Goal: Task Accomplishment & Management: Complete application form

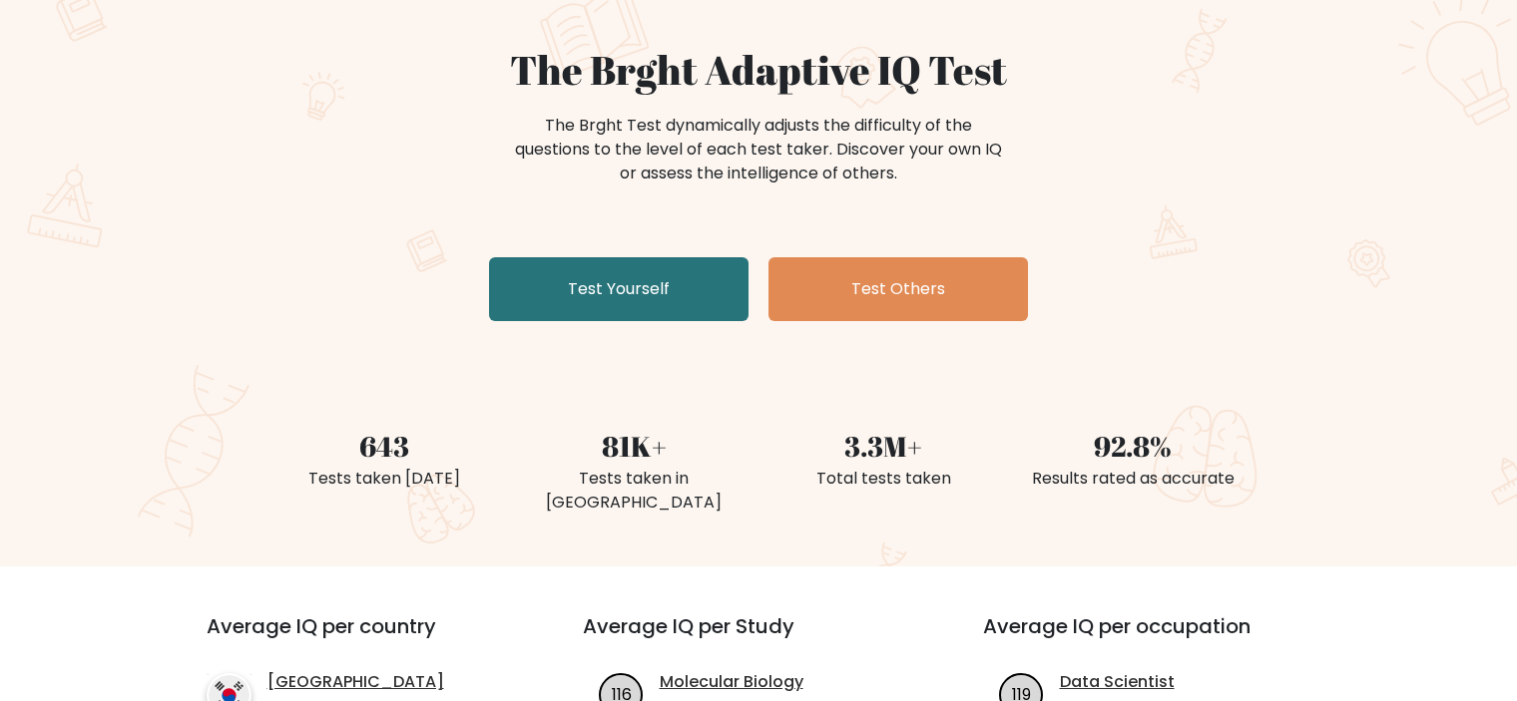
scroll to position [142, 0]
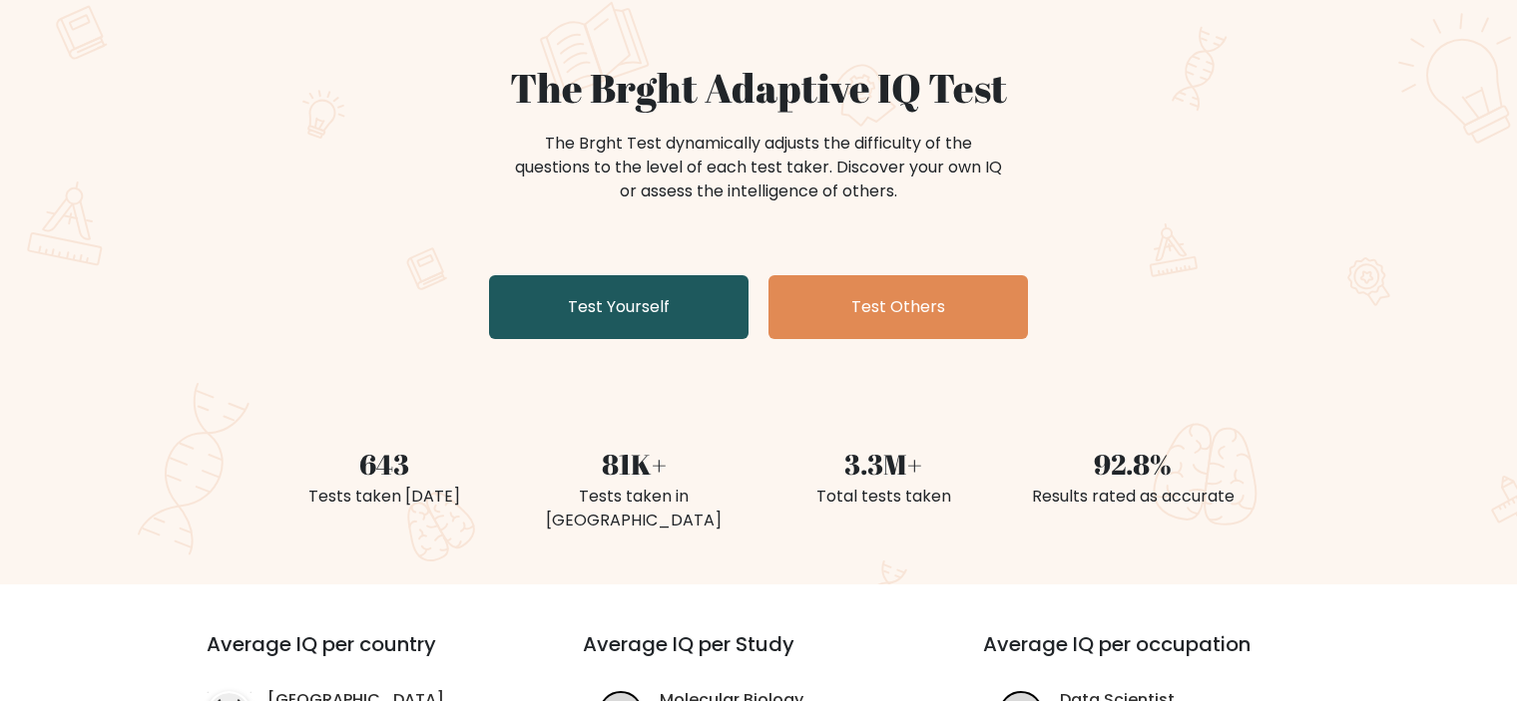
click at [598, 318] on link "Test Yourself" at bounding box center [618, 307] width 259 height 64
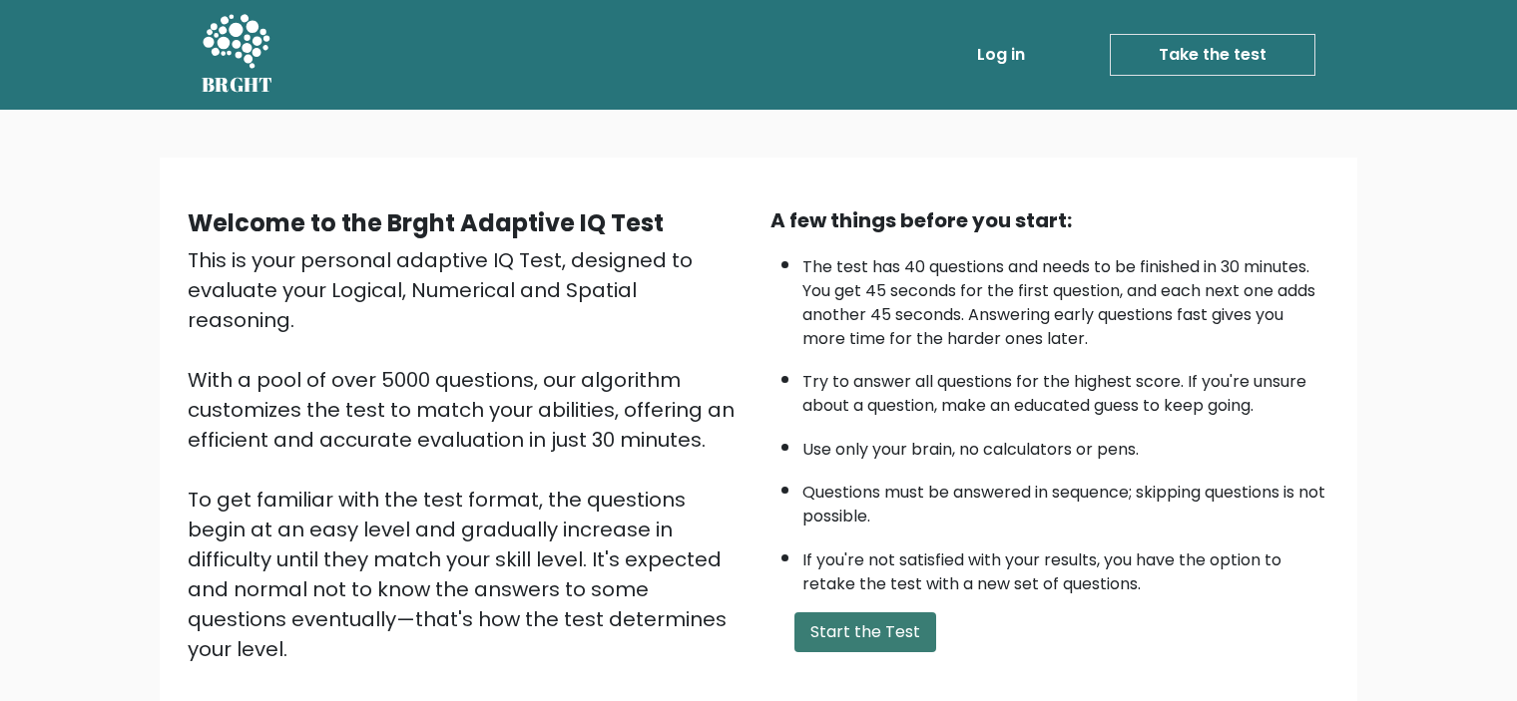
click at [846, 626] on button "Start the Test" at bounding box center [865, 633] width 142 height 40
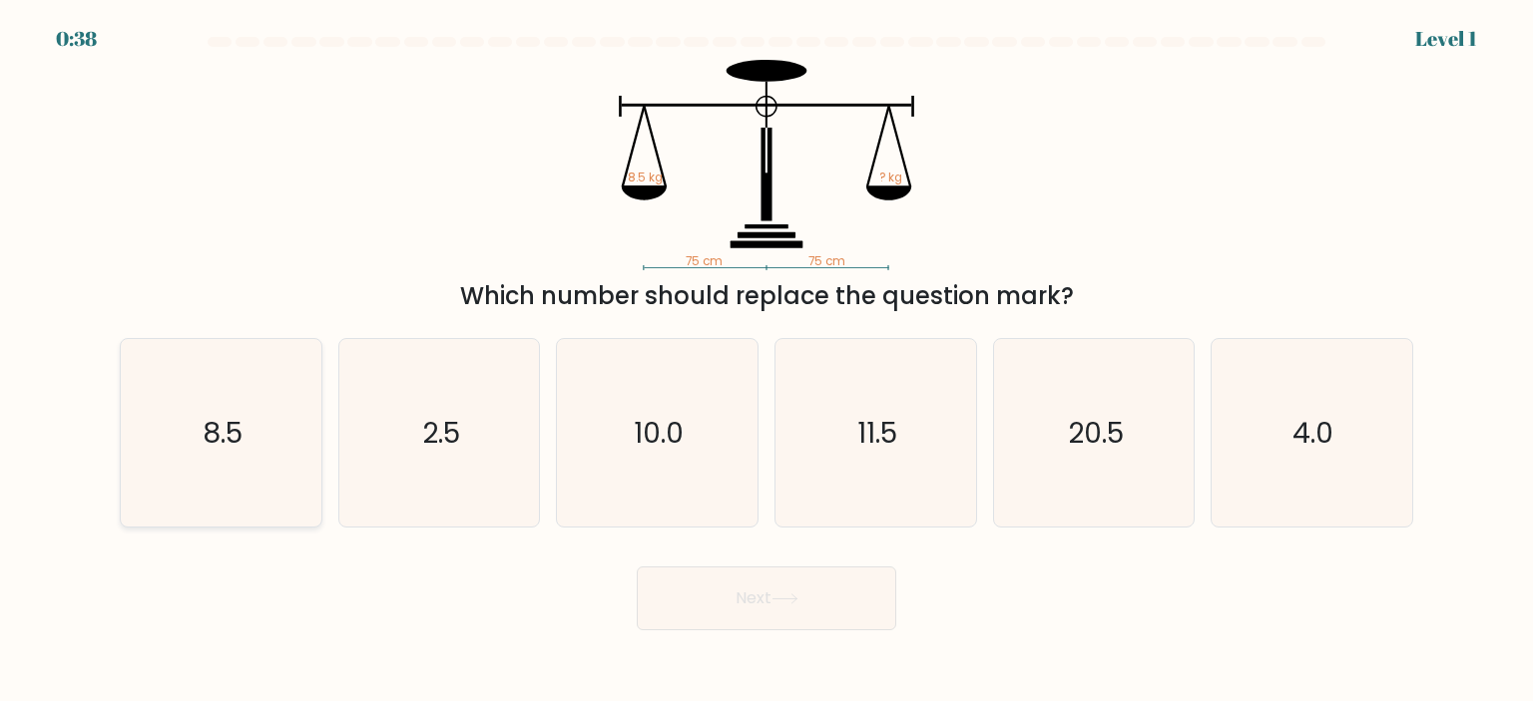
click at [239, 418] on text "8.5" at bounding box center [223, 433] width 40 height 40
click at [766, 361] on input "a. 8.5" at bounding box center [766, 356] width 1 height 10
radio input "true"
click at [815, 612] on button "Next" at bounding box center [766, 599] width 259 height 64
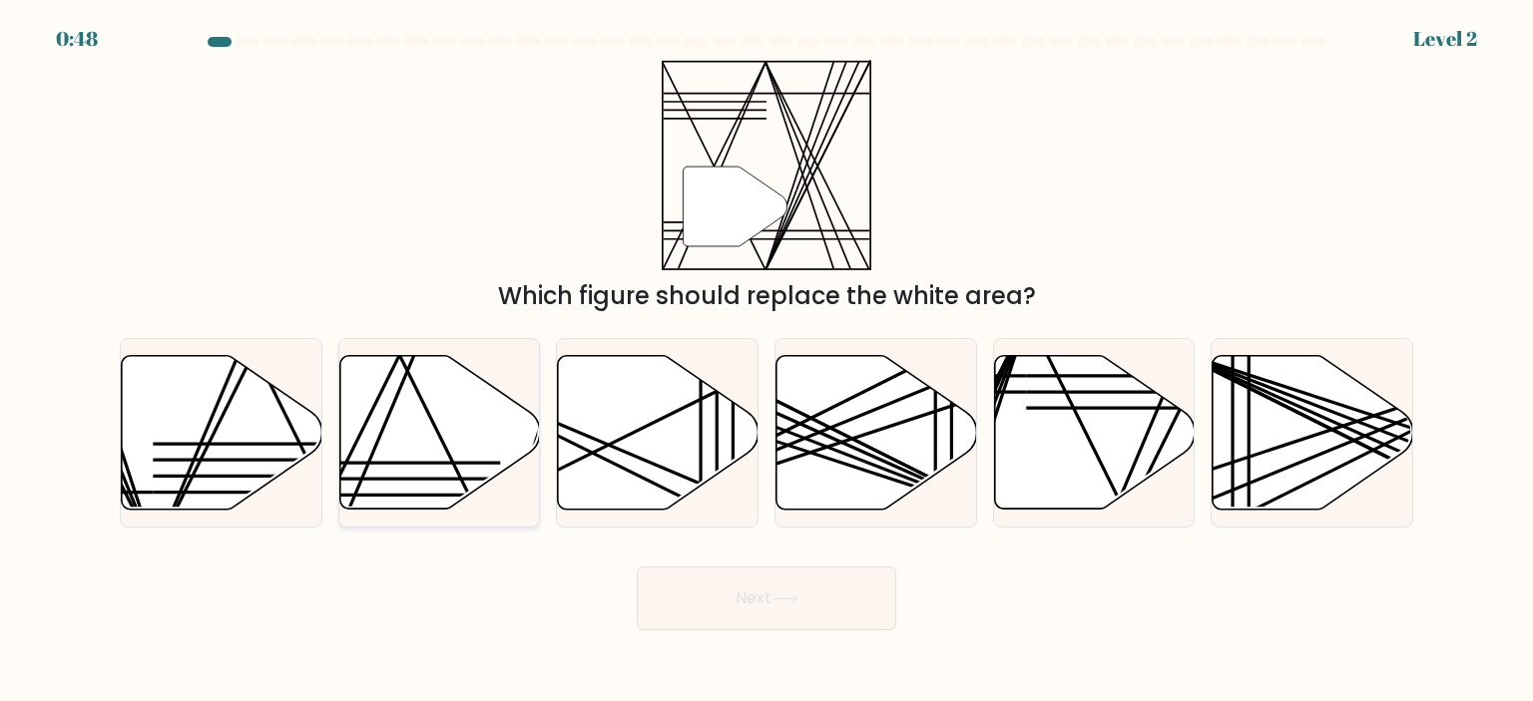
click at [485, 442] on icon at bounding box center [439, 432] width 201 height 154
click at [766, 361] on input "b." at bounding box center [766, 356] width 1 height 10
radio input "true"
click at [711, 631] on body "0:46 Level 2" at bounding box center [766, 350] width 1533 height 701
click at [763, 602] on button "Next" at bounding box center [766, 599] width 259 height 64
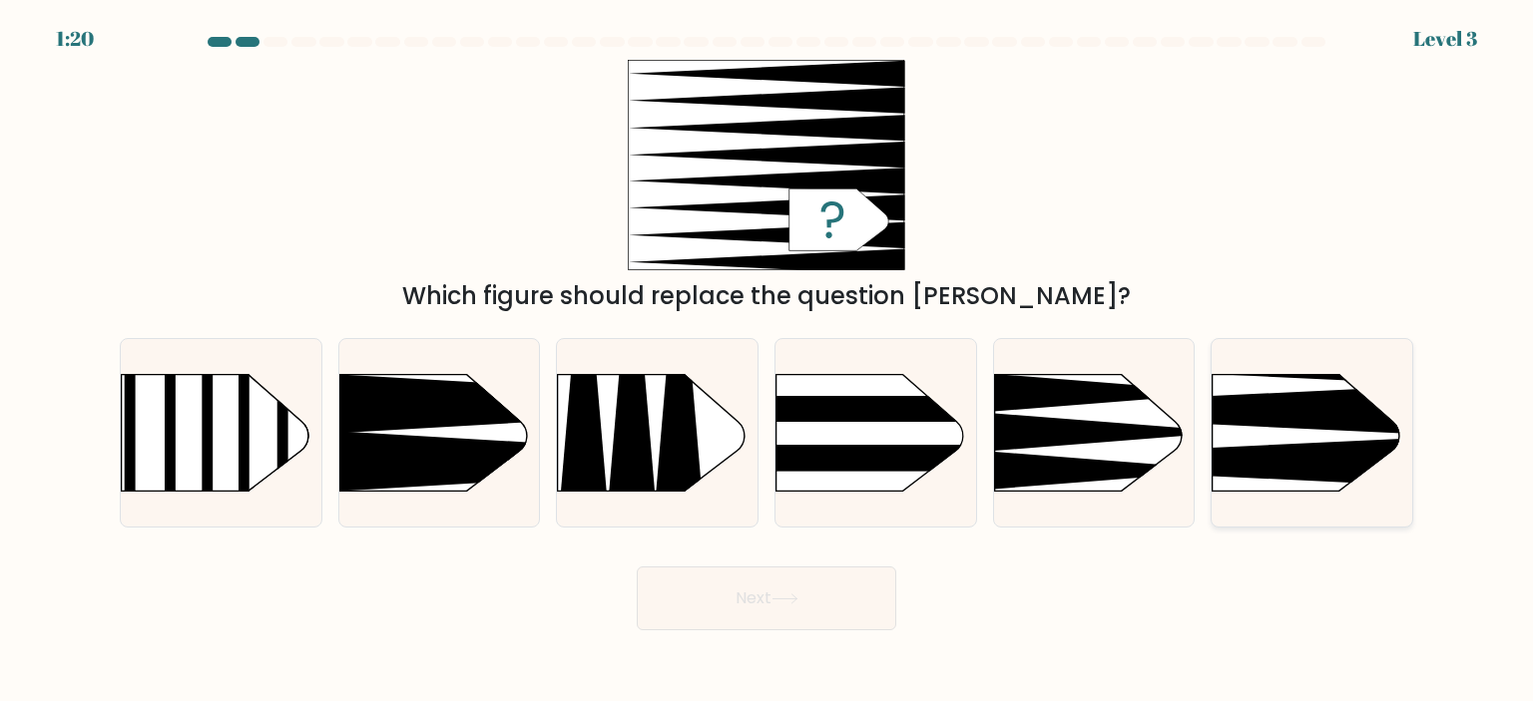
click at [1285, 438] on rect at bounding box center [1168, 330] width 521 height 396
click at [767, 361] on input "f." at bounding box center [766, 356] width 1 height 10
radio input "true"
click at [762, 591] on button "Next" at bounding box center [766, 599] width 259 height 64
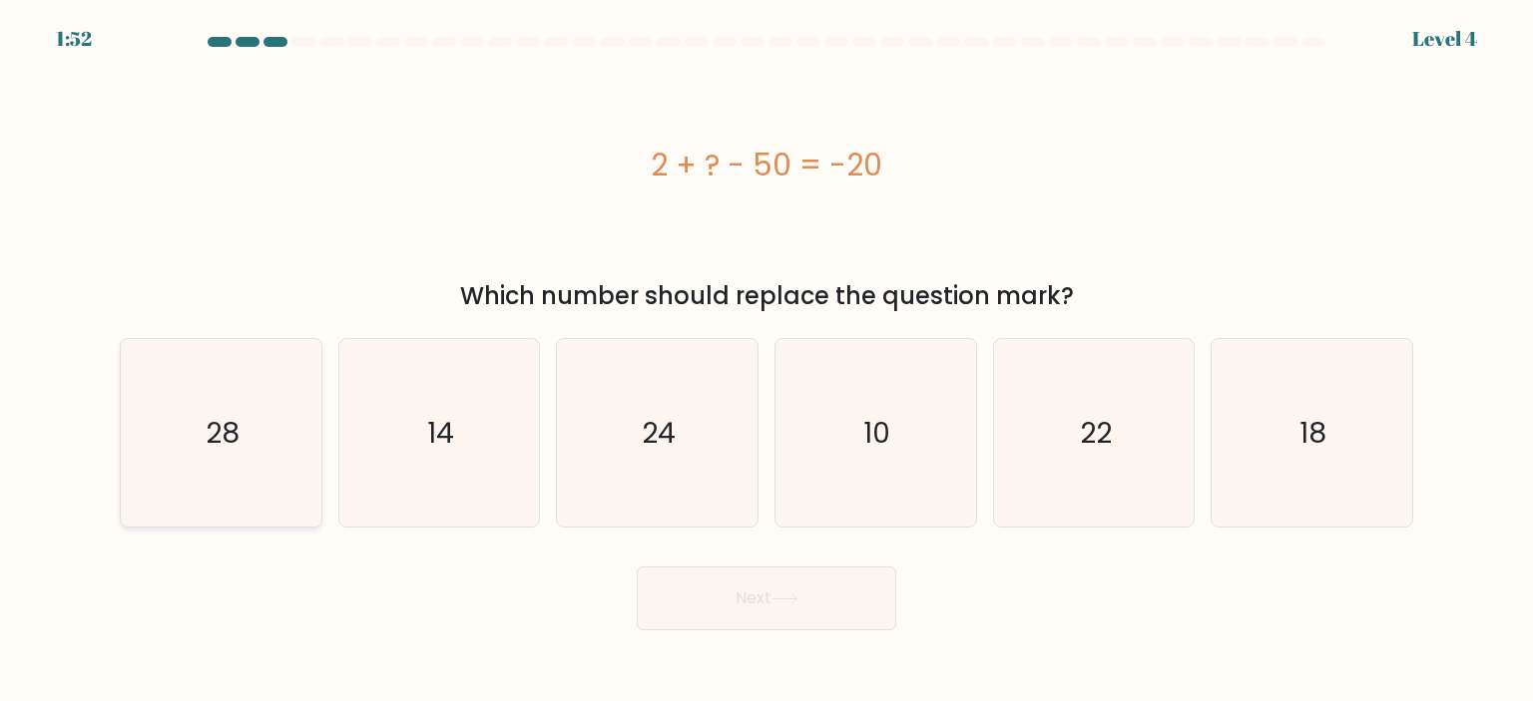
click at [228, 438] on text "28" at bounding box center [223, 433] width 34 height 40
click at [766, 361] on input "a. 28" at bounding box center [766, 356] width 1 height 10
radio input "true"
click at [788, 618] on button "Next" at bounding box center [766, 599] width 259 height 64
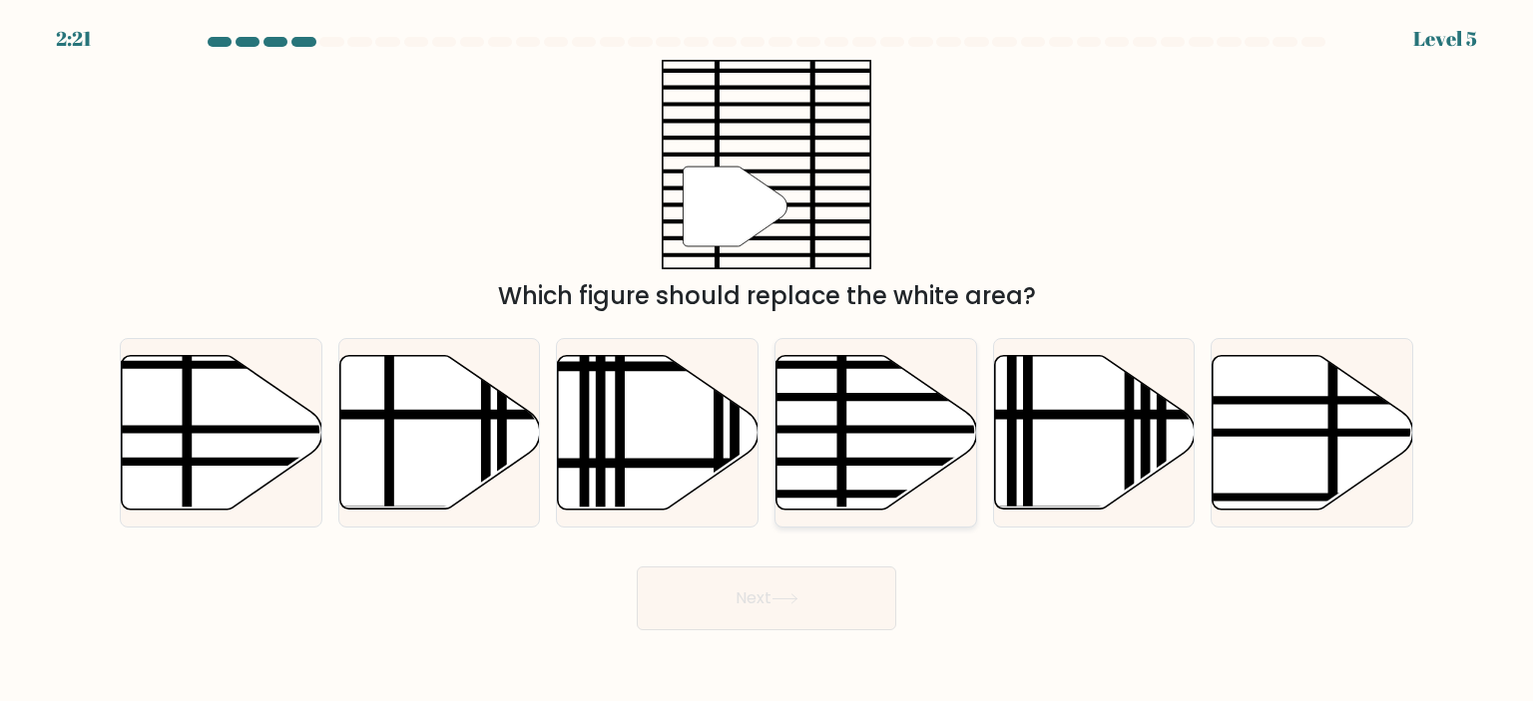
click at [817, 429] on line at bounding box center [937, 429] width 404 height 0
click at [767, 361] on input "d." at bounding box center [766, 356] width 1 height 10
radio input "true"
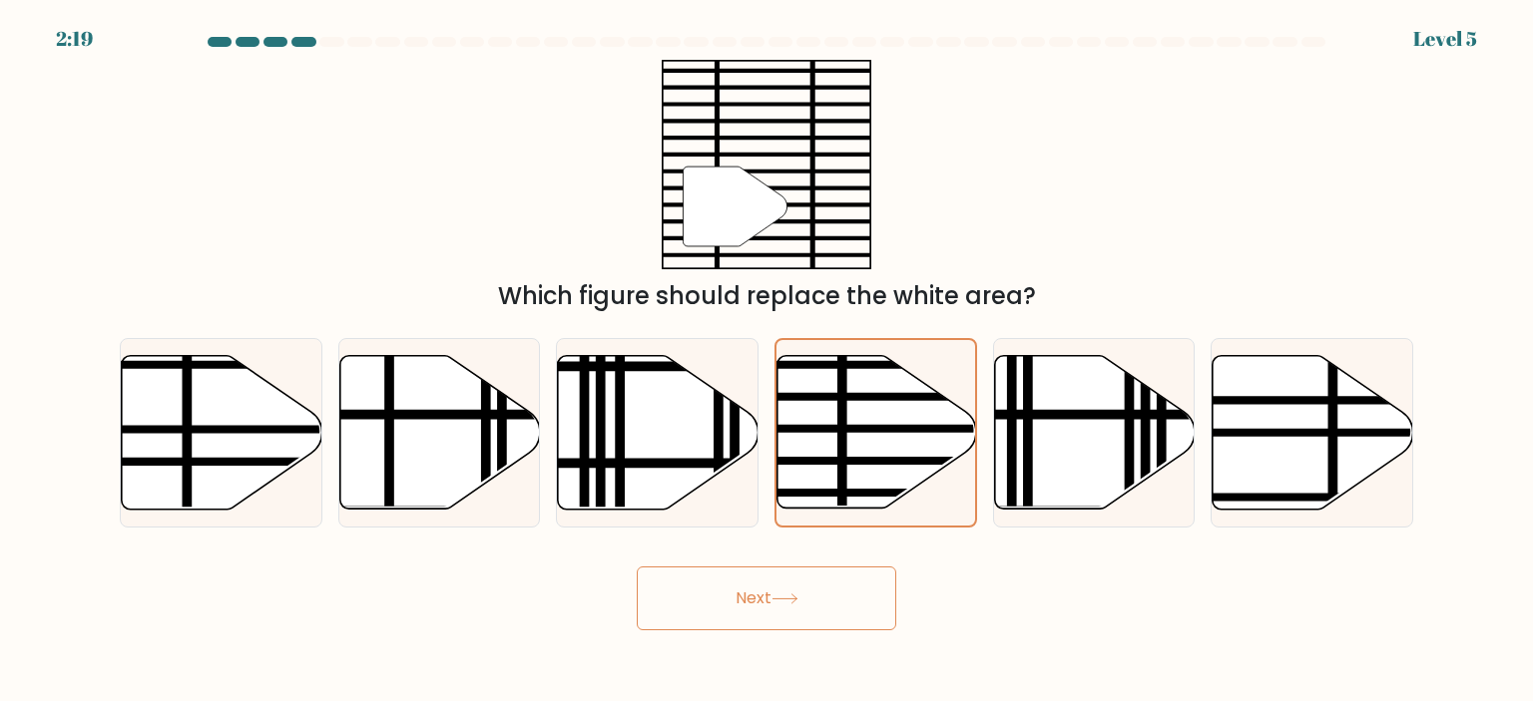
click at [798, 598] on icon at bounding box center [784, 599] width 27 height 11
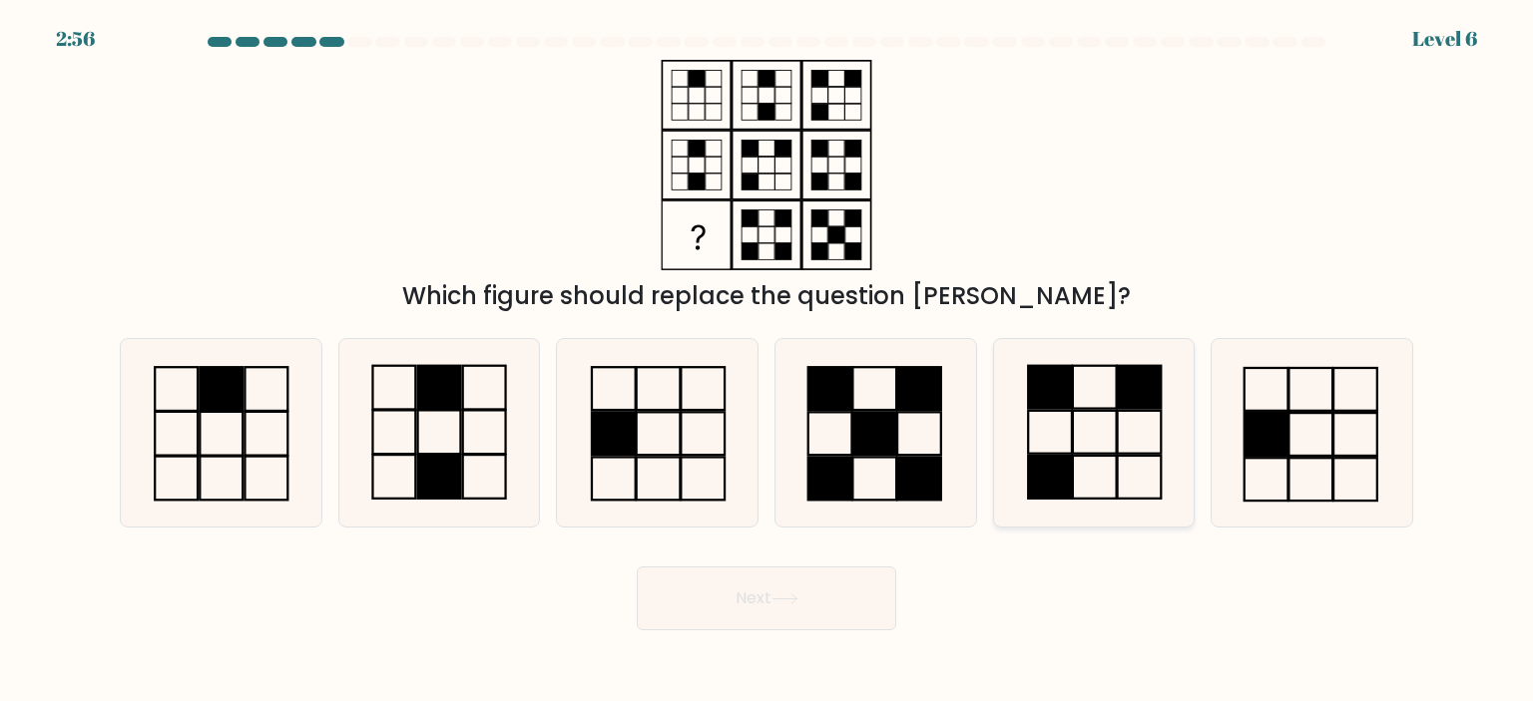
click at [1038, 466] on rect at bounding box center [1050, 477] width 44 height 43
click at [767, 361] on input "e." at bounding box center [766, 356] width 1 height 10
radio input "true"
click at [854, 612] on button "Next" at bounding box center [766, 599] width 259 height 64
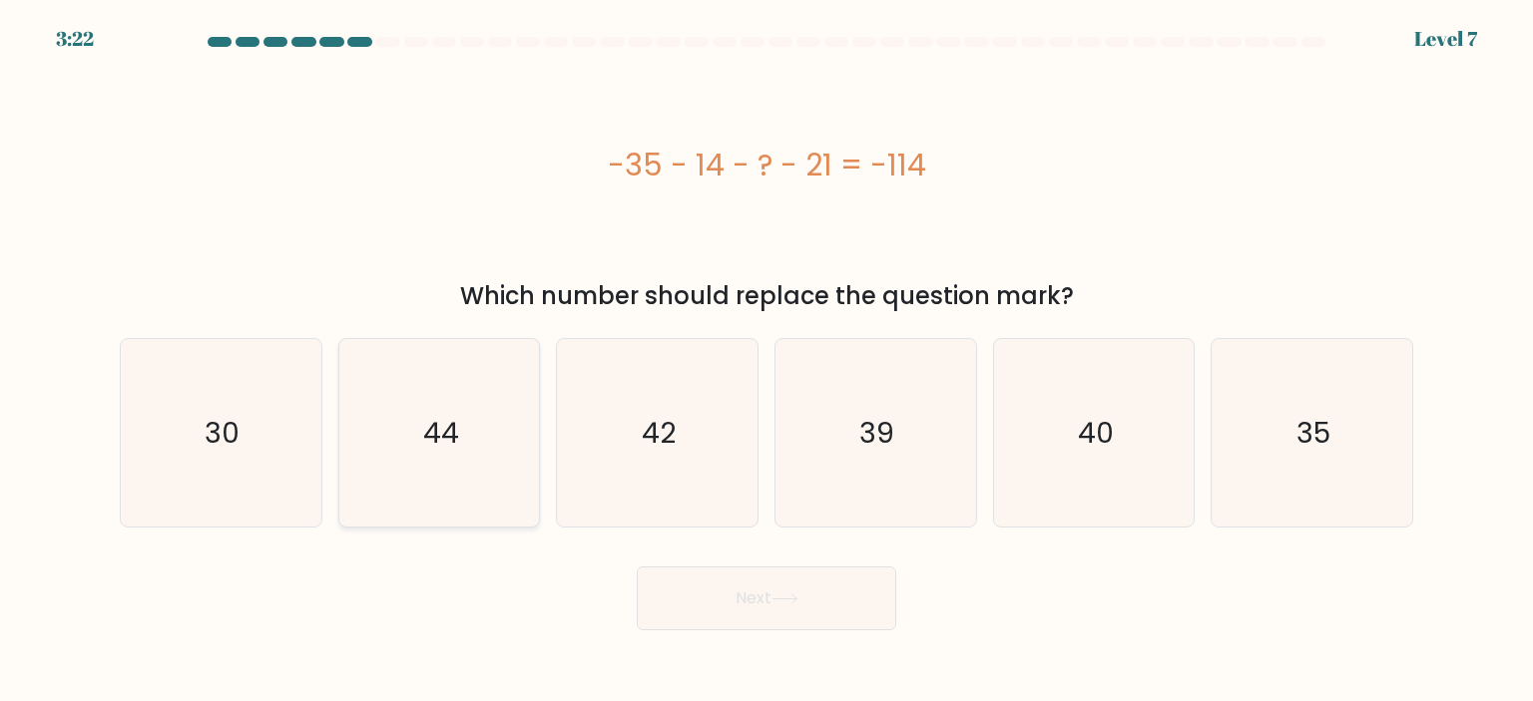
click at [462, 425] on icon "44" at bounding box center [439, 433] width 188 height 188
click at [766, 361] on input "b. 44" at bounding box center [766, 356] width 1 height 10
radio input "true"
click at [778, 582] on button "Next" at bounding box center [766, 599] width 259 height 64
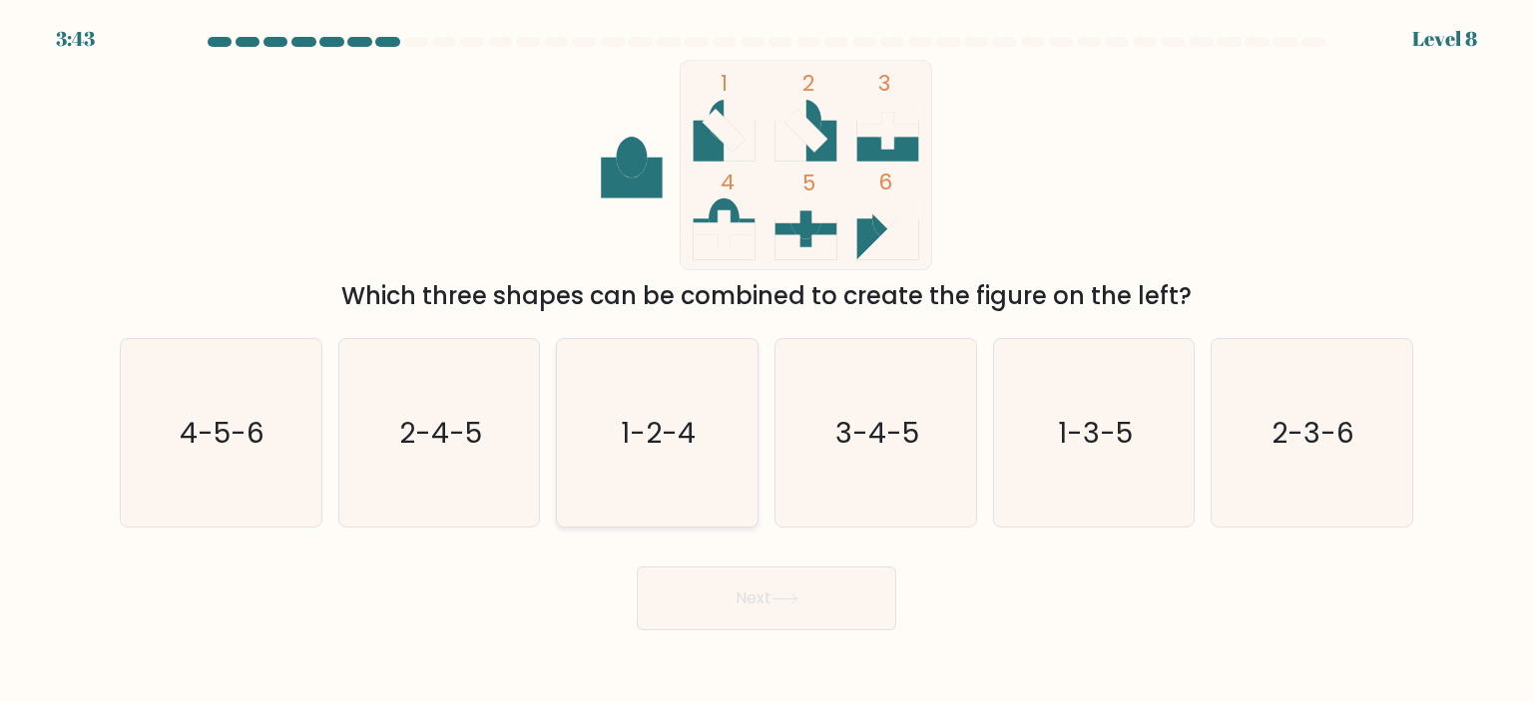
click at [612, 343] on icon "1-2-4" at bounding box center [657, 433] width 188 height 188
click at [766, 351] on input "c. 1-2-4" at bounding box center [766, 356] width 1 height 10
radio input "true"
click at [426, 380] on icon "2-4-5" at bounding box center [439, 433] width 188 height 188
click at [766, 361] on input "b. 2-4-5" at bounding box center [766, 356] width 1 height 10
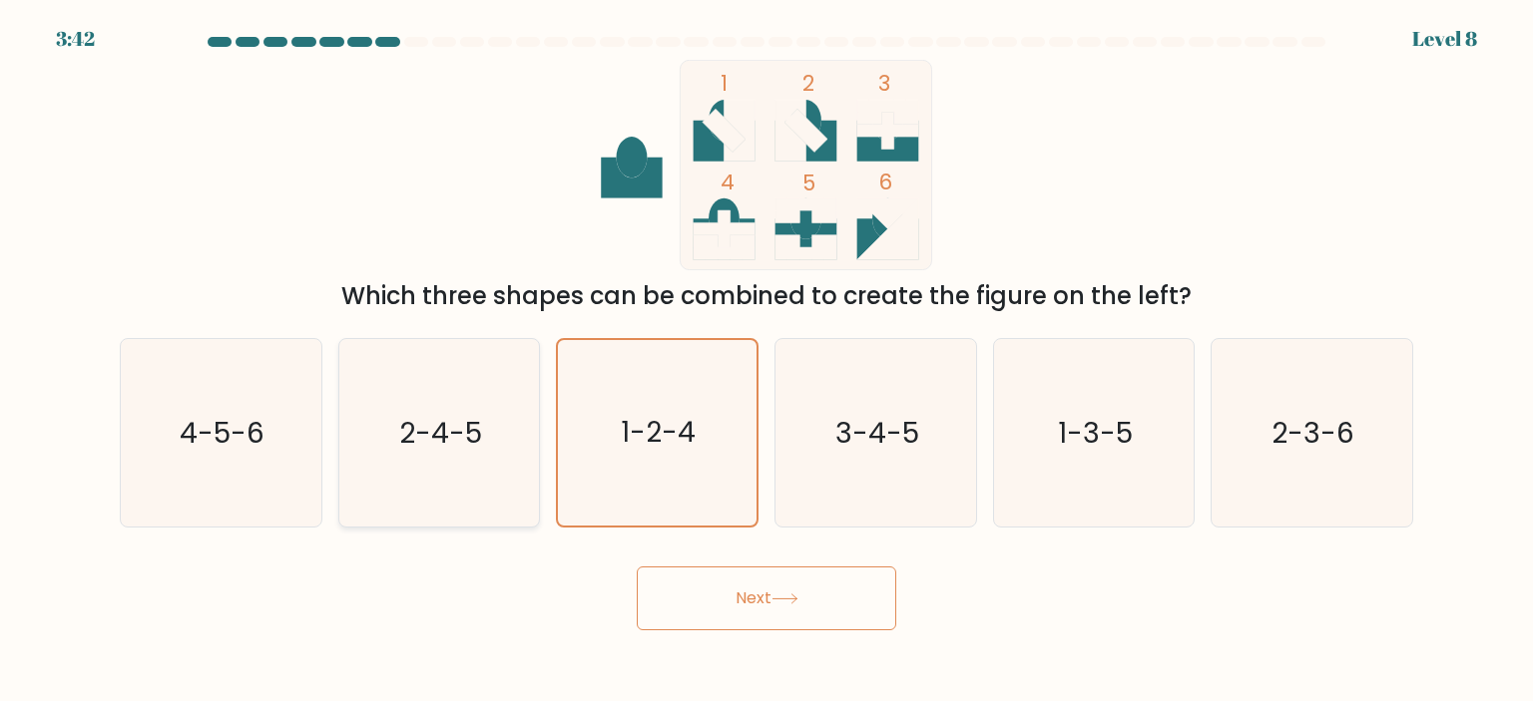
radio input "true"
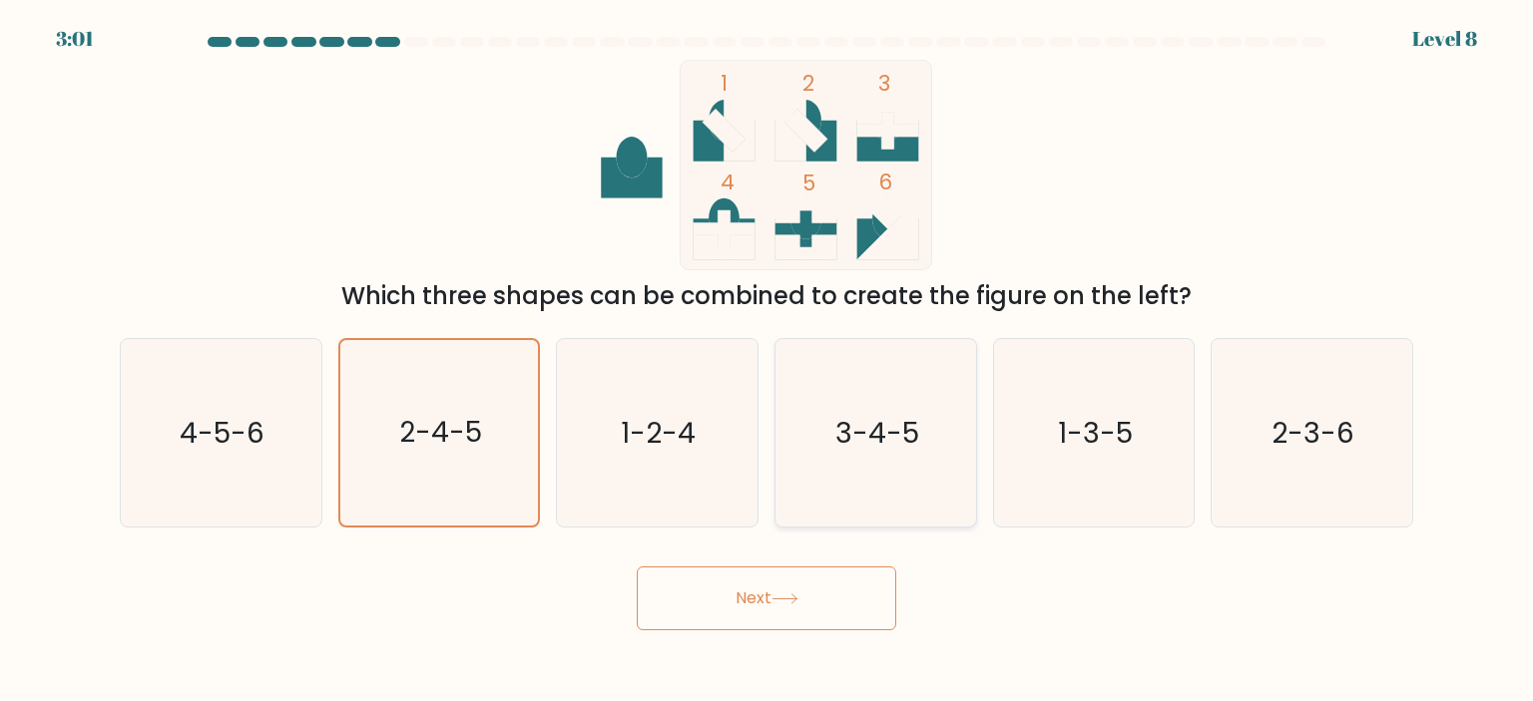
click at [886, 415] on text "3-4-5" at bounding box center [877, 433] width 84 height 40
click at [767, 361] on input "d. 3-4-5" at bounding box center [766, 356] width 1 height 10
radio input "true"
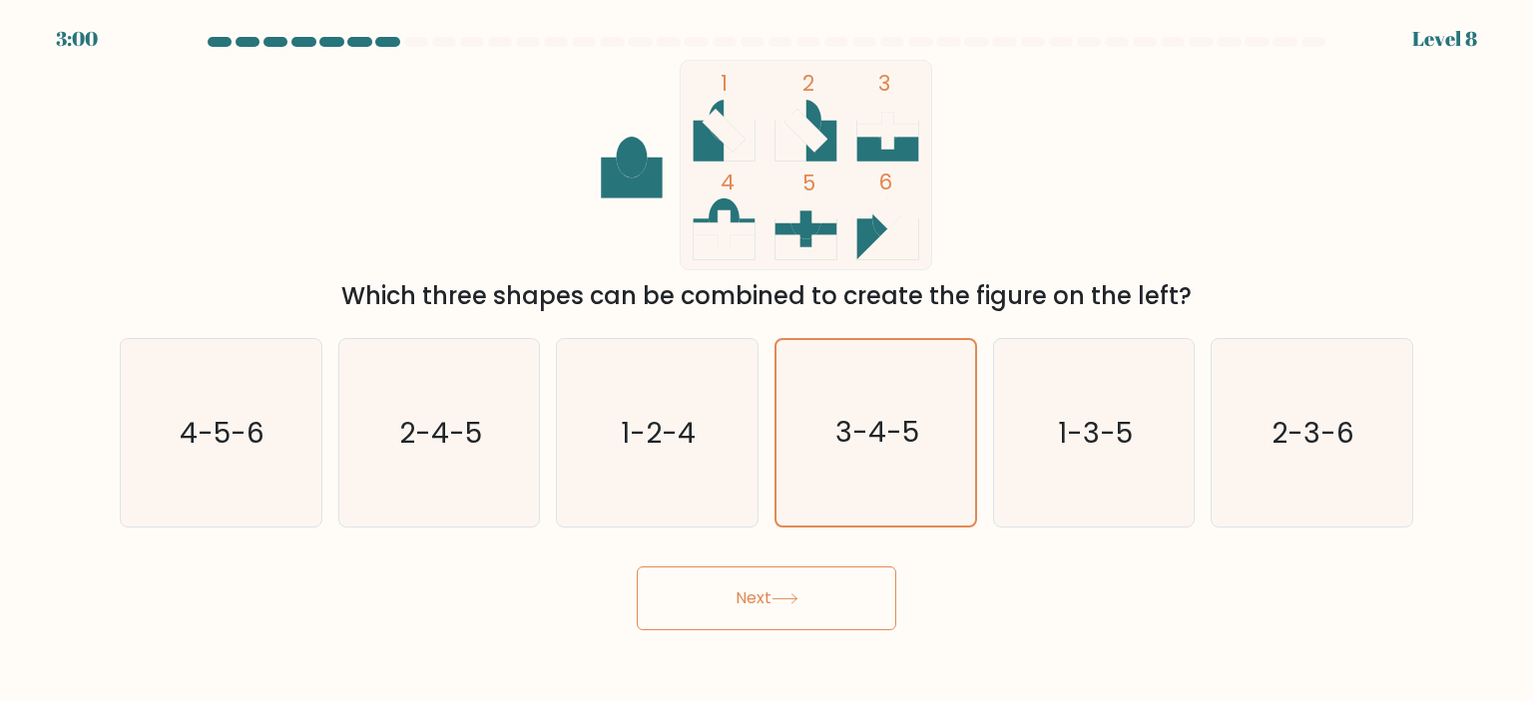
click at [782, 582] on button "Next" at bounding box center [766, 599] width 259 height 64
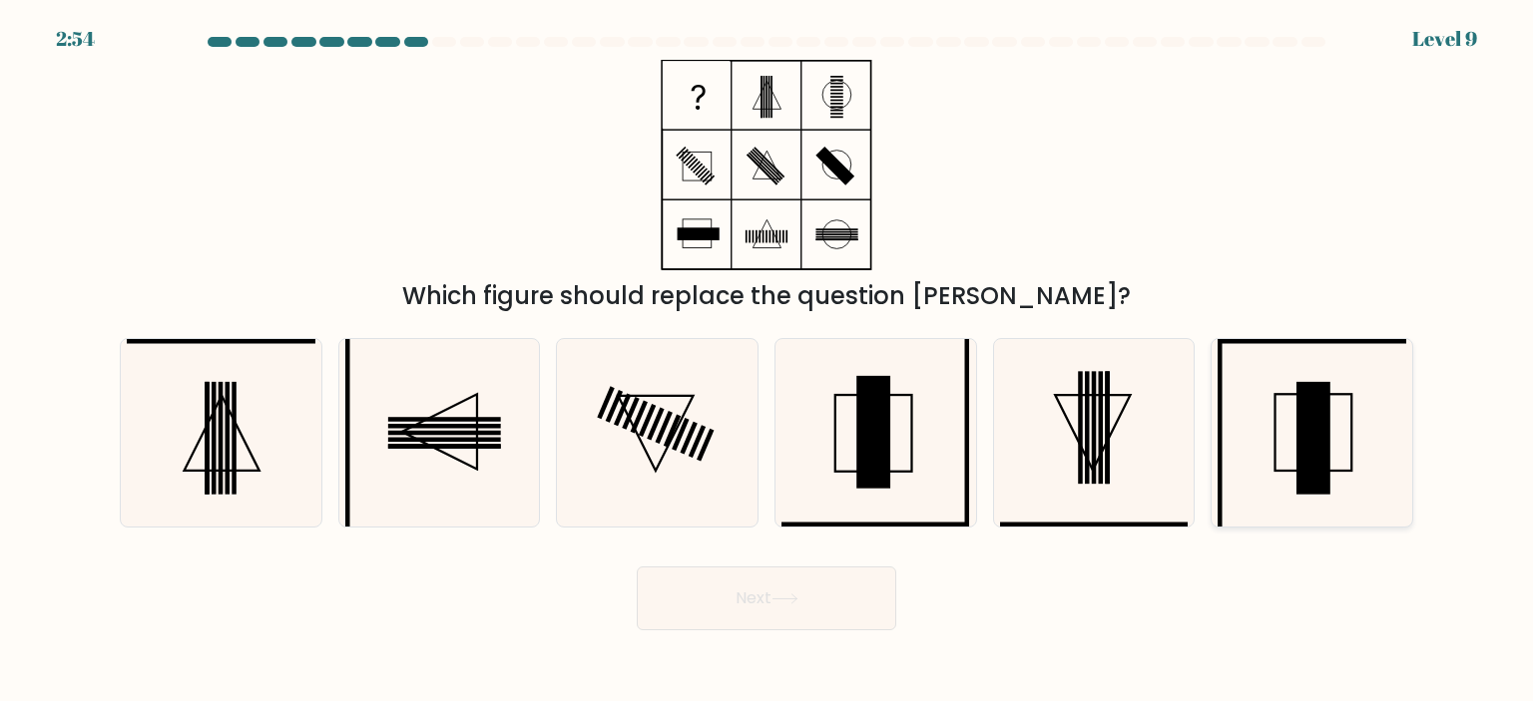
click at [1323, 476] on rect at bounding box center [1314, 438] width 34 height 113
click at [767, 361] on input "f." at bounding box center [766, 356] width 1 height 10
radio input "true"
click at [798, 613] on button "Next" at bounding box center [766, 599] width 259 height 64
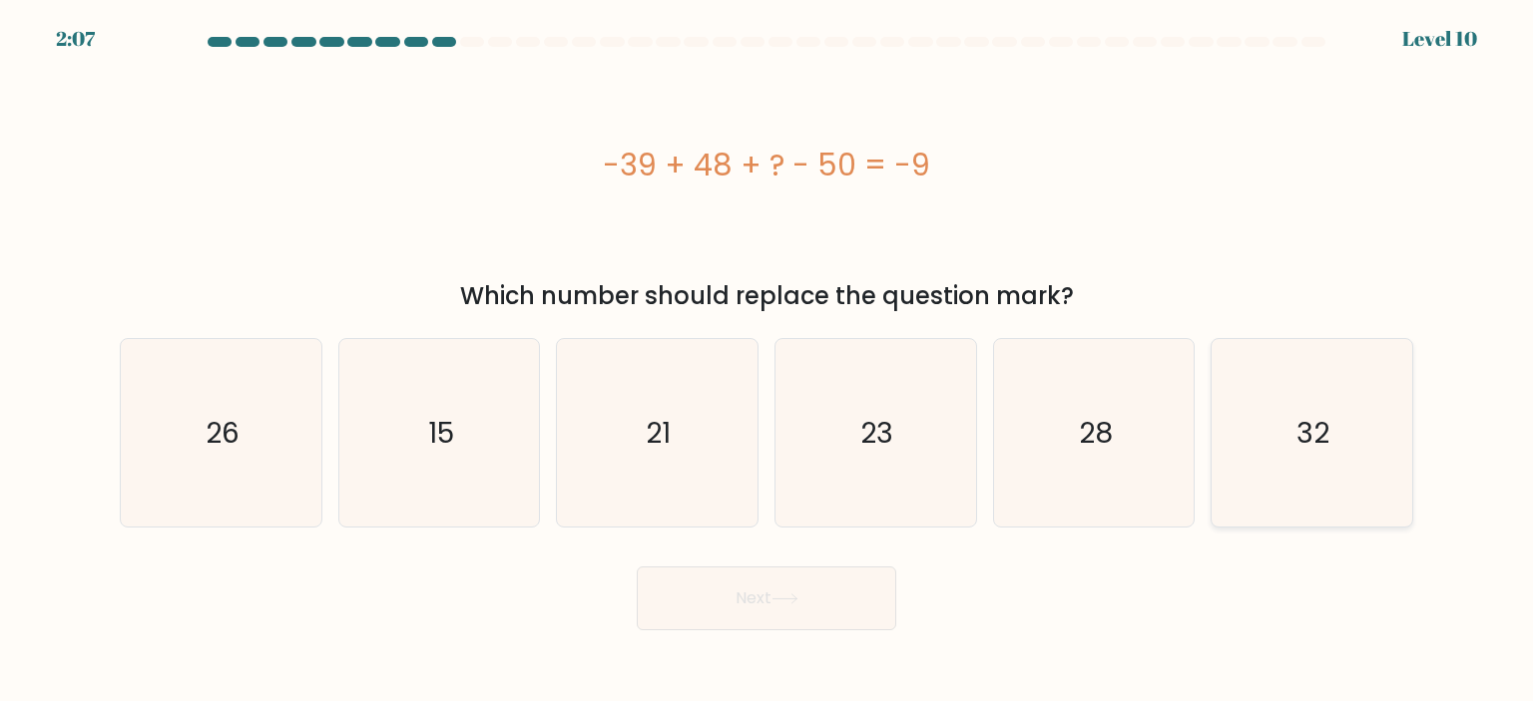
click at [1273, 432] on icon "32" at bounding box center [1311, 433] width 188 height 188
click at [767, 361] on input "f. 32" at bounding box center [766, 356] width 1 height 10
radio input "true"
click at [722, 607] on button "Next" at bounding box center [766, 599] width 259 height 64
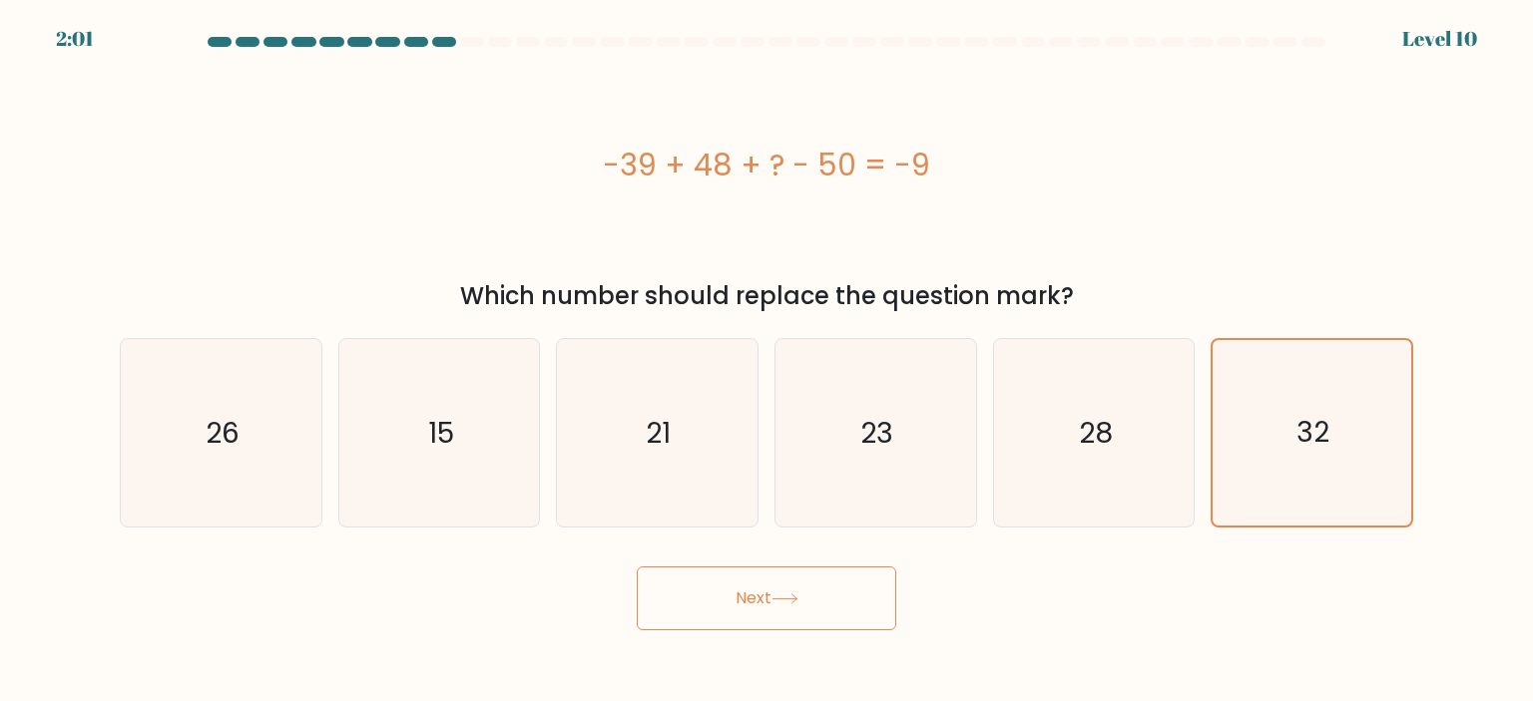
click at [746, 604] on button "Next" at bounding box center [766, 599] width 259 height 64
click at [738, 589] on button "Next" at bounding box center [766, 599] width 259 height 64
click at [1301, 391] on icon "32" at bounding box center [1311, 433] width 186 height 186
click at [767, 361] on input "f. 32" at bounding box center [766, 356] width 1 height 10
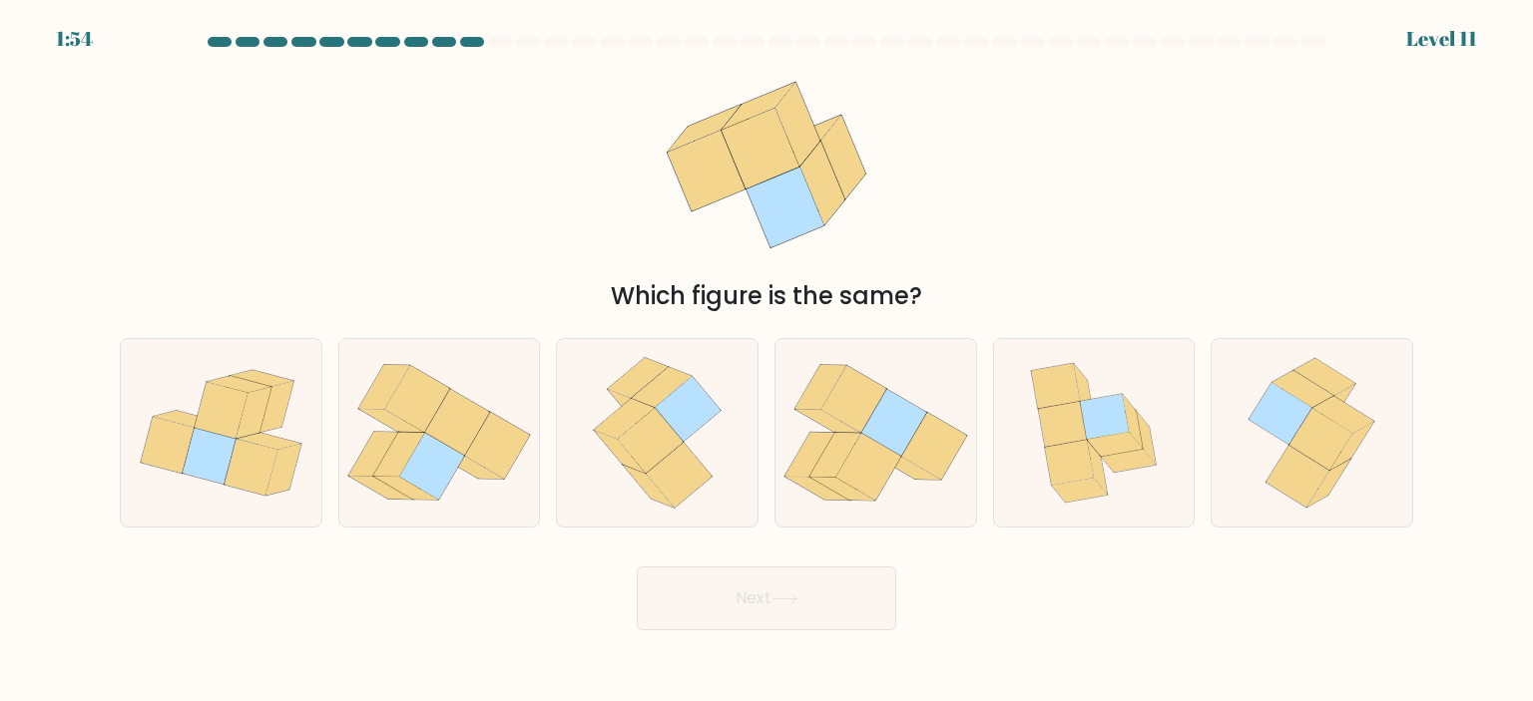
click at [849, 604] on button "Next" at bounding box center [766, 599] width 259 height 64
click at [974, 245] on div "Which figure is the same?" at bounding box center [766, 187] width 1317 height 254
click at [687, 493] on icon at bounding box center [680, 475] width 66 height 65
click at [766, 361] on input "c." at bounding box center [766, 356] width 1 height 10
radio input "true"
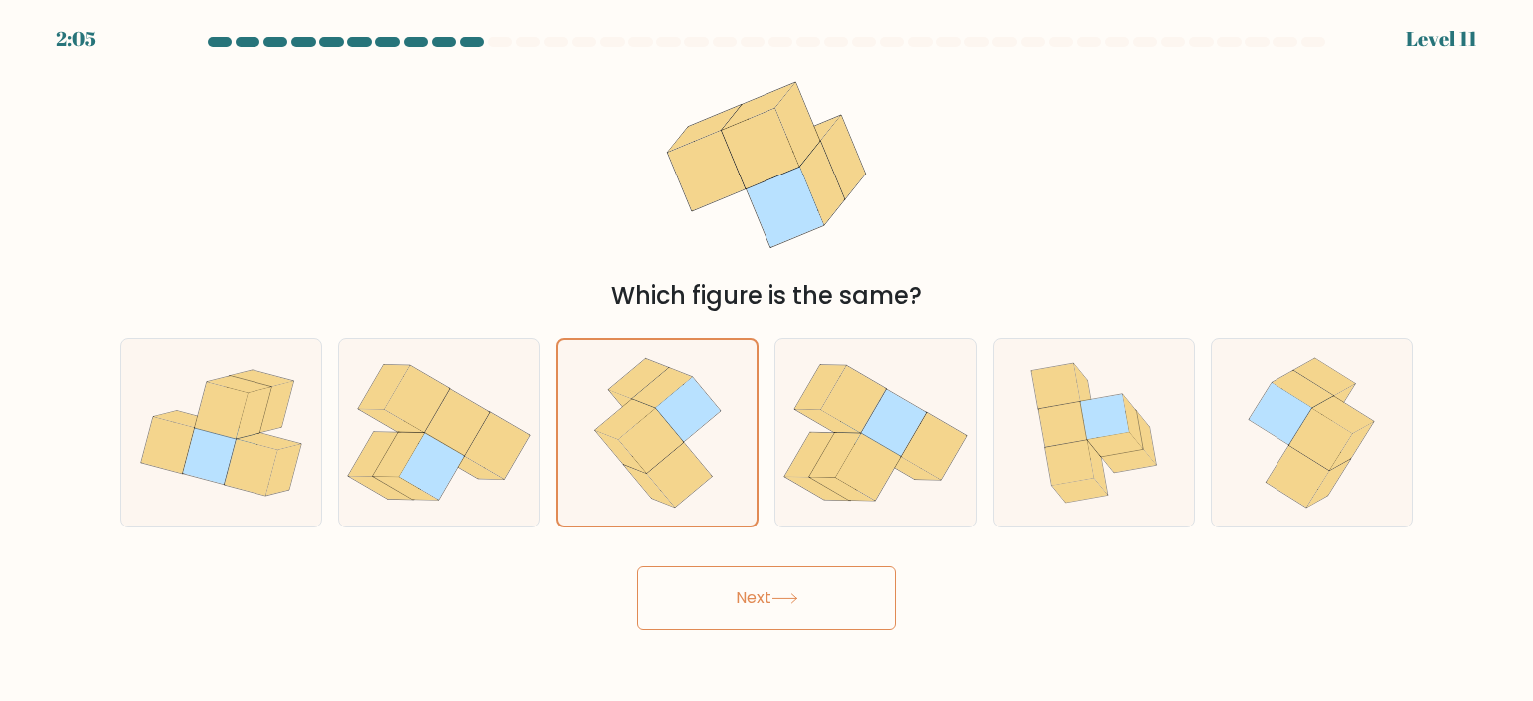
click at [769, 609] on button "Next" at bounding box center [766, 599] width 259 height 64
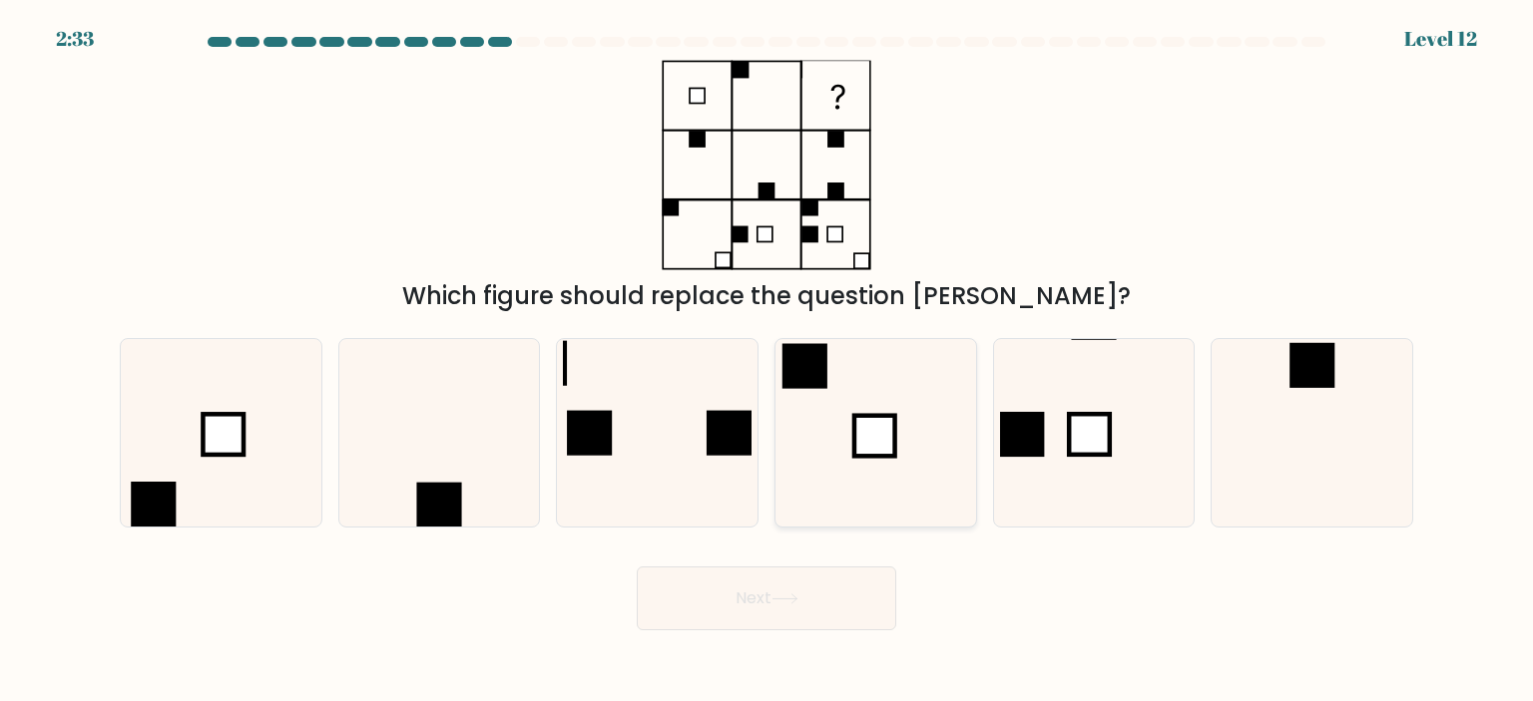
click at [927, 461] on icon at bounding box center [875, 433] width 188 height 188
click at [767, 361] on input "d." at bounding box center [766, 356] width 1 height 10
radio input "true"
click at [841, 598] on button "Next" at bounding box center [766, 599] width 259 height 64
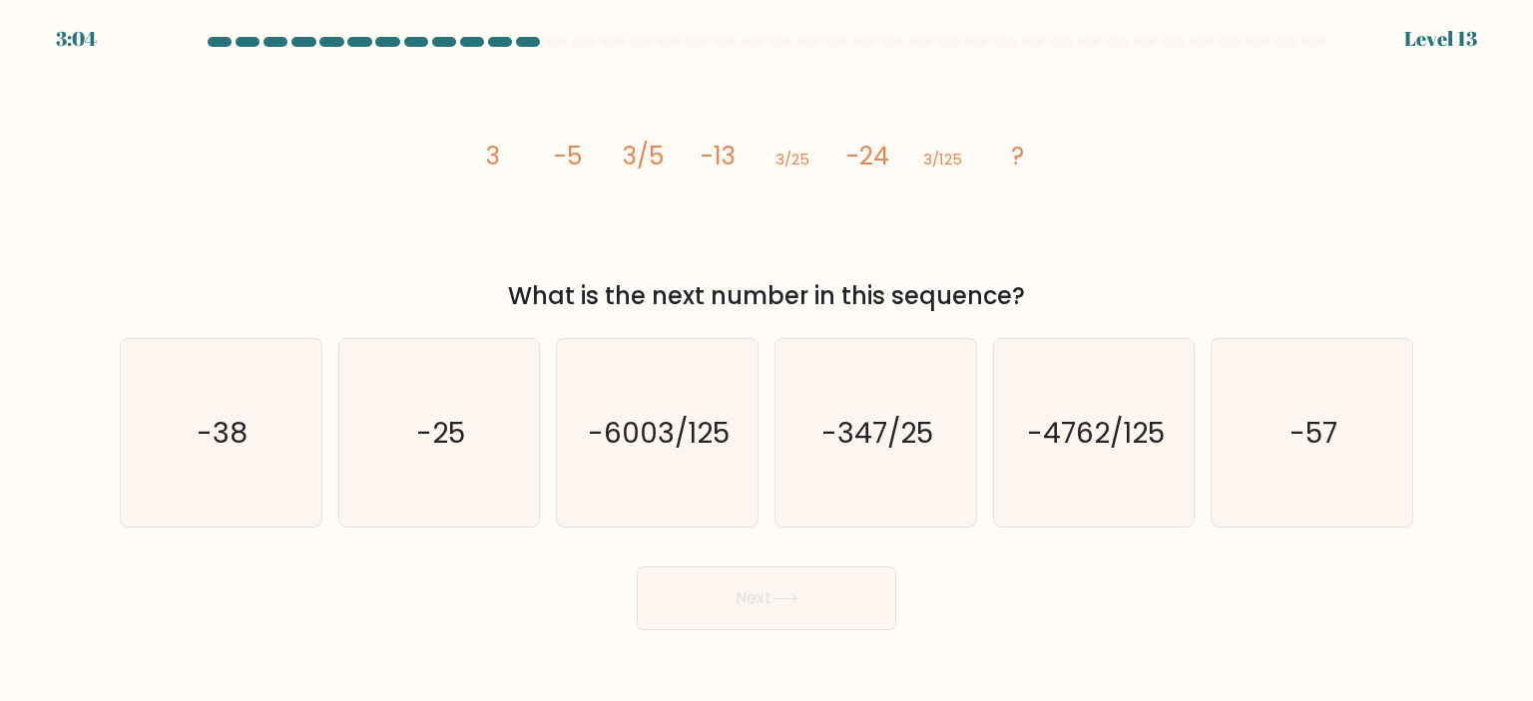
click at [569, 159] on tspan "-5" at bounding box center [568, 156] width 28 height 35
click at [609, 208] on icon "image/svg+xml 3 -5 3/5 -13 3/25 -24 3/125 ?" at bounding box center [766, 165] width 599 height 211
click at [196, 438] on icon "-38" at bounding box center [221, 433] width 188 height 188
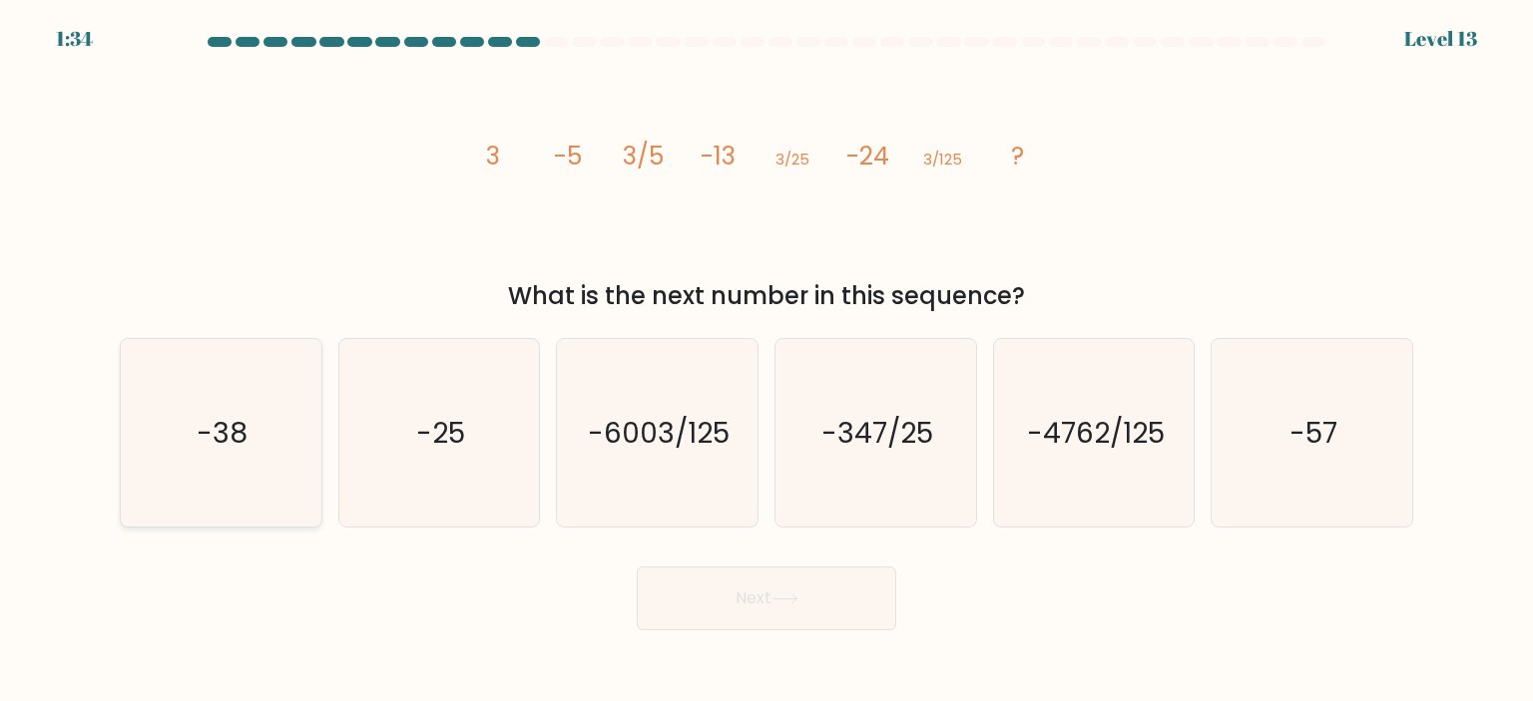
click at [766, 361] on input "a. -38" at bounding box center [766, 356] width 1 height 10
radio input "true"
click at [798, 596] on icon at bounding box center [784, 599] width 27 height 11
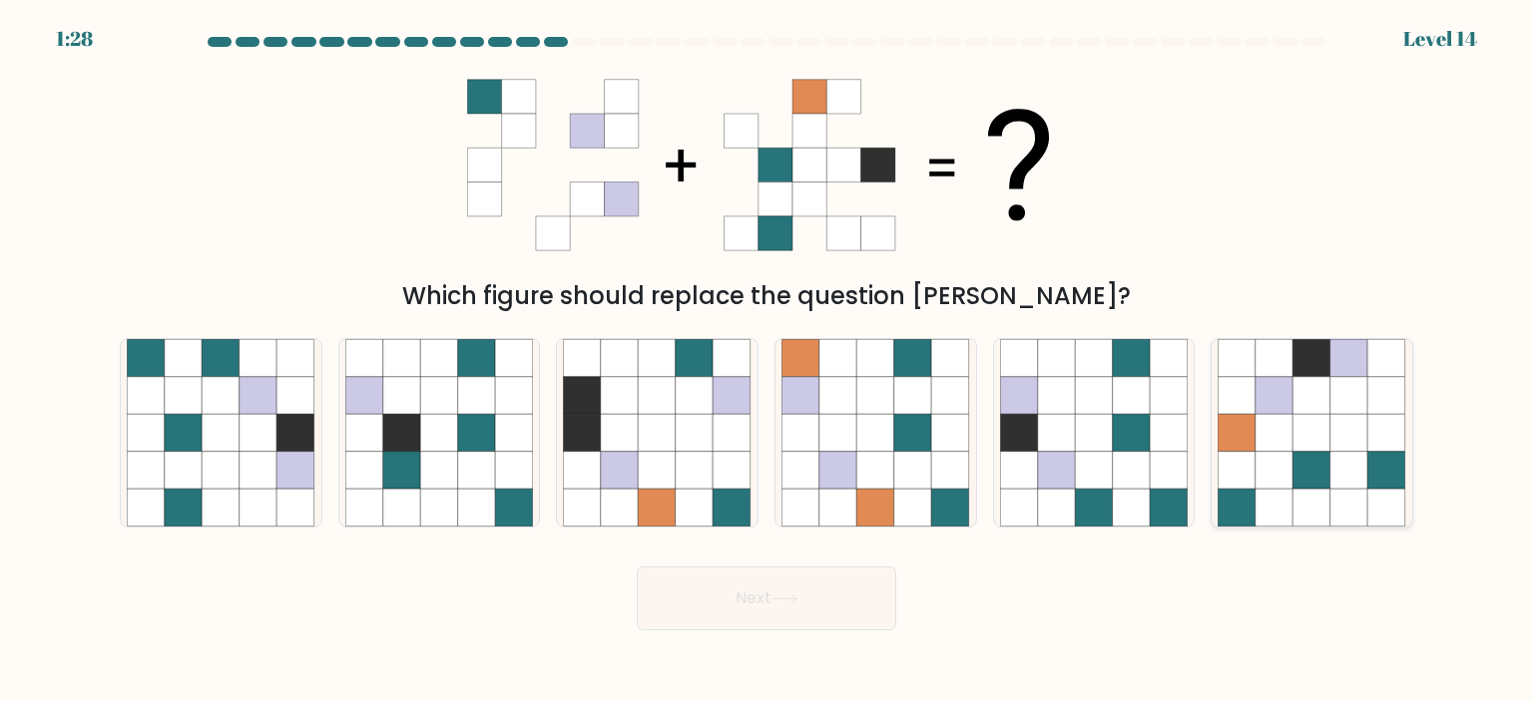
click at [1335, 436] on icon at bounding box center [1349, 433] width 38 height 38
click at [767, 361] on input "f." at bounding box center [766, 356] width 1 height 10
radio input "true"
click at [802, 574] on button "Next" at bounding box center [766, 599] width 259 height 64
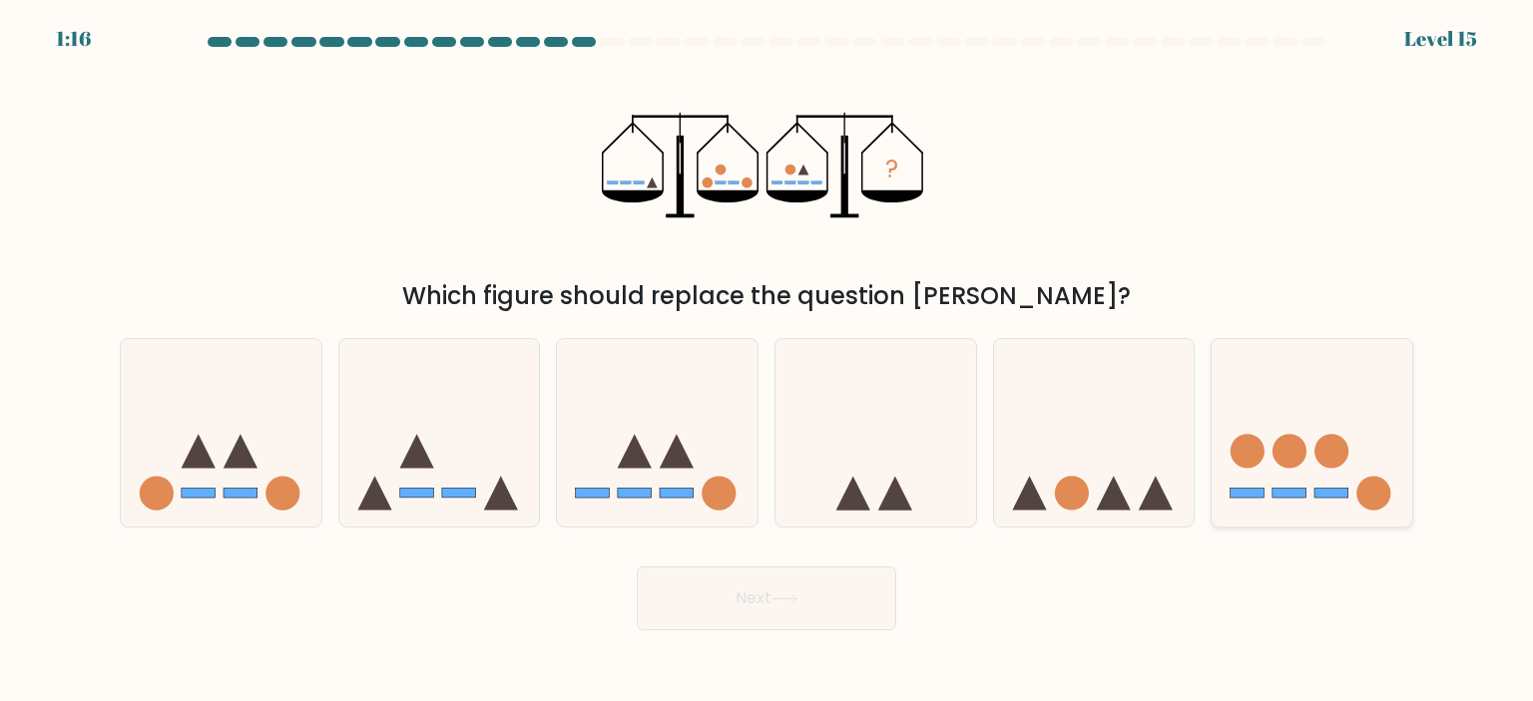
click at [1321, 430] on icon at bounding box center [1311, 433] width 201 height 166
click at [767, 361] on input "f." at bounding box center [766, 356] width 1 height 10
radio input "true"
click at [797, 601] on icon at bounding box center [784, 599] width 27 height 11
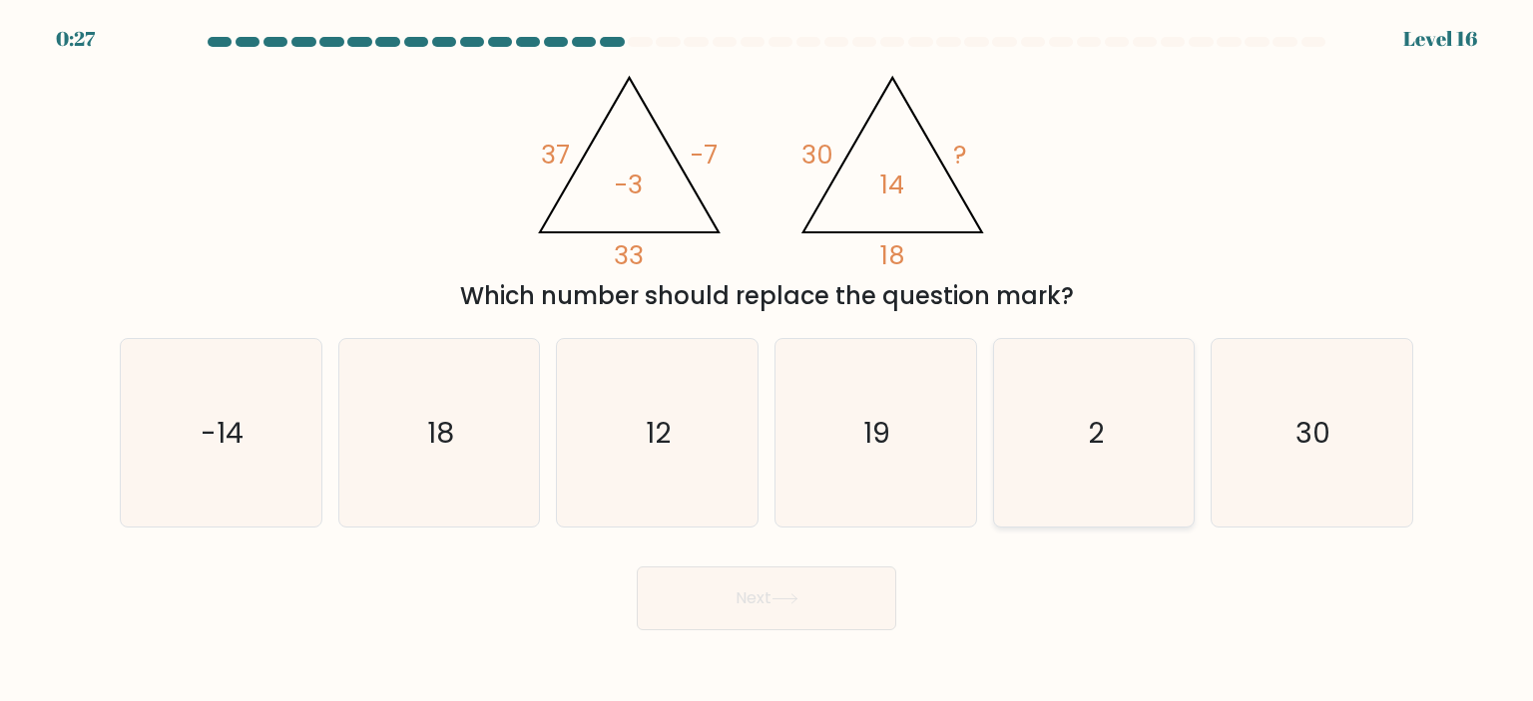
click at [1073, 420] on icon "2" at bounding box center [1094, 433] width 188 height 188
click at [767, 361] on input "e. 2" at bounding box center [766, 356] width 1 height 10
radio input "true"
click at [850, 585] on button "Next" at bounding box center [766, 599] width 259 height 64
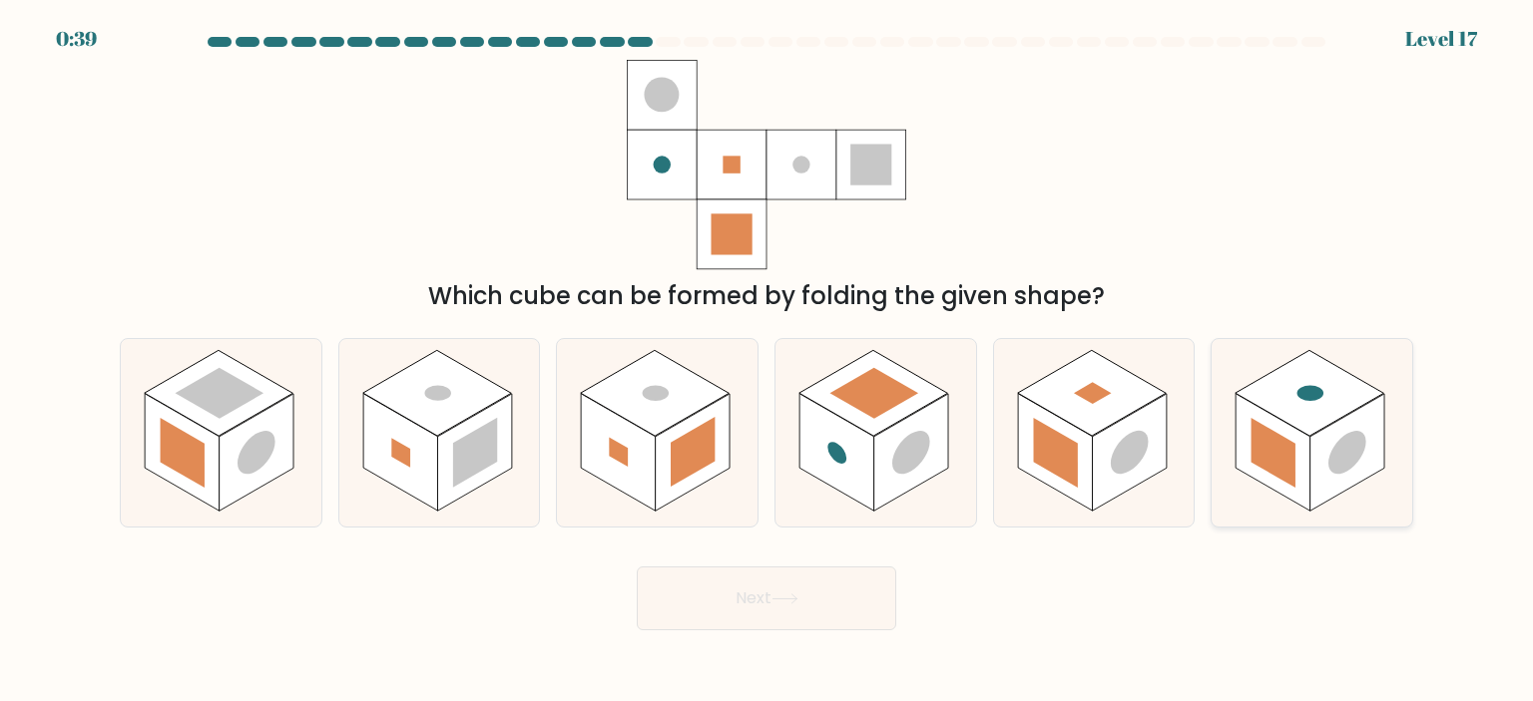
click at [1285, 476] on rect at bounding box center [1273, 453] width 44 height 70
click at [767, 361] on input "f." at bounding box center [766, 356] width 1 height 10
radio input "true"
click at [827, 569] on button "Next" at bounding box center [766, 599] width 259 height 64
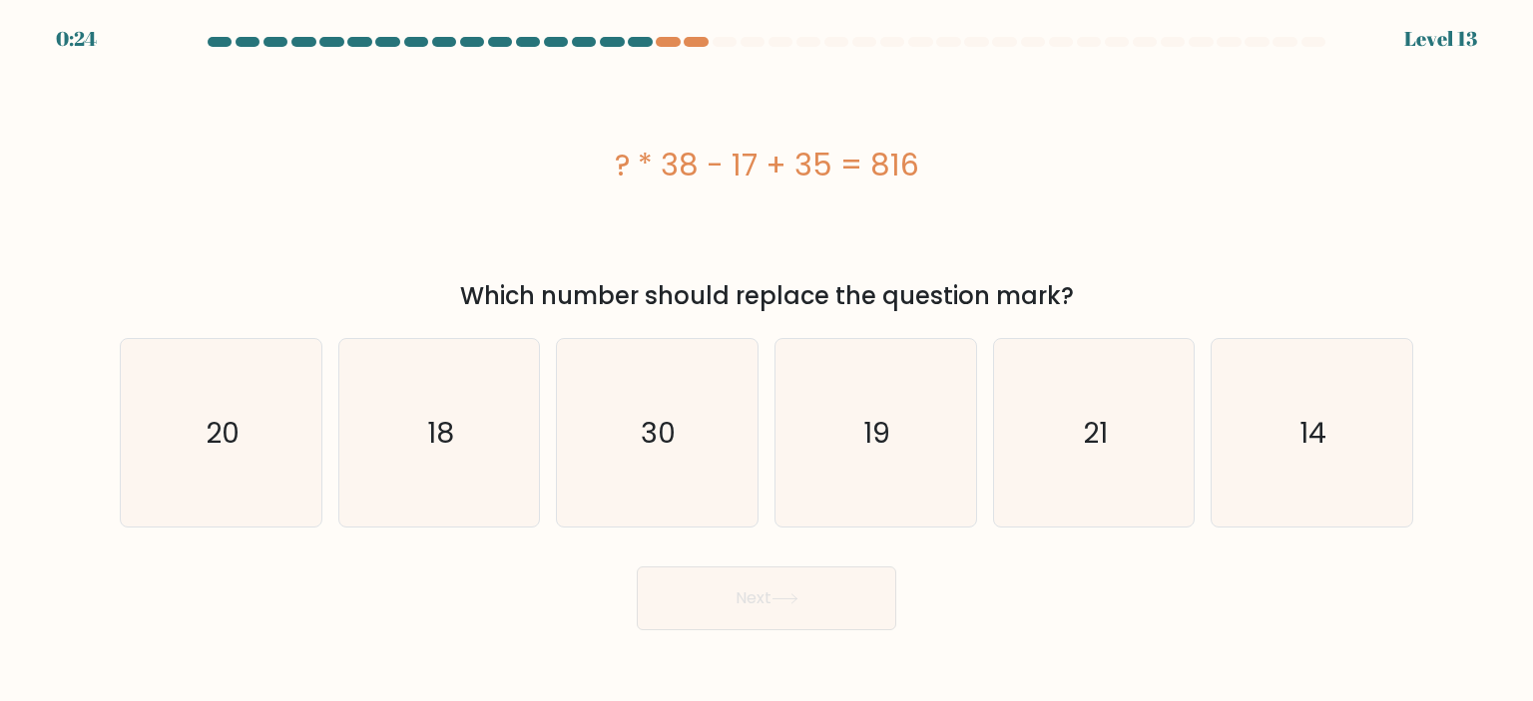
drag, startPoint x: 1532, startPoint y: 147, endPoint x: 1532, endPoint y: 284, distance: 137.7
click at [1532, 284] on form "a." at bounding box center [766, 334] width 1533 height 594
click at [610, 214] on div "? * 38 - 17 + 35 = 816" at bounding box center [766, 165] width 1293 height 211
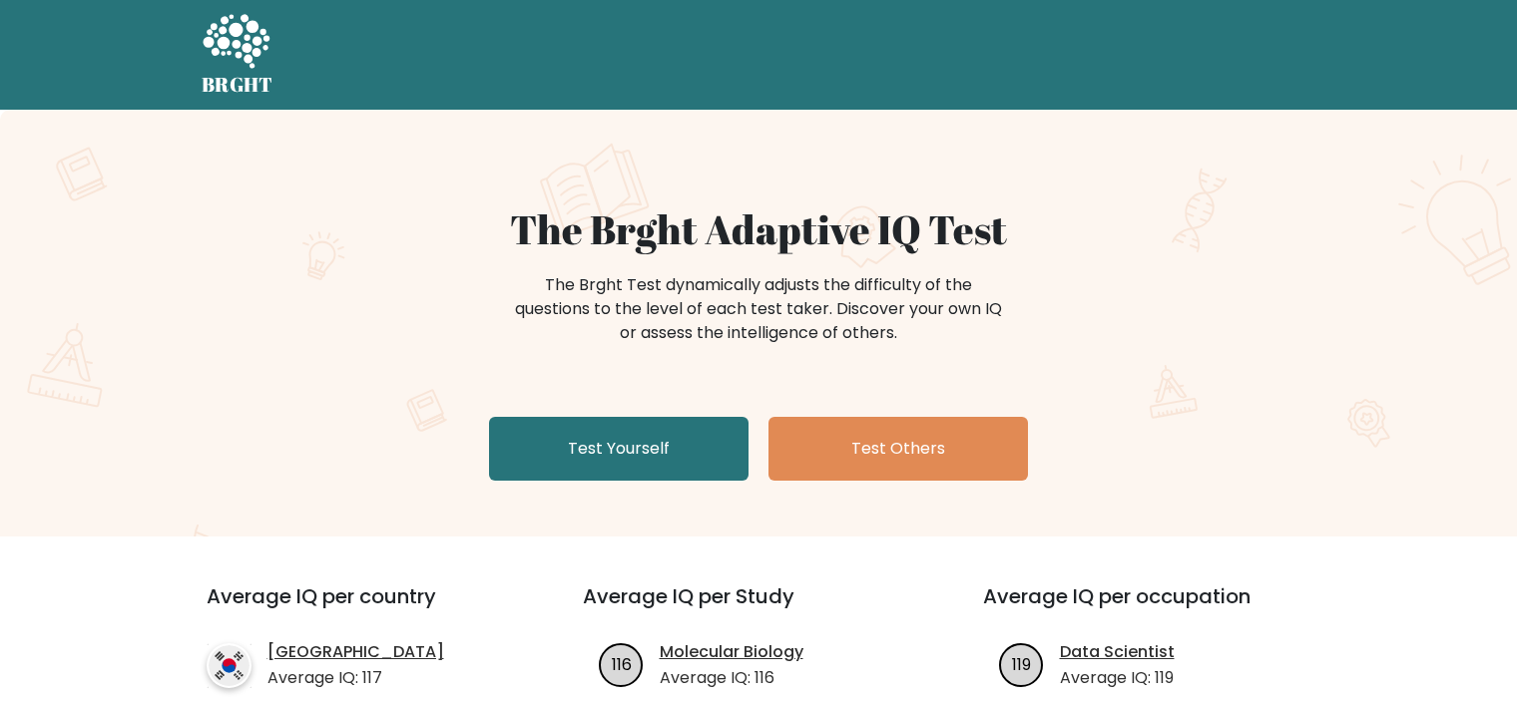
scroll to position [142, 0]
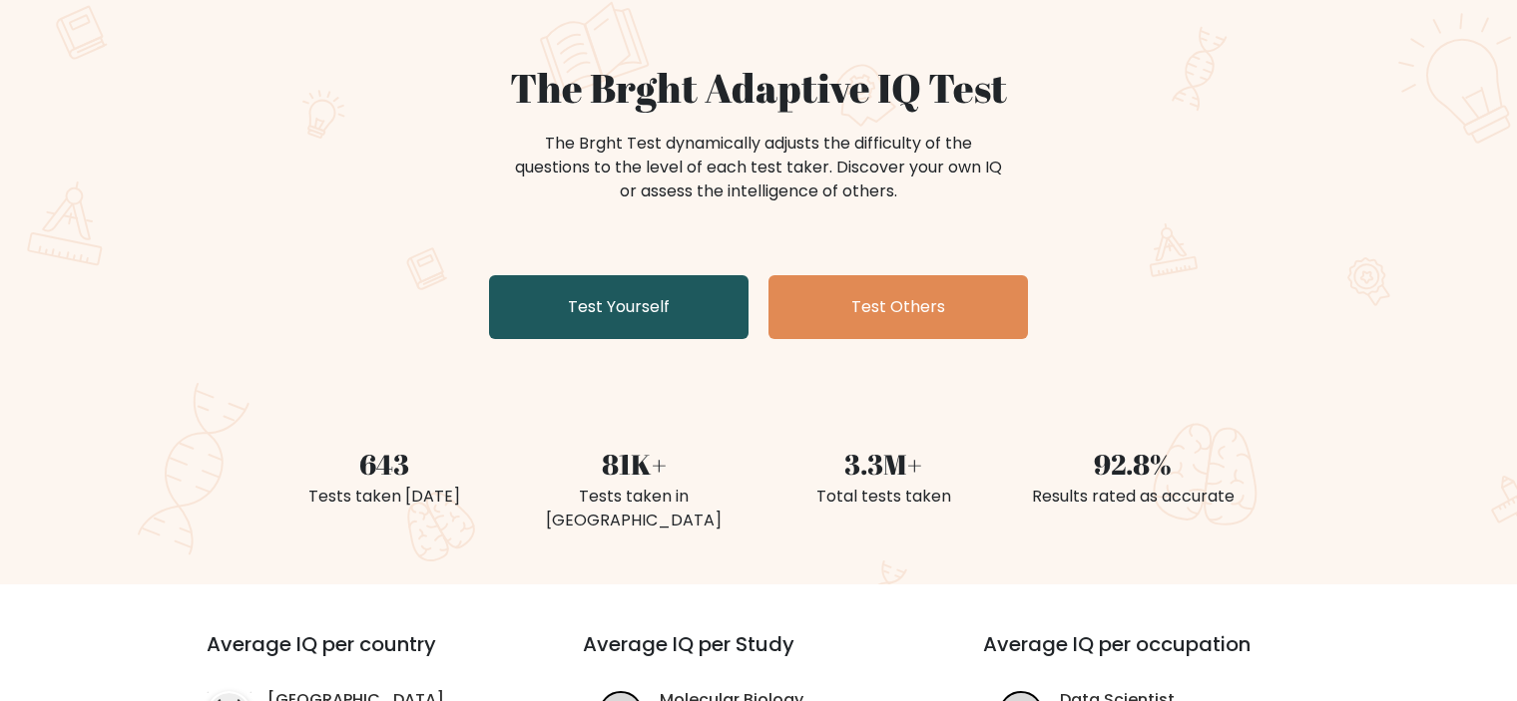
click at [679, 337] on link "Test Yourself" at bounding box center [618, 307] width 259 height 64
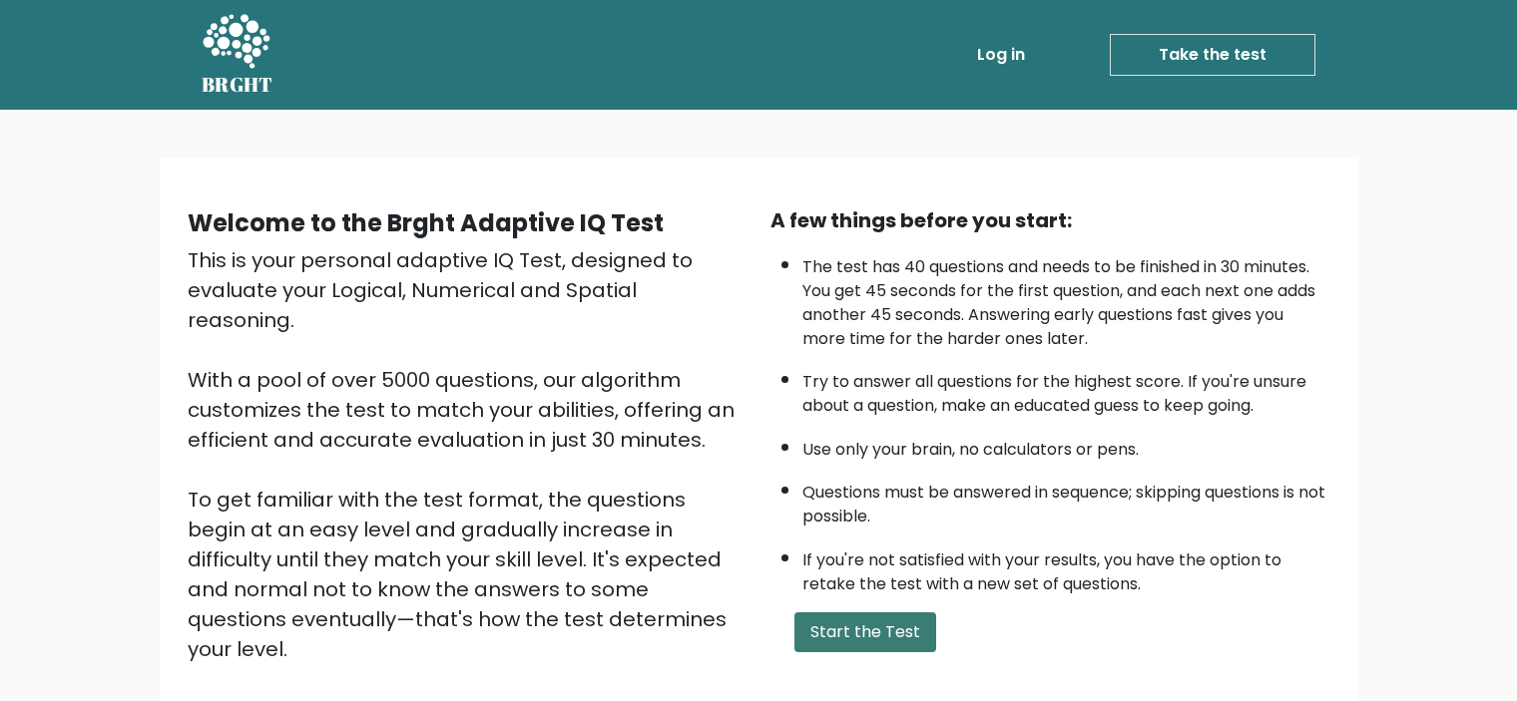
click at [818, 618] on button "Start the Test" at bounding box center [865, 633] width 142 height 40
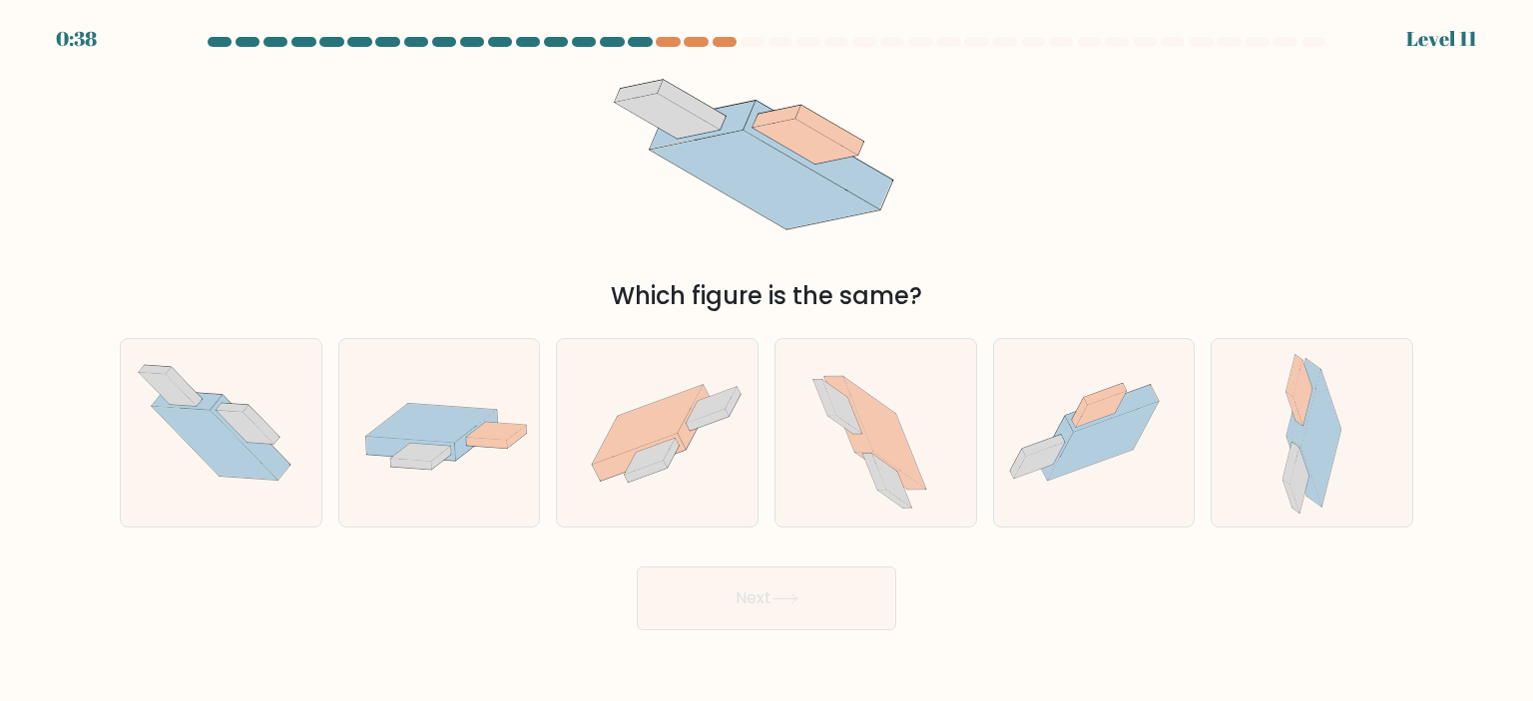
click at [663, 47] on div at bounding box center [766, 46] width 1317 height 18
click at [637, 39] on div at bounding box center [640, 42] width 24 height 10
click at [641, 39] on div at bounding box center [640, 42] width 24 height 10
click at [624, 23] on div "0:35 Level 11" at bounding box center [766, 12] width 1533 height 24
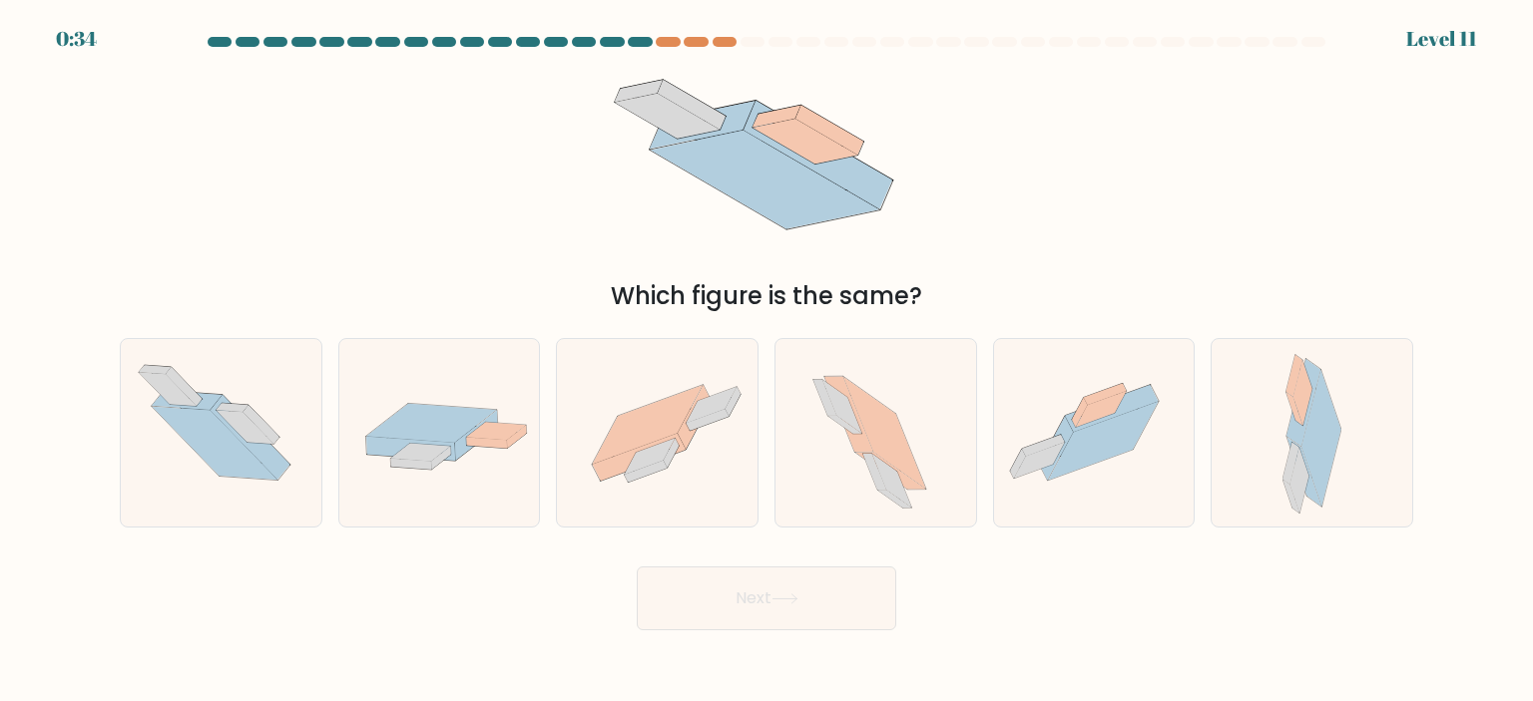
click at [640, 40] on div at bounding box center [640, 42] width 24 height 10
click at [672, 40] on div at bounding box center [668, 42] width 24 height 10
click at [704, 40] on div at bounding box center [696, 42] width 24 height 10
click at [525, 42] on div at bounding box center [528, 42] width 24 height 10
drag, startPoint x: 1532, startPoint y: 296, endPoint x: 1532, endPoint y: 446, distance: 149.7
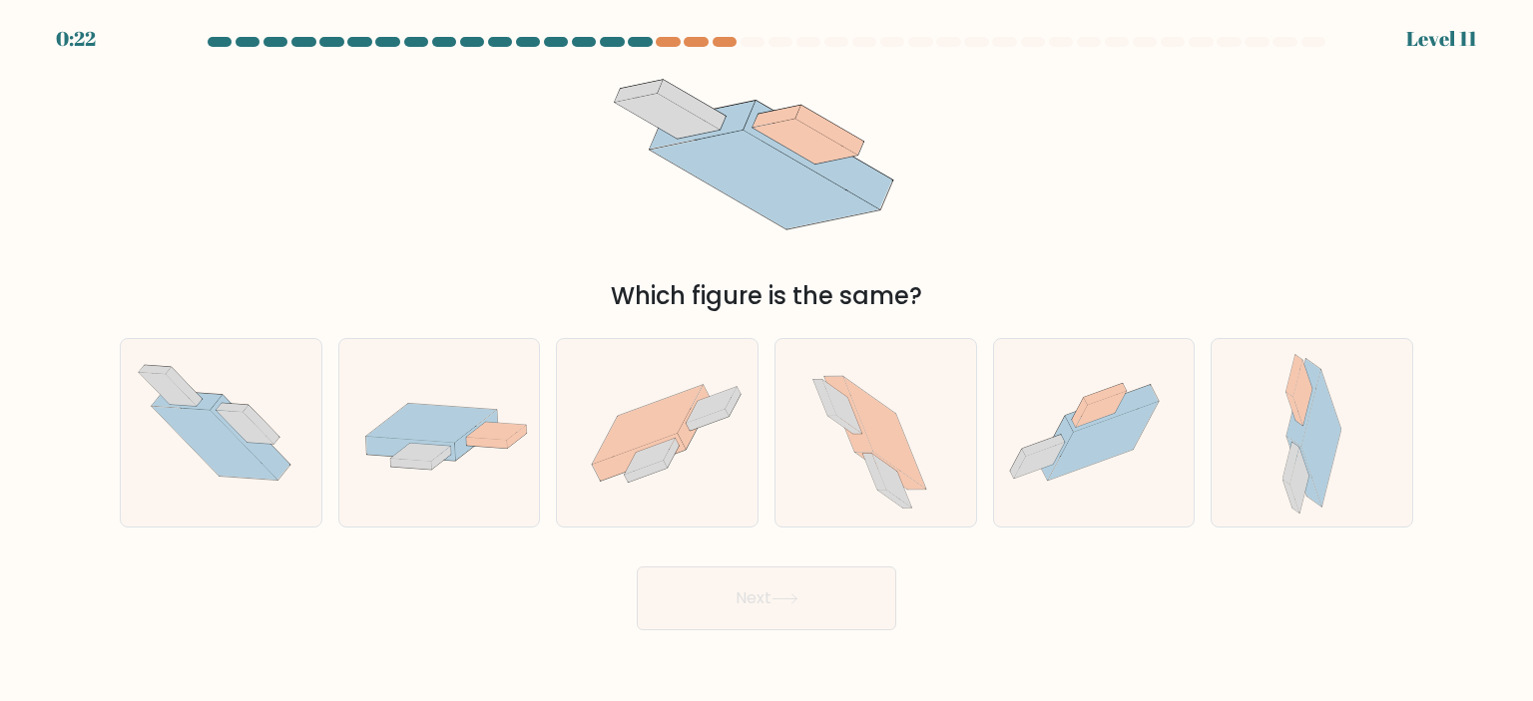
click at [1532, 446] on form at bounding box center [766, 334] width 1533 height 594
click at [1428, 39] on form at bounding box center [766, 334] width 1533 height 594
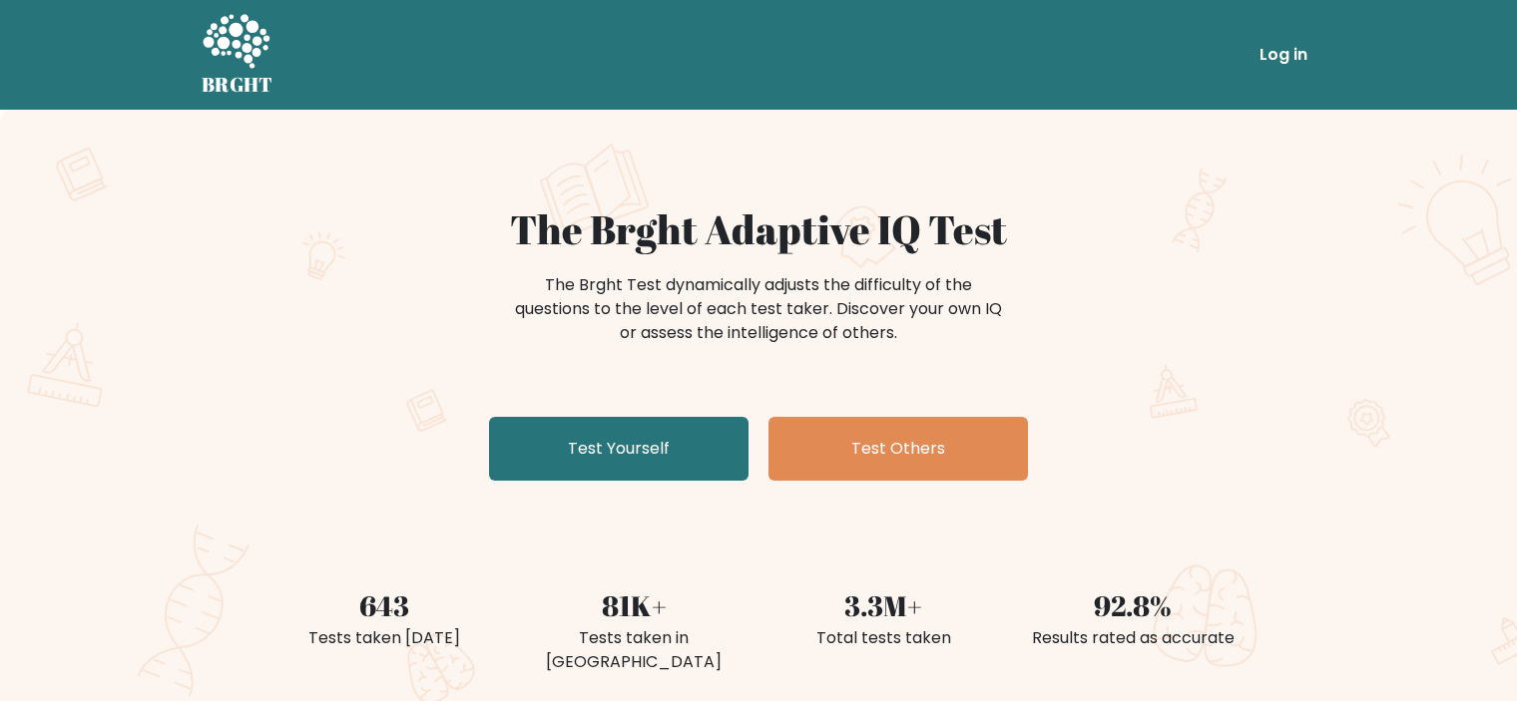
scroll to position [142, 0]
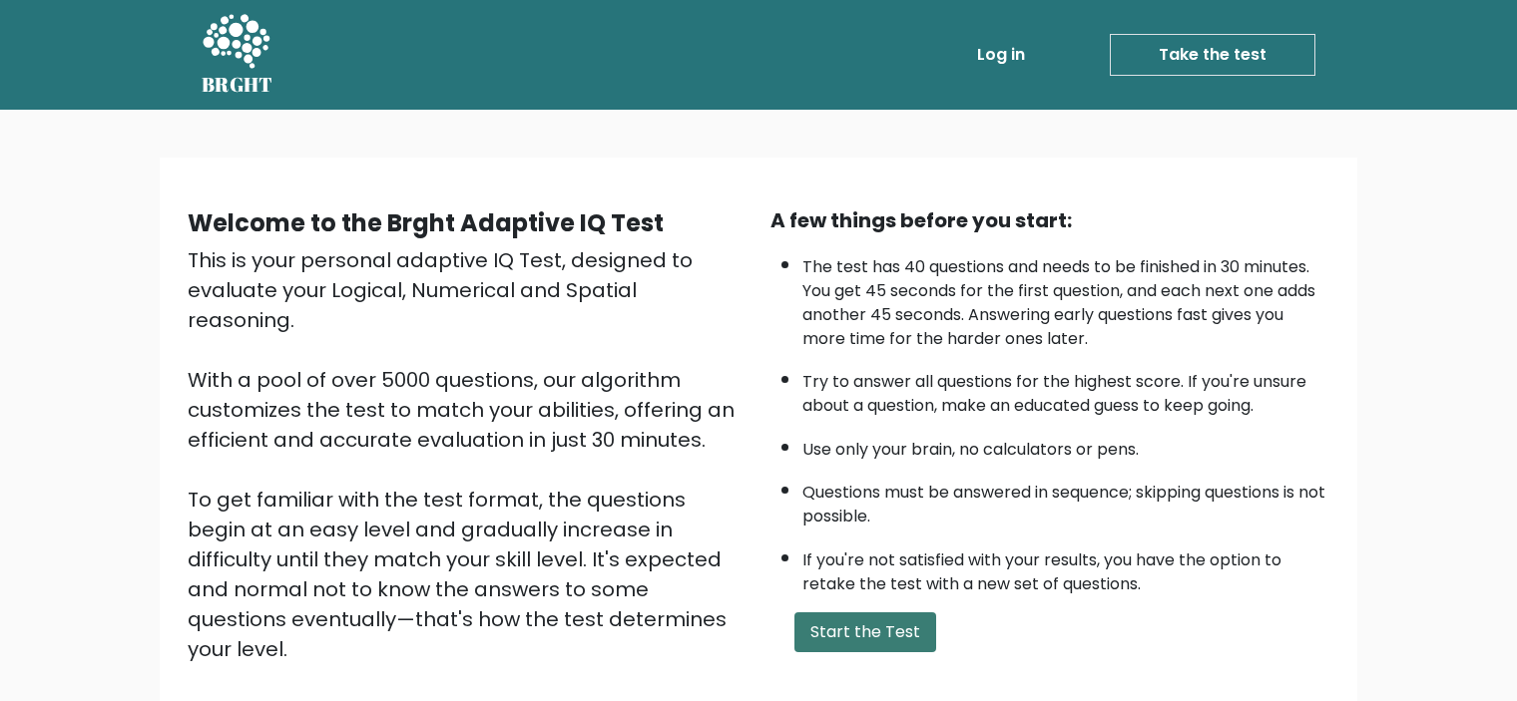
click at [907, 632] on button "Start the Test" at bounding box center [865, 633] width 142 height 40
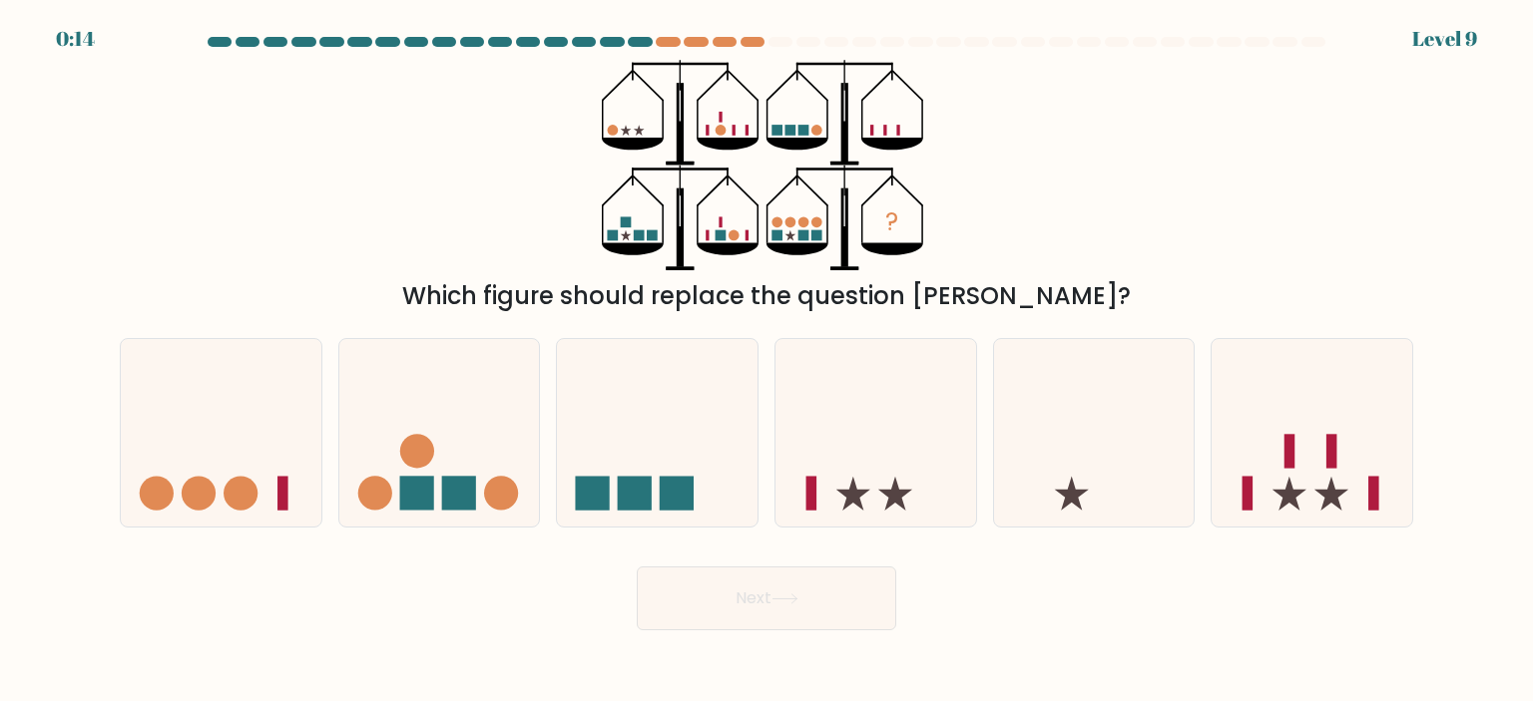
click at [635, 35] on div "0:14 Level 9" at bounding box center [766, 27] width 1533 height 54
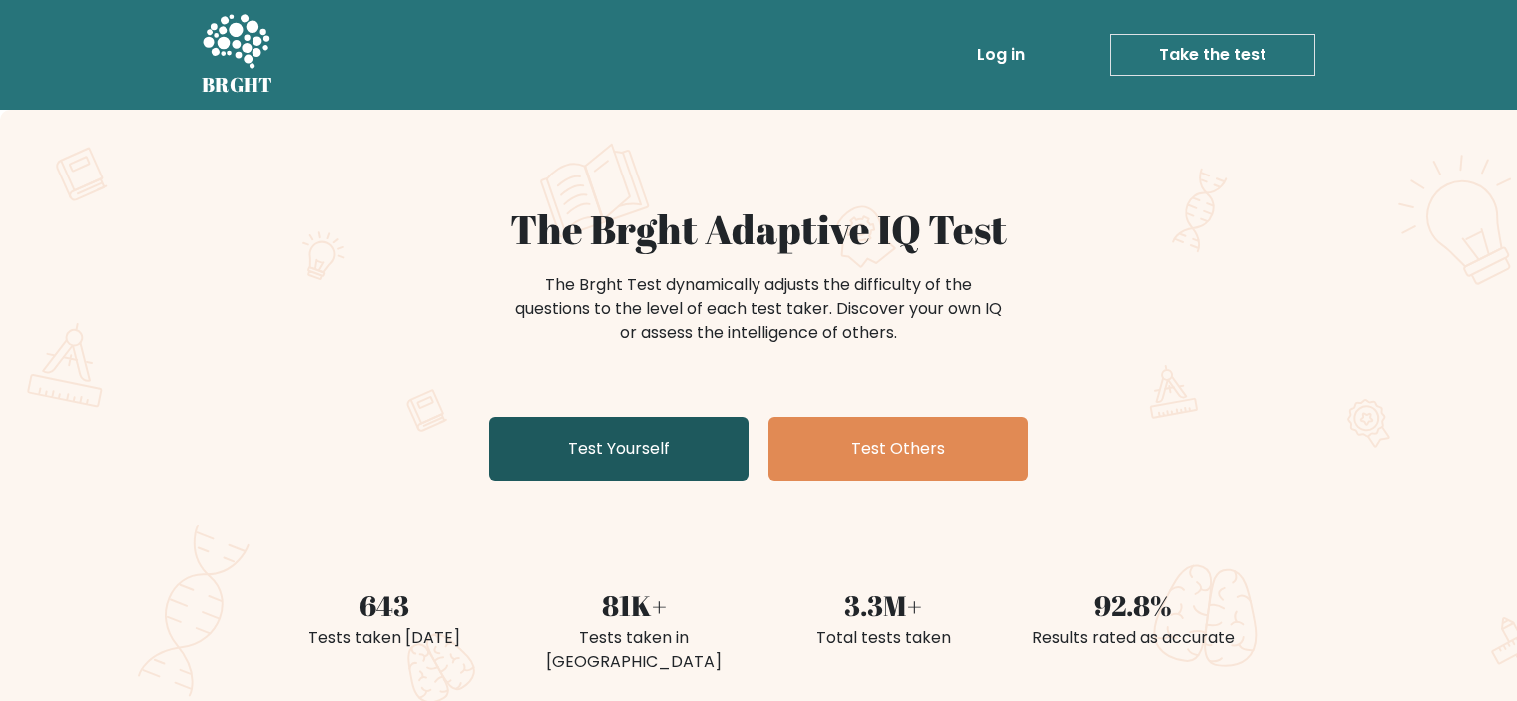
click at [615, 445] on link "Test Yourself" at bounding box center [618, 449] width 259 height 64
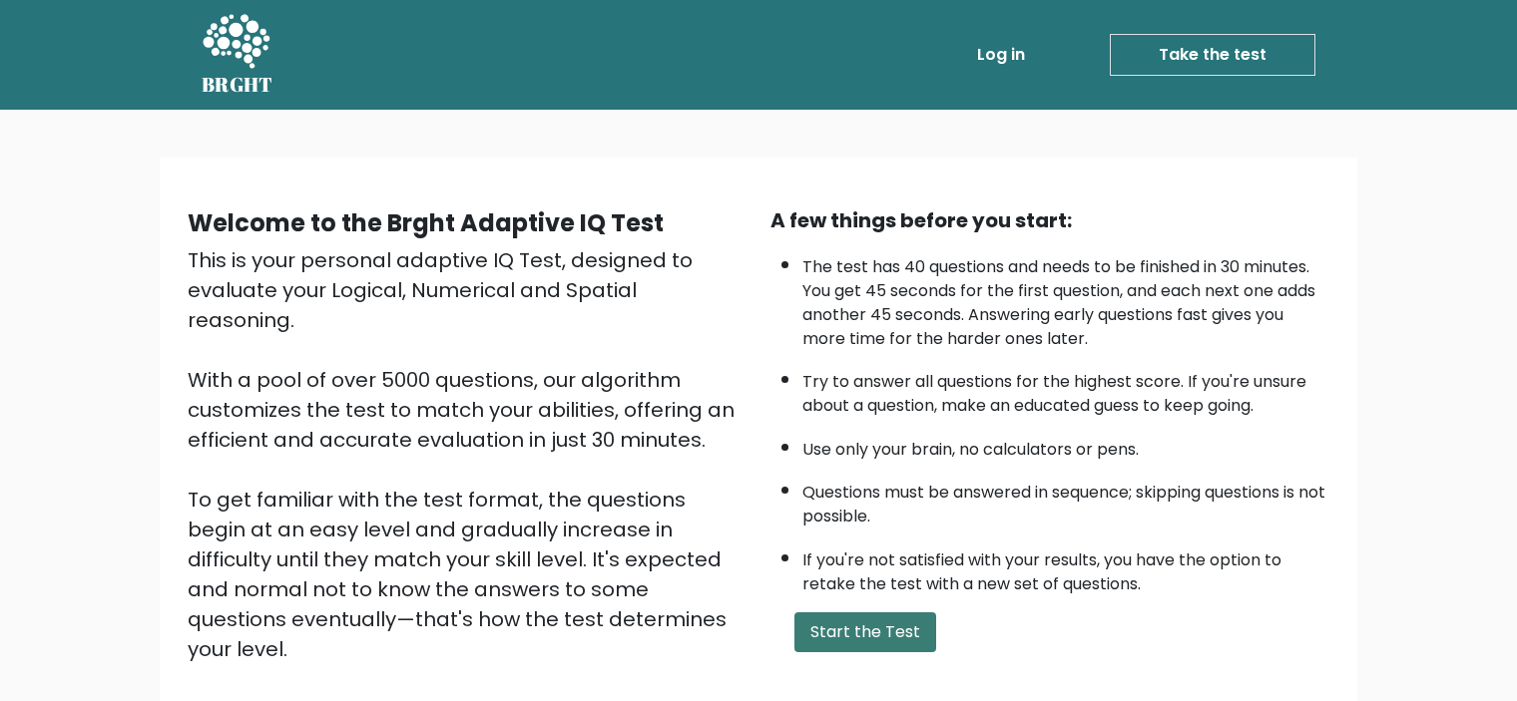
click at [870, 638] on button "Start the Test" at bounding box center [865, 633] width 142 height 40
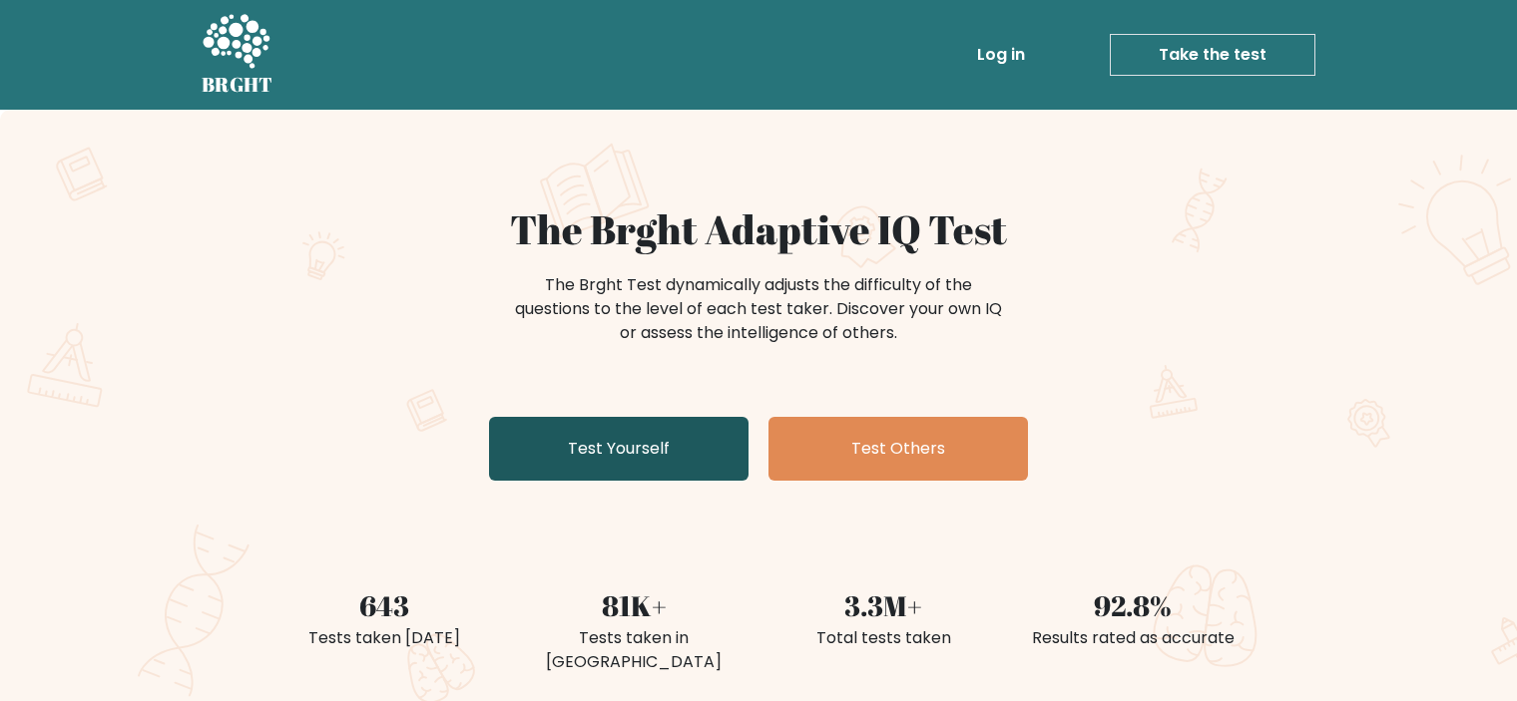
click at [634, 446] on link "Test Yourself" at bounding box center [618, 449] width 259 height 64
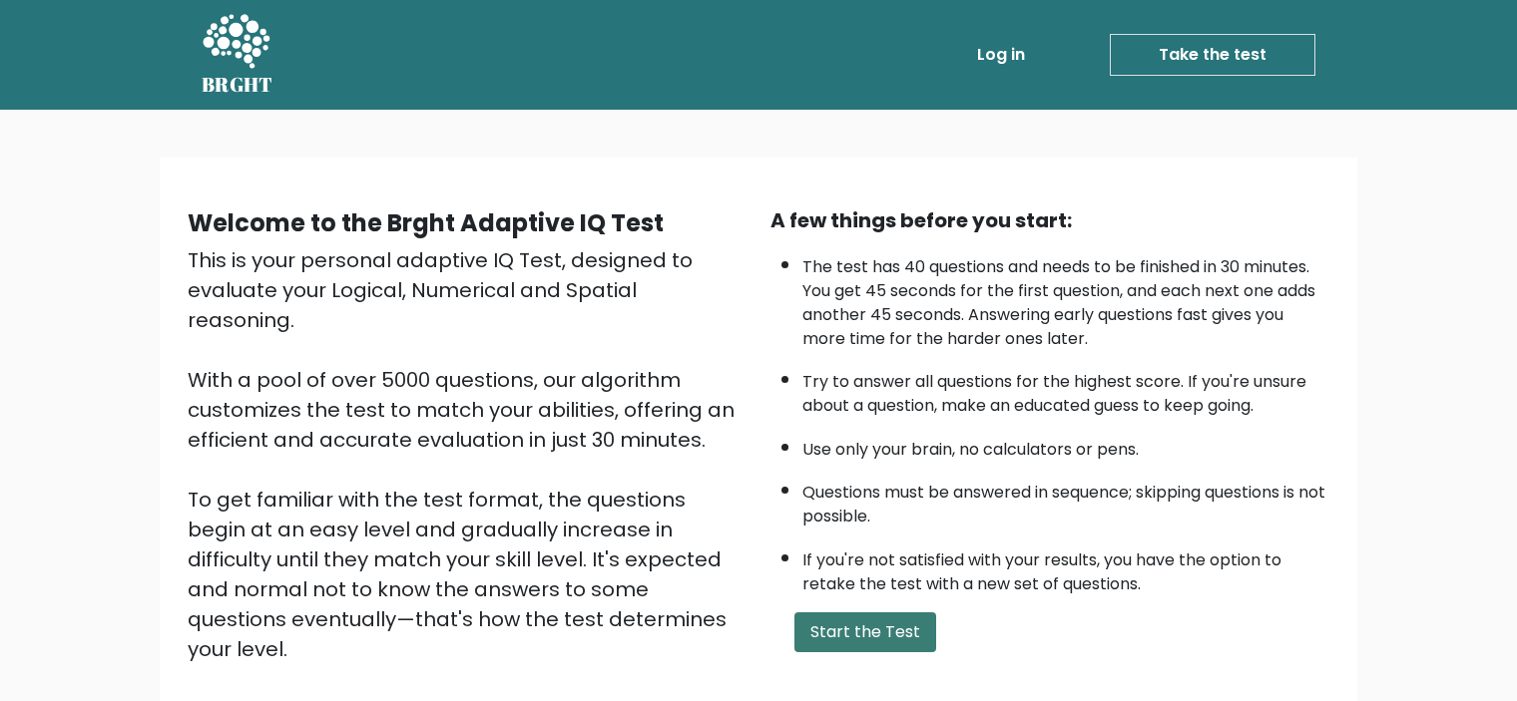
click at [823, 613] on button "Start the Test" at bounding box center [865, 633] width 142 height 40
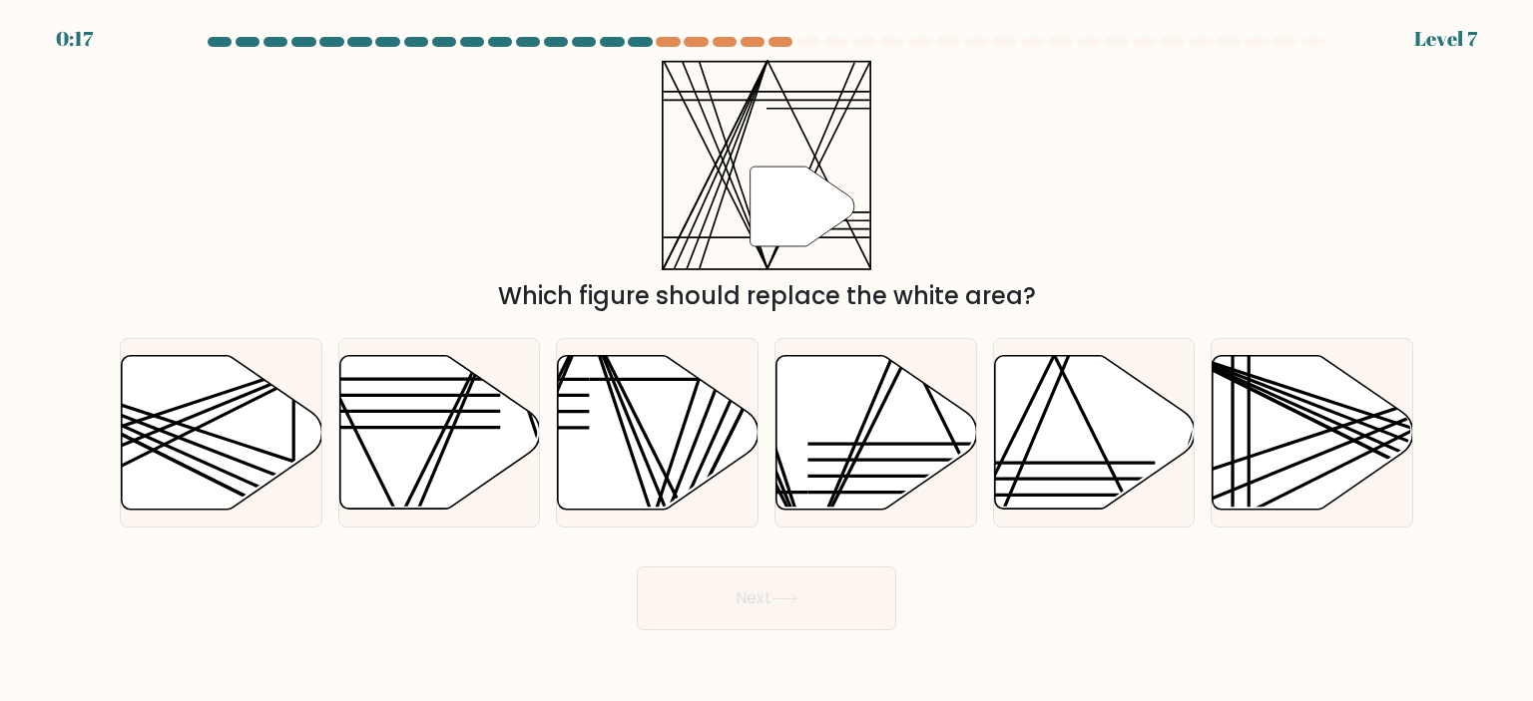
click at [1532, 654] on body "0:17 Level 7" at bounding box center [766, 350] width 1533 height 701
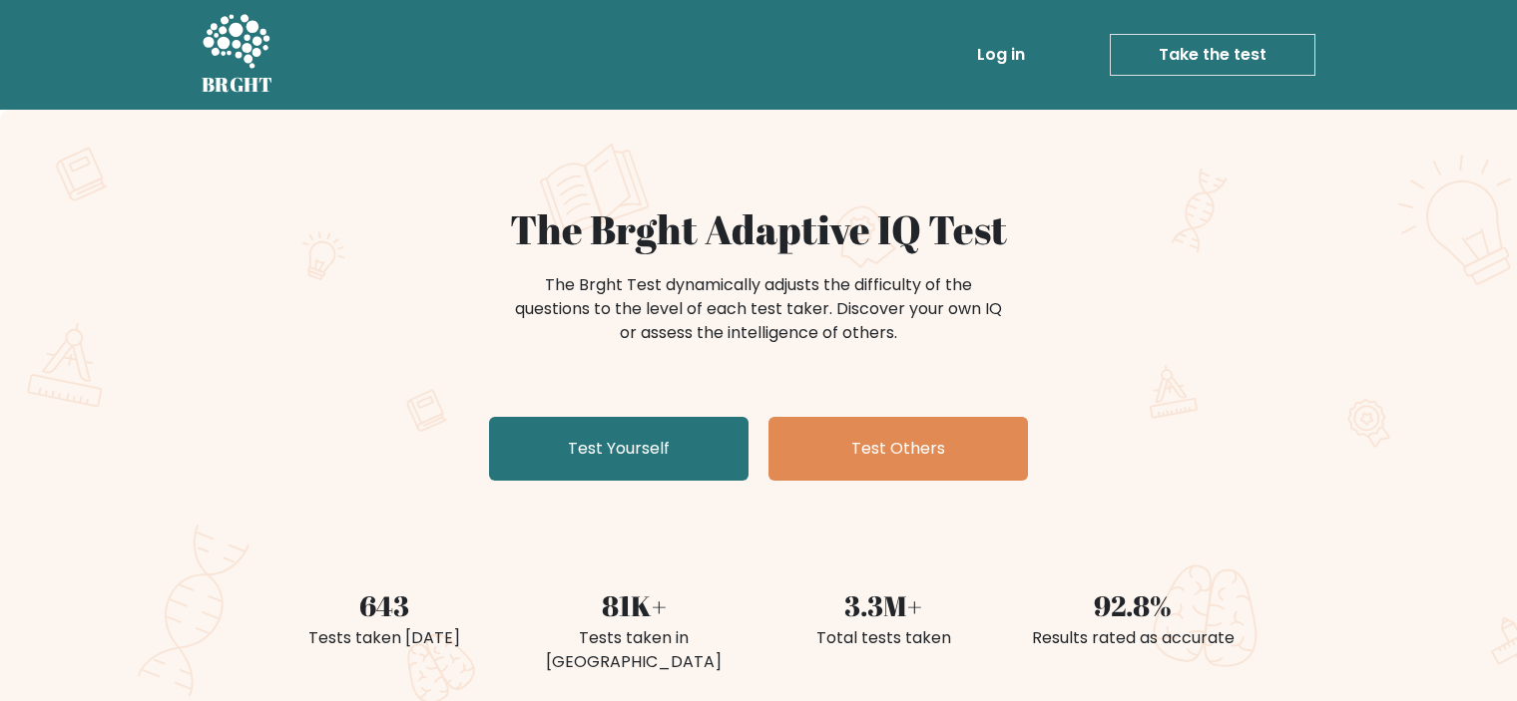
drag, startPoint x: 0, startPoint y: 0, endPoint x: 332, endPoint y: 337, distance: 473.5
click at [407, 389] on div "The Brght Adaptive IQ Test The Brght Test dynamically adjusts the difficulty of…" at bounding box center [758, 347] width 998 height 283
drag, startPoint x: 295, startPoint y: 313, endPoint x: 118, endPoint y: 334, distance: 178.8
click at [266, 313] on div "The Brght Adaptive IQ Test The Brght Test dynamically adjusts the difficulty of…" at bounding box center [758, 347] width 998 height 283
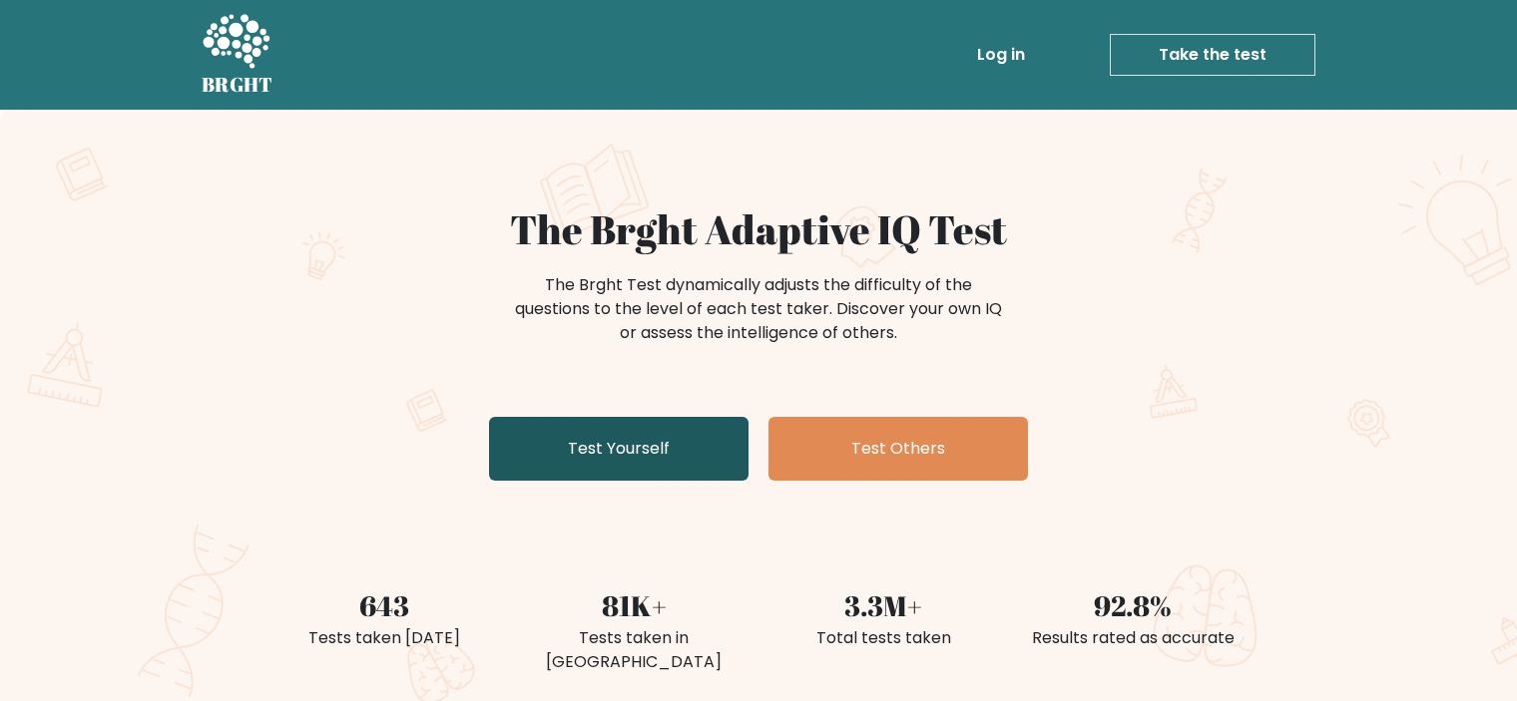
click at [691, 453] on link "Test Yourself" at bounding box center [618, 449] width 259 height 64
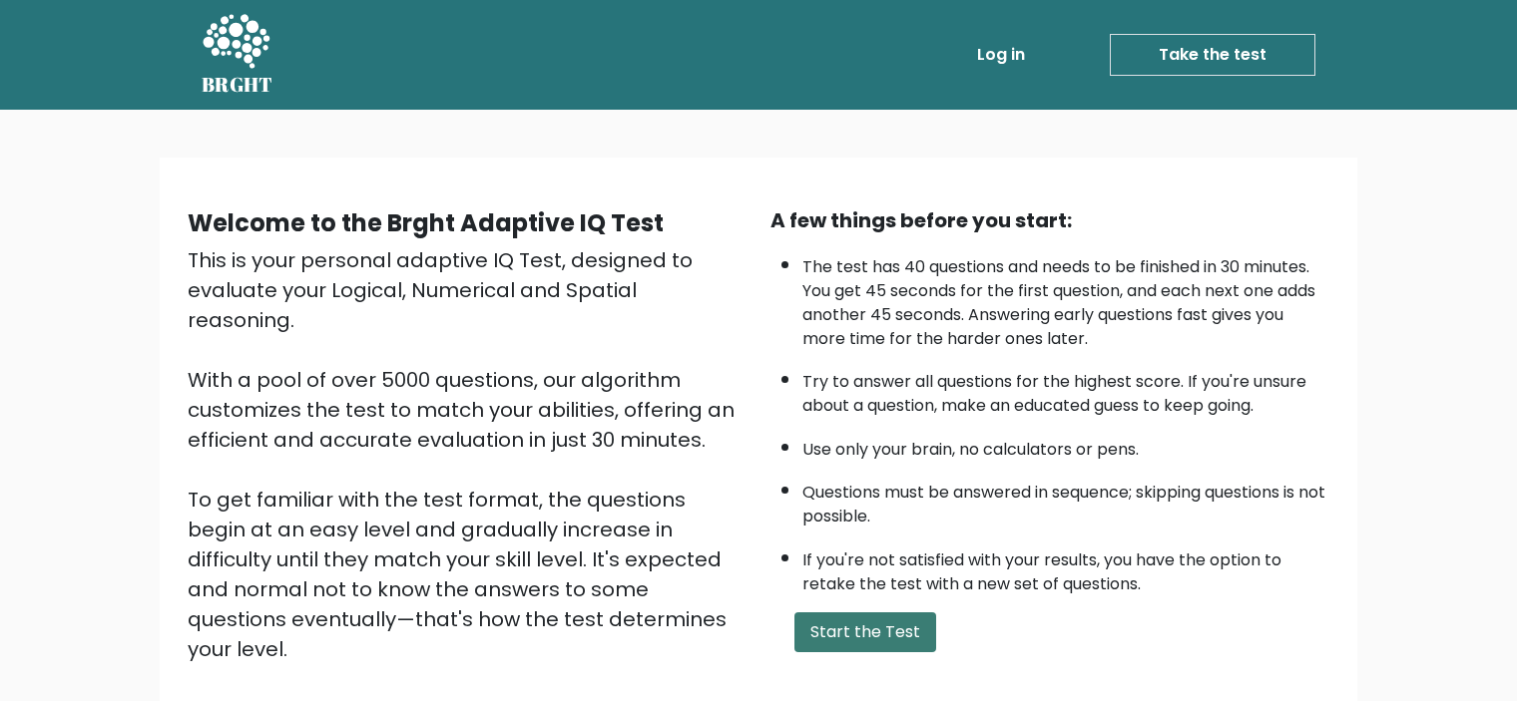
click at [874, 622] on button "Start the Test" at bounding box center [865, 633] width 142 height 40
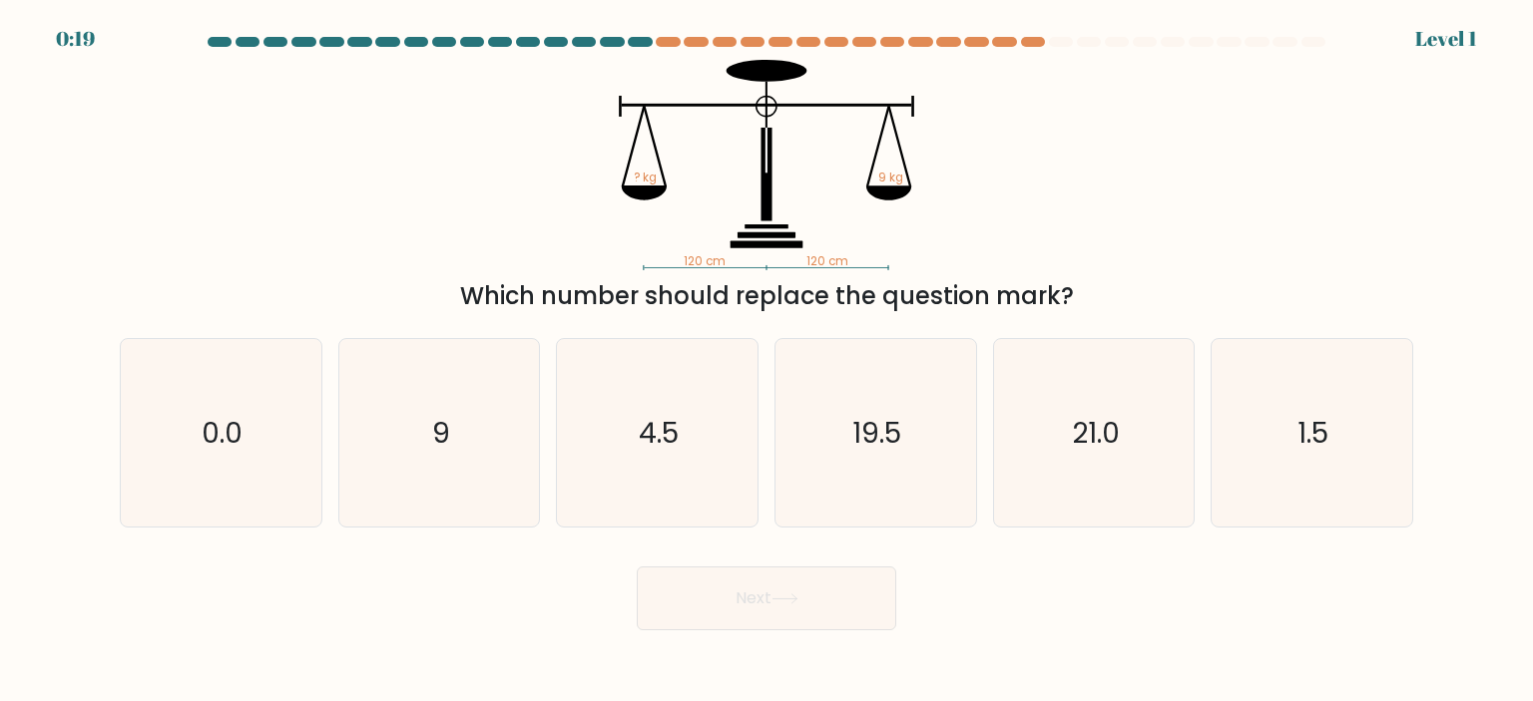
click at [1070, 42] on div at bounding box center [1061, 42] width 24 height 10
click at [478, 407] on icon "9" at bounding box center [439, 433] width 188 height 188
click at [766, 361] on input "b. 9" at bounding box center [766, 356] width 1 height 10
radio input "true"
click at [830, 619] on button "Next" at bounding box center [766, 599] width 259 height 64
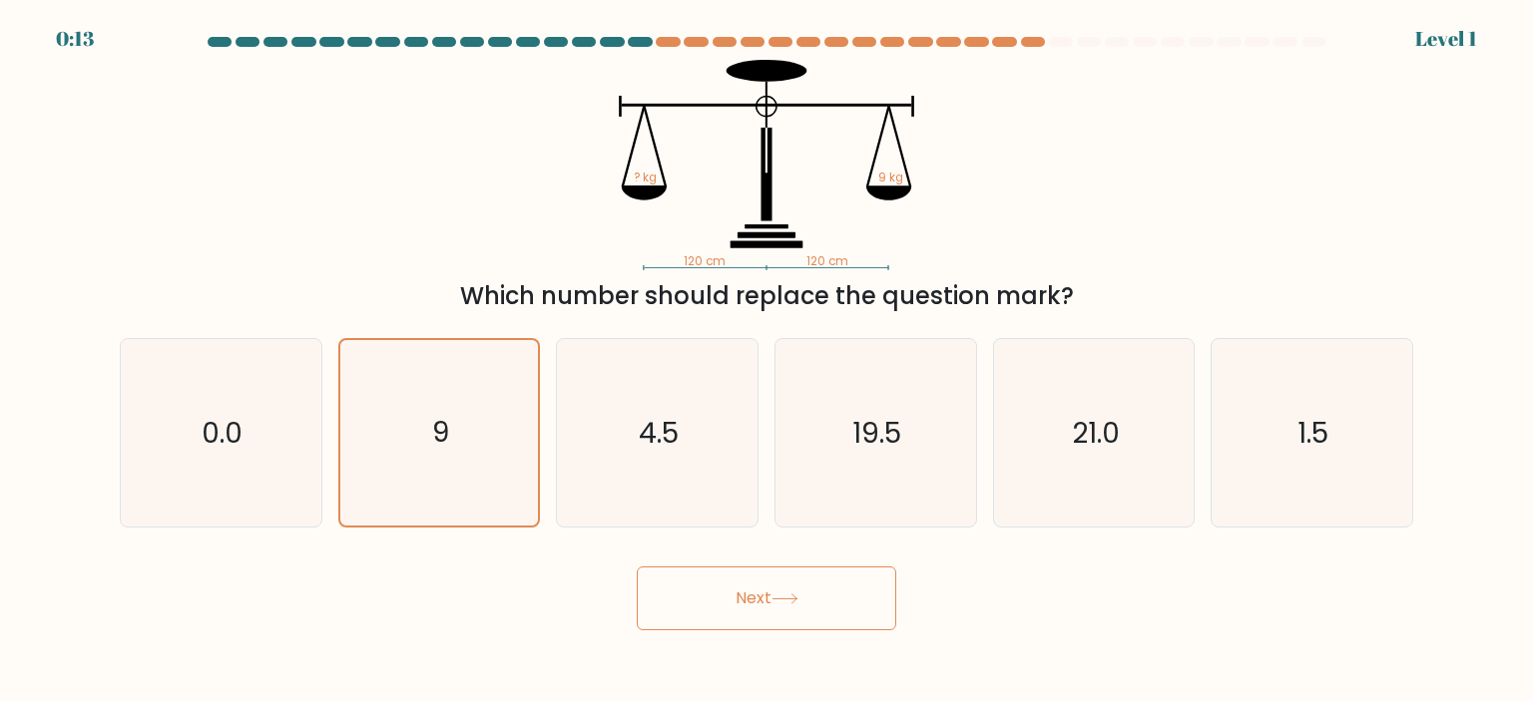
click at [798, 604] on icon at bounding box center [784, 599] width 27 height 11
click at [754, 590] on button "Next" at bounding box center [766, 599] width 259 height 64
click at [484, 385] on icon "9" at bounding box center [439, 433] width 186 height 186
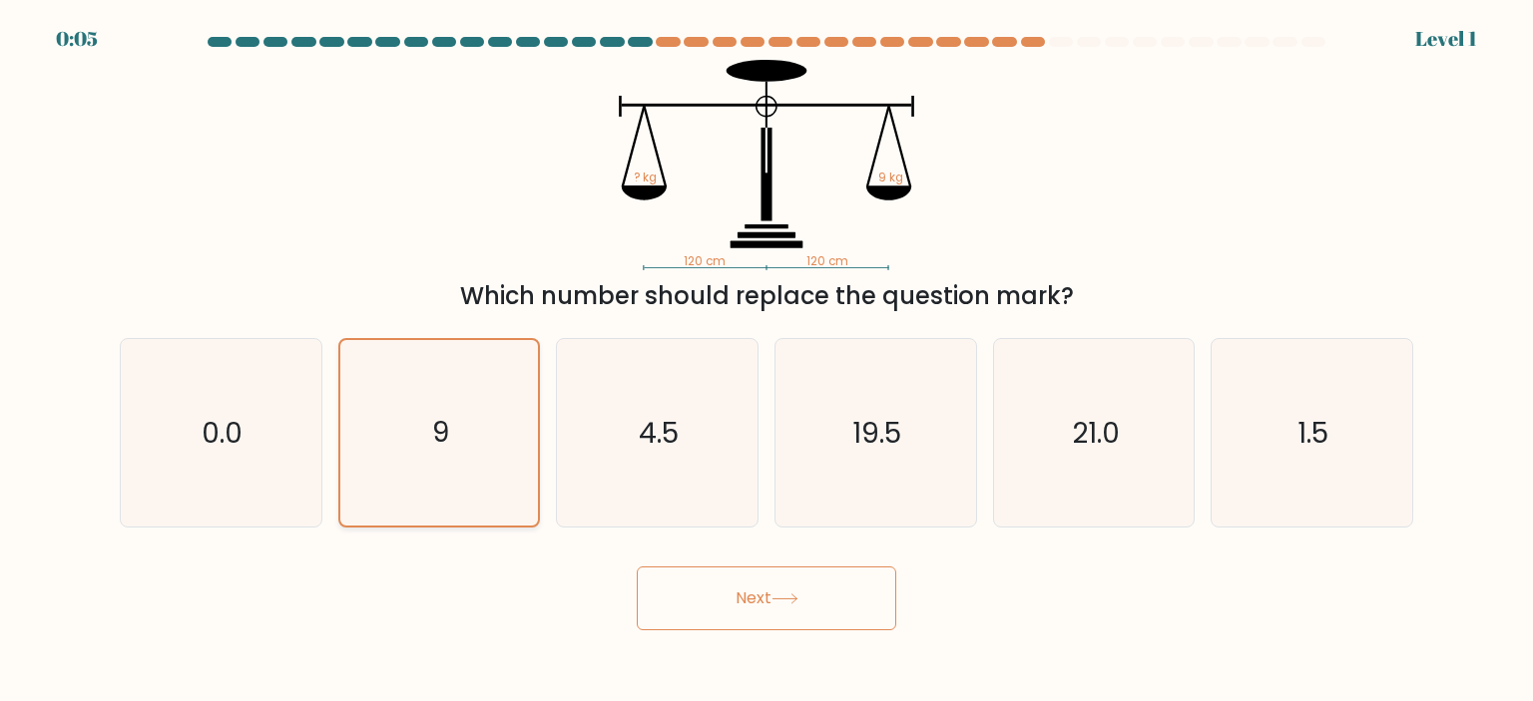
click at [766, 361] on input "b. 9" at bounding box center [766, 356] width 1 height 10
click at [484, 385] on icon "9" at bounding box center [439, 433] width 186 height 186
click at [766, 361] on input "b. 9" at bounding box center [766, 356] width 1 height 10
click at [484, 385] on icon "9" at bounding box center [439, 433] width 186 height 186
click at [766, 361] on input "b. 9" at bounding box center [766, 356] width 1 height 10
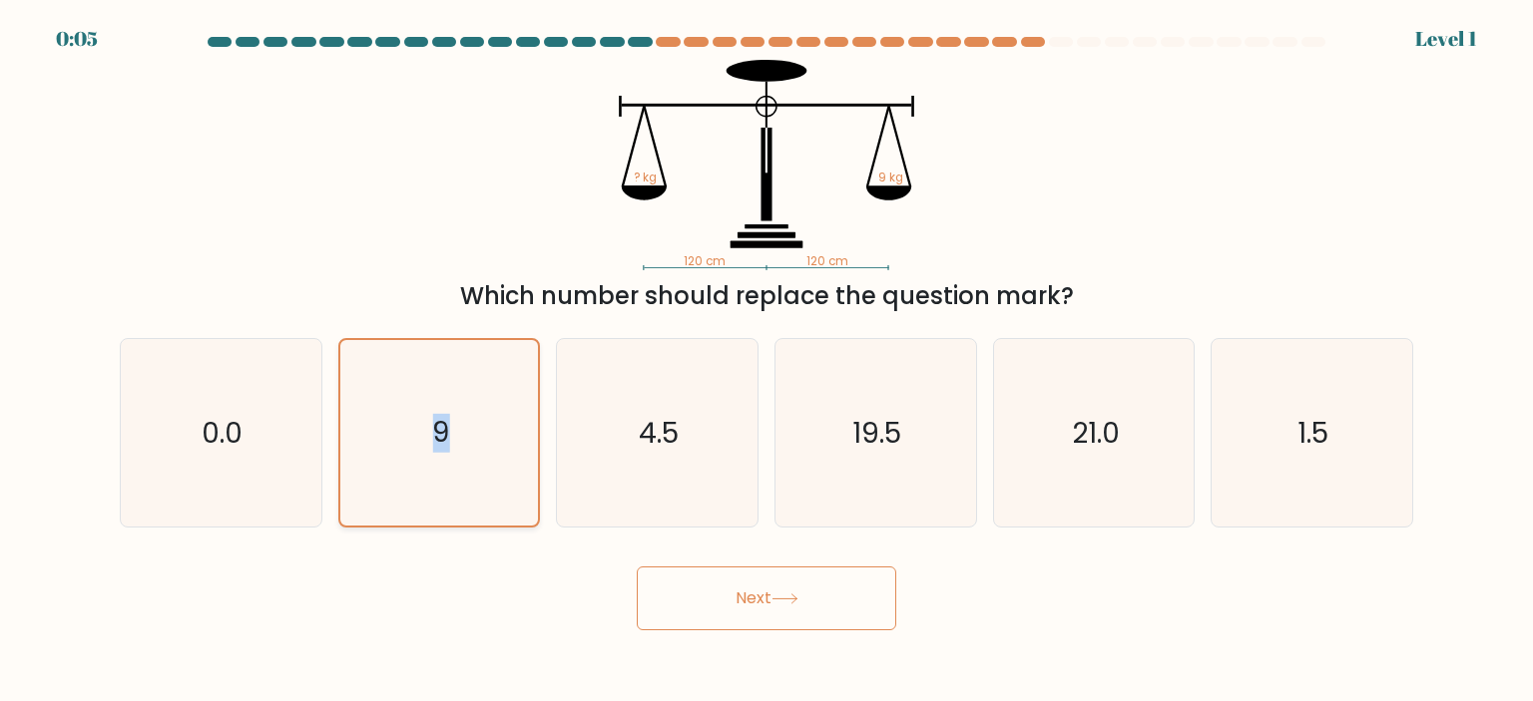
click at [484, 385] on icon "9" at bounding box center [439, 433] width 186 height 186
click at [766, 361] on input "b. 9" at bounding box center [766, 356] width 1 height 10
click at [484, 385] on icon "9" at bounding box center [439, 433] width 186 height 186
click at [766, 361] on input "b. 9" at bounding box center [766, 356] width 1 height 10
click at [751, 590] on button "Next" at bounding box center [766, 599] width 259 height 64
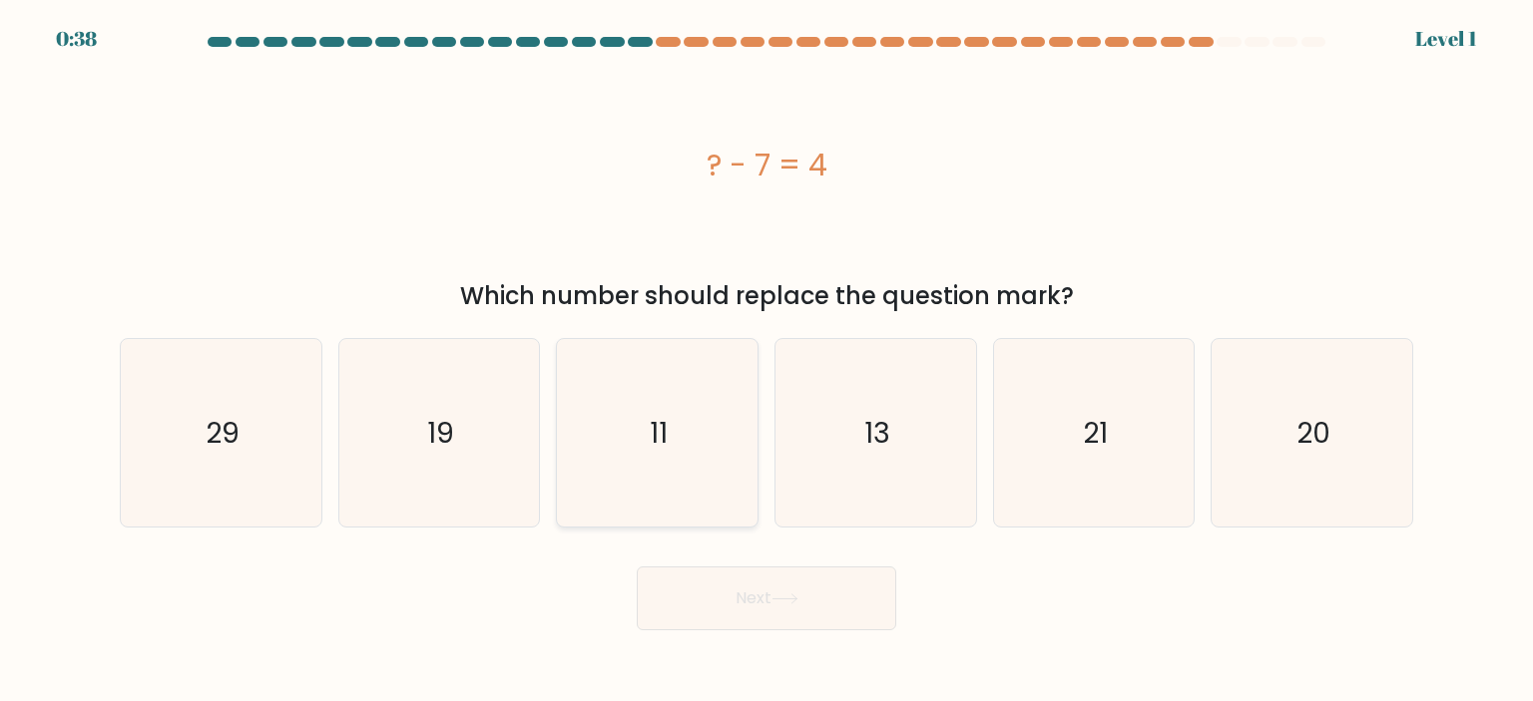
click at [684, 420] on icon "11" at bounding box center [657, 433] width 188 height 188
click at [766, 361] on input "c. 11" at bounding box center [766, 356] width 1 height 10
radio input "true"
click at [768, 587] on button "Next" at bounding box center [766, 599] width 259 height 64
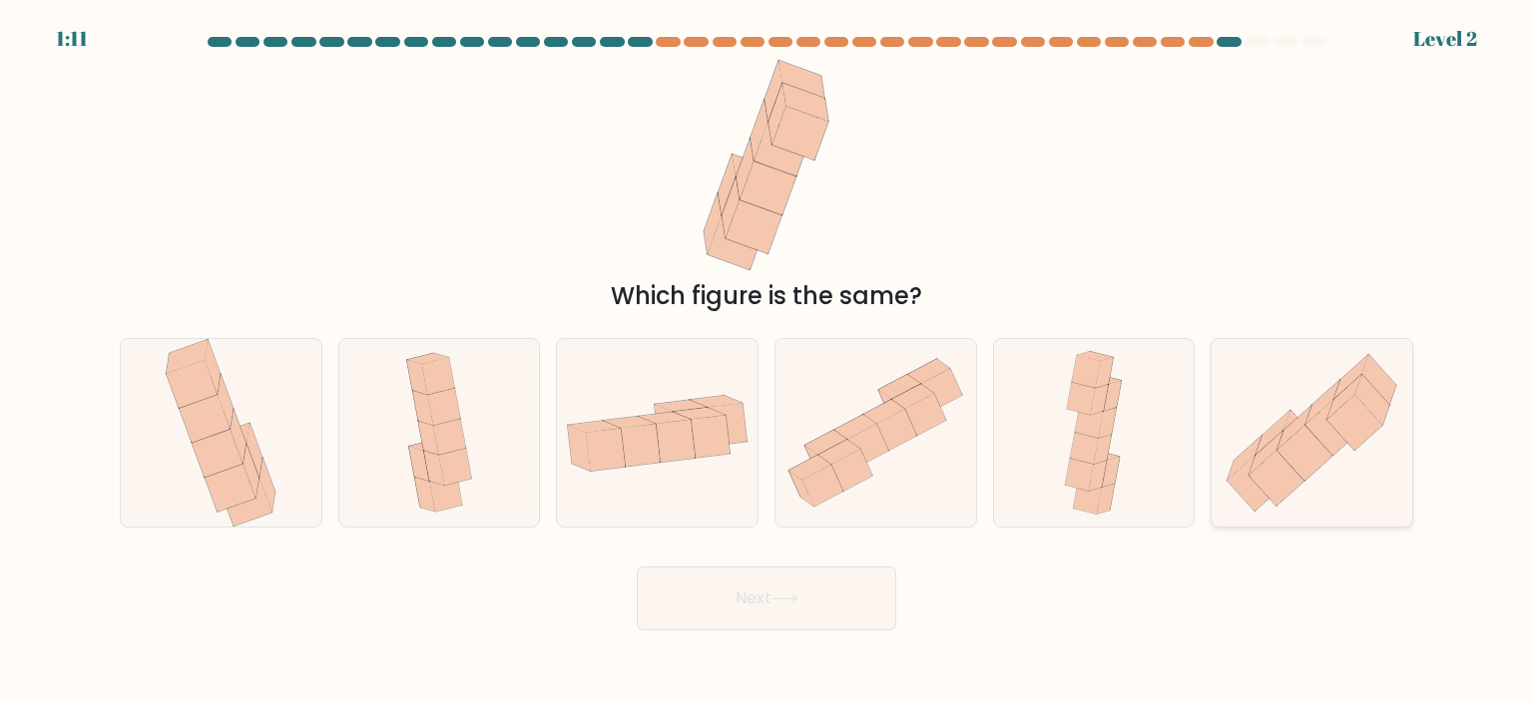
click at [1269, 446] on icon at bounding box center [1265, 453] width 35 height 44
click at [767, 361] on input "f." at bounding box center [766, 356] width 1 height 10
radio input "true"
click at [855, 593] on button "Next" at bounding box center [766, 599] width 259 height 64
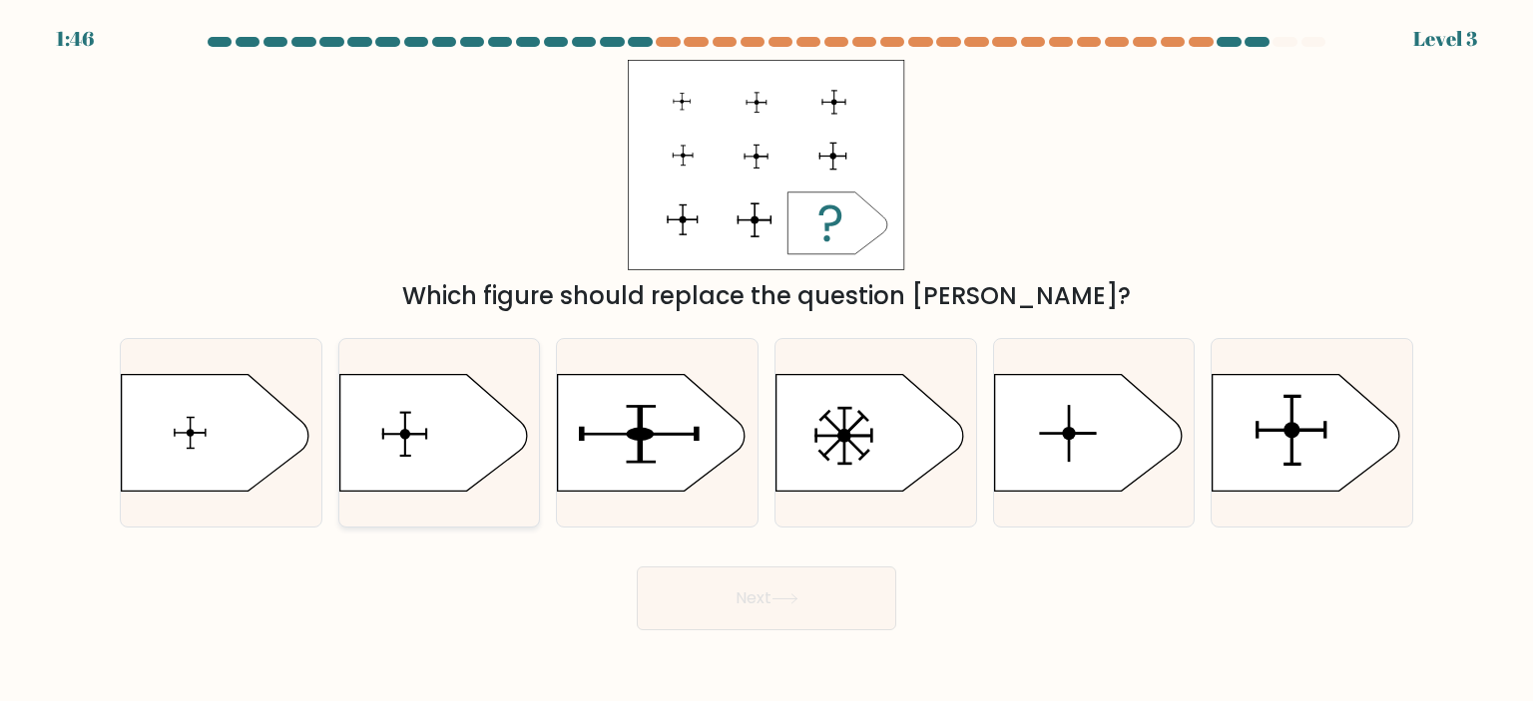
click at [387, 436] on icon at bounding box center [433, 432] width 188 height 117
click at [766, 361] on input "b." at bounding box center [766, 356] width 1 height 10
radio input "true"
click at [822, 607] on button "Next" at bounding box center [766, 599] width 259 height 64
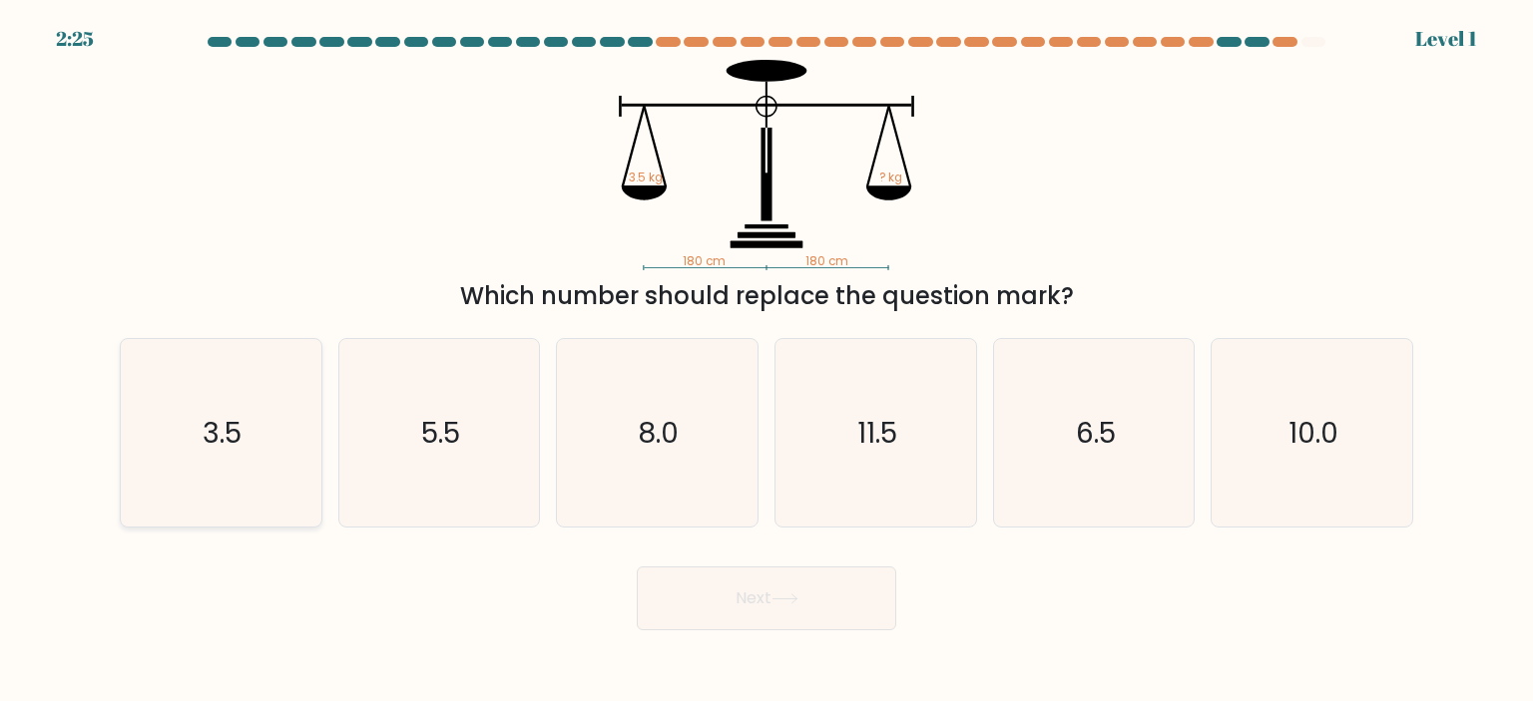
click at [223, 406] on icon "3.5" at bounding box center [221, 433] width 188 height 188
click at [766, 361] on input "a. 3.5" at bounding box center [766, 356] width 1 height 10
radio input "true"
click at [806, 592] on button "Next" at bounding box center [766, 599] width 259 height 64
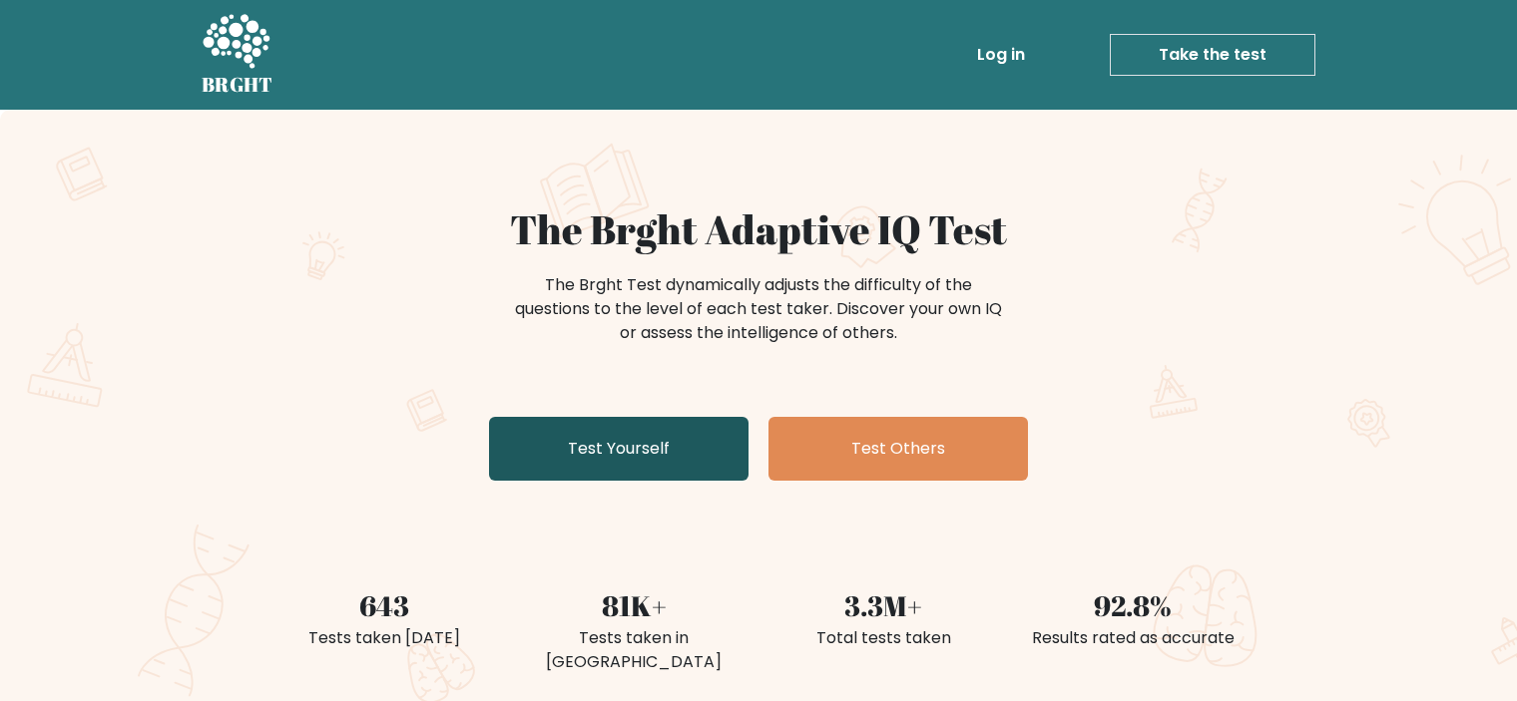
click at [704, 449] on link "Test Yourself" at bounding box center [618, 449] width 259 height 64
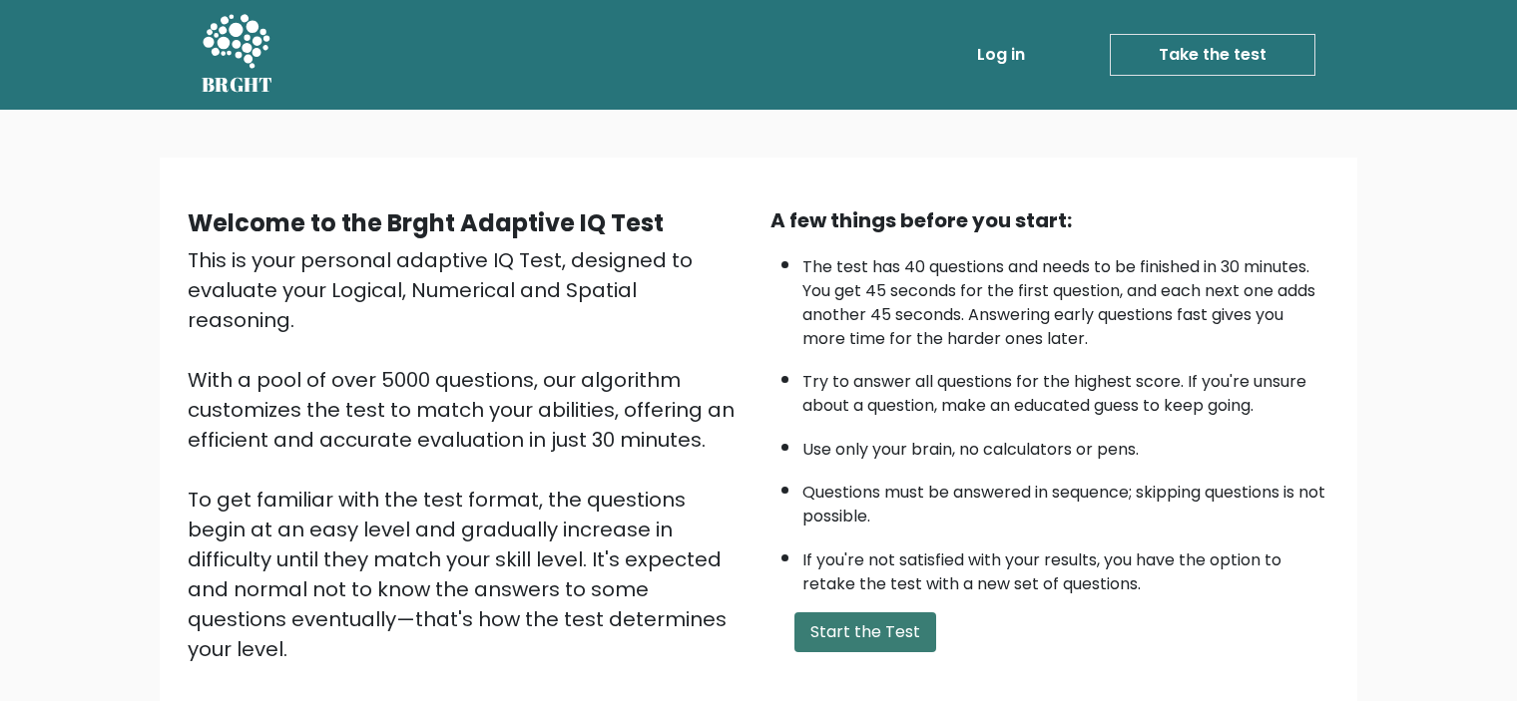
click at [846, 614] on button "Start the Test" at bounding box center [865, 633] width 142 height 40
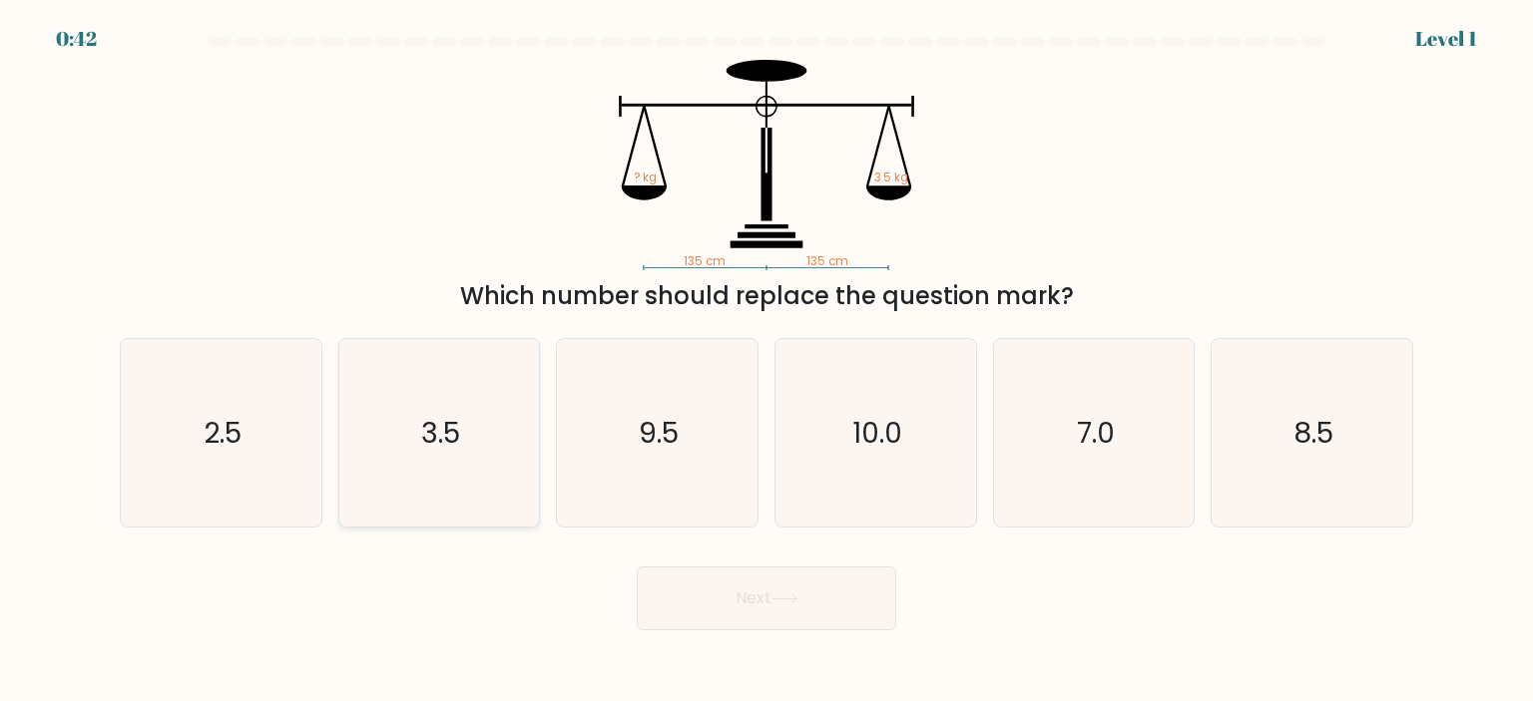
click at [439, 453] on icon "3.5" at bounding box center [439, 433] width 188 height 188
click at [766, 361] on input "b. 3.5" at bounding box center [766, 356] width 1 height 10
radio input "true"
click at [675, 609] on button "Next" at bounding box center [766, 599] width 259 height 64
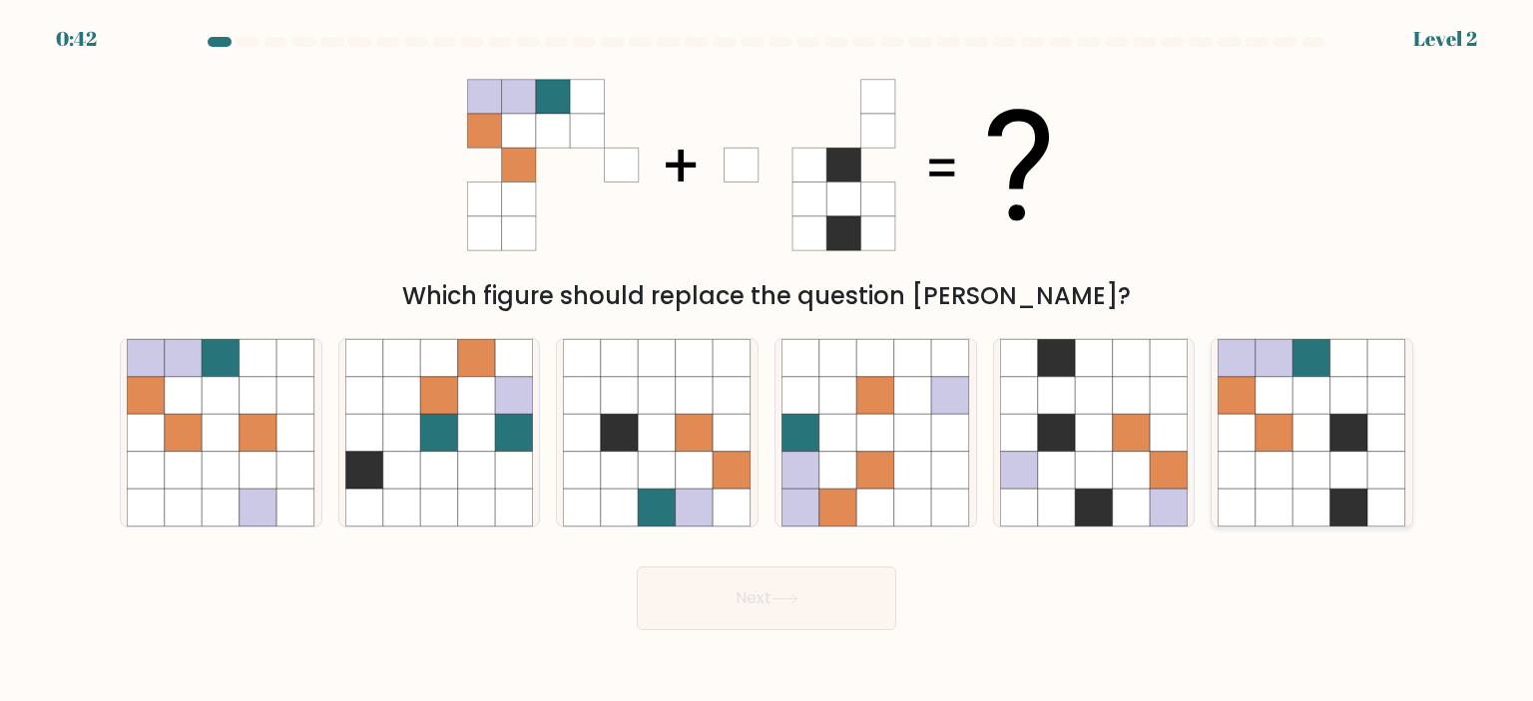
click at [1320, 362] on icon at bounding box center [1312, 358] width 38 height 38
click at [767, 361] on input "f." at bounding box center [766, 356] width 1 height 10
radio input "true"
click at [766, 580] on button "Next" at bounding box center [766, 599] width 259 height 64
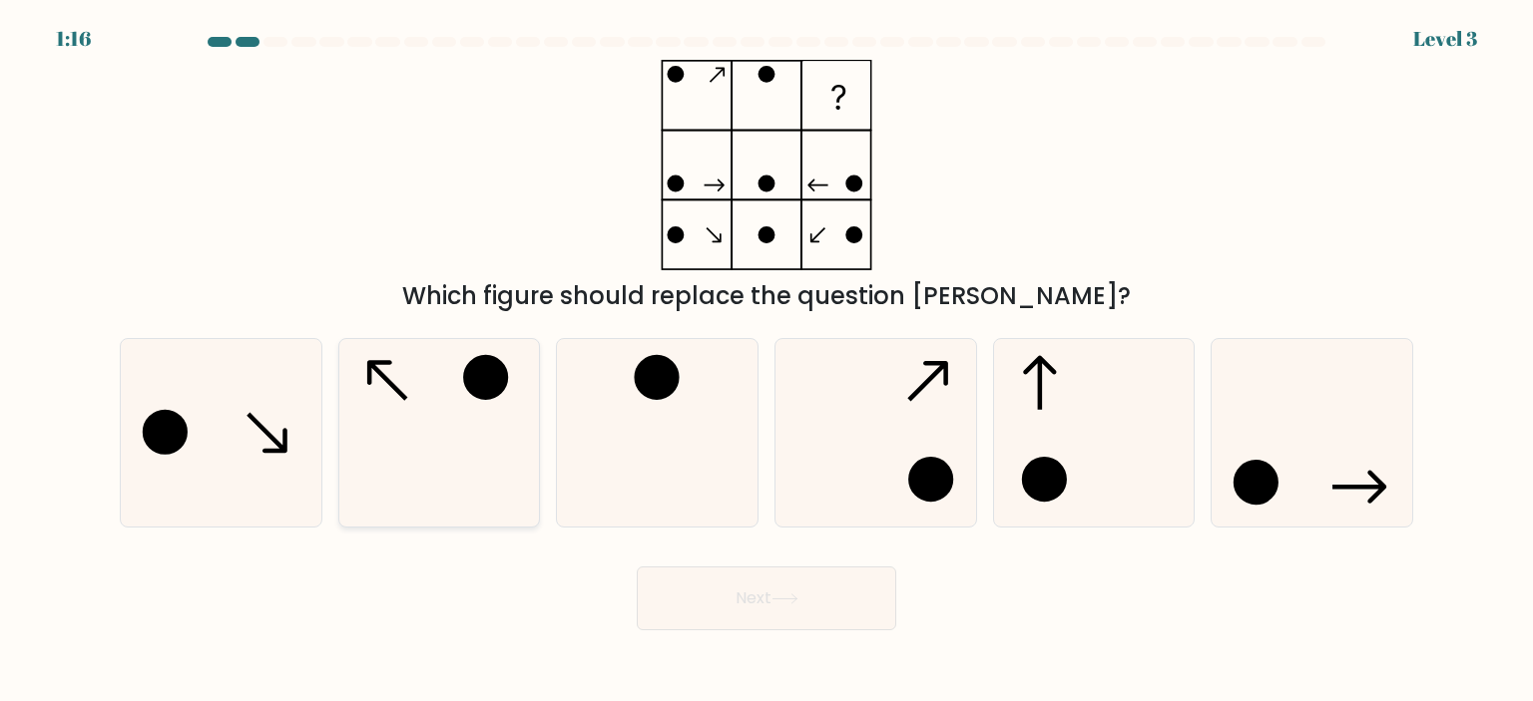
click at [475, 386] on circle at bounding box center [485, 377] width 41 height 41
click at [766, 361] on input "b." at bounding box center [766, 356] width 1 height 10
radio input "true"
click at [802, 614] on button "Next" at bounding box center [766, 599] width 259 height 64
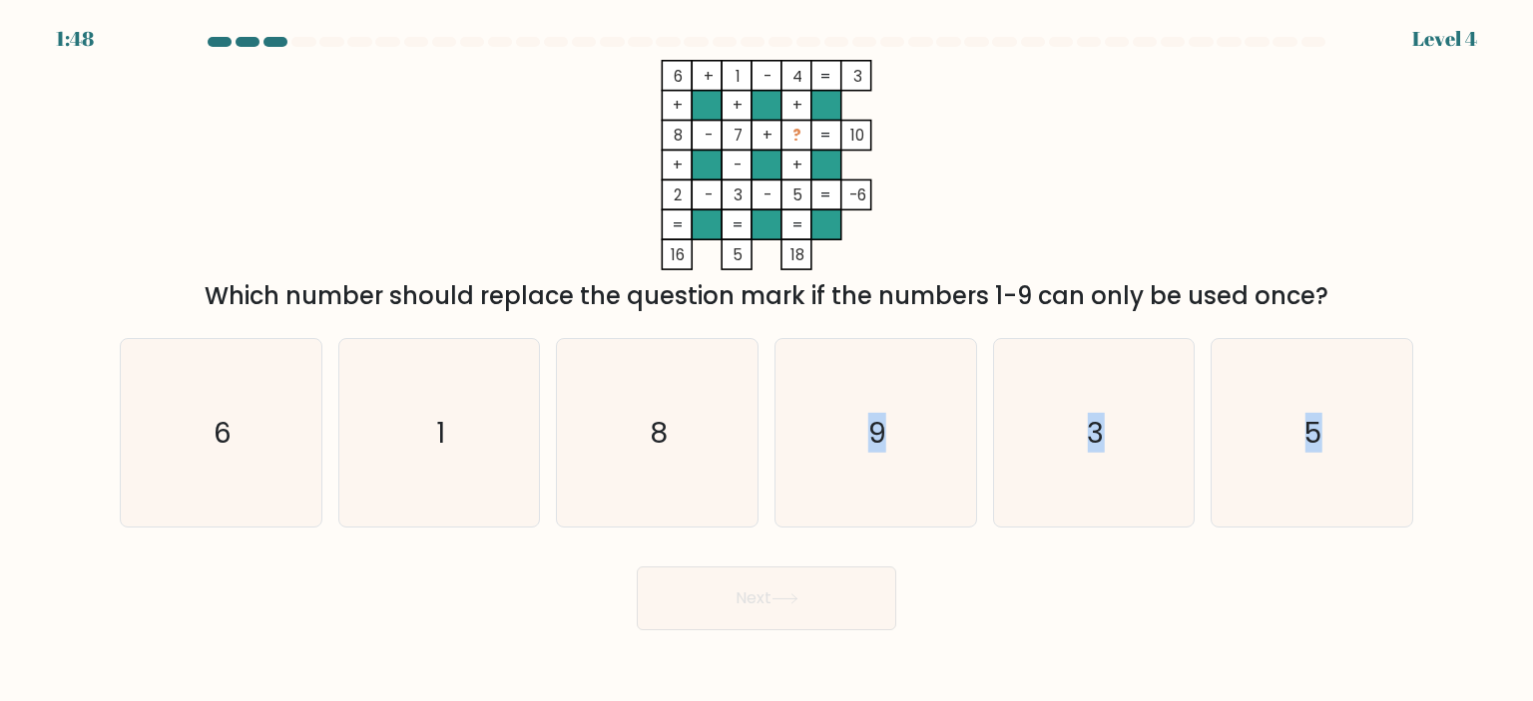
drag, startPoint x: 837, startPoint y: 463, endPoint x: 826, endPoint y: 599, distance: 136.2
click at [826, 599] on form at bounding box center [766, 334] width 1533 height 594
click at [826, 599] on button "Next" at bounding box center [766, 599] width 259 height 64
click at [919, 459] on icon "9" at bounding box center [875, 433] width 188 height 188
click at [767, 361] on input "d. 9" at bounding box center [766, 356] width 1 height 10
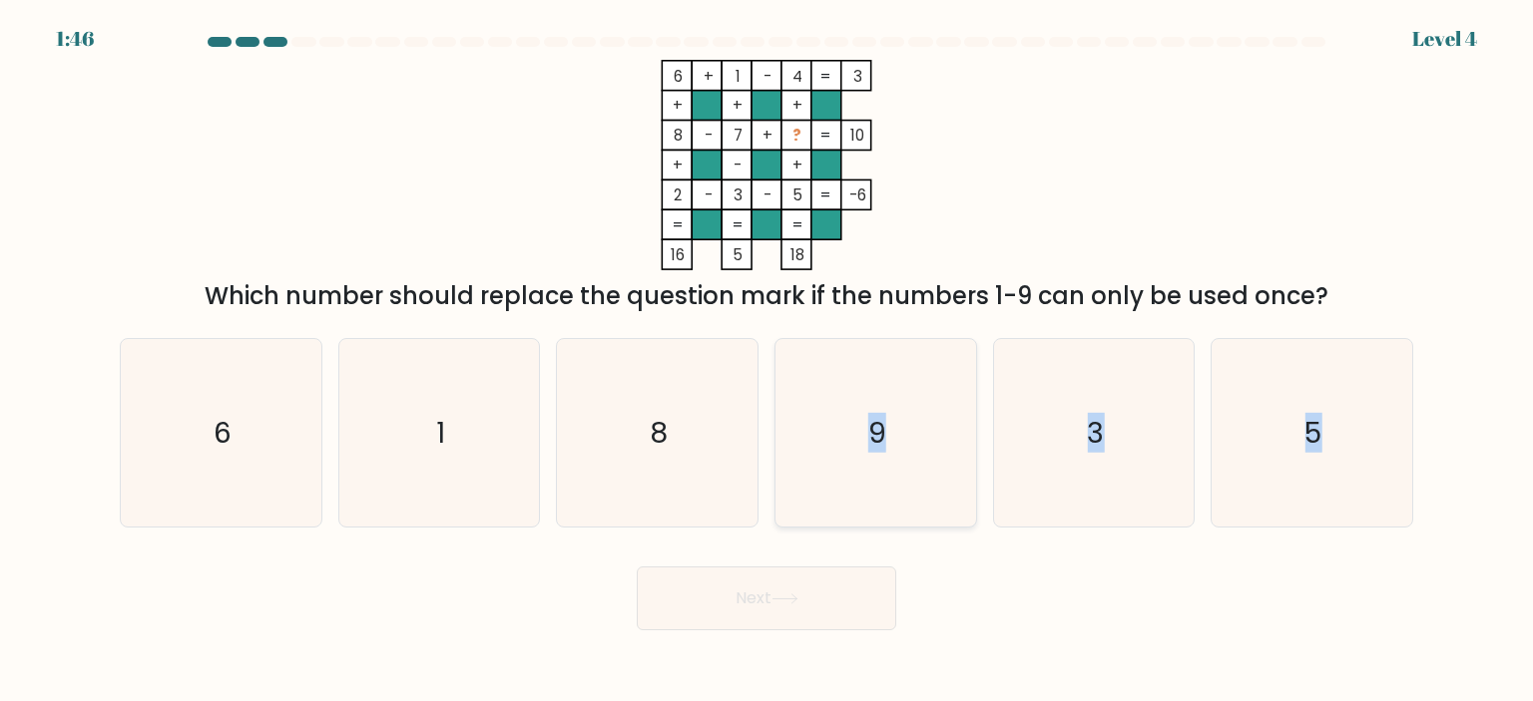
radio input "true"
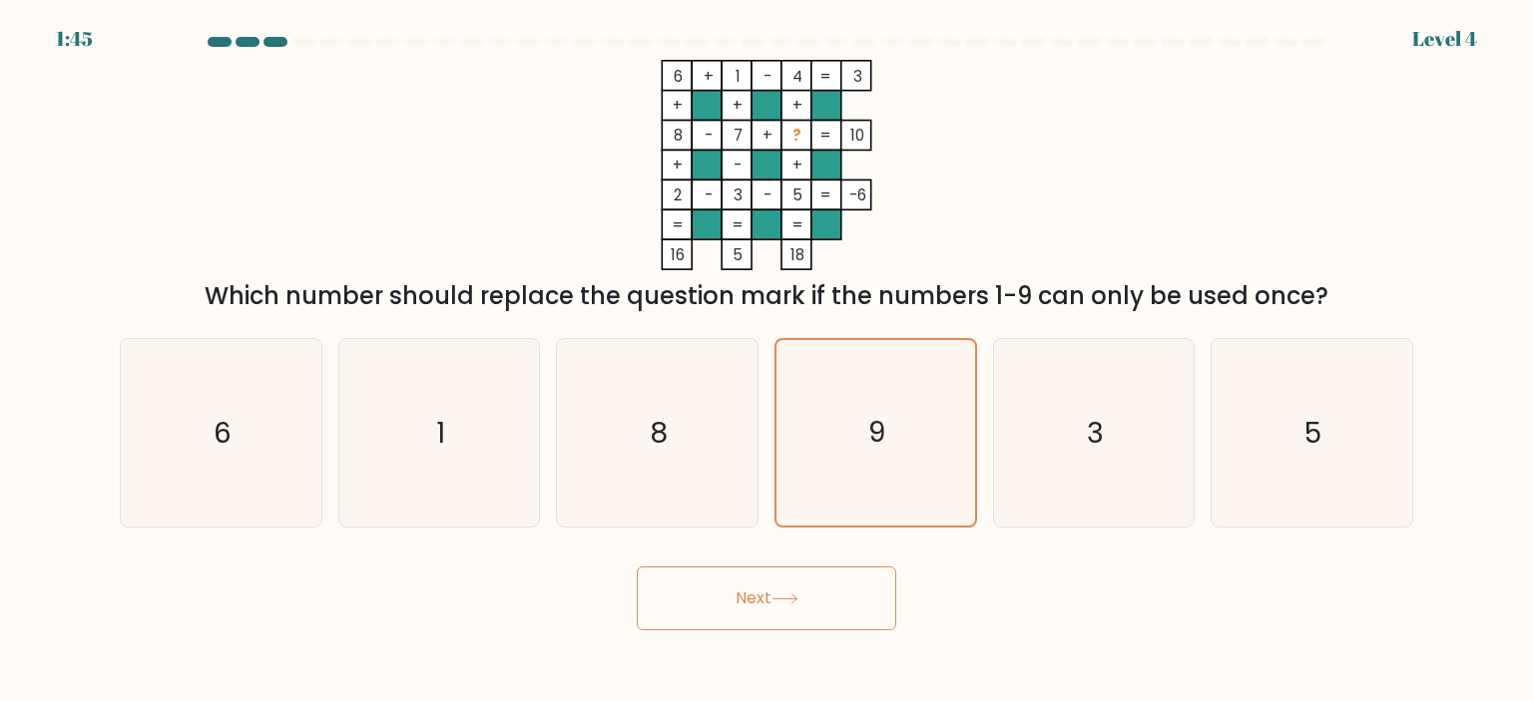
click at [838, 598] on button "Next" at bounding box center [766, 599] width 259 height 64
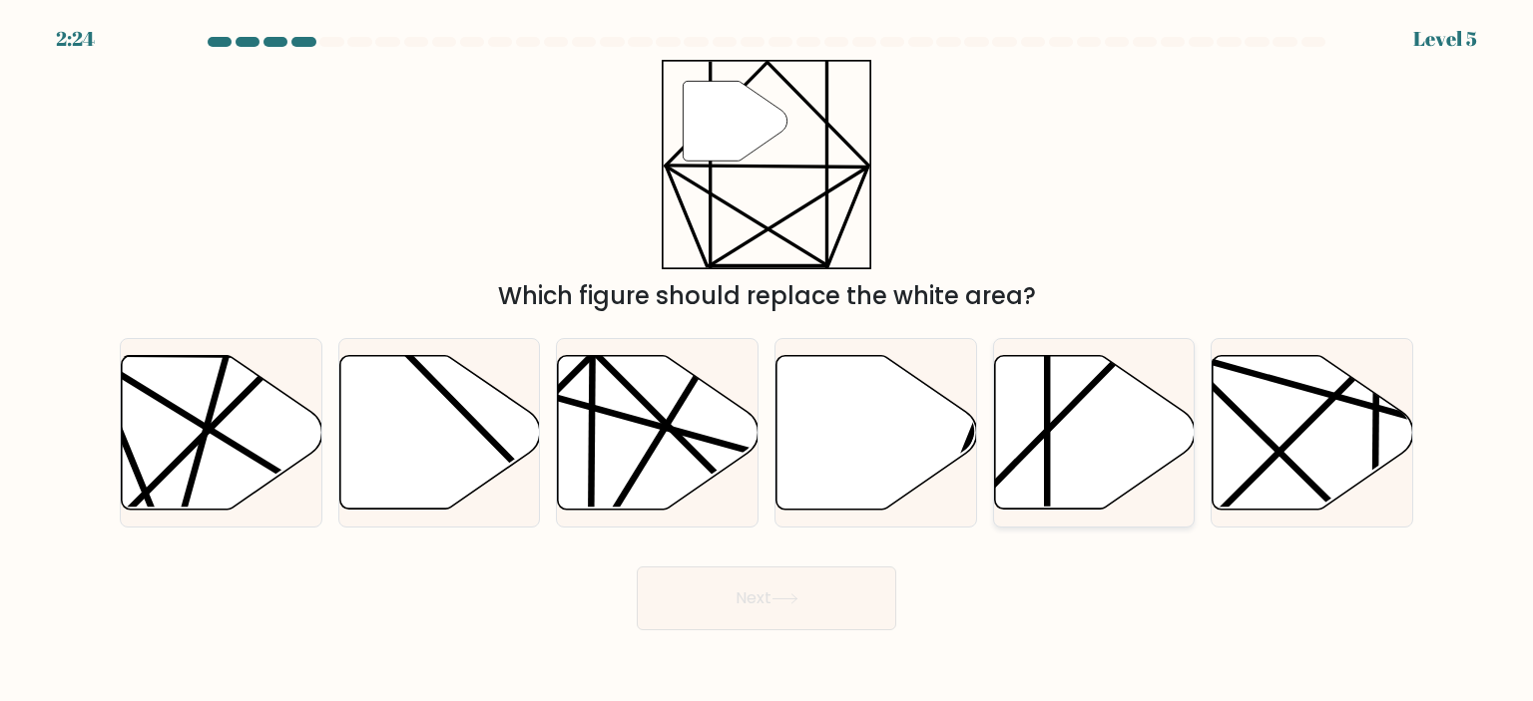
click at [1039, 451] on icon at bounding box center [1094, 432] width 201 height 154
click at [767, 361] on input "e." at bounding box center [766, 356] width 1 height 10
radio input "true"
click at [794, 596] on icon at bounding box center [784, 599] width 27 height 11
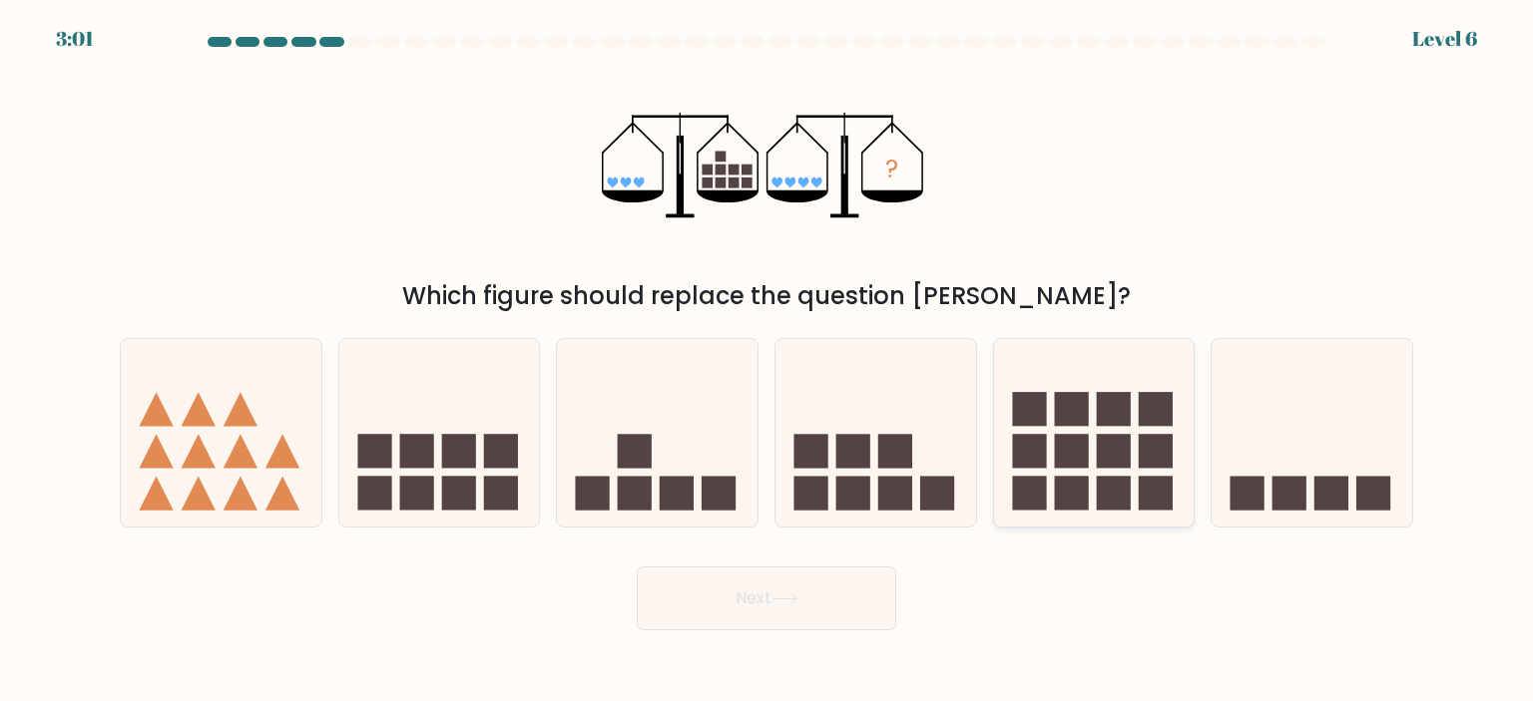
click at [1099, 426] on icon at bounding box center [1094, 433] width 201 height 166
click at [767, 361] on input "e." at bounding box center [766, 356] width 1 height 10
radio input "true"
click at [810, 598] on button "Next" at bounding box center [766, 599] width 259 height 64
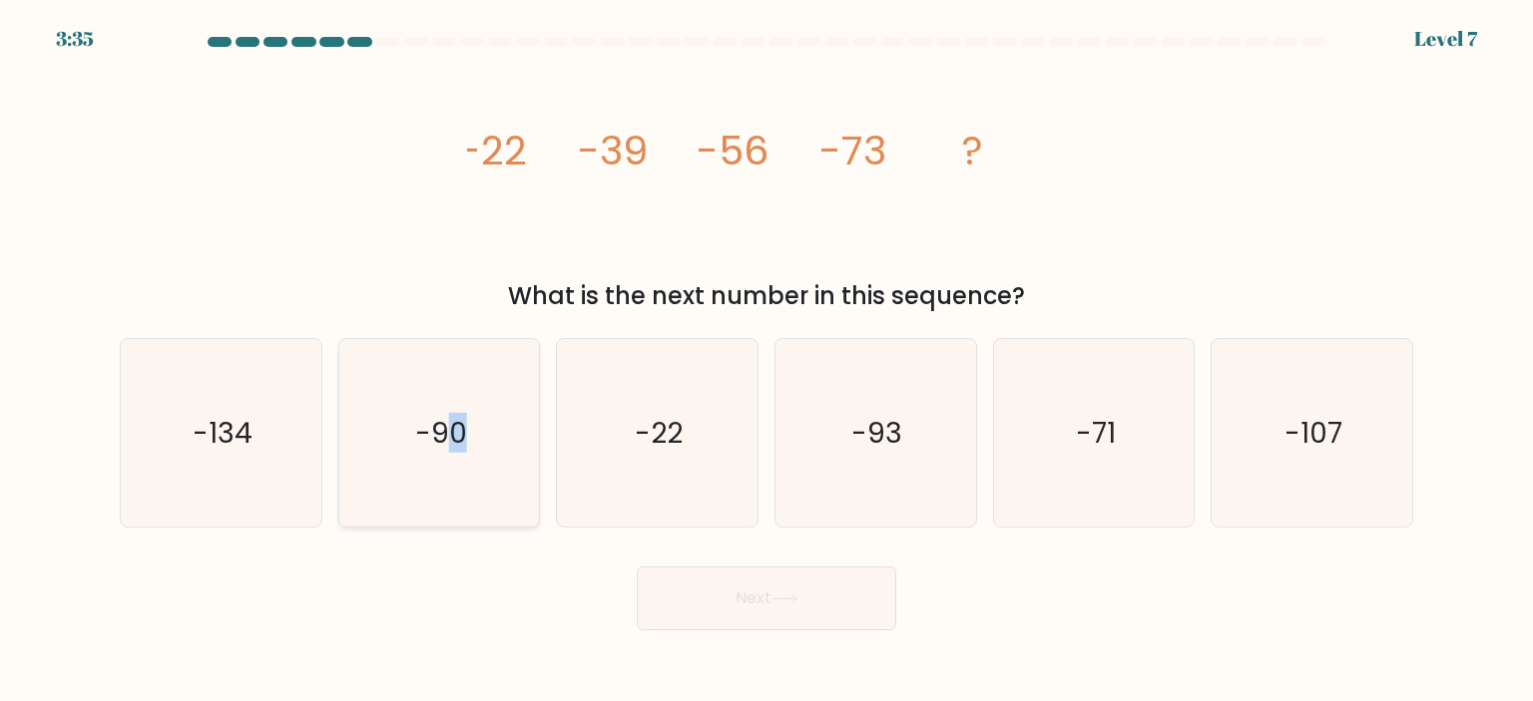
drag, startPoint x: 456, startPoint y: 424, endPoint x: 459, endPoint y: 524, distance: 99.8
click at [459, 524] on icon "-90" at bounding box center [439, 433] width 188 height 188
click at [766, 361] on input "b. -90" at bounding box center [766, 356] width 1 height 10
radio input "true"
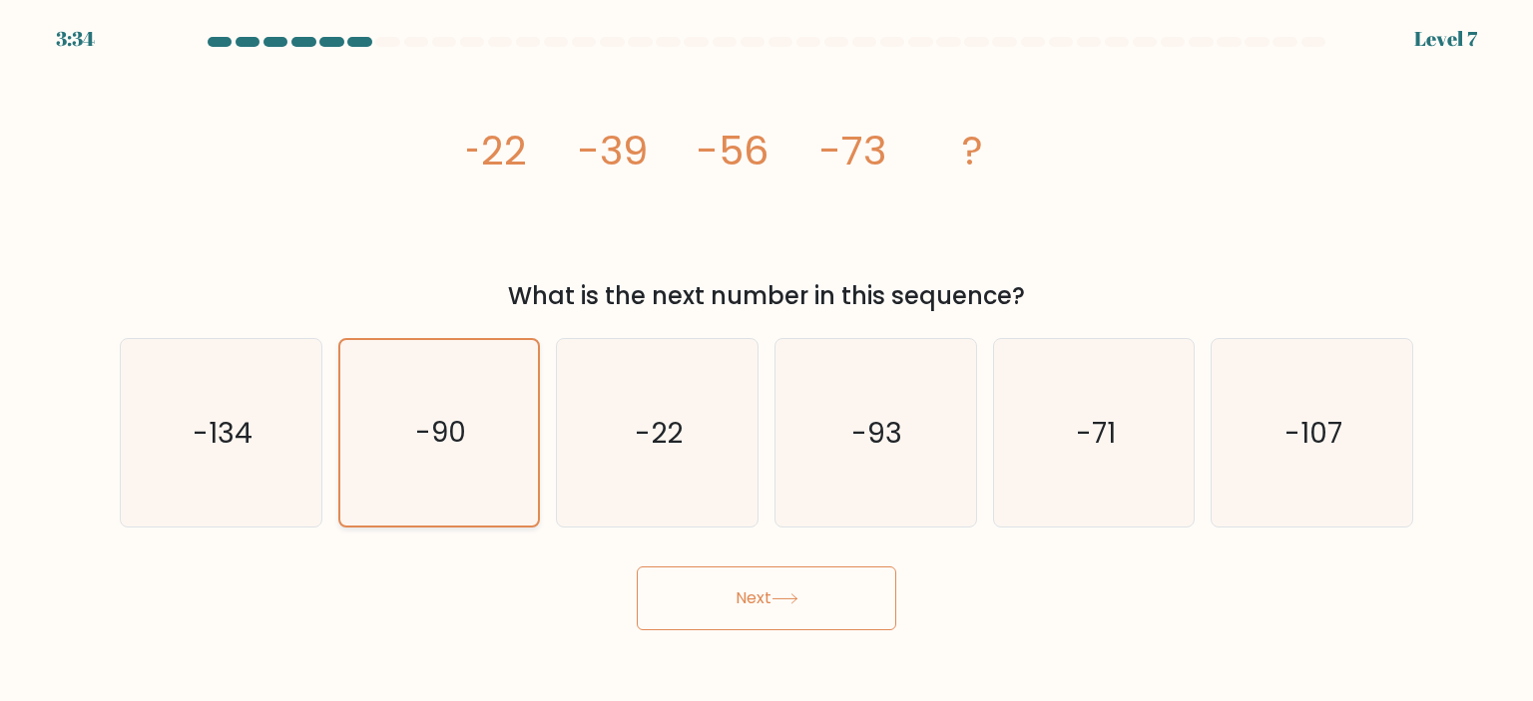
click at [438, 464] on icon "-90" at bounding box center [439, 433] width 186 height 186
click at [766, 361] on input "b. -90" at bounding box center [766, 356] width 1 height 10
click at [744, 624] on button "Next" at bounding box center [766, 599] width 259 height 64
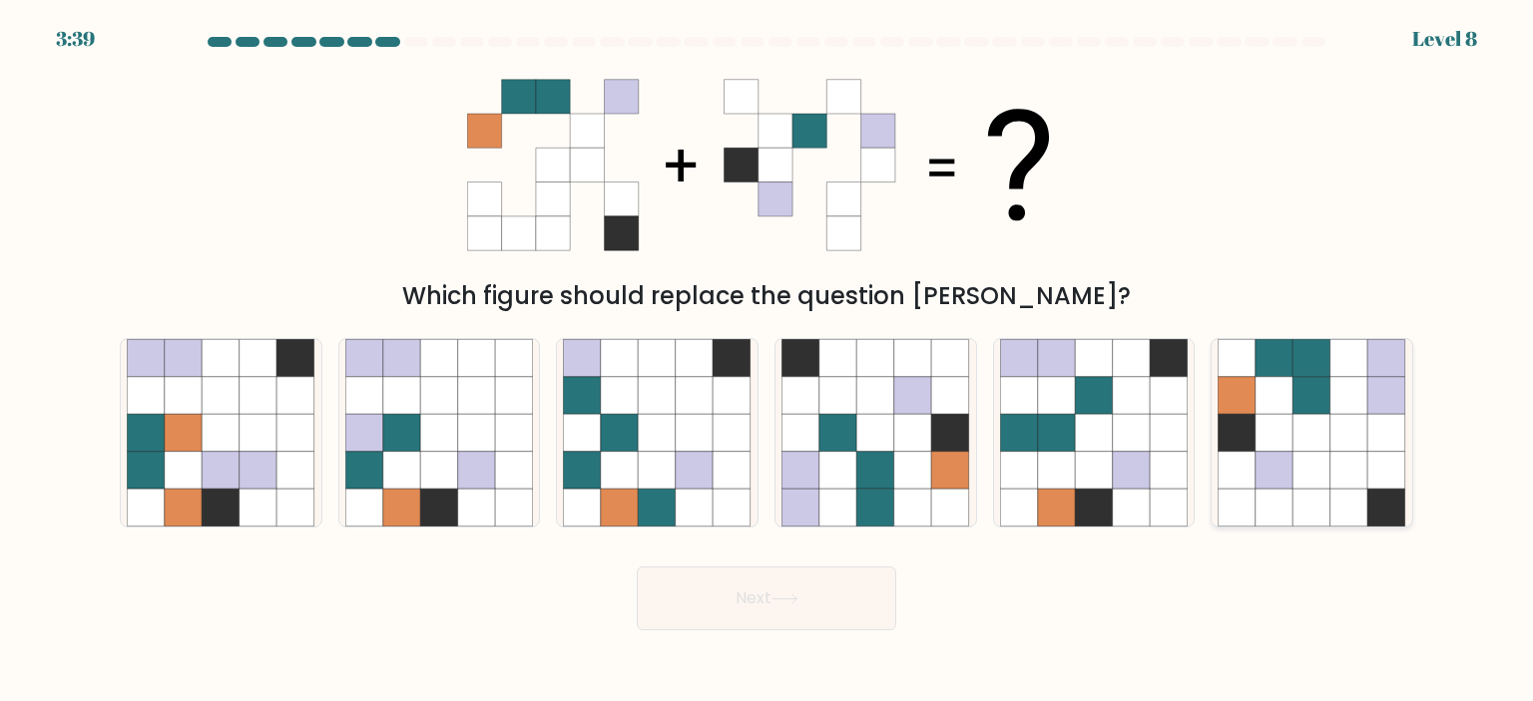
click at [1333, 525] on icon at bounding box center [1349, 508] width 38 height 38
click at [767, 361] on input "f." at bounding box center [766, 356] width 1 height 10
radio input "true"
click at [786, 619] on button "Next" at bounding box center [766, 599] width 259 height 64
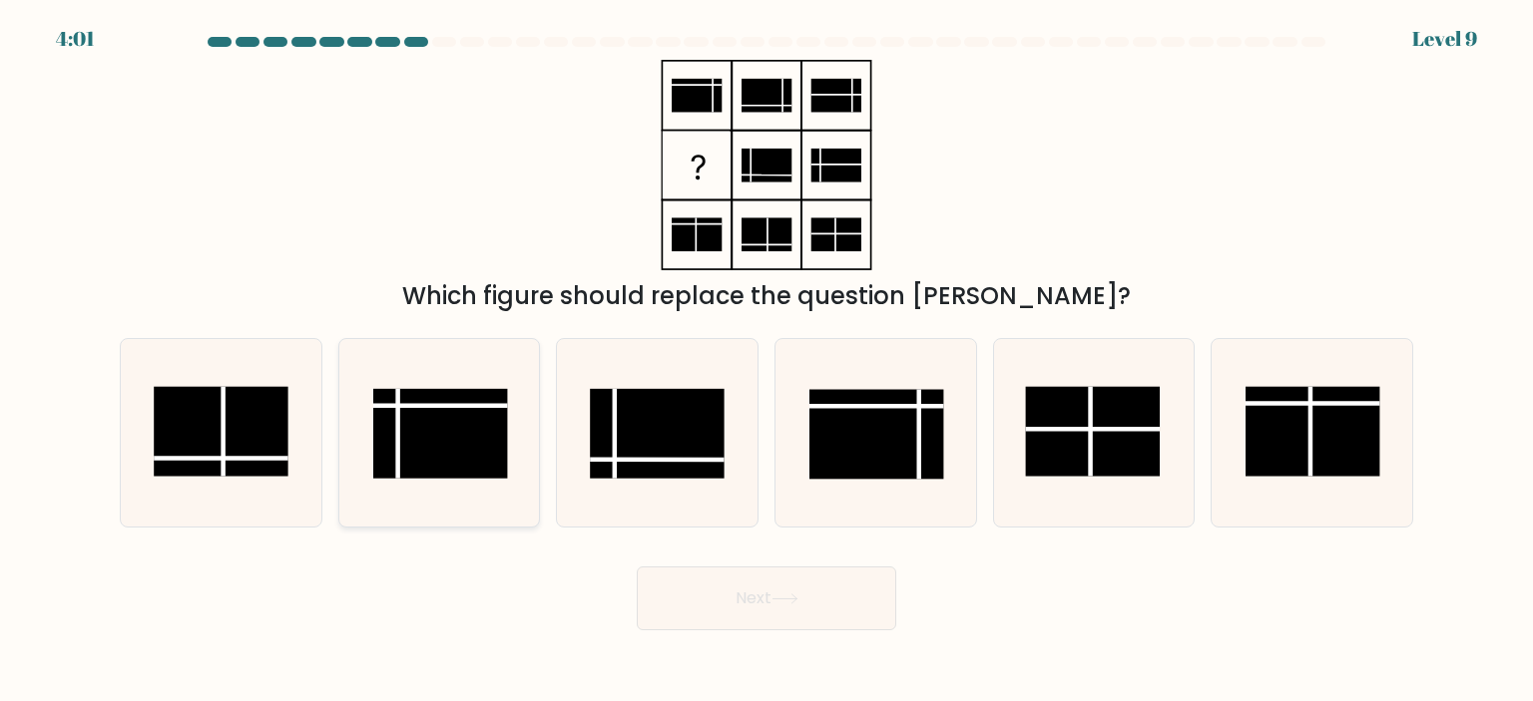
click at [391, 438] on rect at bounding box center [440, 434] width 135 height 90
click at [766, 361] on input "b." at bounding box center [766, 356] width 1 height 10
radio input "true"
click at [807, 600] on button "Next" at bounding box center [766, 599] width 259 height 64
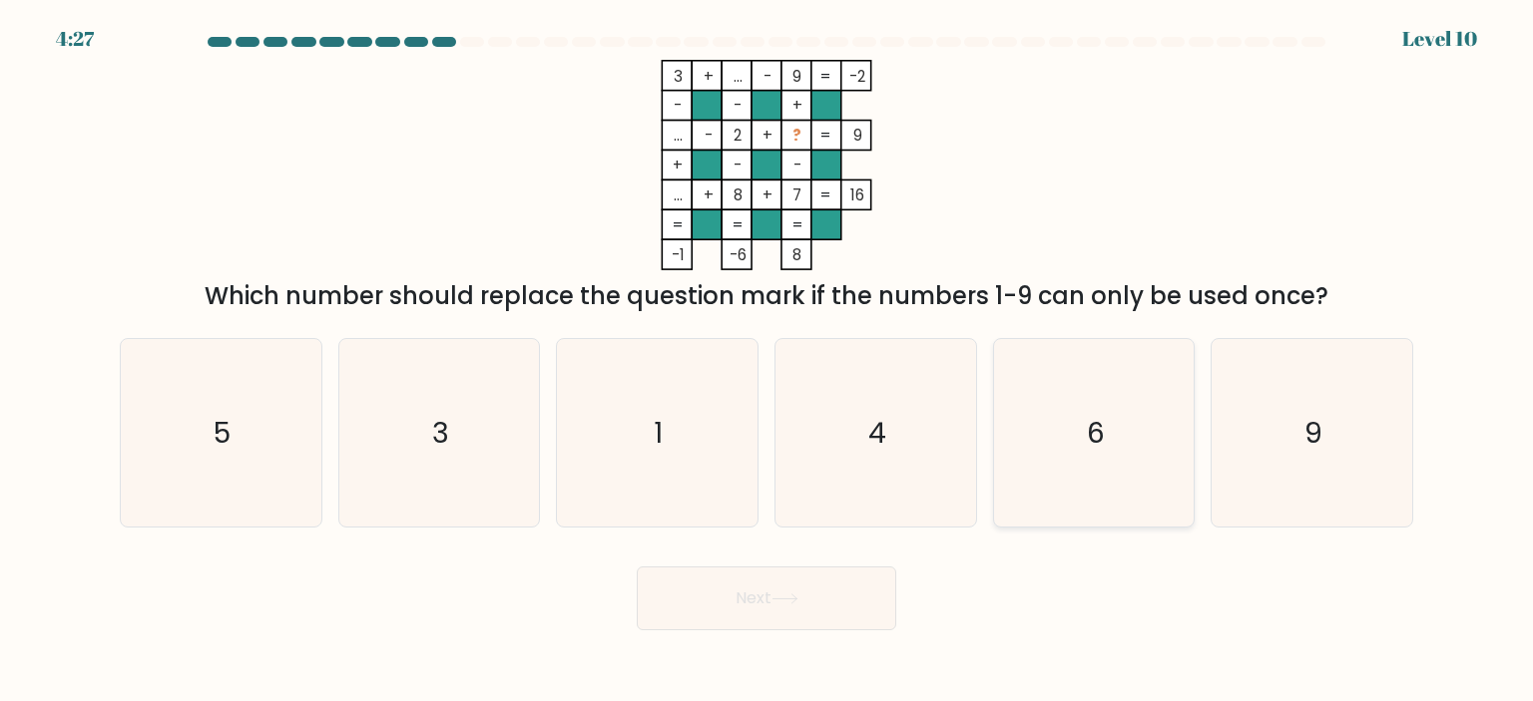
click at [1061, 416] on icon "6" at bounding box center [1094, 433] width 188 height 188
click at [767, 361] on input "e. 6" at bounding box center [766, 356] width 1 height 10
radio input "true"
click at [846, 608] on button "Next" at bounding box center [766, 599] width 259 height 64
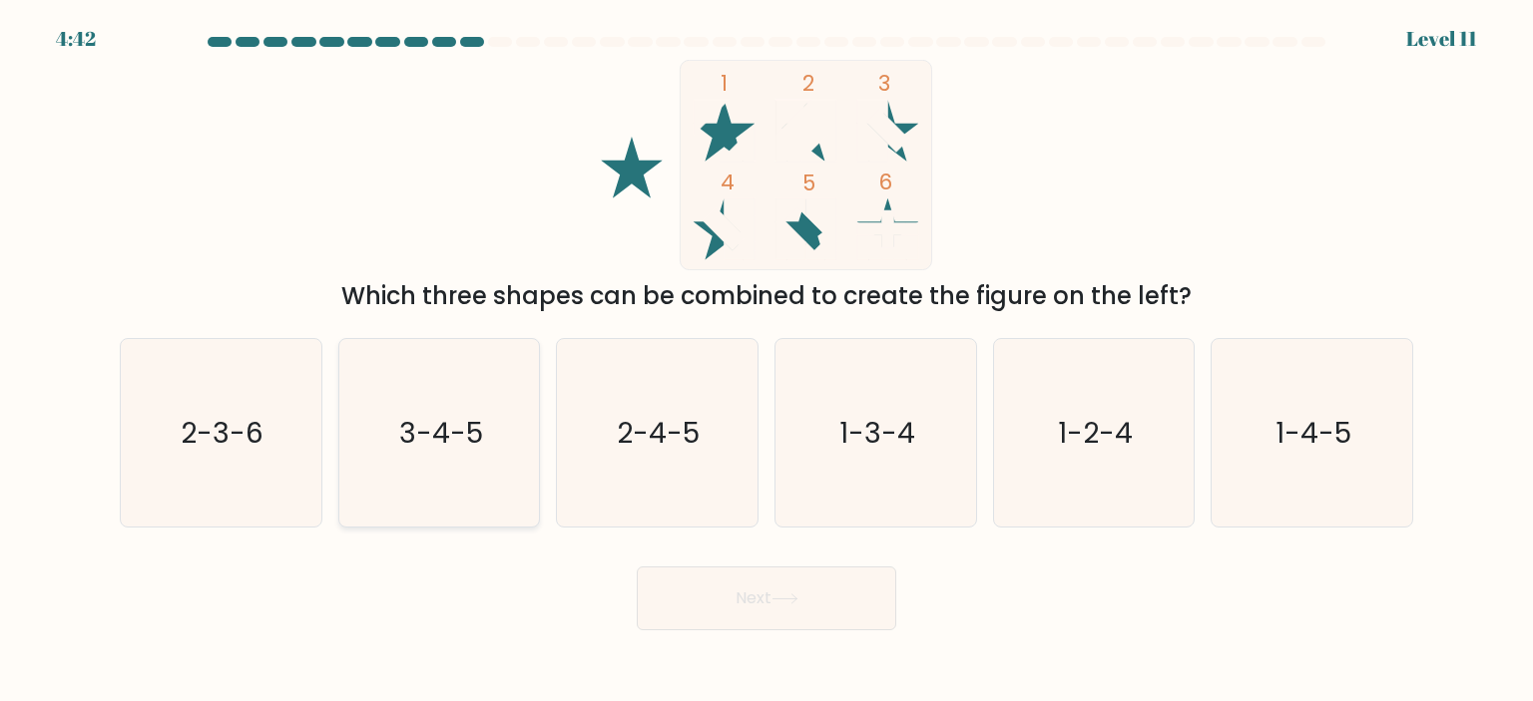
click at [404, 423] on text "3-4-5" at bounding box center [441, 433] width 84 height 40
click at [766, 361] on input "b. 3-4-5" at bounding box center [766, 356] width 1 height 10
radio input "true"
click at [826, 598] on button "Next" at bounding box center [766, 599] width 259 height 64
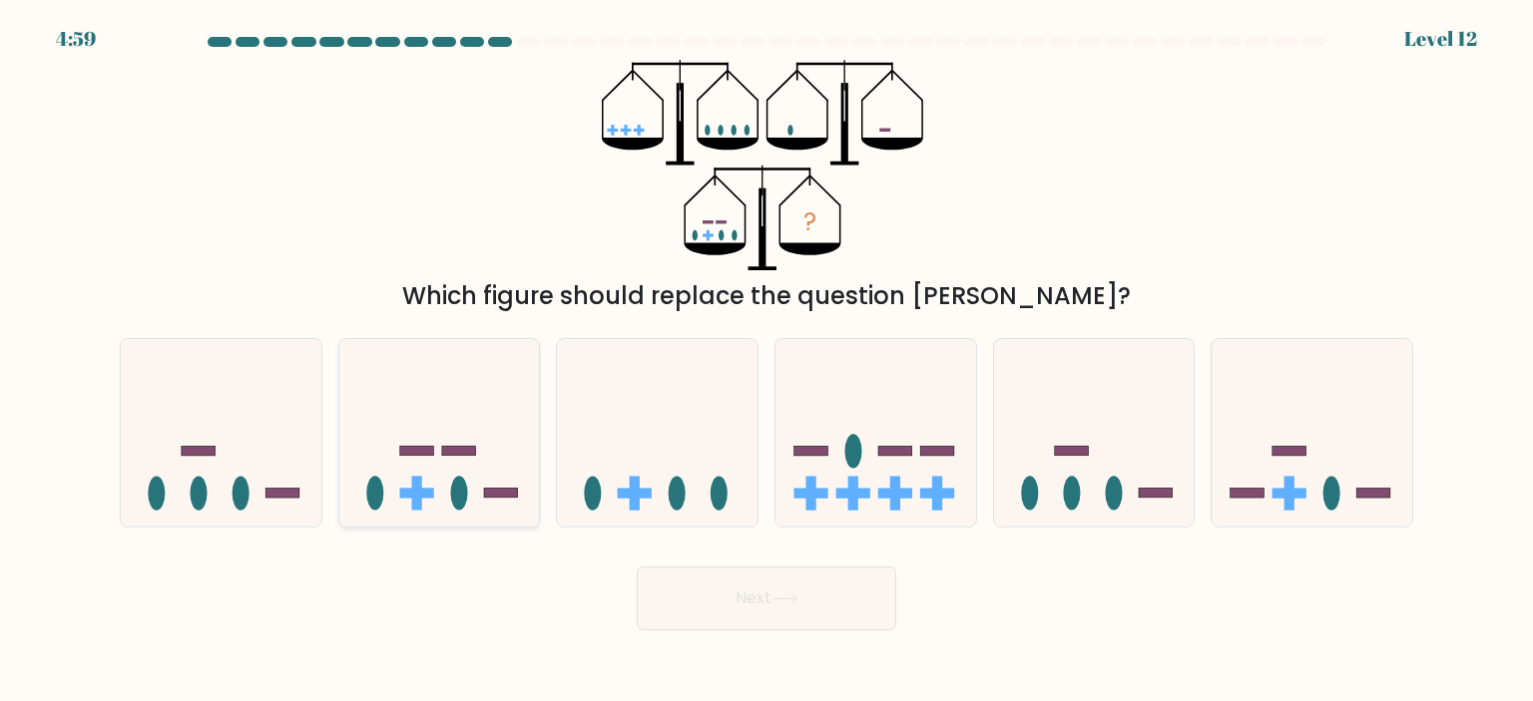
click at [443, 476] on icon at bounding box center [439, 433] width 201 height 166
click at [766, 361] on input "b." at bounding box center [766, 356] width 1 height 10
radio input "true"
click at [815, 607] on button "Next" at bounding box center [766, 599] width 259 height 64
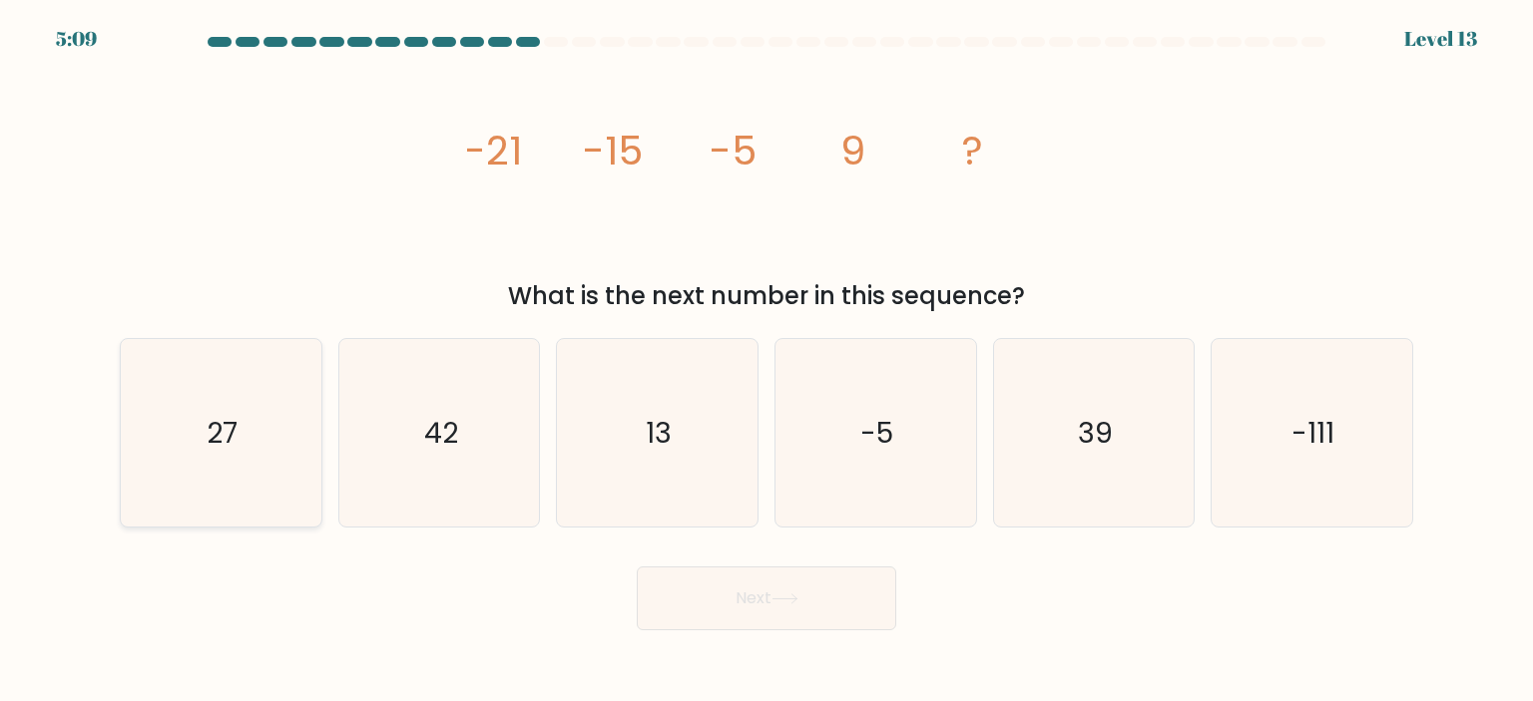
click at [271, 401] on icon "27" at bounding box center [221, 433] width 188 height 188
click at [766, 361] on input "a. 27" at bounding box center [766, 356] width 1 height 10
radio input "true"
click at [867, 602] on button "Next" at bounding box center [766, 599] width 259 height 64
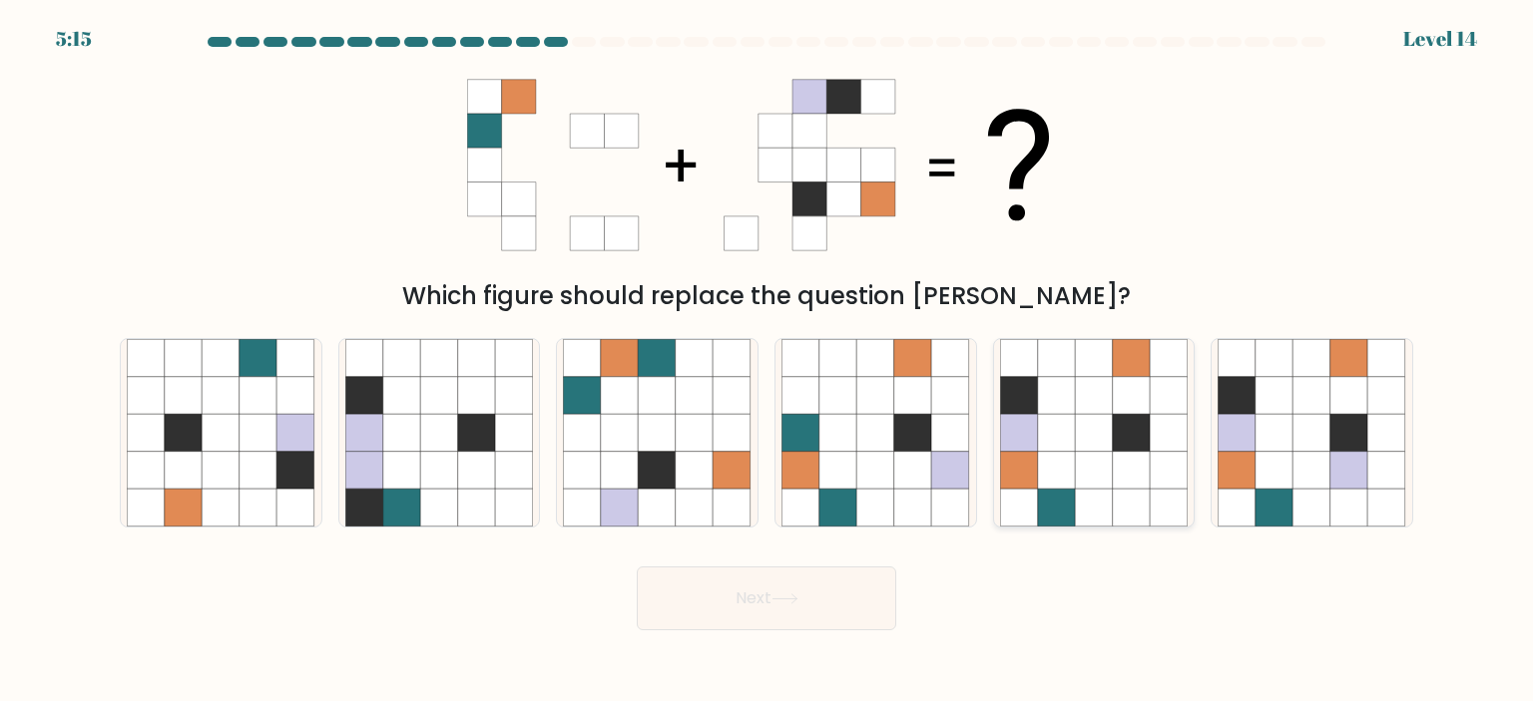
click at [1054, 473] on icon at bounding box center [1057, 471] width 38 height 38
click at [767, 361] on input "e." at bounding box center [766, 356] width 1 height 10
radio input "true"
click at [815, 588] on button "Next" at bounding box center [766, 599] width 259 height 64
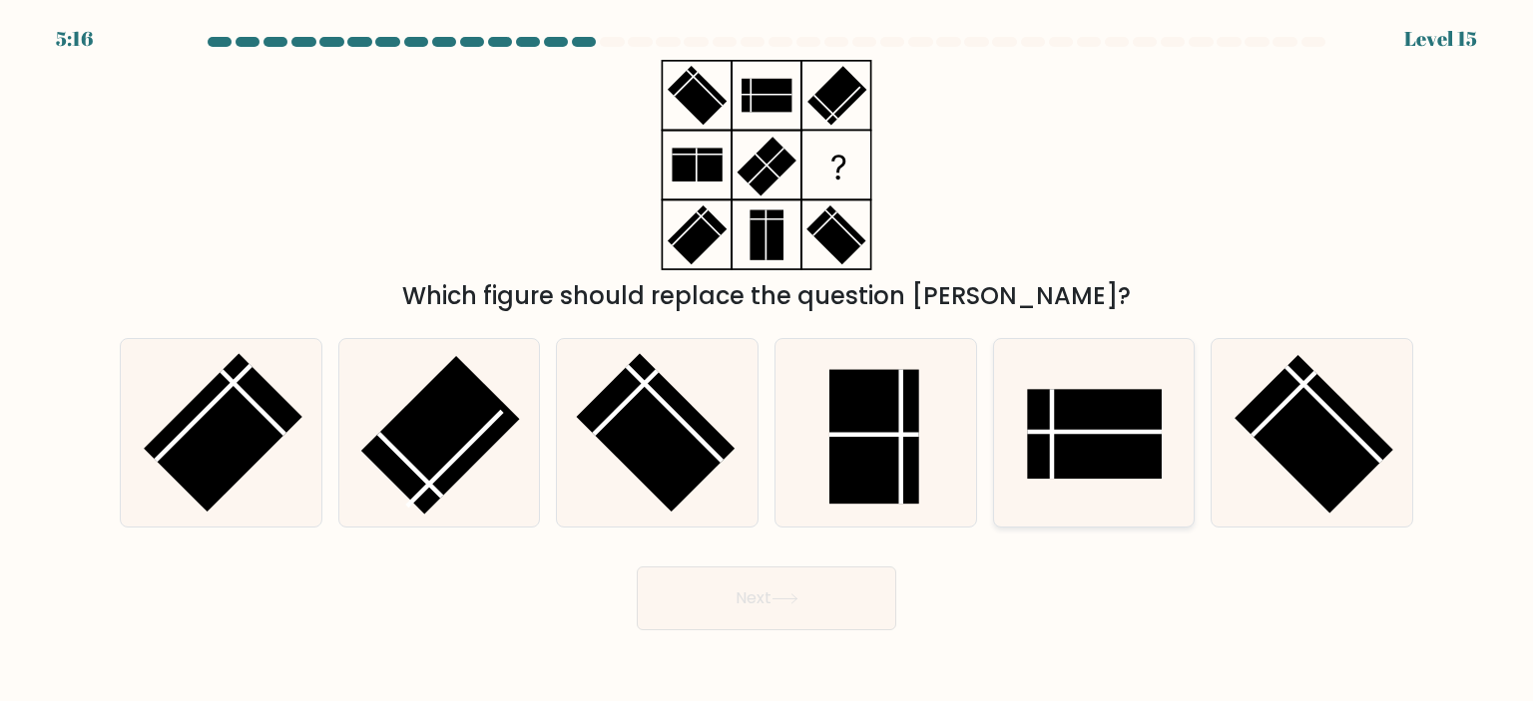
click at [1080, 451] on rect at bounding box center [1094, 434] width 135 height 90
click at [767, 361] on input "e." at bounding box center [766, 356] width 1 height 10
radio input "true"
click at [824, 617] on button "Next" at bounding box center [766, 599] width 259 height 64
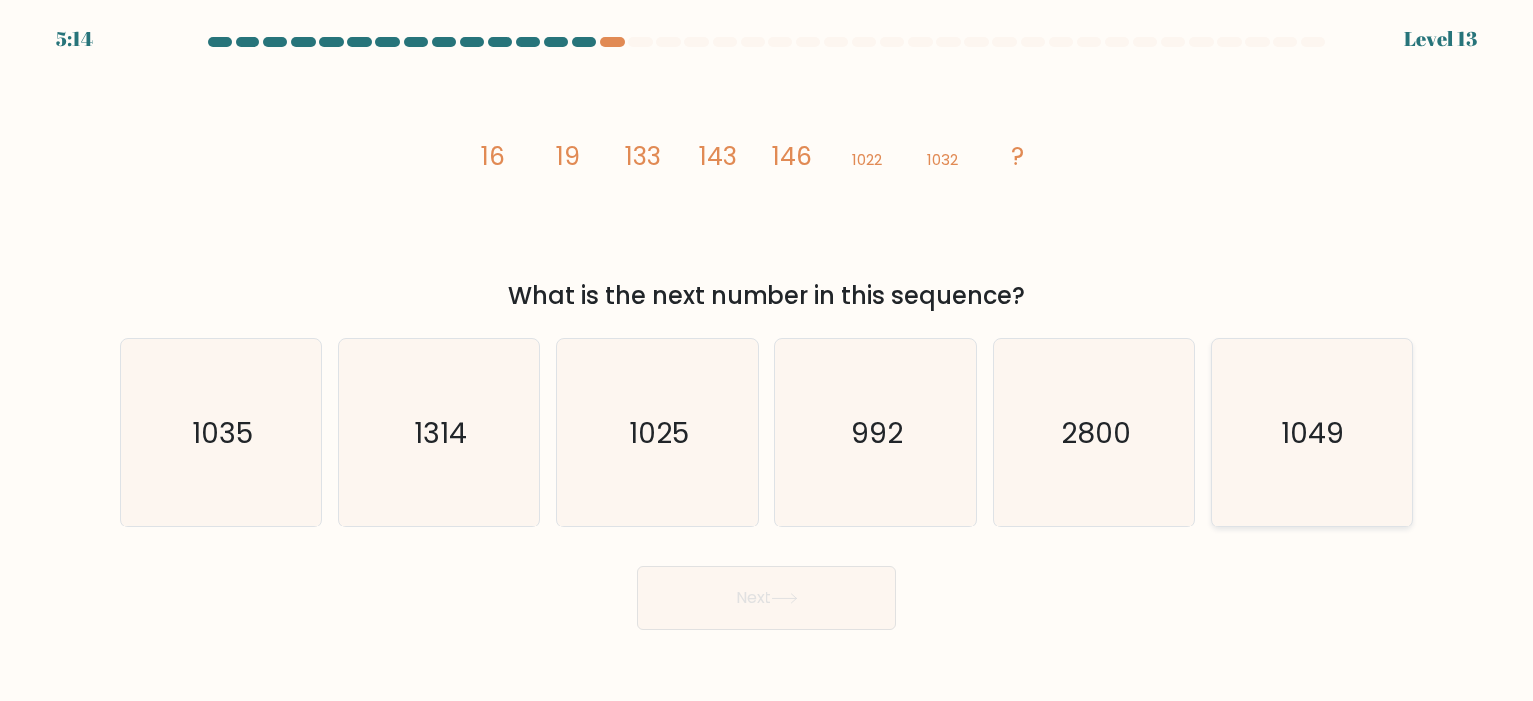
click at [1286, 434] on text "1049" at bounding box center [1313, 433] width 63 height 40
click at [767, 361] on input "f. 1049" at bounding box center [766, 356] width 1 height 10
radio input "true"
click at [810, 591] on button "Next" at bounding box center [766, 599] width 259 height 64
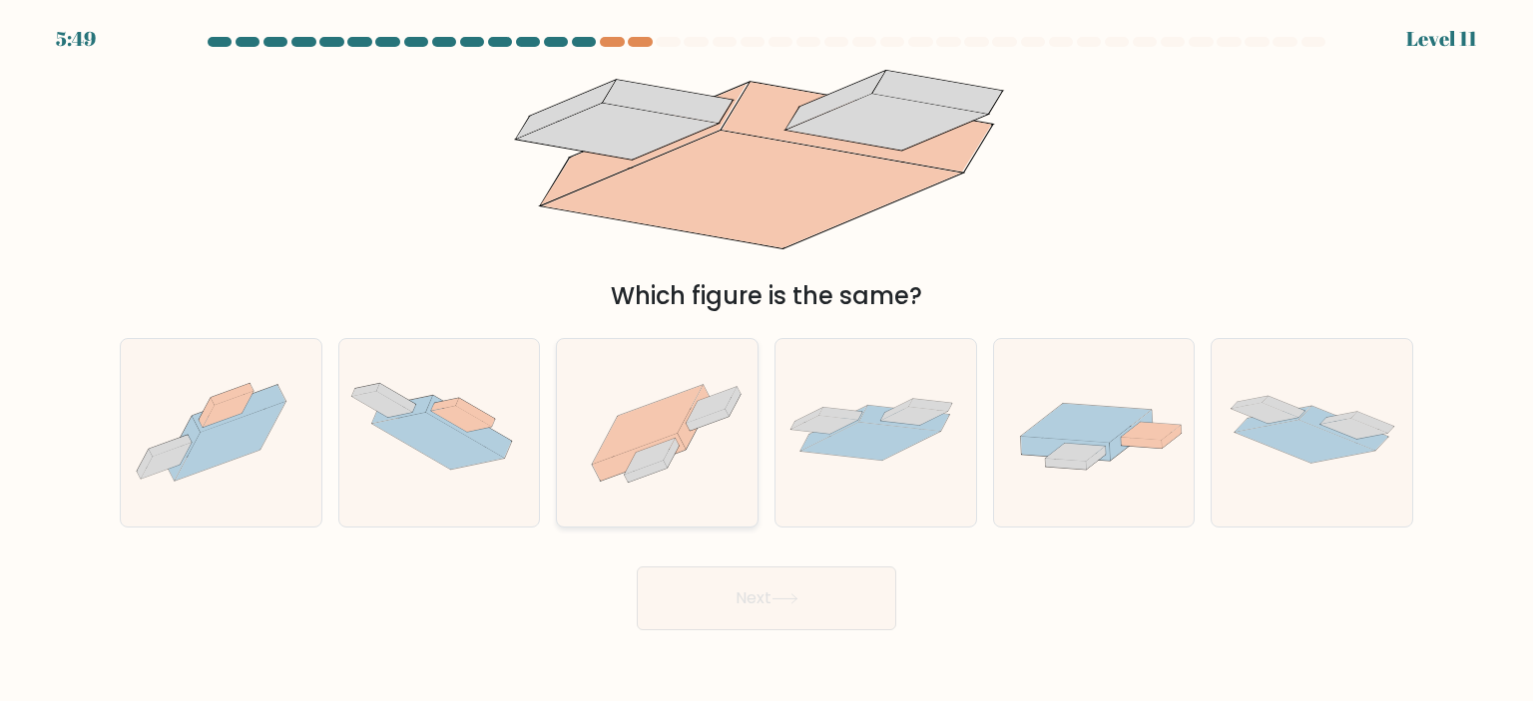
click at [711, 494] on icon at bounding box center [657, 433] width 201 height 150
click at [766, 361] on input "c." at bounding box center [766, 356] width 1 height 10
radio input "true"
click at [710, 617] on button "Next" at bounding box center [766, 599] width 259 height 64
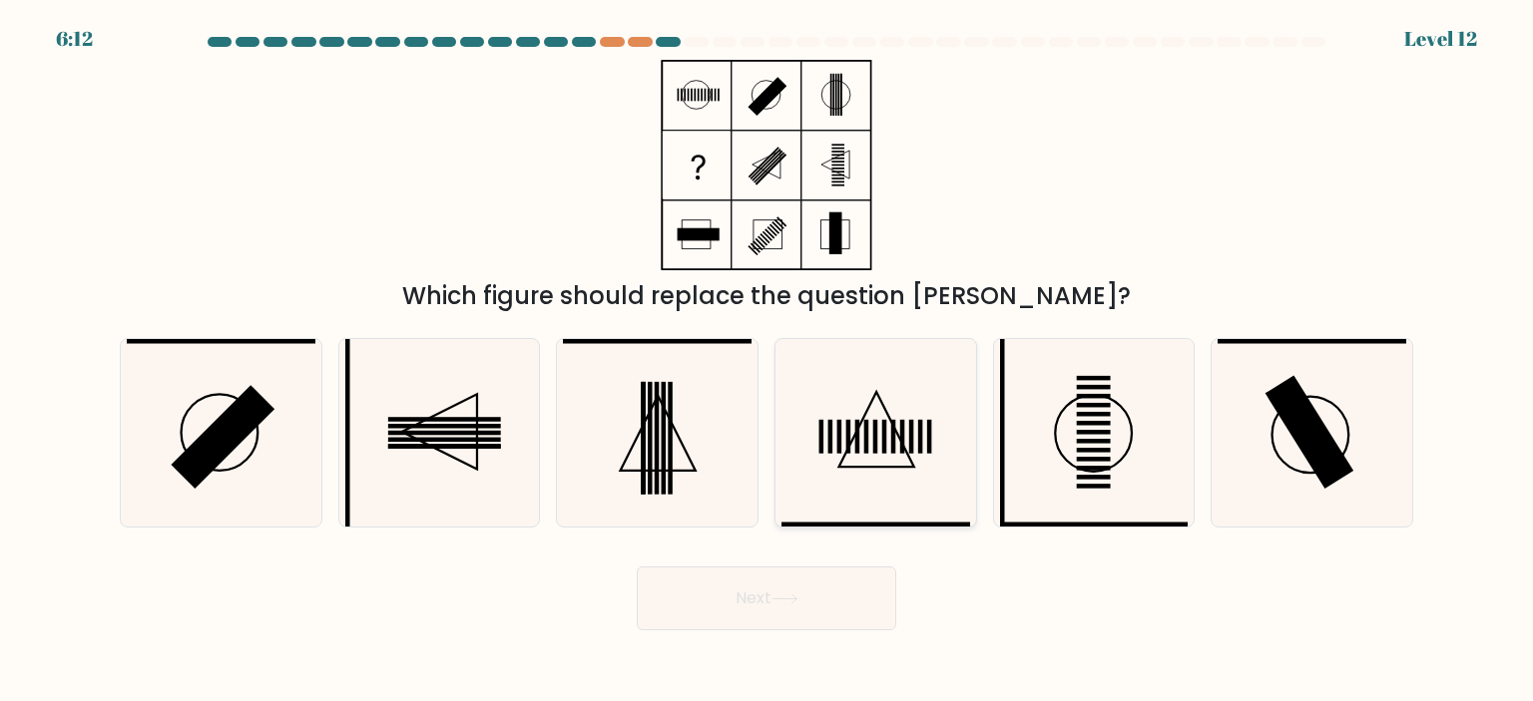
click at [904, 451] on rect at bounding box center [902, 437] width 5 height 34
click at [767, 361] on input "d." at bounding box center [766, 356] width 1 height 10
radio input "true"
click at [844, 586] on button "Next" at bounding box center [766, 599] width 259 height 64
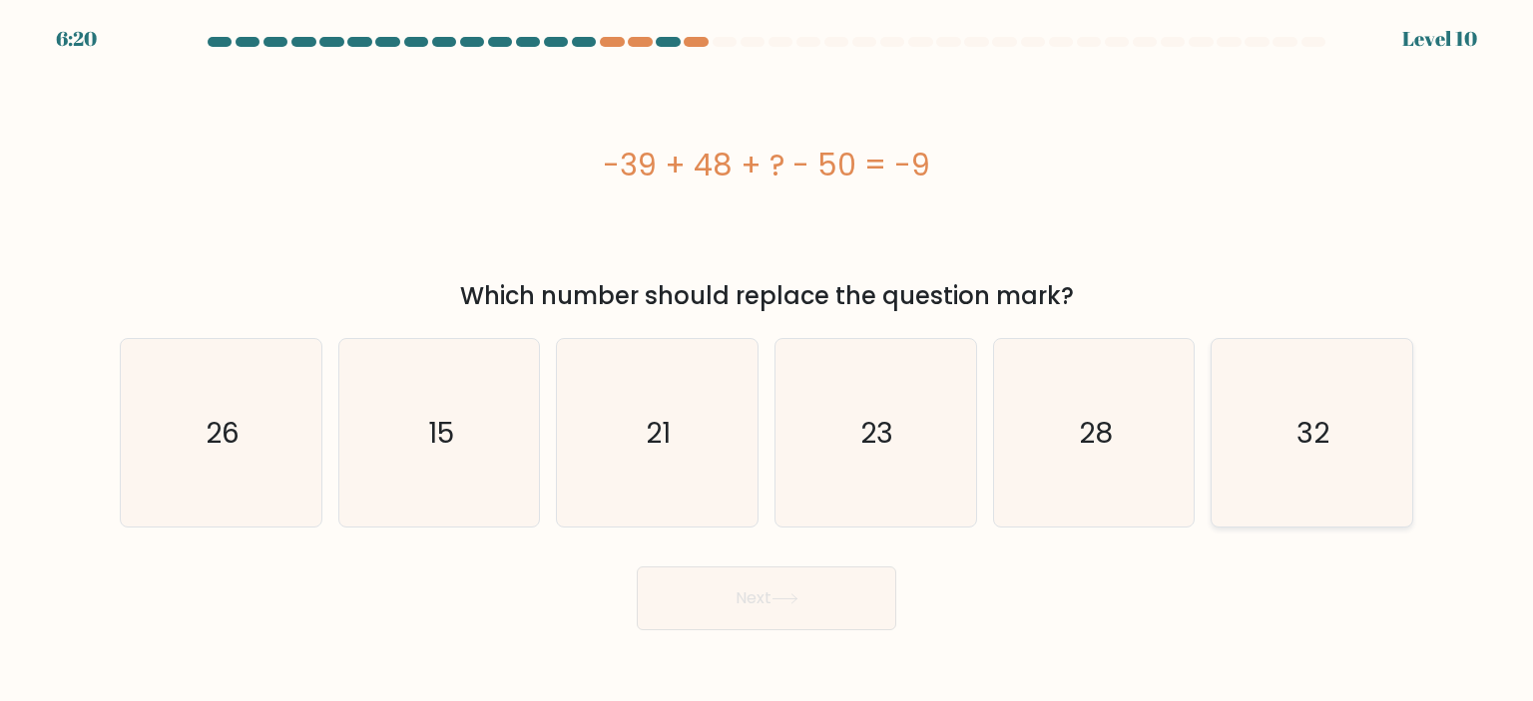
click at [1350, 398] on icon "32" at bounding box center [1311, 433] width 188 height 188
click at [767, 361] on input "f. 32" at bounding box center [766, 356] width 1 height 10
radio input "true"
click at [840, 596] on button "Next" at bounding box center [766, 599] width 259 height 64
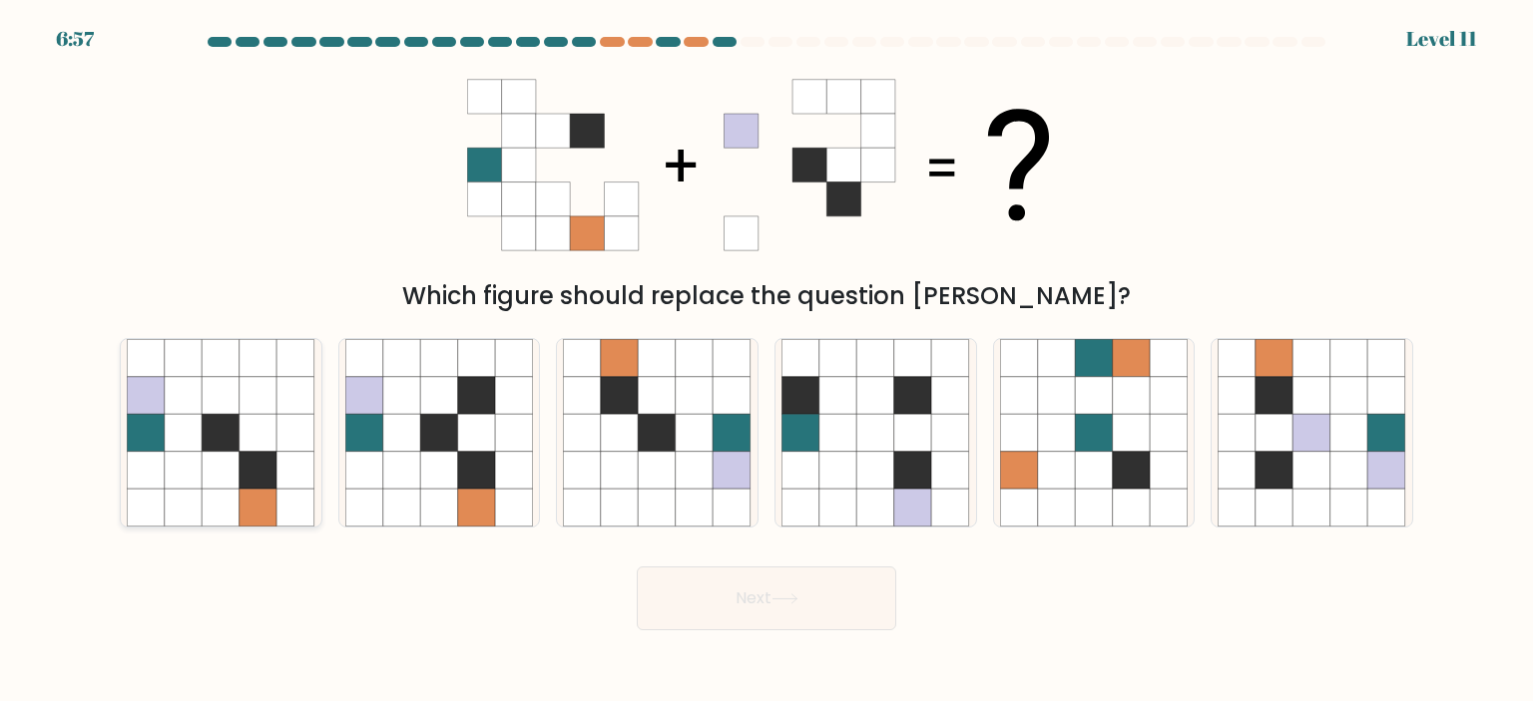
click at [246, 507] on icon at bounding box center [258, 508] width 38 height 38
click at [766, 361] on input "a." at bounding box center [766, 356] width 1 height 10
radio input "true"
click at [246, 507] on icon at bounding box center [257, 507] width 37 height 37
click at [766, 361] on input "a." at bounding box center [766, 356] width 1 height 10
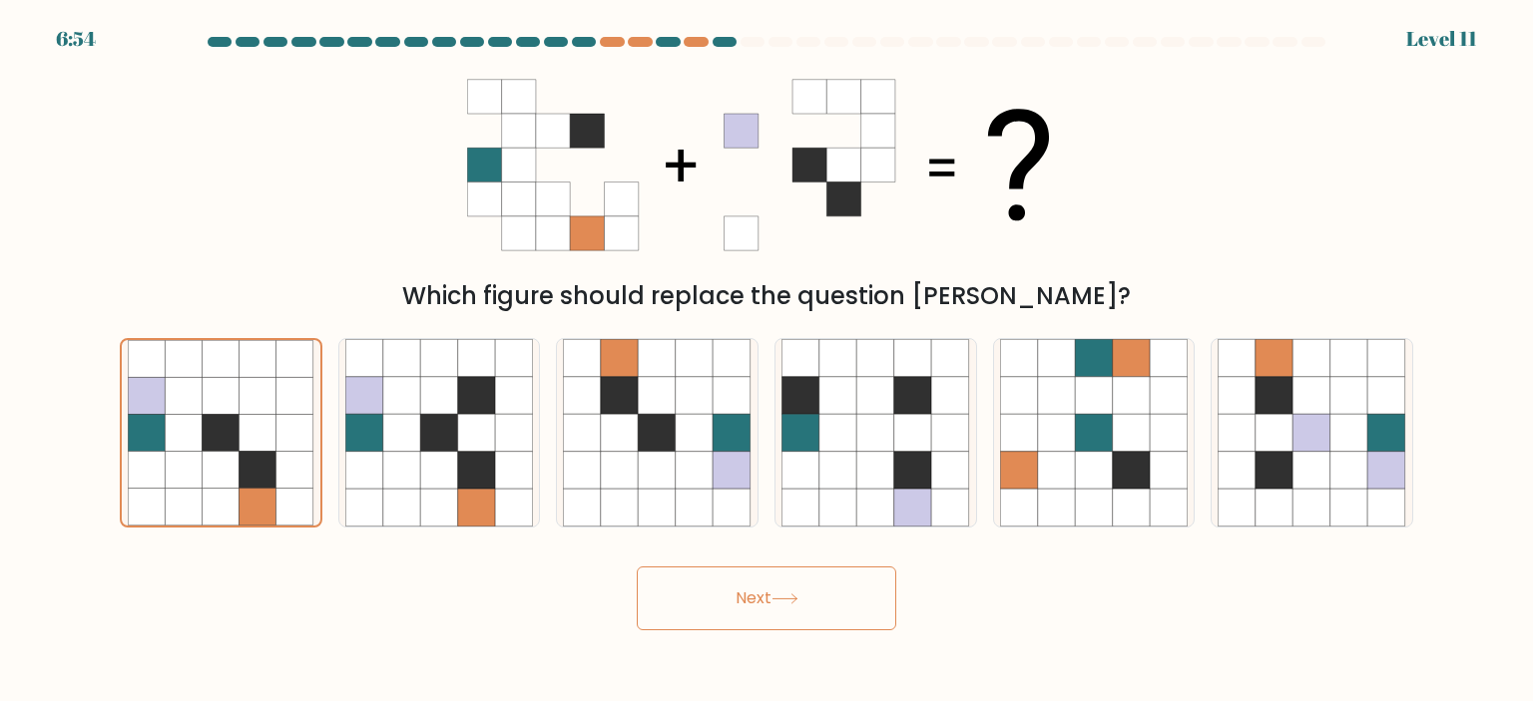
click at [822, 615] on button "Next" at bounding box center [766, 599] width 259 height 64
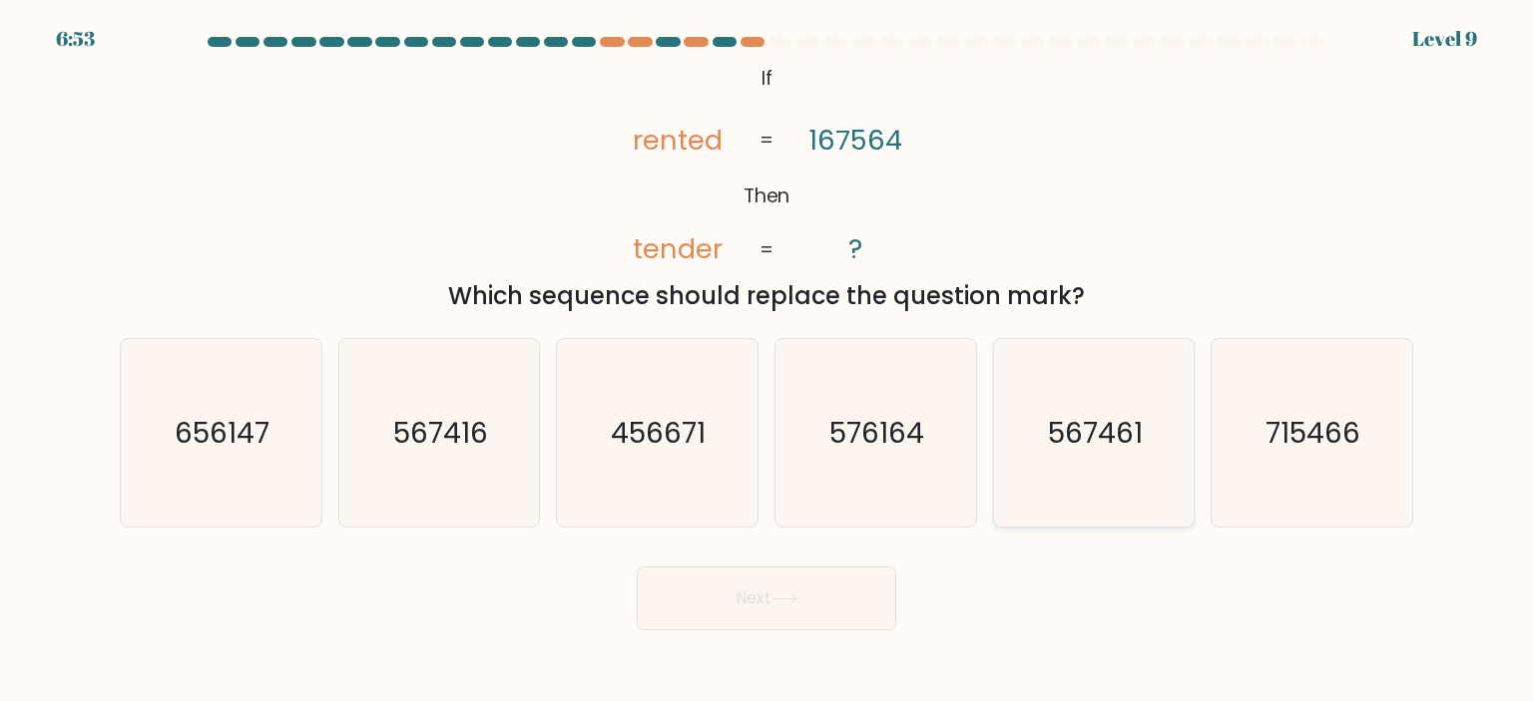
click at [1066, 434] on text "567461" at bounding box center [1095, 433] width 95 height 40
click at [767, 361] on input "e. 567461" at bounding box center [766, 356] width 1 height 10
radio input "true"
click at [861, 580] on button "Next" at bounding box center [766, 599] width 259 height 64
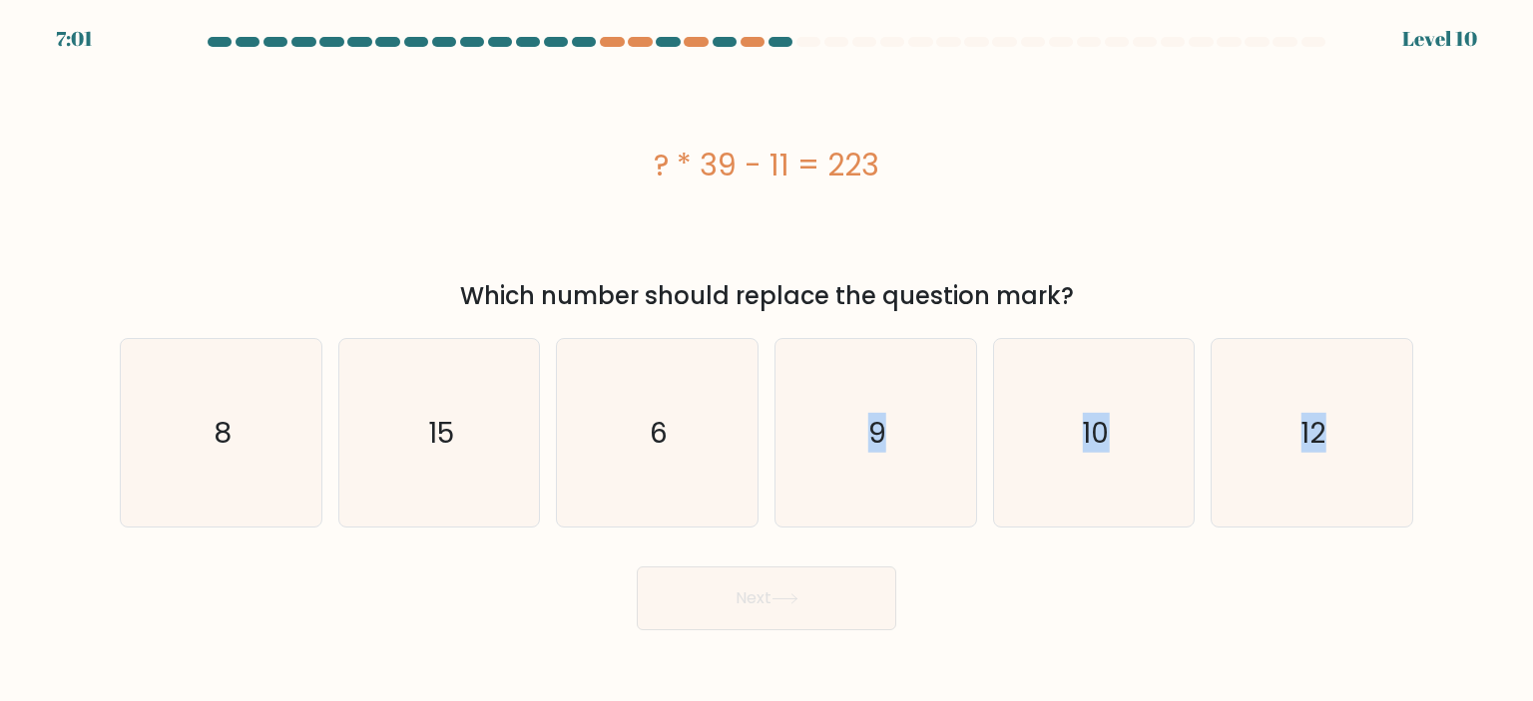
drag, startPoint x: 695, startPoint y: 421, endPoint x: 799, endPoint y: 592, distance: 200.2
click at [799, 592] on form "a. 8" at bounding box center [766, 334] width 1533 height 594
click at [799, 592] on button "Next" at bounding box center [766, 599] width 259 height 64
click at [648, 424] on icon "6" at bounding box center [657, 433] width 188 height 188
click at [766, 361] on input "c. 6" at bounding box center [766, 356] width 1 height 10
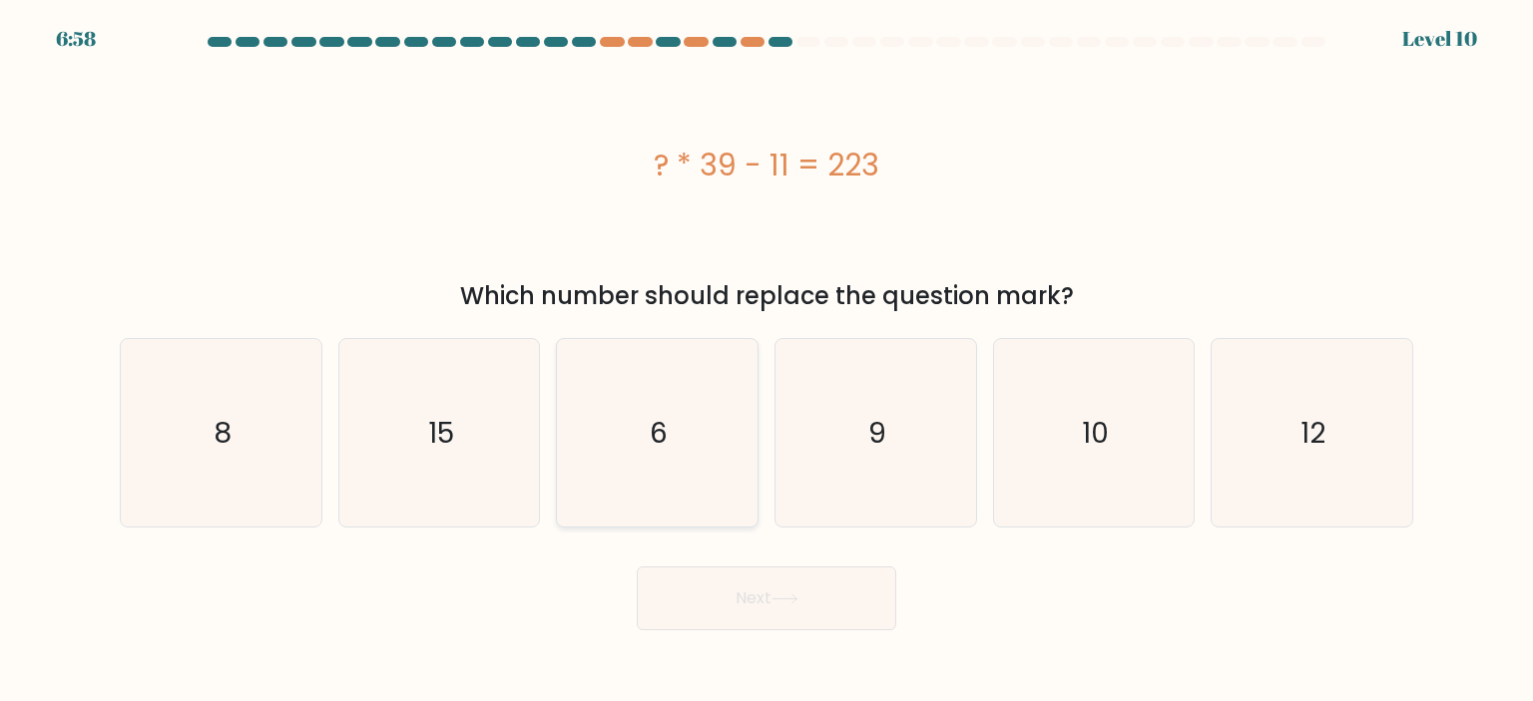
radio input "true"
click at [726, 564] on div "Next" at bounding box center [766, 591] width 1317 height 79
click at [756, 594] on button "Next" at bounding box center [766, 599] width 259 height 64
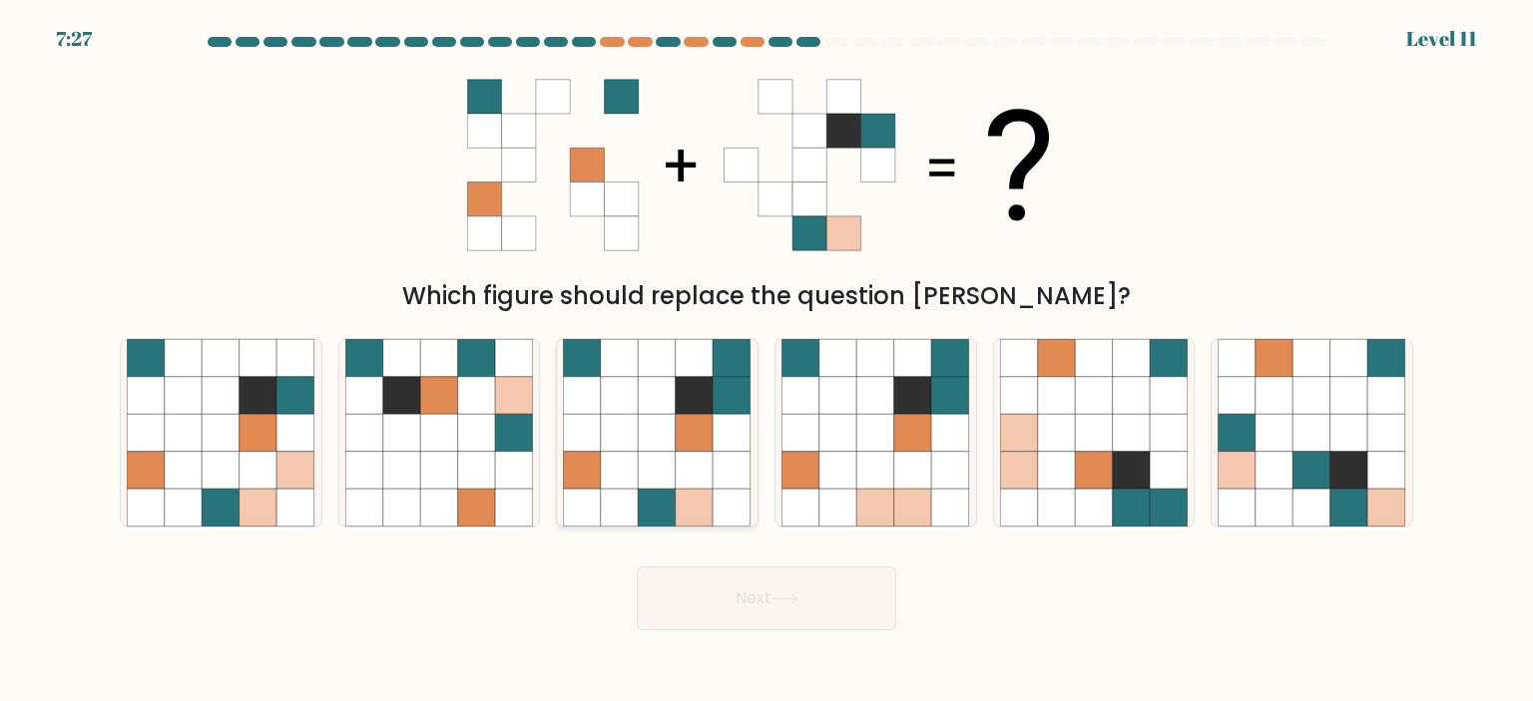
click at [683, 483] on icon at bounding box center [695, 471] width 38 height 38
click at [766, 361] on input "c." at bounding box center [766, 356] width 1 height 10
radio input "true"
click at [757, 595] on button "Next" at bounding box center [766, 599] width 259 height 64
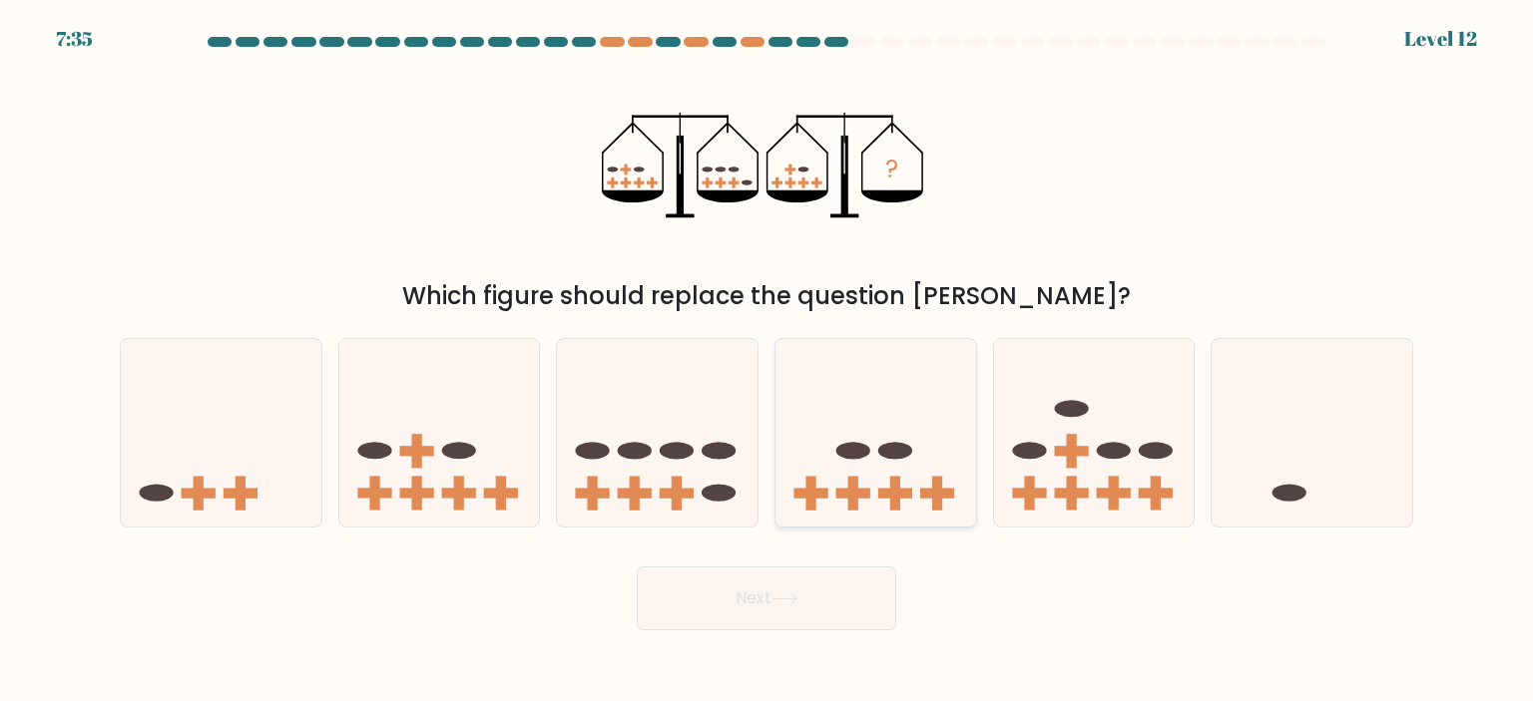
drag, startPoint x: 876, startPoint y: 501, endPoint x: 906, endPoint y: 460, distance: 50.7
click at [906, 460] on icon at bounding box center [875, 433] width 201 height 166
click at [767, 361] on input "d." at bounding box center [766, 356] width 1 height 10
radio input "true"
click at [906, 460] on icon at bounding box center [875, 433] width 199 height 165
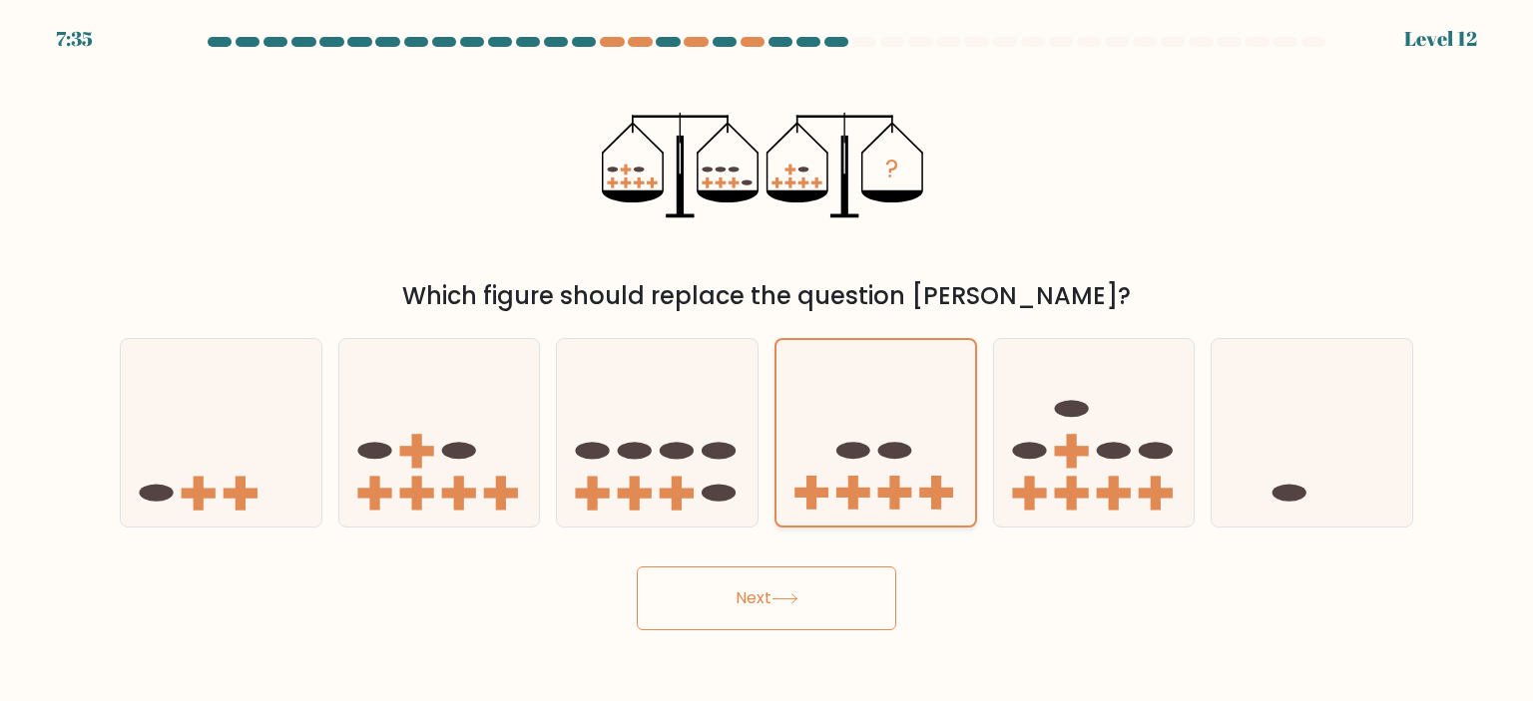
click at [767, 361] on input "d." at bounding box center [766, 356] width 1 height 10
click at [862, 577] on button "Next" at bounding box center [766, 599] width 259 height 64
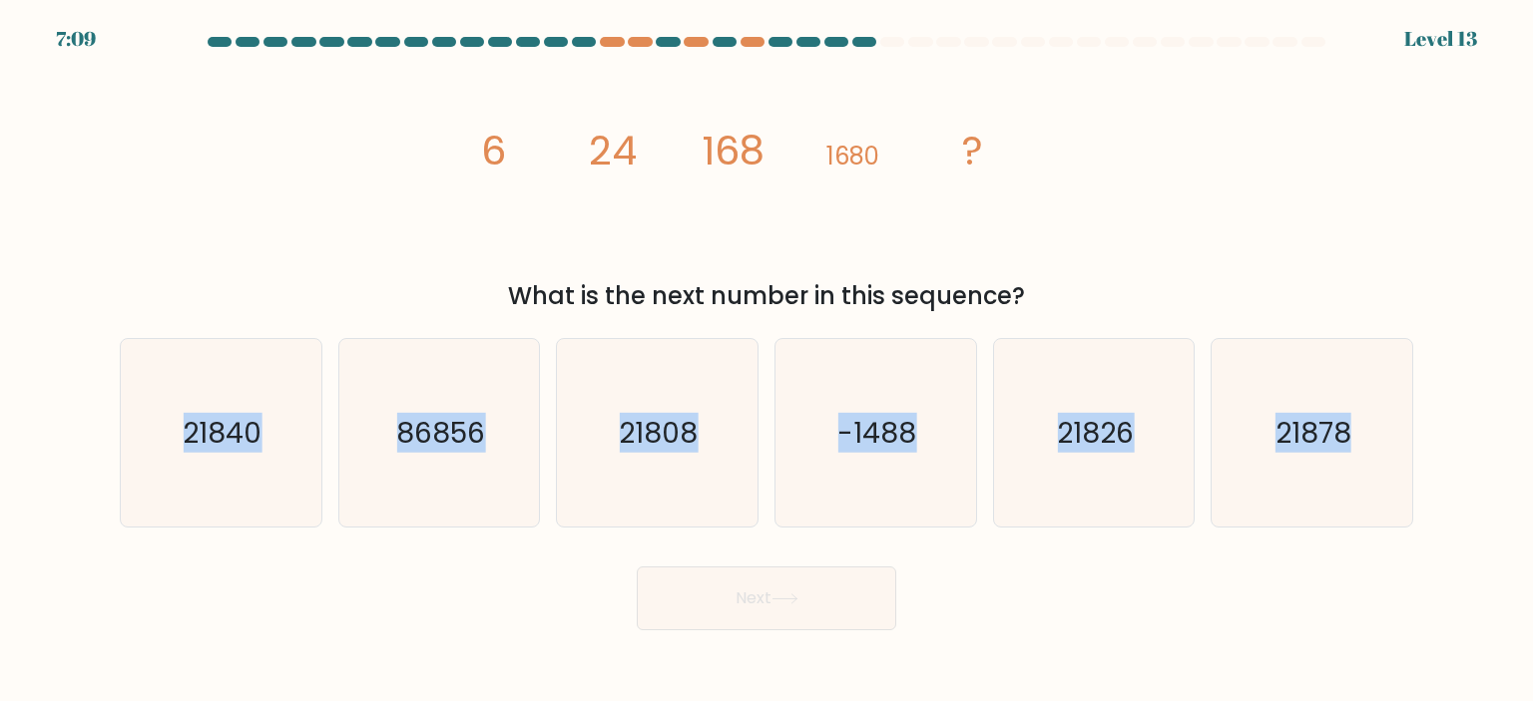
drag, startPoint x: 178, startPoint y: 428, endPoint x: 306, endPoint y: 566, distance: 188.5
click at [306, 566] on form at bounding box center [766, 334] width 1533 height 594
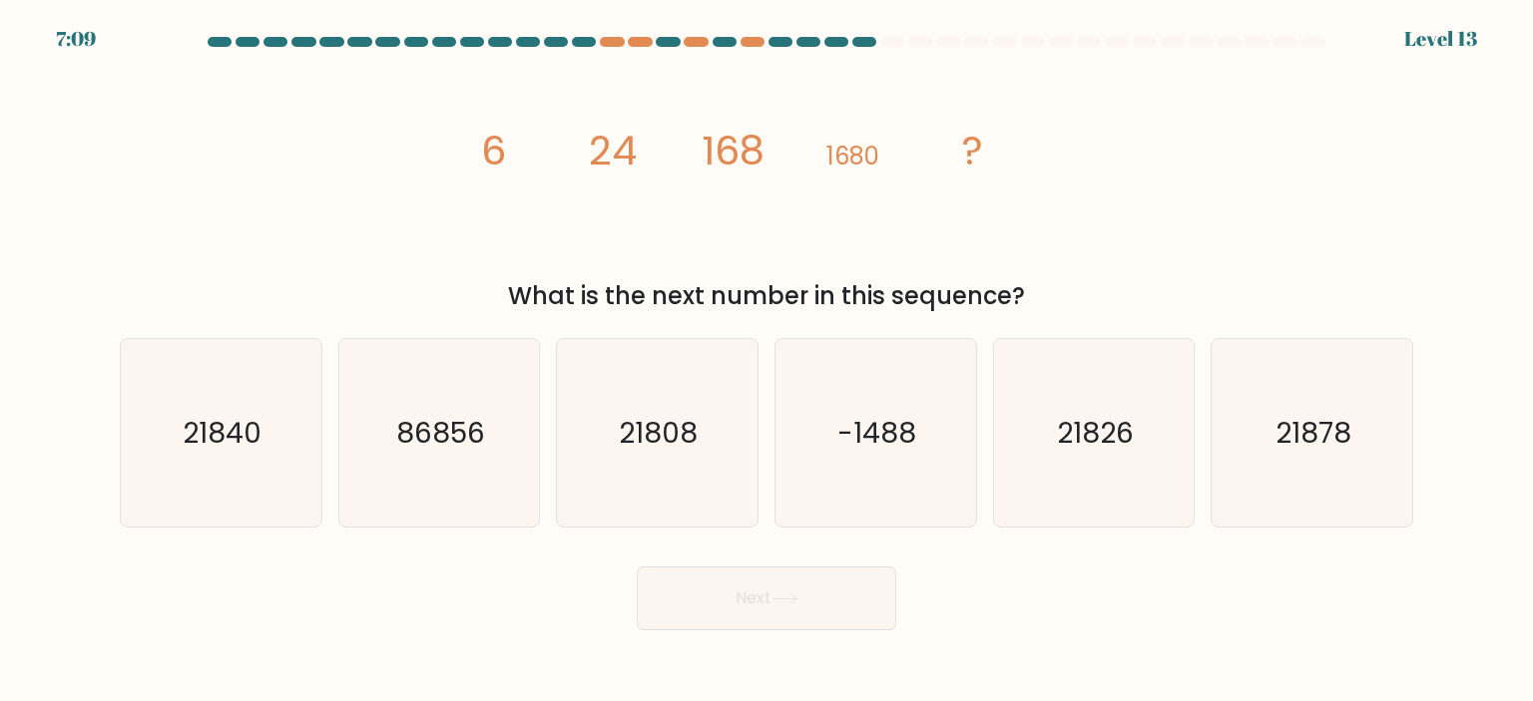
click at [306, 566] on div "Next" at bounding box center [766, 591] width 1317 height 79
click at [205, 456] on icon "21840" at bounding box center [221, 433] width 188 height 188
click at [766, 361] on input "a. 21840" at bounding box center [766, 356] width 1 height 10
radio input "true"
click at [799, 621] on button "Next" at bounding box center [766, 599] width 259 height 64
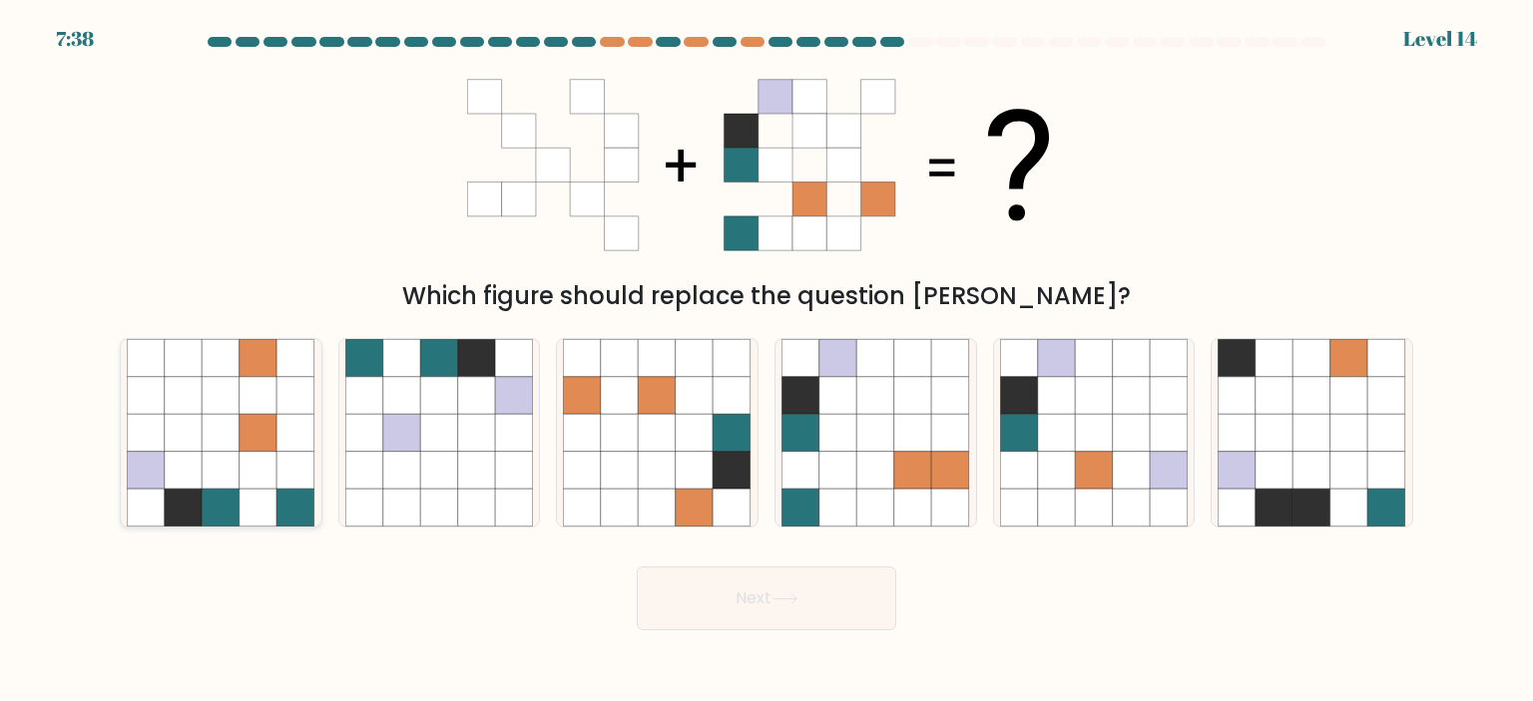
click at [315, 447] on div at bounding box center [221, 433] width 203 height 190
click at [766, 361] on input "a." at bounding box center [766, 356] width 1 height 10
radio input "true"
click at [798, 605] on icon at bounding box center [784, 599] width 27 height 11
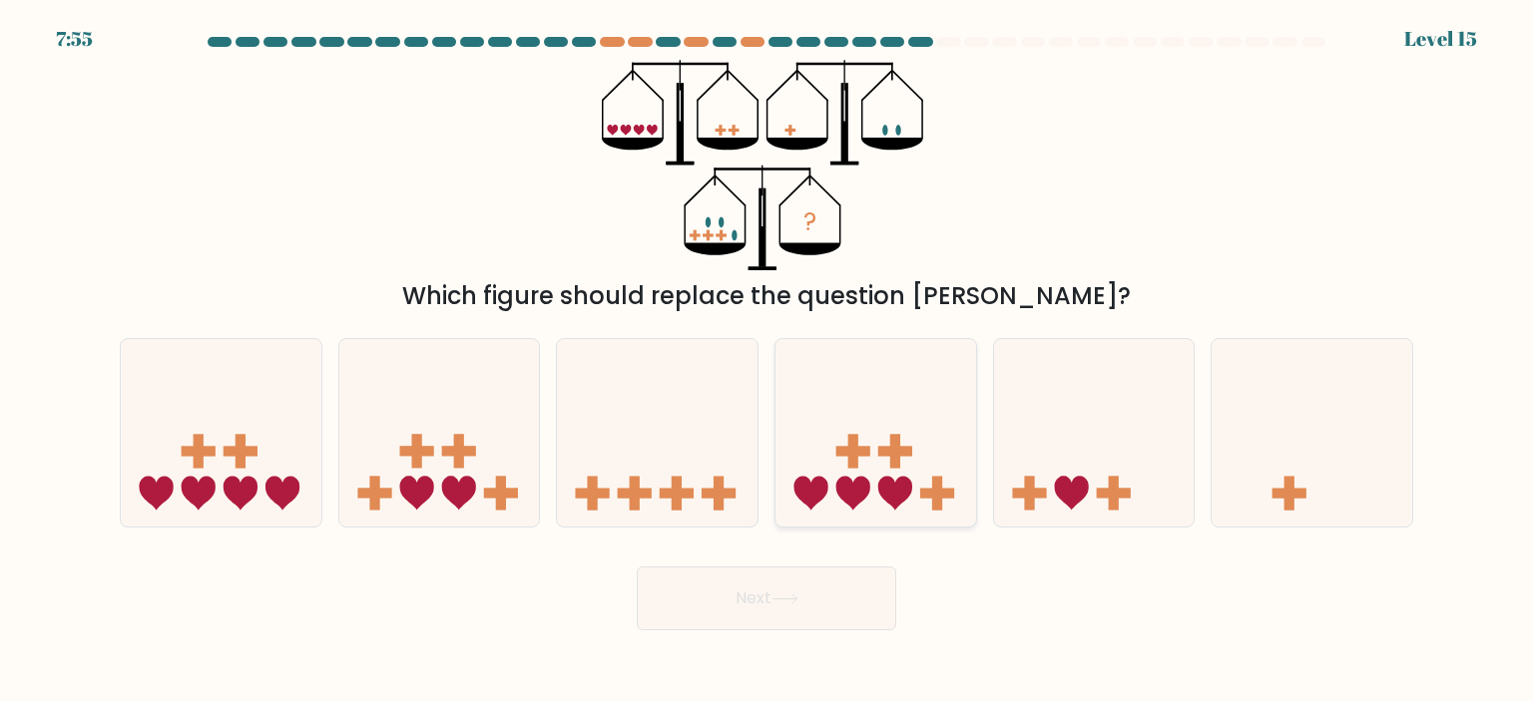
click at [880, 451] on rect at bounding box center [895, 451] width 34 height 10
click at [767, 361] on input "d." at bounding box center [766, 356] width 1 height 10
radio input "true"
click at [823, 599] on button "Next" at bounding box center [766, 599] width 259 height 64
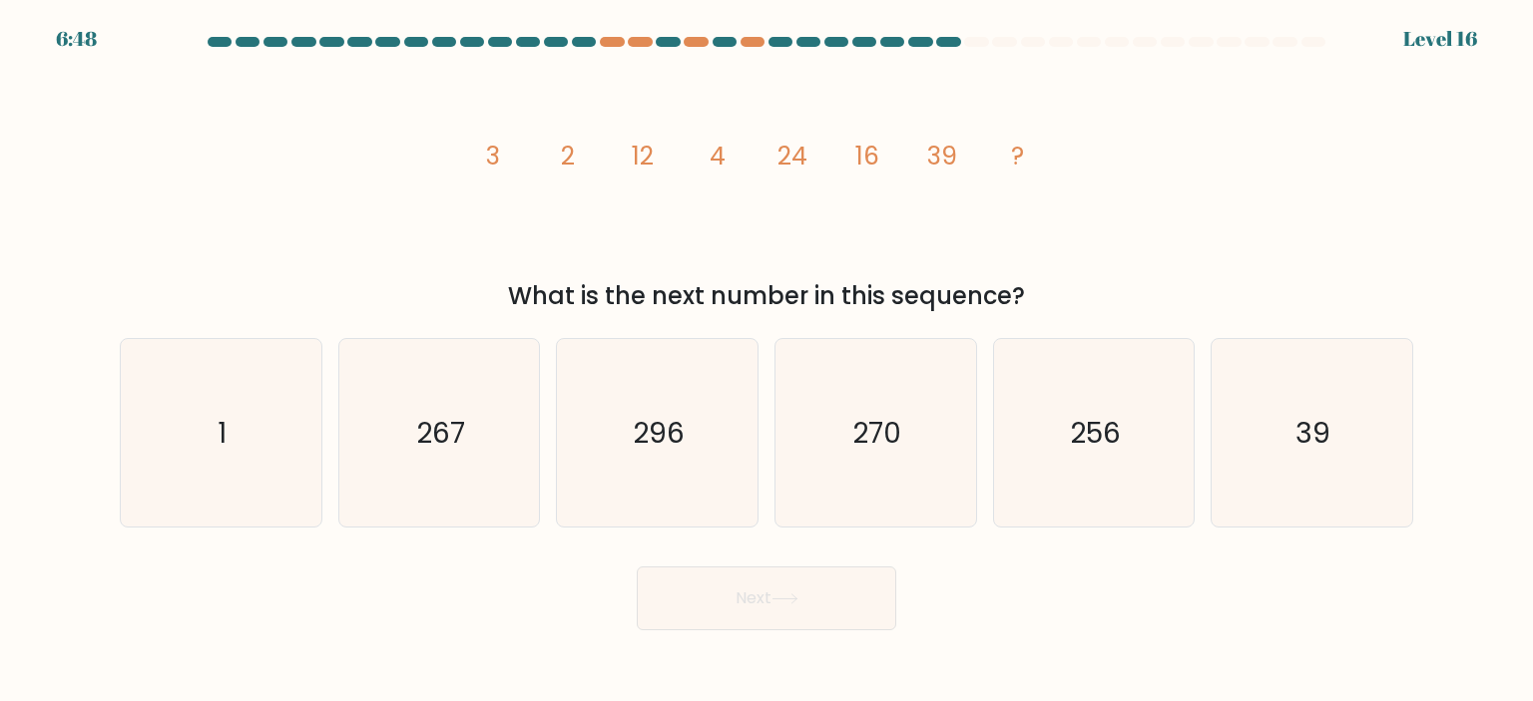
click at [786, 158] on tspan "24" at bounding box center [792, 156] width 30 height 35
click at [1125, 421] on icon "256" at bounding box center [1094, 433] width 188 height 188
click at [767, 361] on input "e. 256" at bounding box center [766, 356] width 1 height 10
radio input "true"
click at [655, 463] on icon "296" at bounding box center [657, 433] width 188 height 188
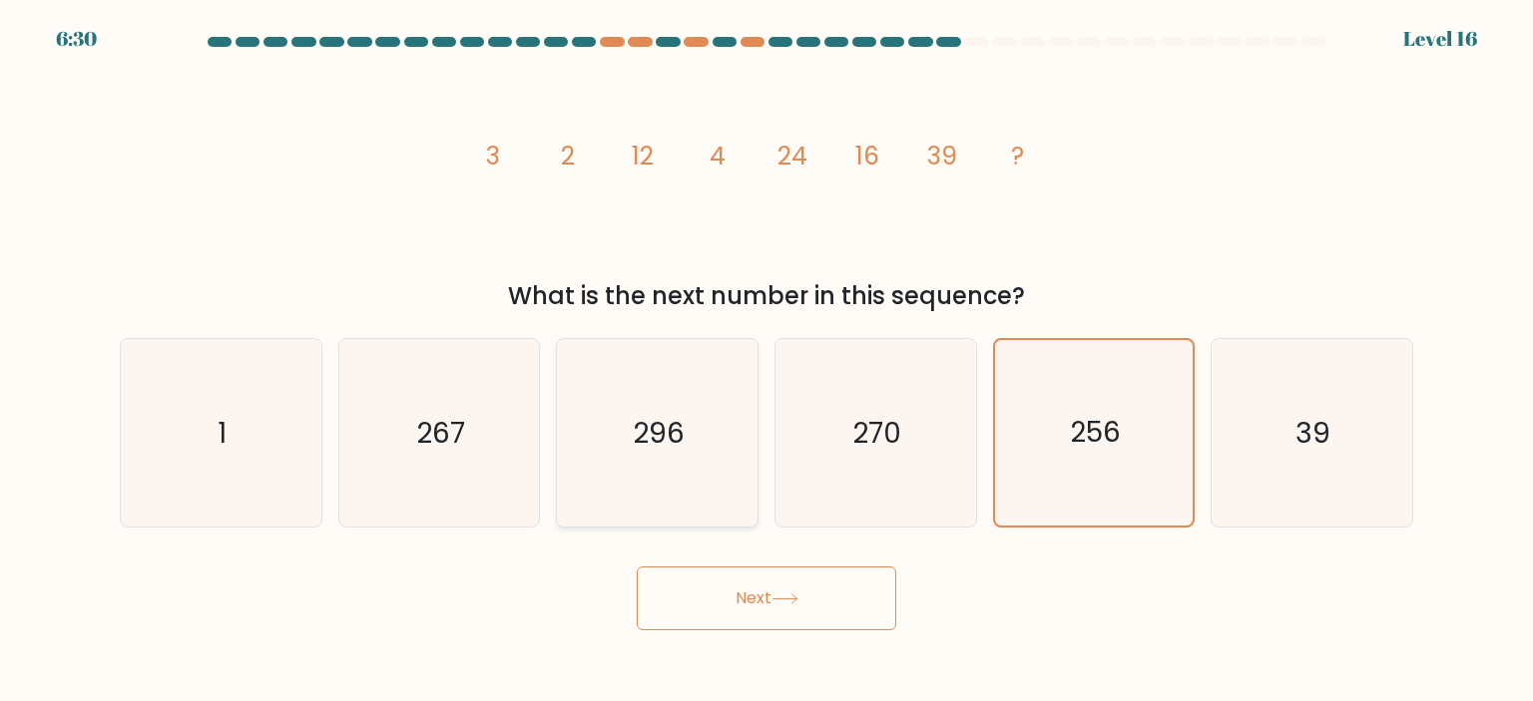
click at [766, 361] on input "c. 296" at bounding box center [766, 356] width 1 height 10
radio input "true"
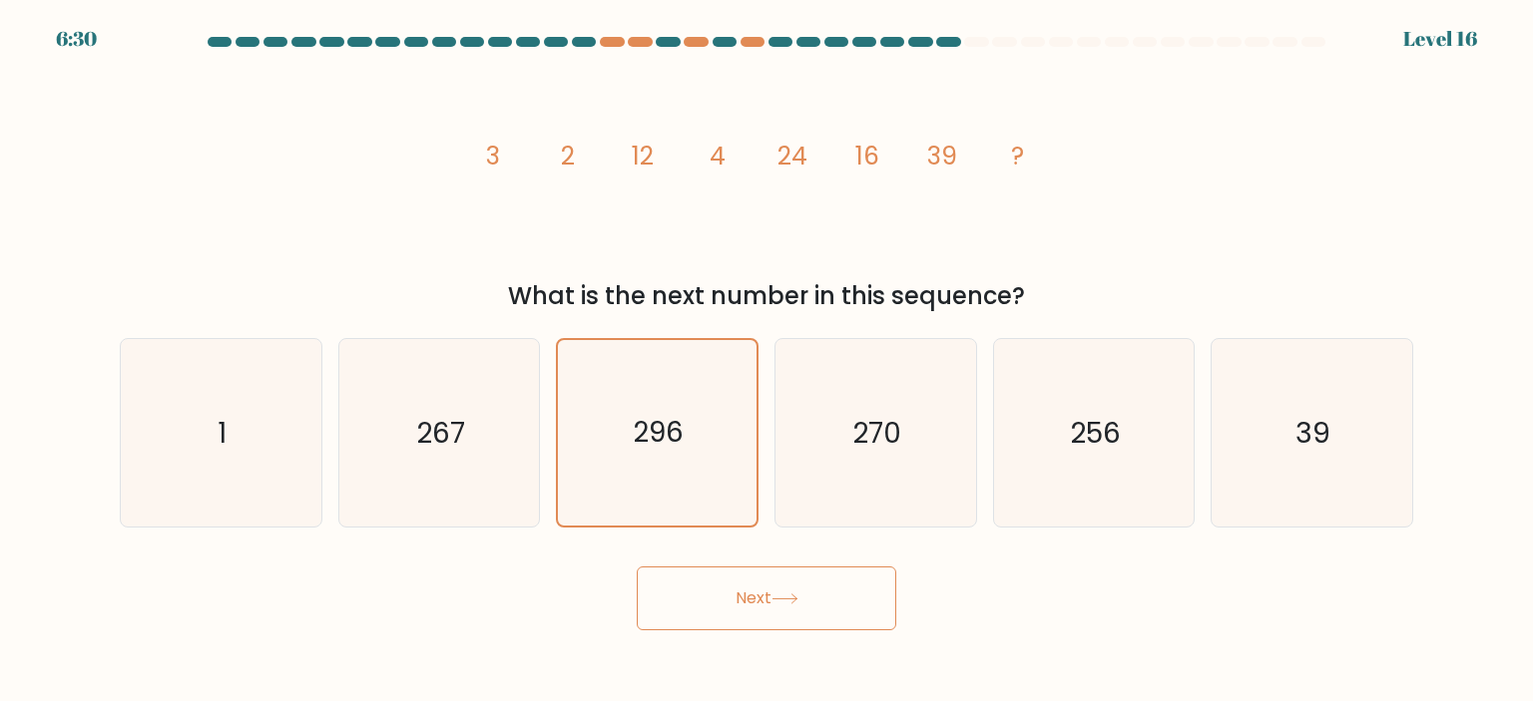
click at [751, 619] on button "Next" at bounding box center [766, 599] width 259 height 64
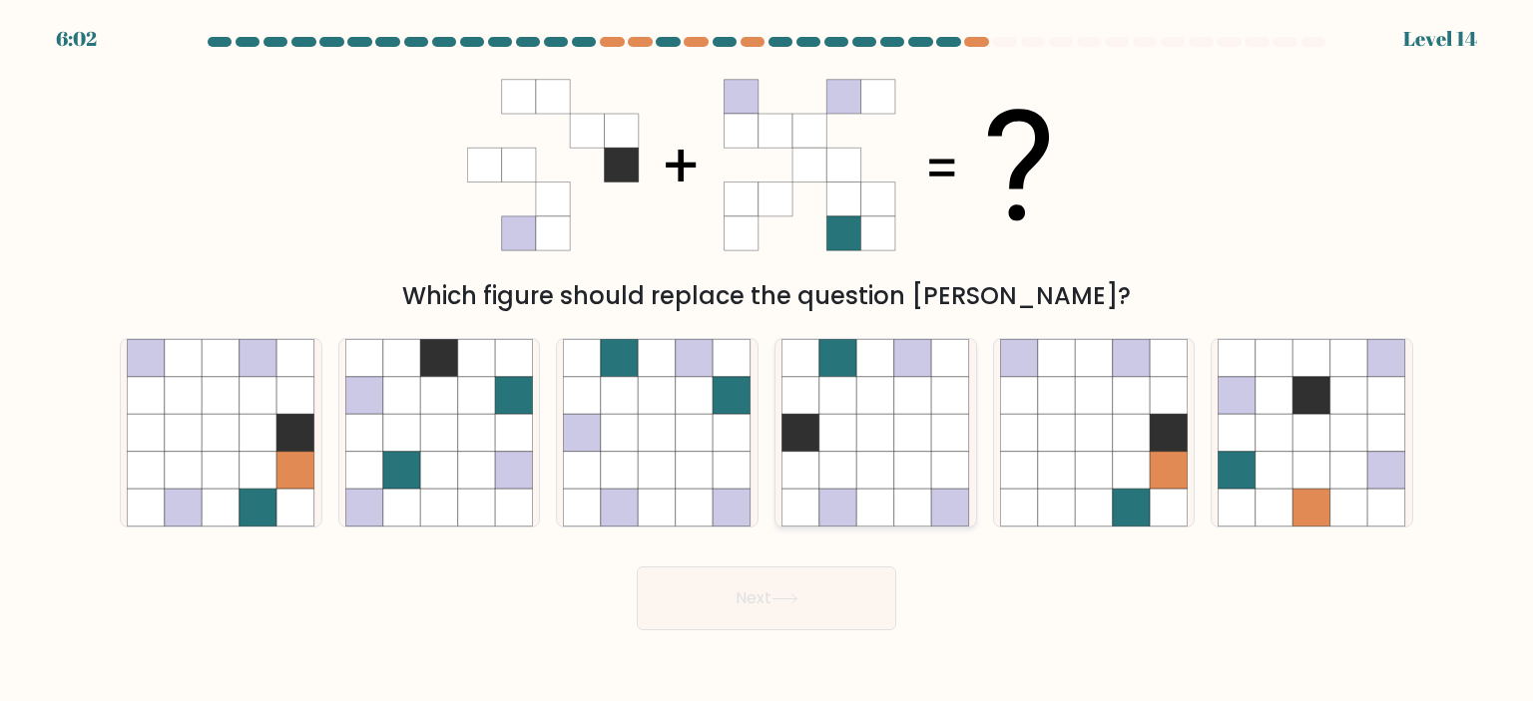
click at [858, 397] on icon at bounding box center [876, 396] width 38 height 38
click at [767, 361] on input "d." at bounding box center [766, 356] width 1 height 10
radio input "true"
click at [837, 588] on button "Next" at bounding box center [766, 599] width 259 height 64
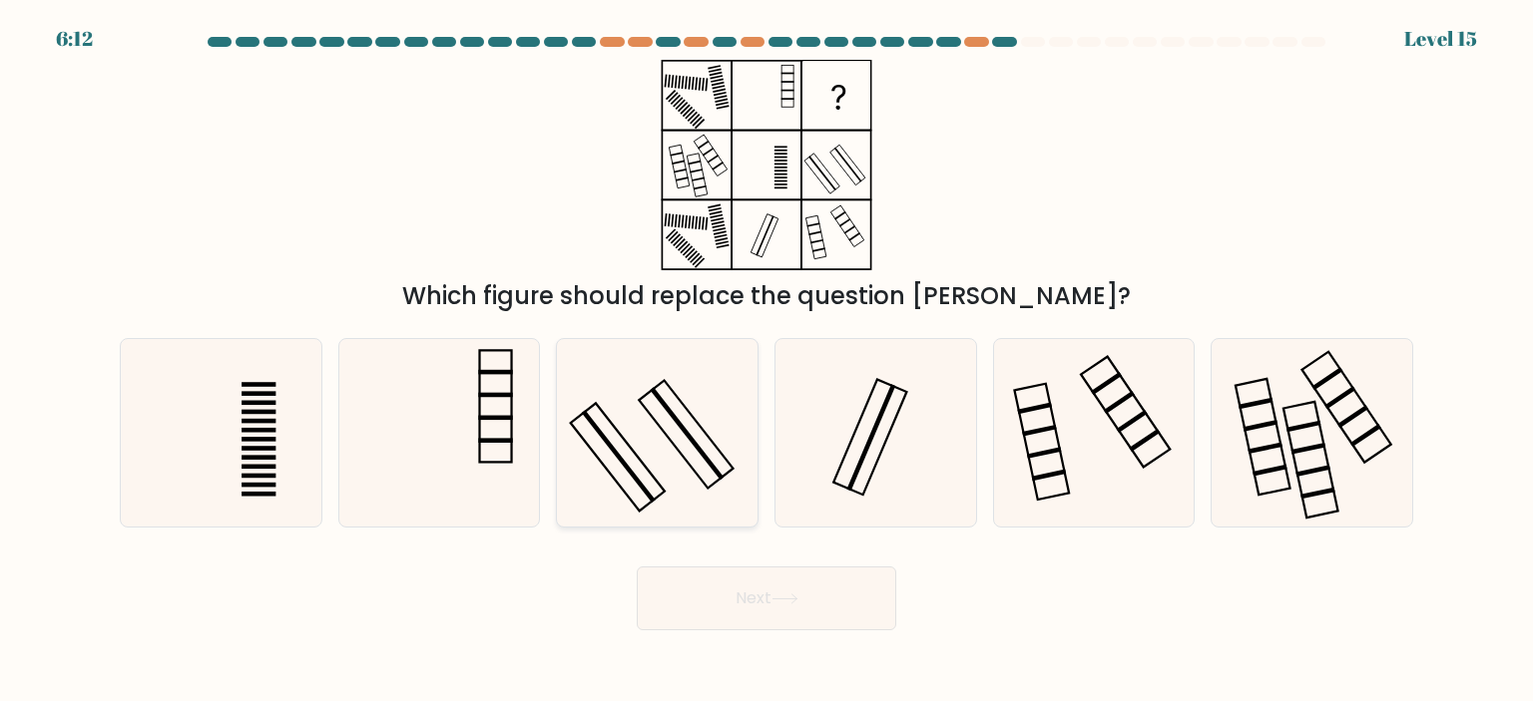
click at [692, 480] on icon at bounding box center [657, 433] width 188 height 188
click at [766, 361] on input "c." at bounding box center [766, 356] width 1 height 10
radio input "true"
click at [789, 595] on icon at bounding box center [784, 599] width 27 height 11
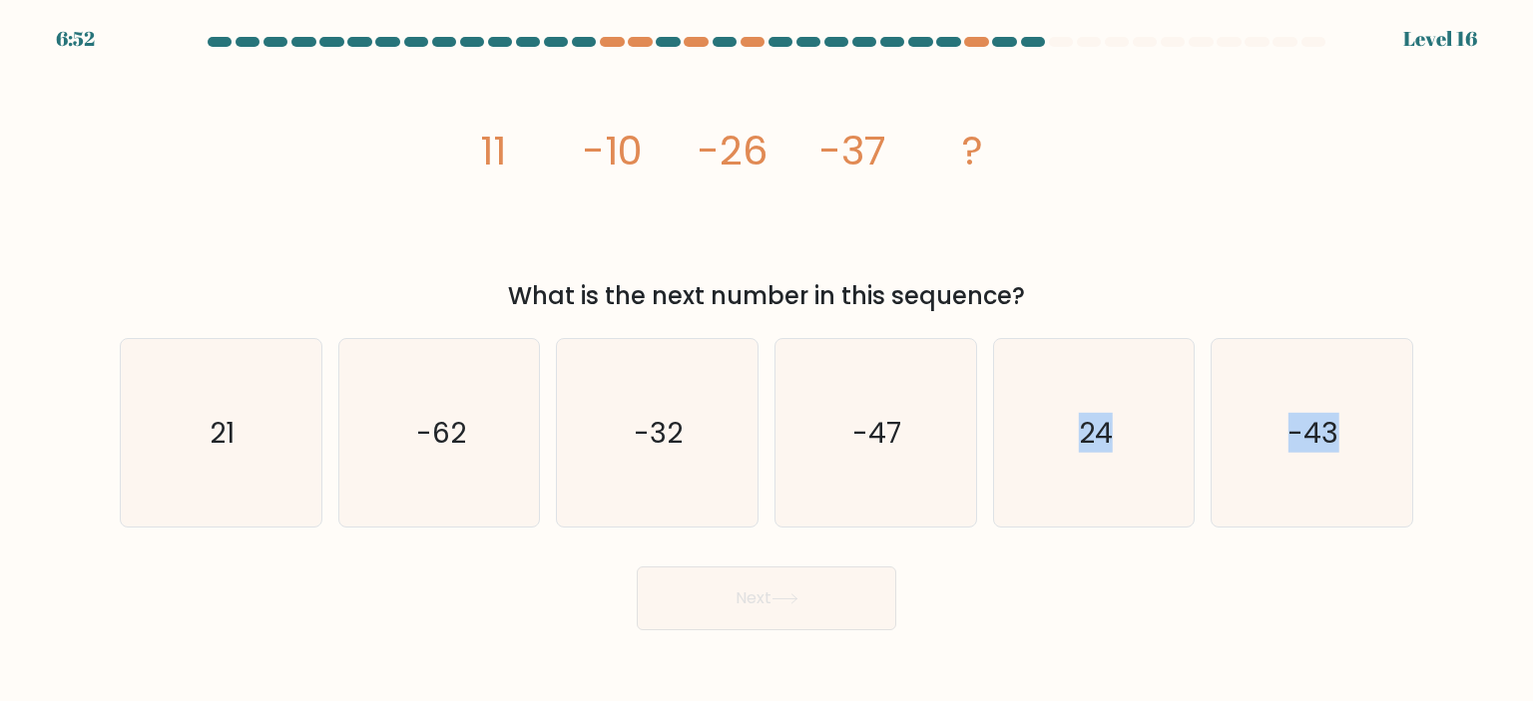
drag, startPoint x: 922, startPoint y: 465, endPoint x: 839, endPoint y: 585, distance: 145.6
click at [839, 585] on form at bounding box center [766, 334] width 1533 height 594
click at [839, 585] on button "Next" at bounding box center [766, 599] width 259 height 64
click at [883, 484] on icon "-47" at bounding box center [875, 433] width 188 height 188
click at [767, 361] on input "d. -47" at bounding box center [766, 356] width 1 height 10
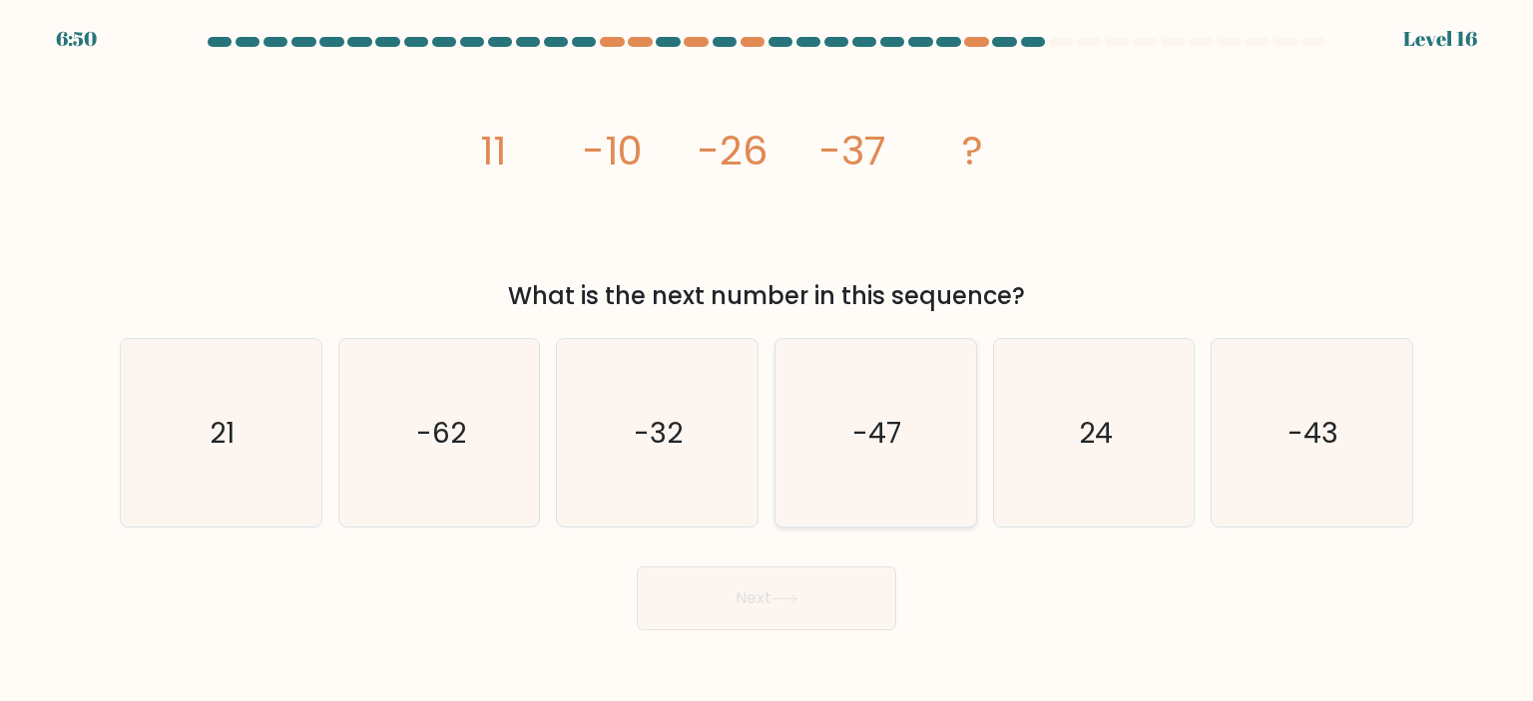
radio input "true"
click at [838, 575] on button "Next" at bounding box center [766, 599] width 259 height 64
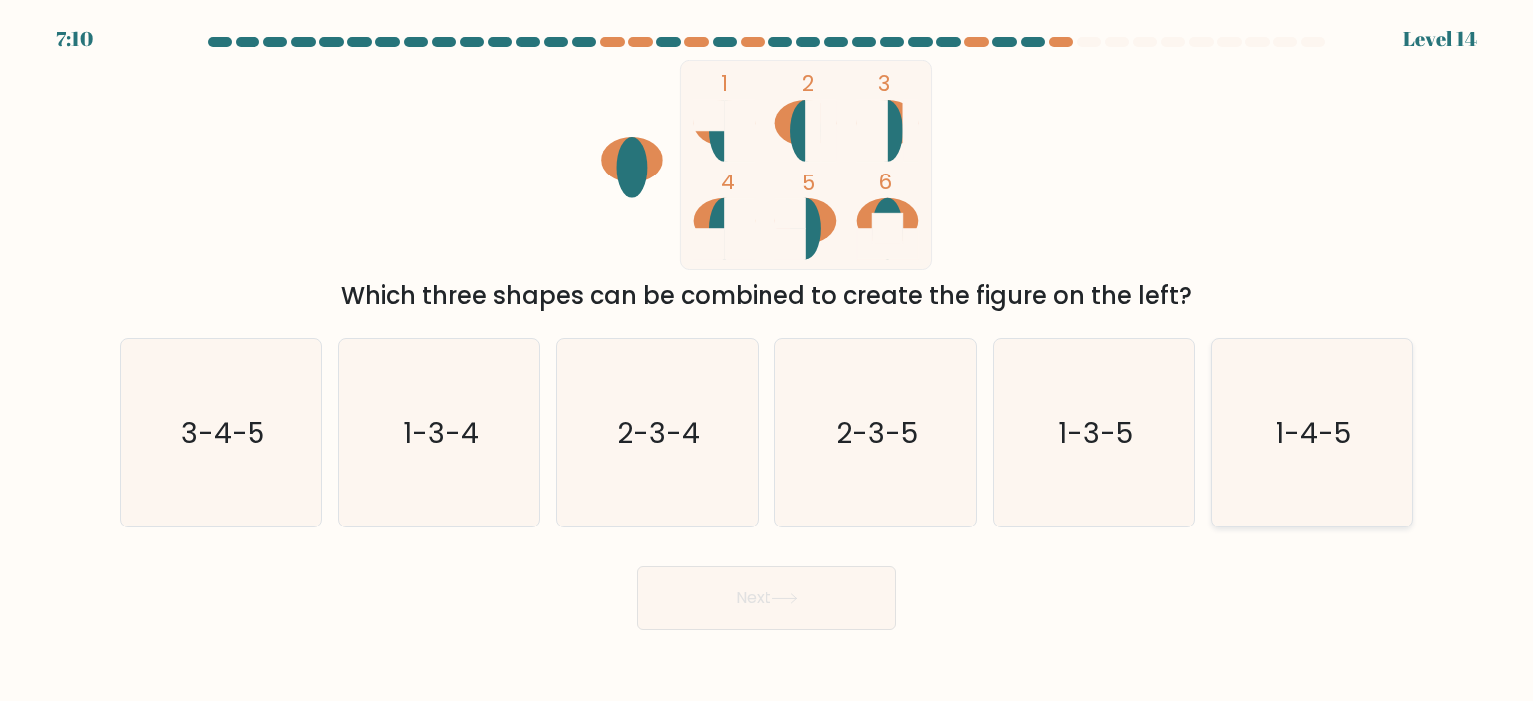
click at [1362, 464] on icon "1-4-5" at bounding box center [1311, 433] width 188 height 188
click at [767, 361] on input "f. 1-4-5" at bounding box center [766, 356] width 1 height 10
radio input "true"
click at [788, 582] on button "Next" at bounding box center [766, 599] width 259 height 64
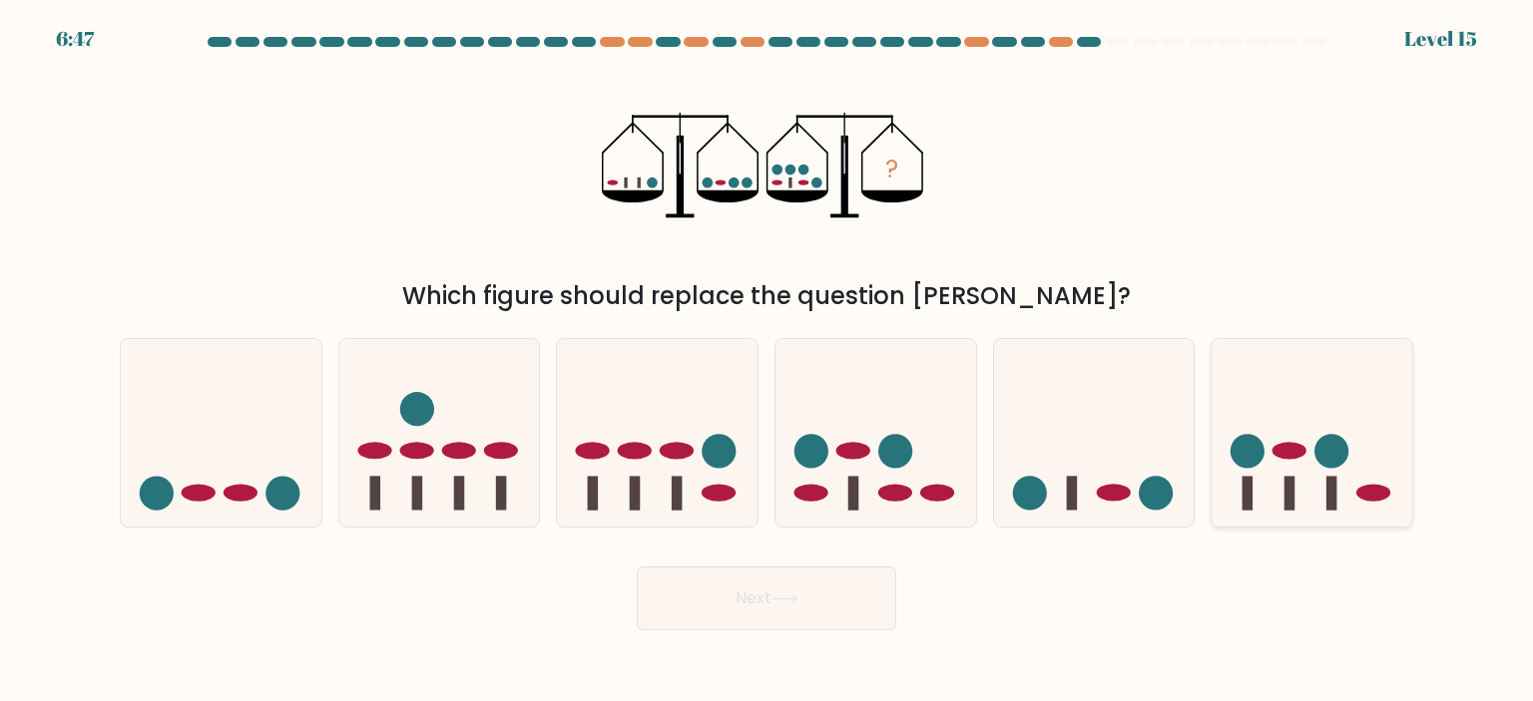
click at [1364, 476] on icon at bounding box center [1311, 433] width 201 height 166
click at [767, 361] on input "f." at bounding box center [766, 356] width 1 height 10
radio input "true"
click at [753, 603] on button "Next" at bounding box center [766, 599] width 259 height 64
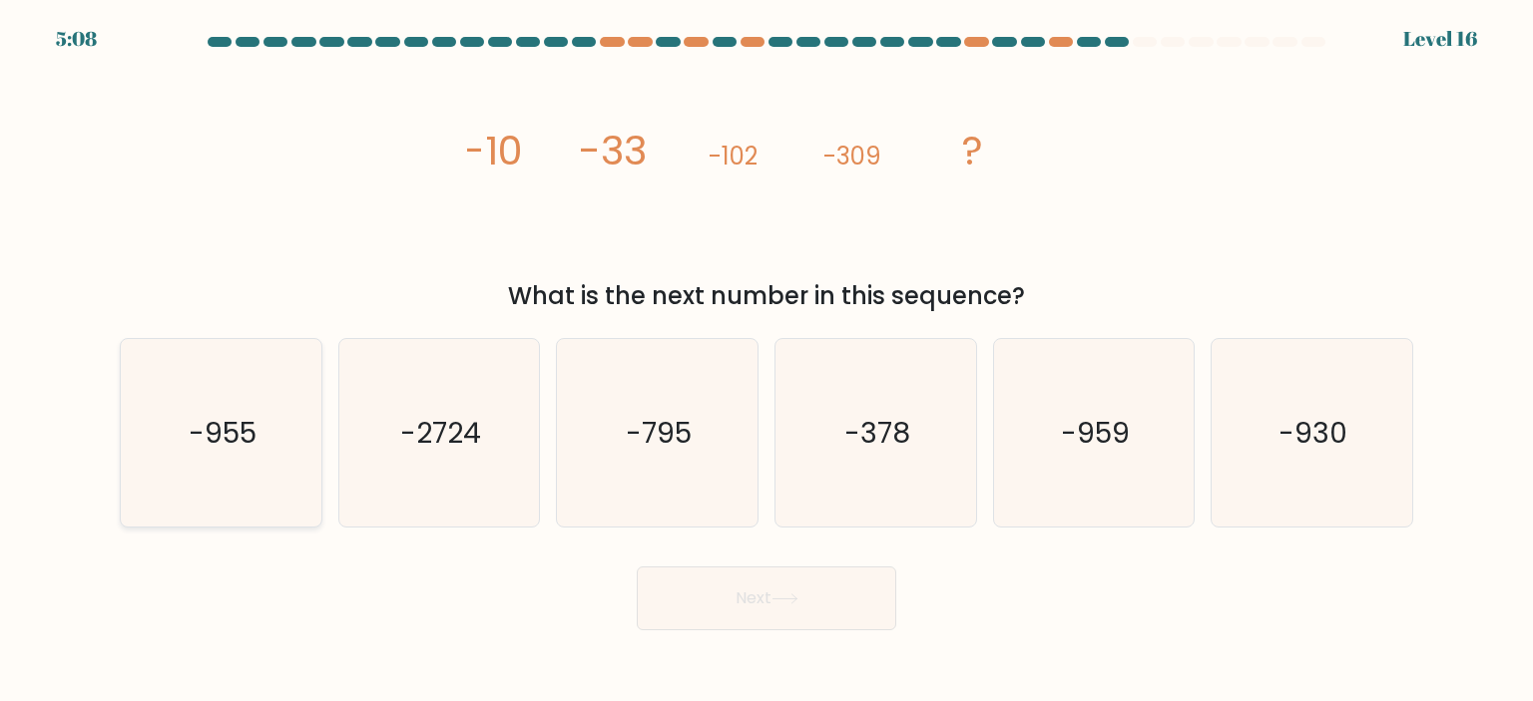
click at [206, 411] on icon "-955" at bounding box center [221, 433] width 188 height 188
click at [766, 361] on input "a. -955" at bounding box center [766, 356] width 1 height 10
radio input "true"
click at [872, 603] on button "Next" at bounding box center [766, 599] width 259 height 64
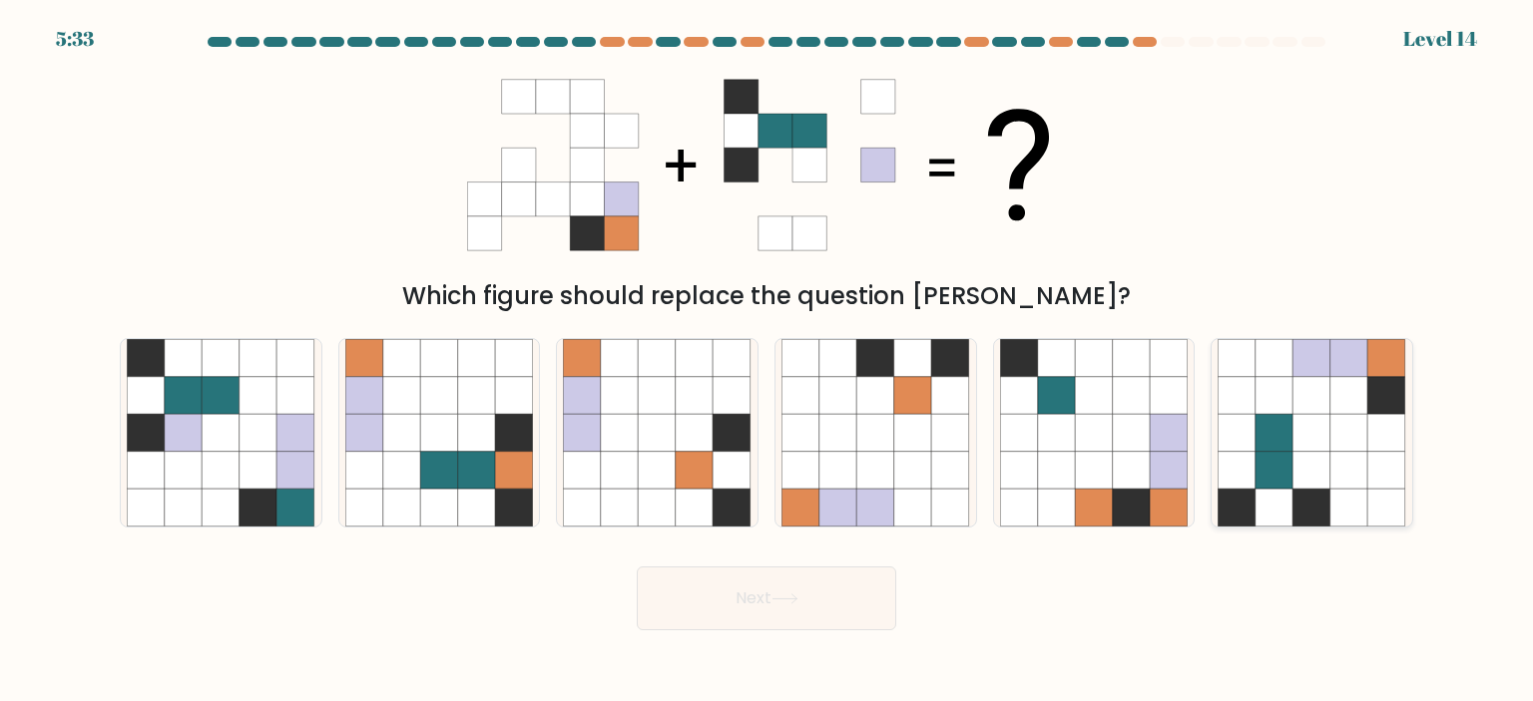
click at [1237, 422] on icon at bounding box center [1237, 433] width 38 height 38
click at [767, 361] on input "f." at bounding box center [766, 356] width 1 height 10
radio input "true"
click at [841, 611] on button "Next" at bounding box center [766, 599] width 259 height 64
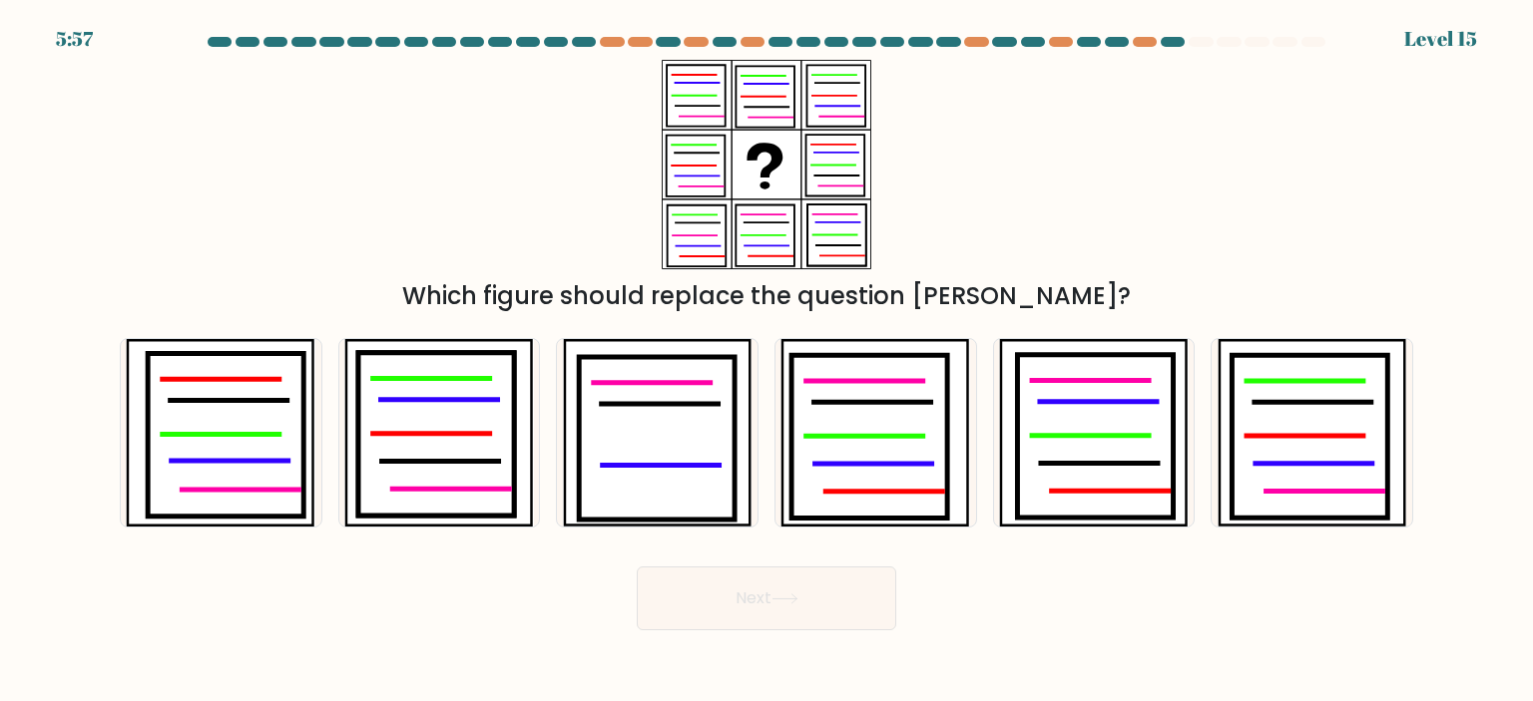
click at [1038, 536] on form at bounding box center [766, 334] width 1533 height 594
click at [447, 430] on icon at bounding box center [436, 435] width 156 height 164
click at [766, 361] on input "b." at bounding box center [766, 356] width 1 height 10
radio input "true"
click at [740, 600] on button "Next" at bounding box center [766, 599] width 259 height 64
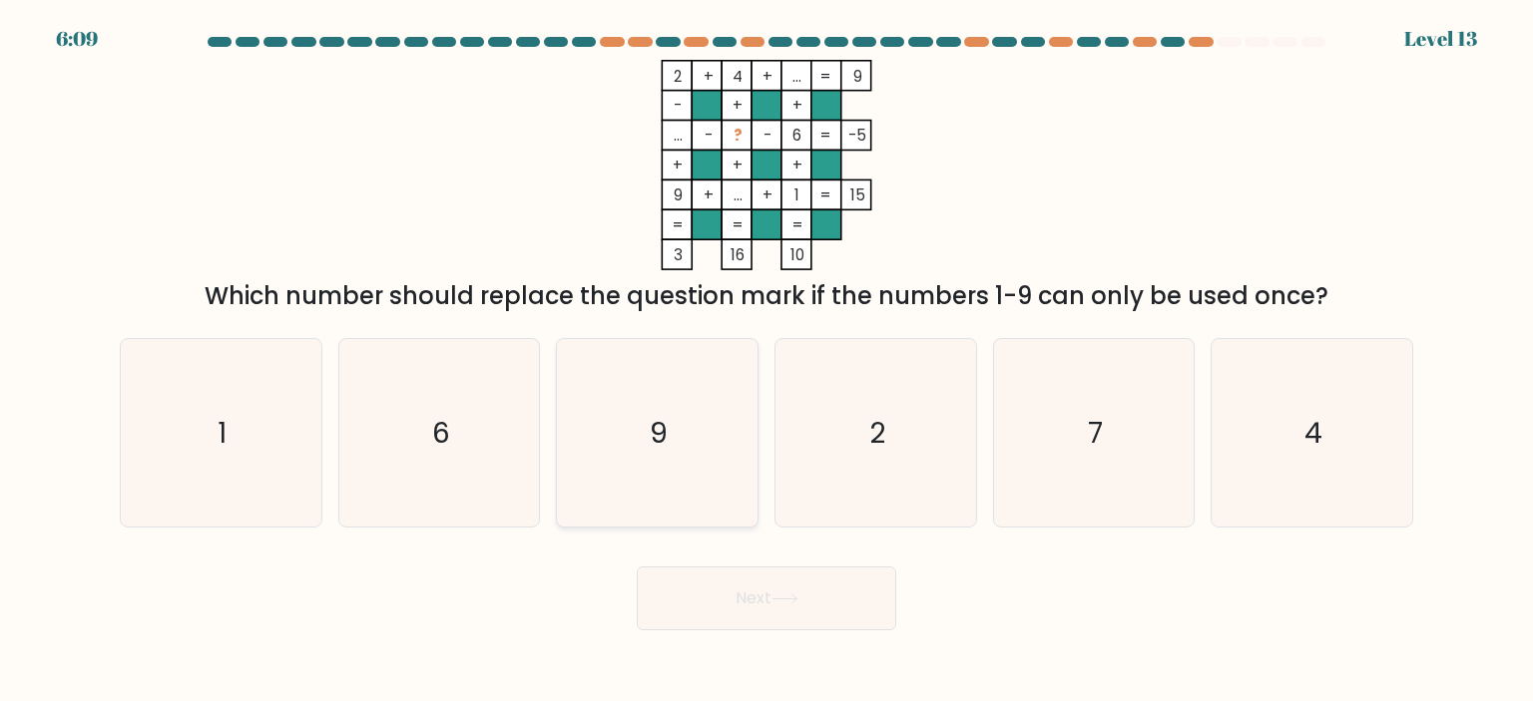
click at [712, 414] on icon "9" at bounding box center [657, 433] width 188 height 188
click at [766, 361] on input "c. 9" at bounding box center [766, 356] width 1 height 10
radio input "true"
click at [675, 381] on icon "9" at bounding box center [657, 433] width 186 height 186
click at [766, 361] on input "c. 9" at bounding box center [766, 356] width 1 height 10
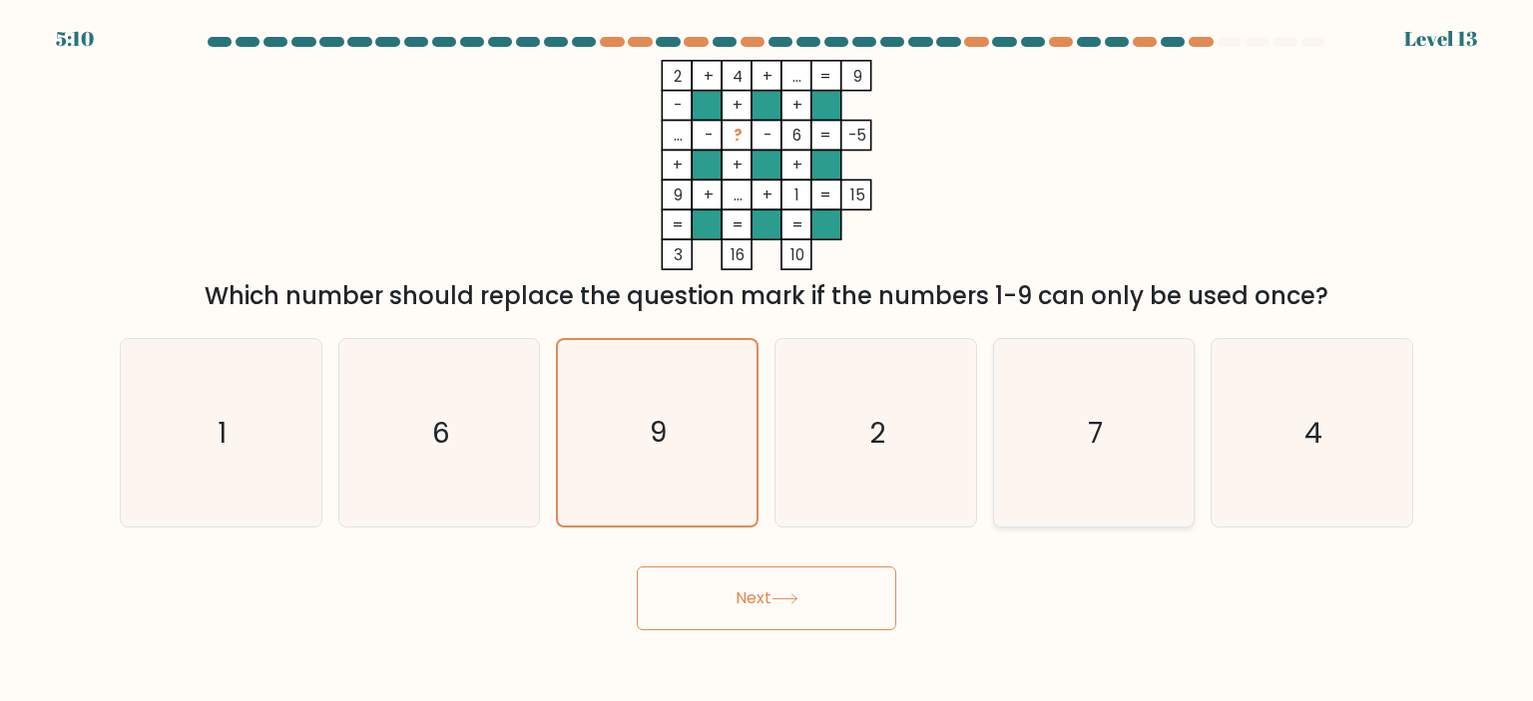
click at [1070, 478] on icon "7" at bounding box center [1094, 433] width 188 height 188
click at [767, 361] on input "e. 7" at bounding box center [766, 356] width 1 height 10
radio input "true"
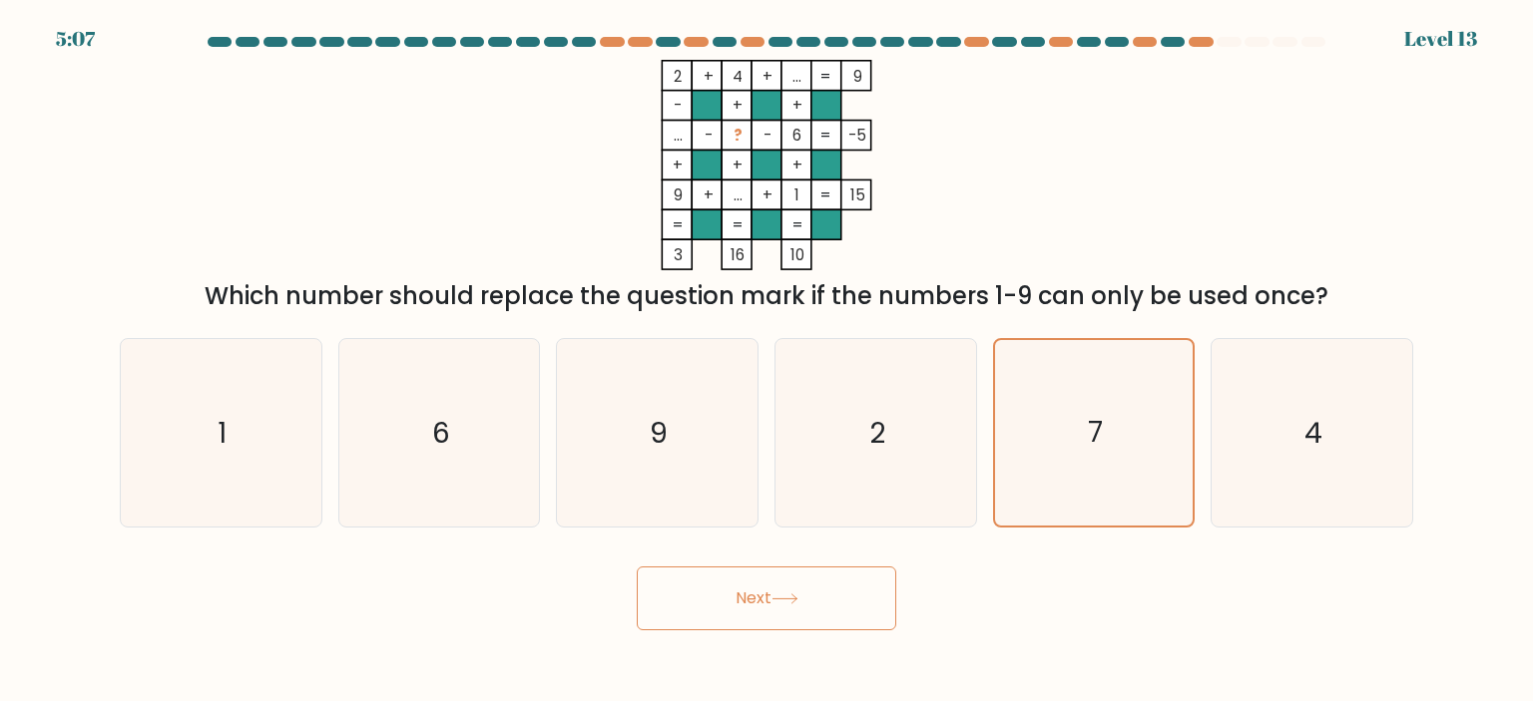
click at [842, 590] on button "Next" at bounding box center [766, 599] width 259 height 64
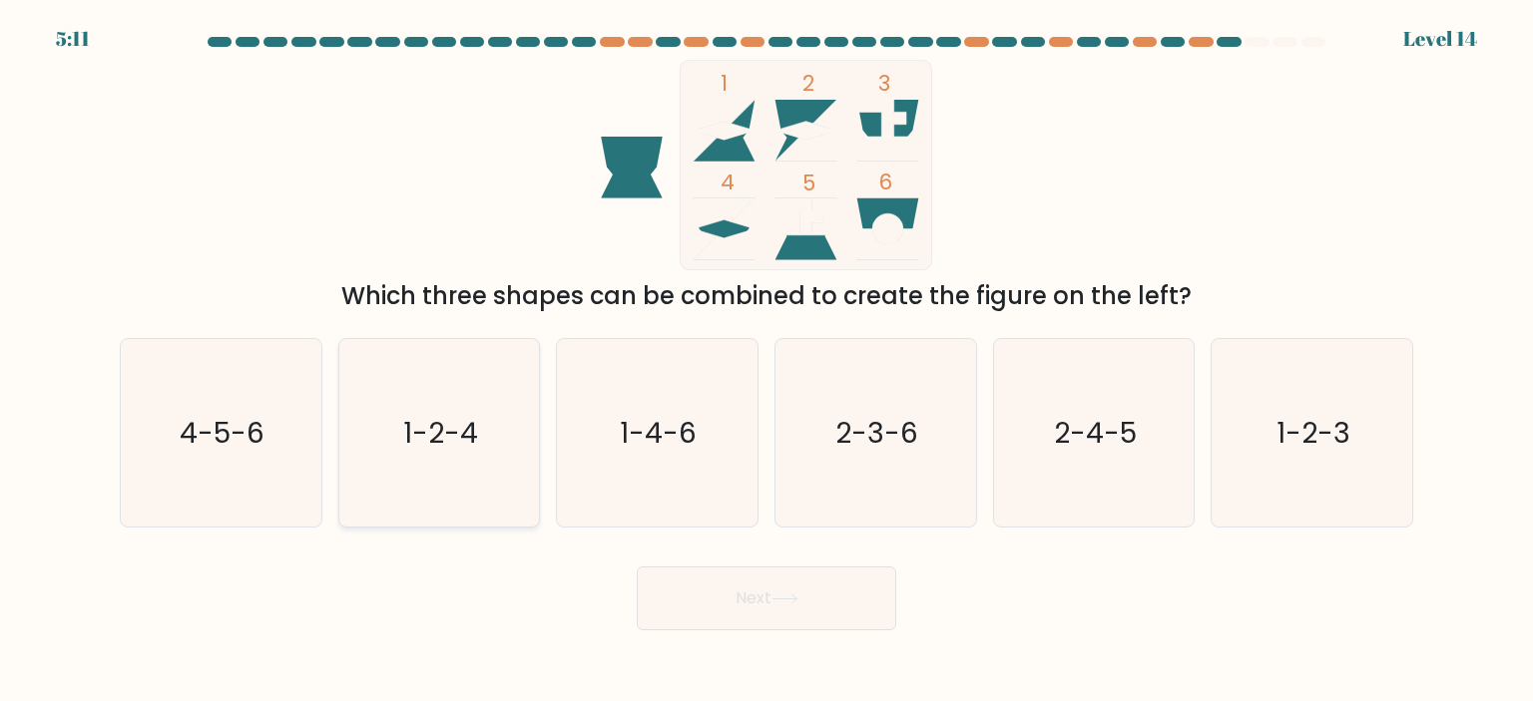
click at [517, 417] on icon "1-2-4" at bounding box center [439, 433] width 188 height 188
click at [766, 361] on input "b. 1-2-4" at bounding box center [766, 356] width 1 height 10
radio input "true"
click at [769, 615] on button "Next" at bounding box center [766, 599] width 259 height 64
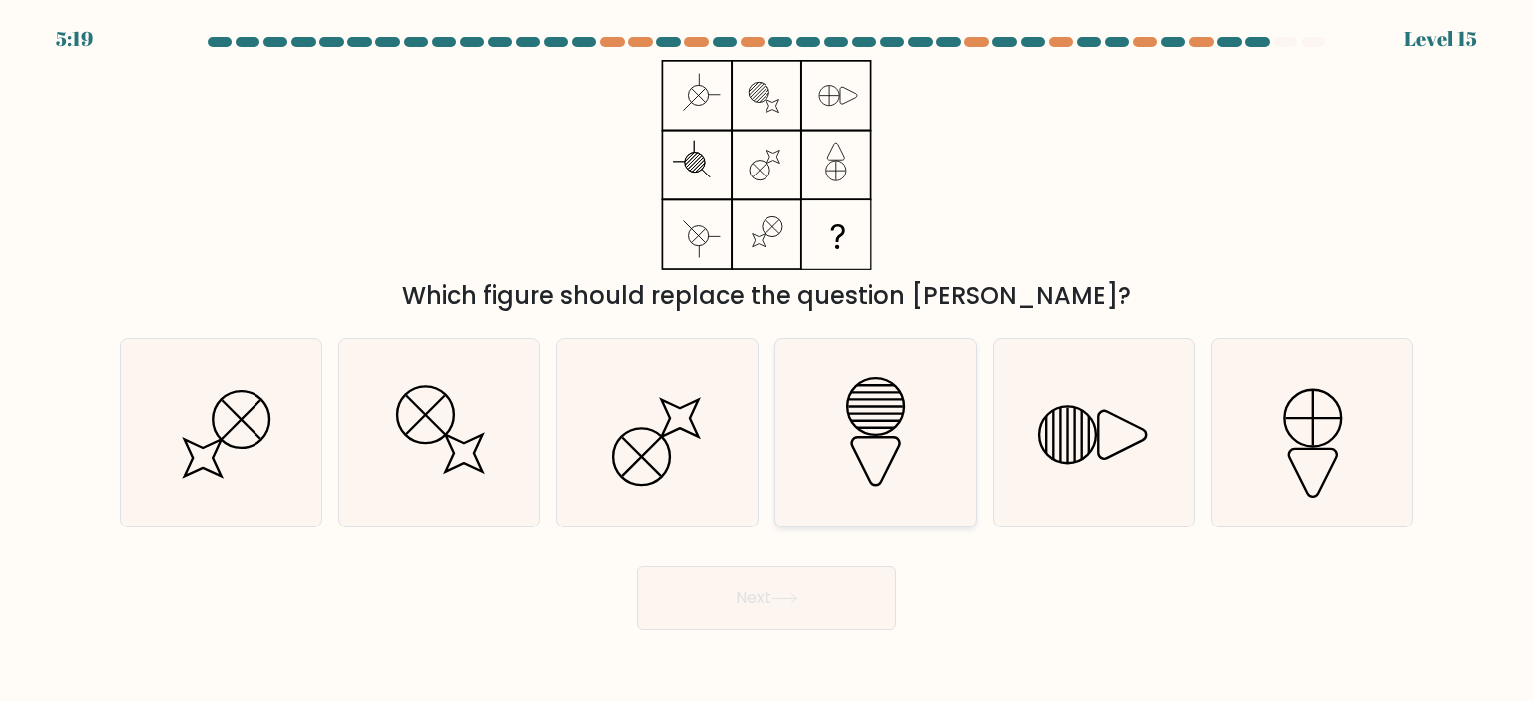
click at [922, 414] on icon at bounding box center [875, 433] width 188 height 188
click at [767, 361] on input "d." at bounding box center [766, 356] width 1 height 10
radio input "true"
click at [811, 586] on button "Next" at bounding box center [766, 599] width 259 height 64
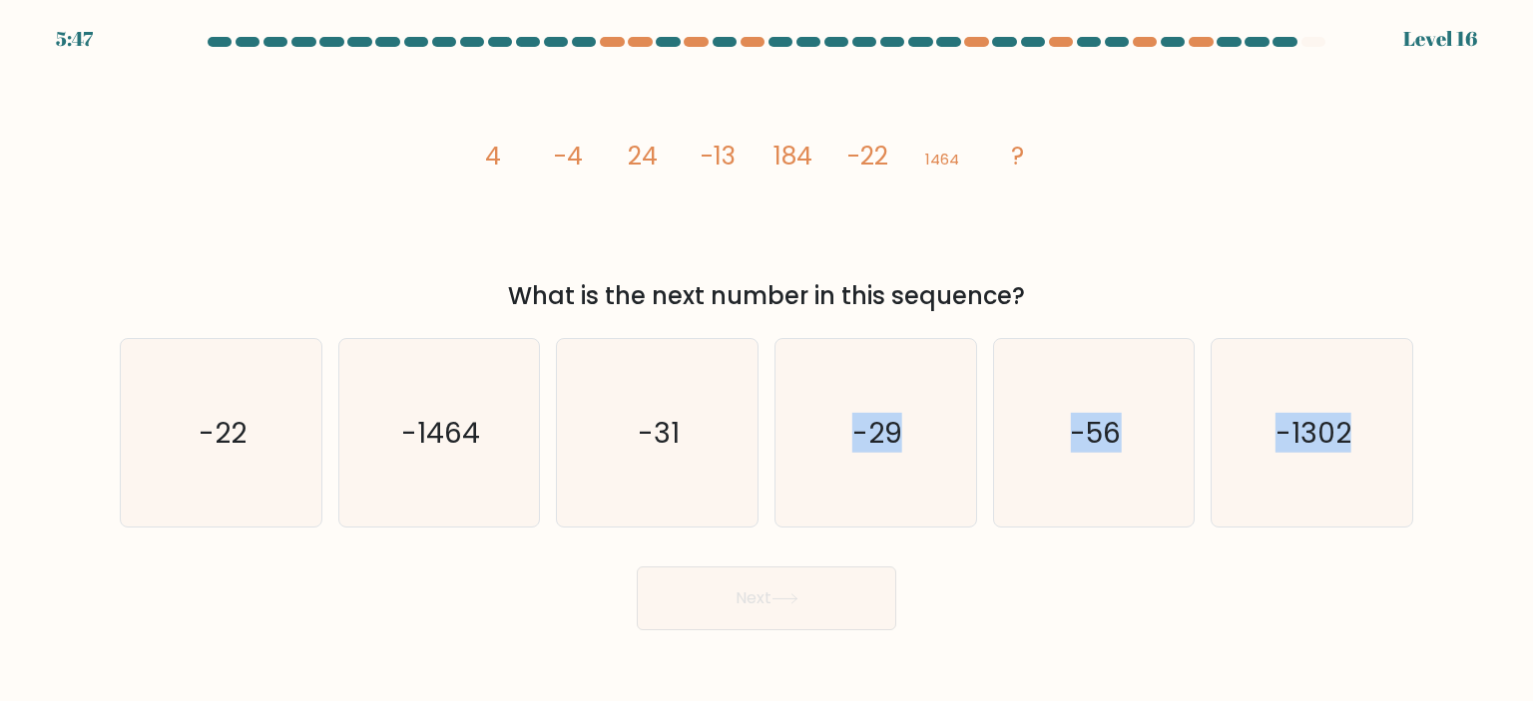
drag, startPoint x: 859, startPoint y: 501, endPoint x: 820, endPoint y: 607, distance: 112.7
click at [820, 607] on form at bounding box center [766, 334] width 1533 height 594
click at [471, 414] on text "-1464" at bounding box center [440, 433] width 79 height 40
click at [766, 361] on input "b. -1464" at bounding box center [766, 356] width 1 height 10
radio input "true"
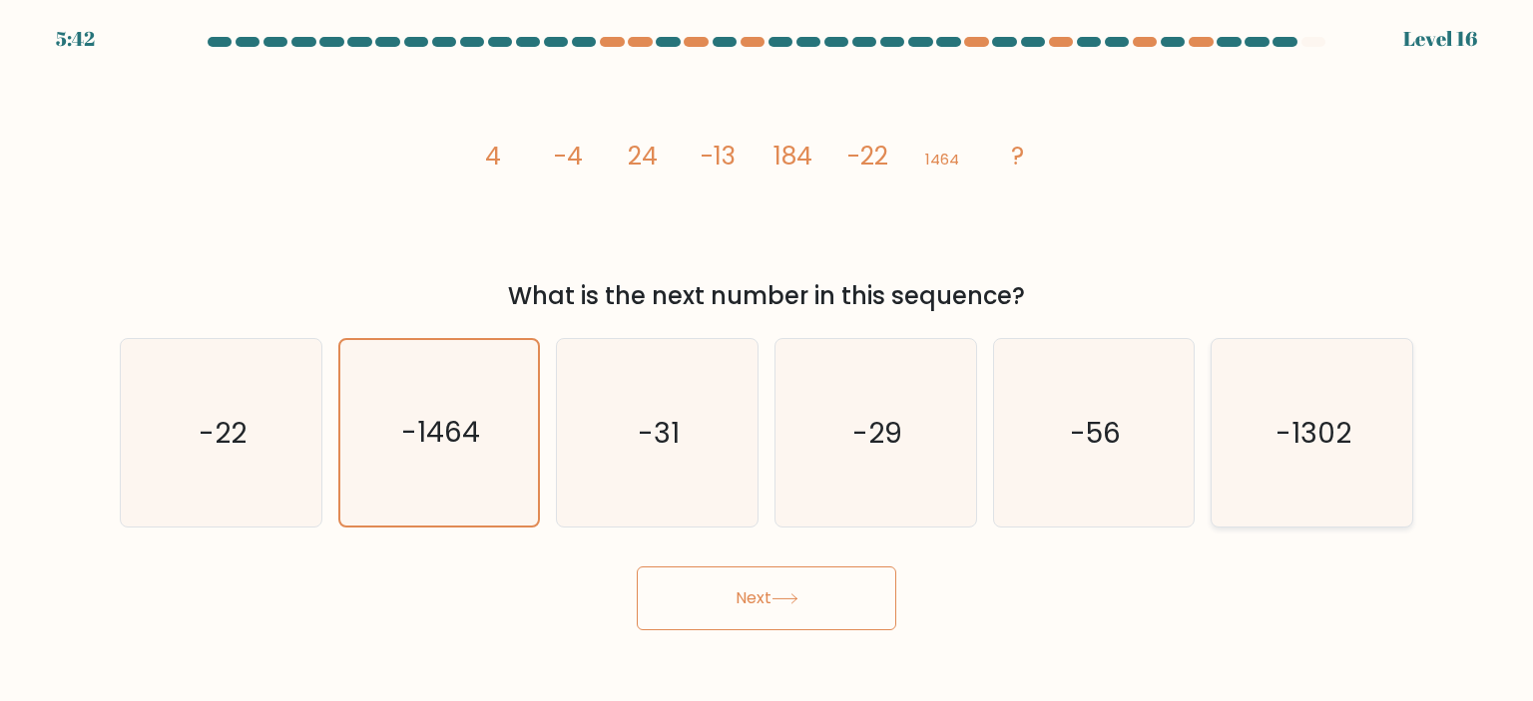
click at [1310, 467] on icon "-1302" at bounding box center [1311, 433] width 188 height 188
click at [767, 361] on input "f. -1302" at bounding box center [766, 356] width 1 height 10
radio input "true"
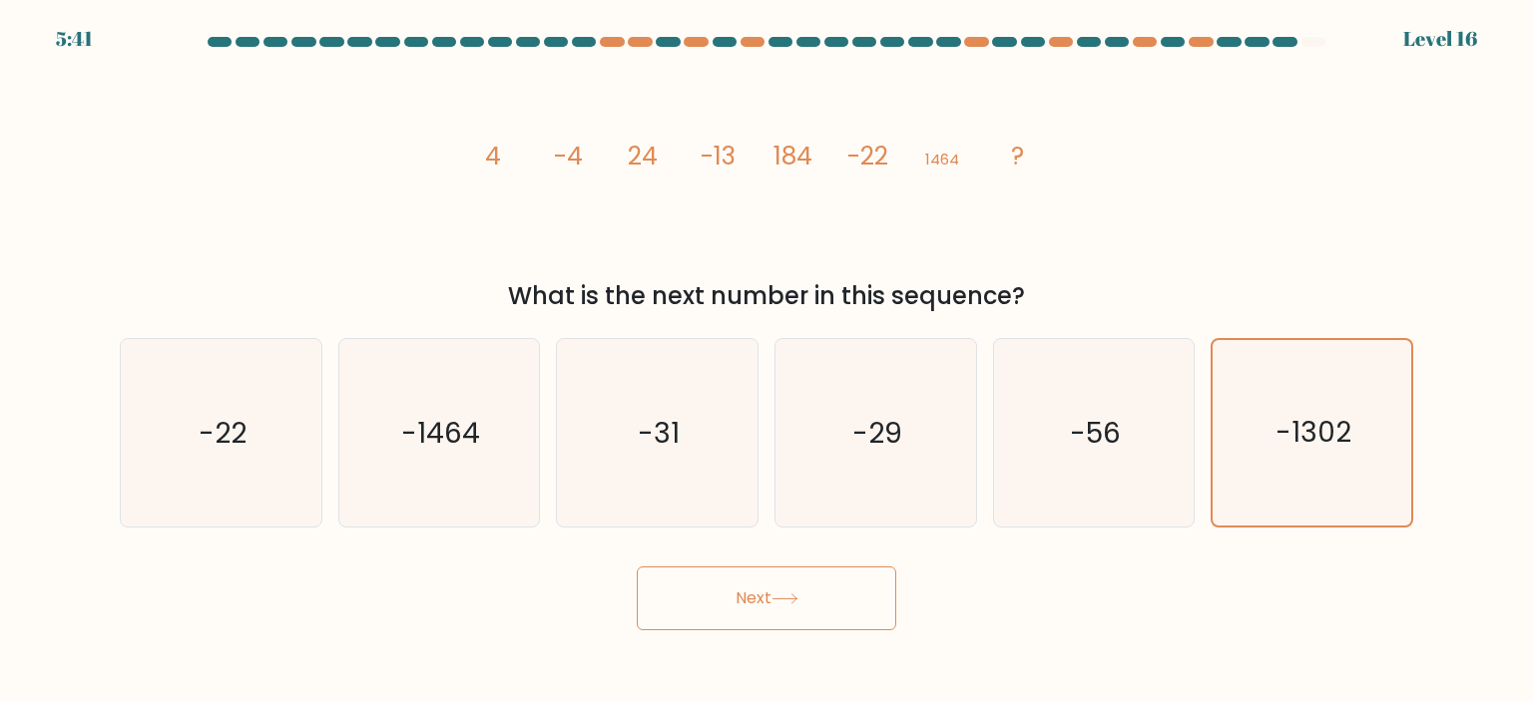
click at [864, 585] on button "Next" at bounding box center [766, 599] width 259 height 64
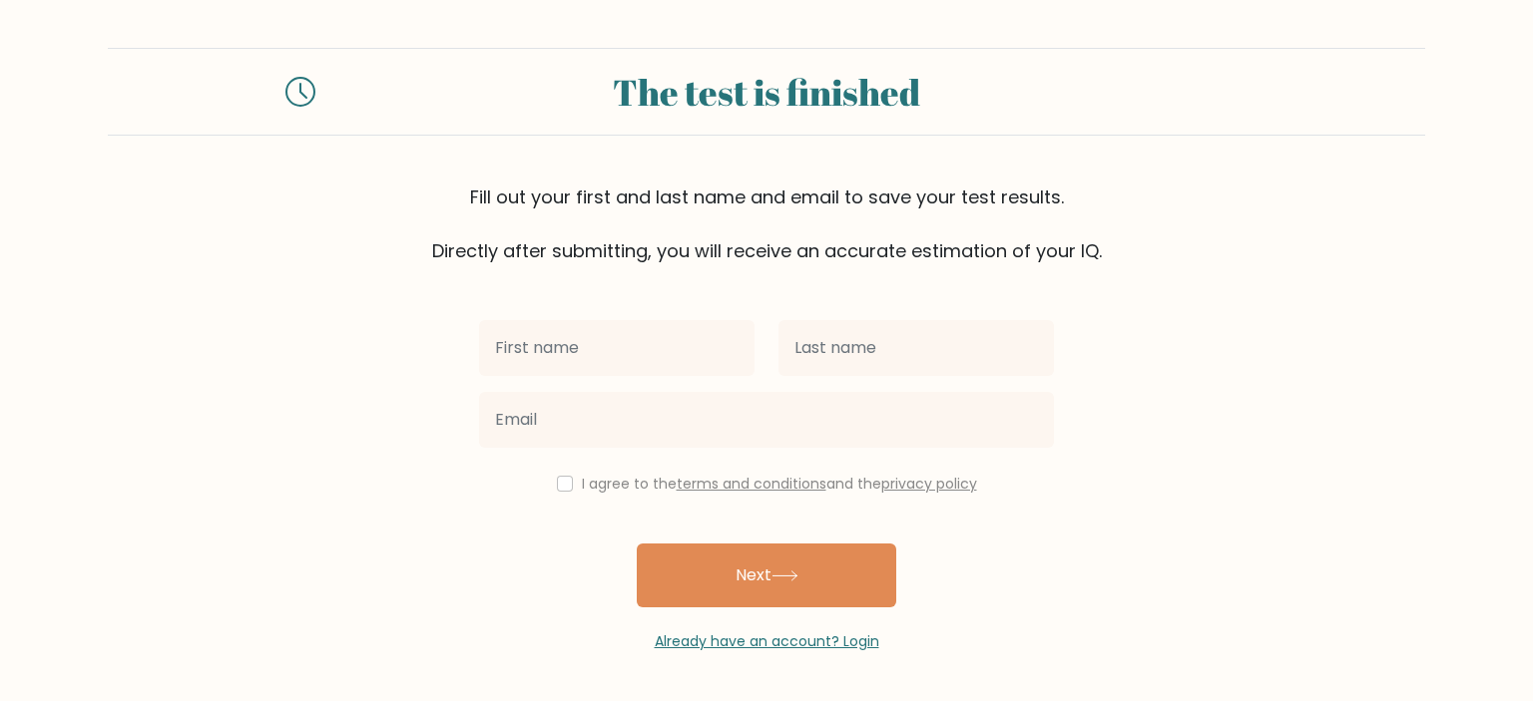
click at [565, 342] on input "text" at bounding box center [616, 348] width 275 height 56
type input "[PERSON_NAME]"
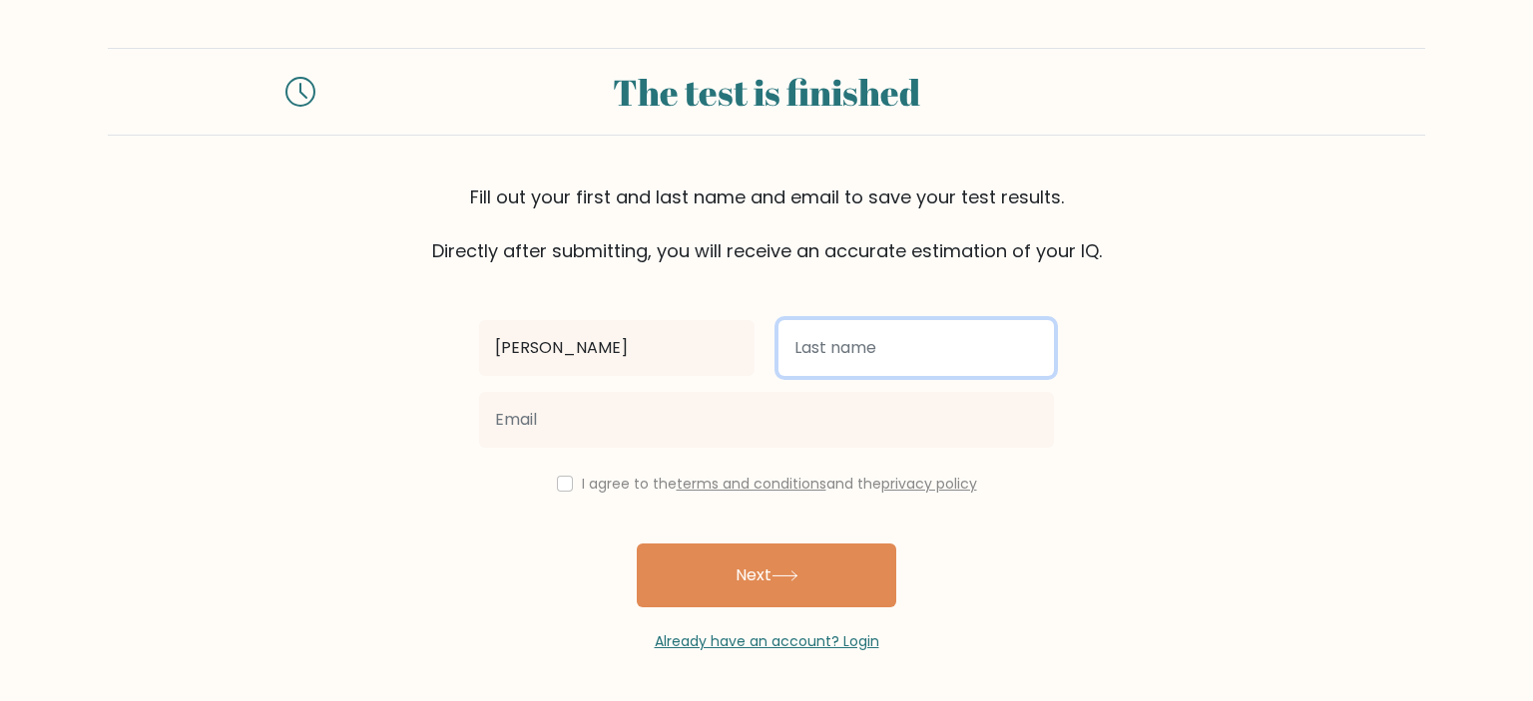
click at [844, 366] on input "text" at bounding box center [915, 348] width 275 height 56
type input "Âu"
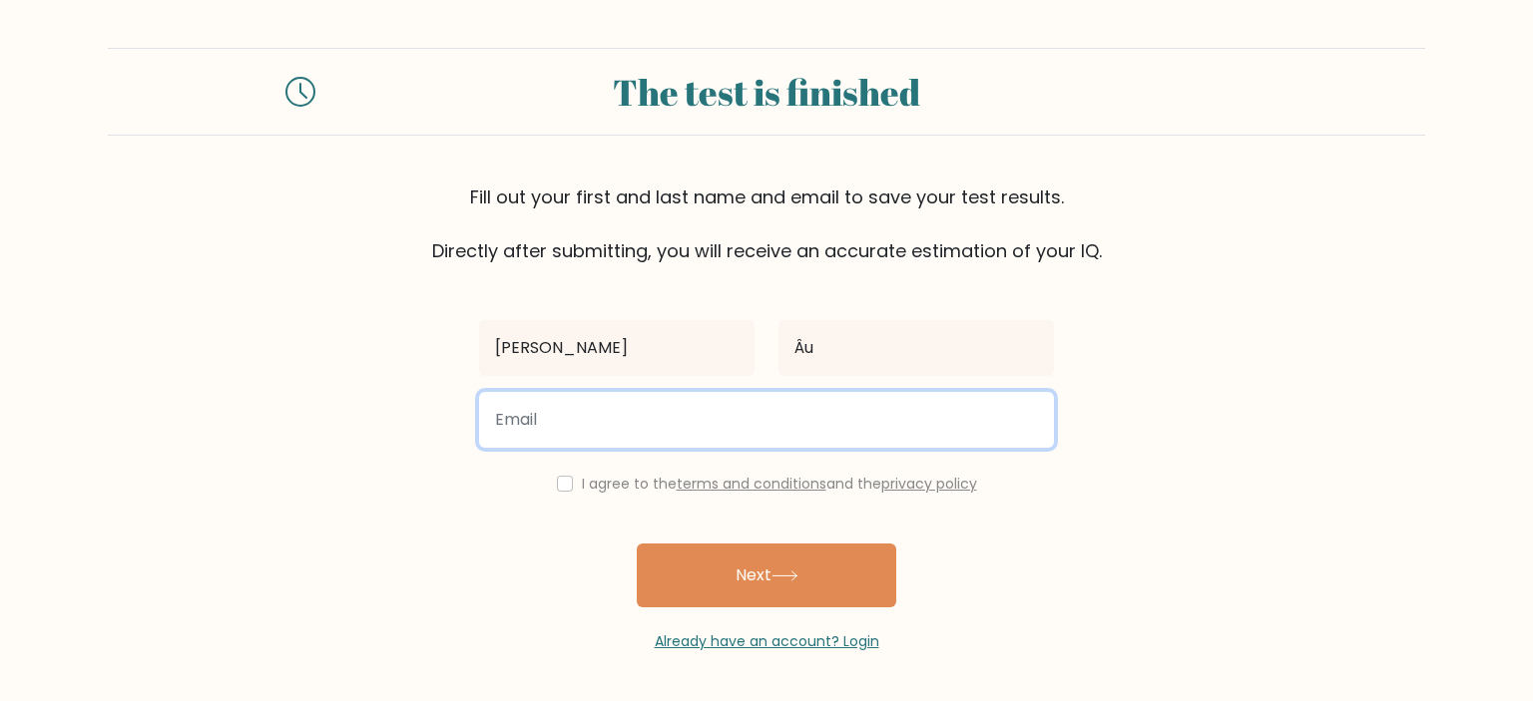
click at [796, 405] on input "email" at bounding box center [766, 420] width 575 height 56
type input "[EMAIL_ADDRESS][DOMAIN_NAME]"
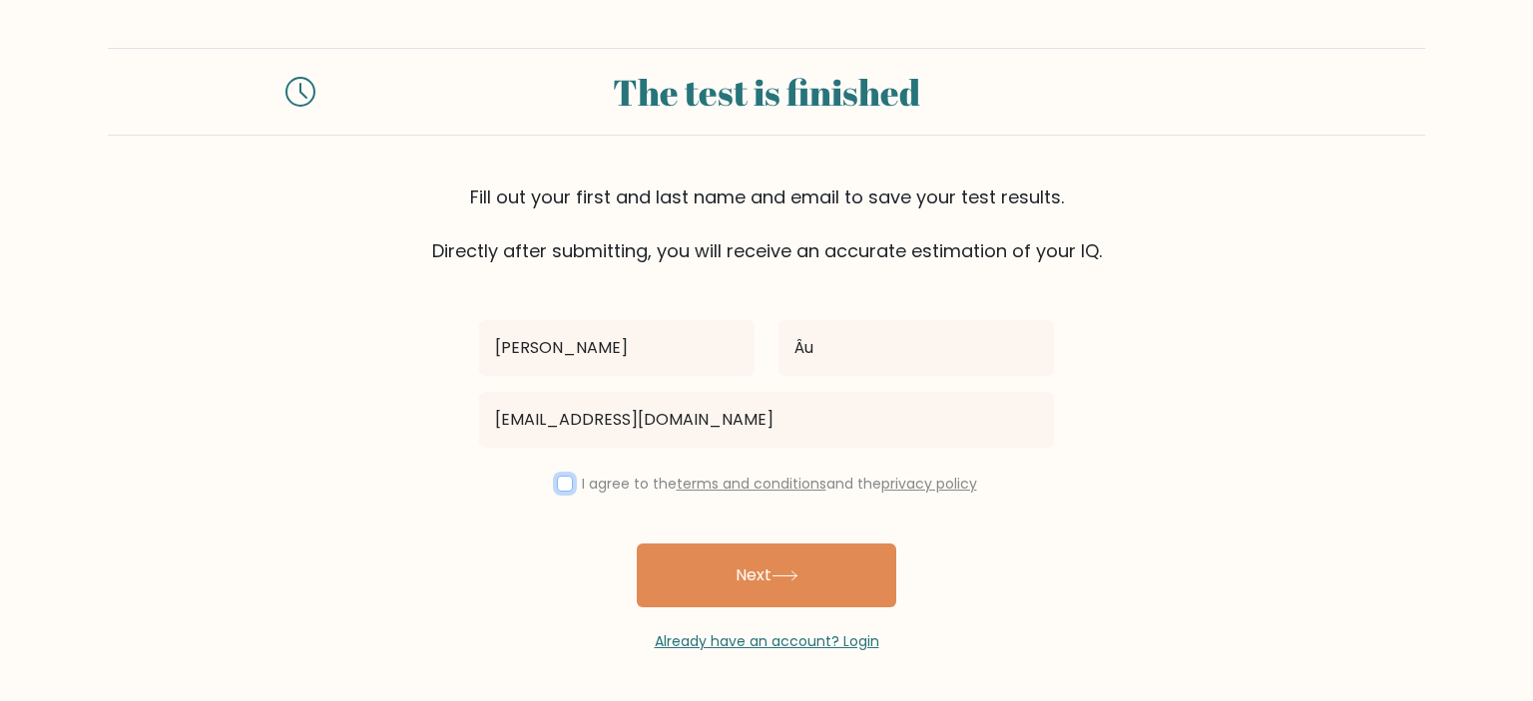
click at [558, 480] on input "checkbox" at bounding box center [565, 484] width 16 height 16
checkbox input "true"
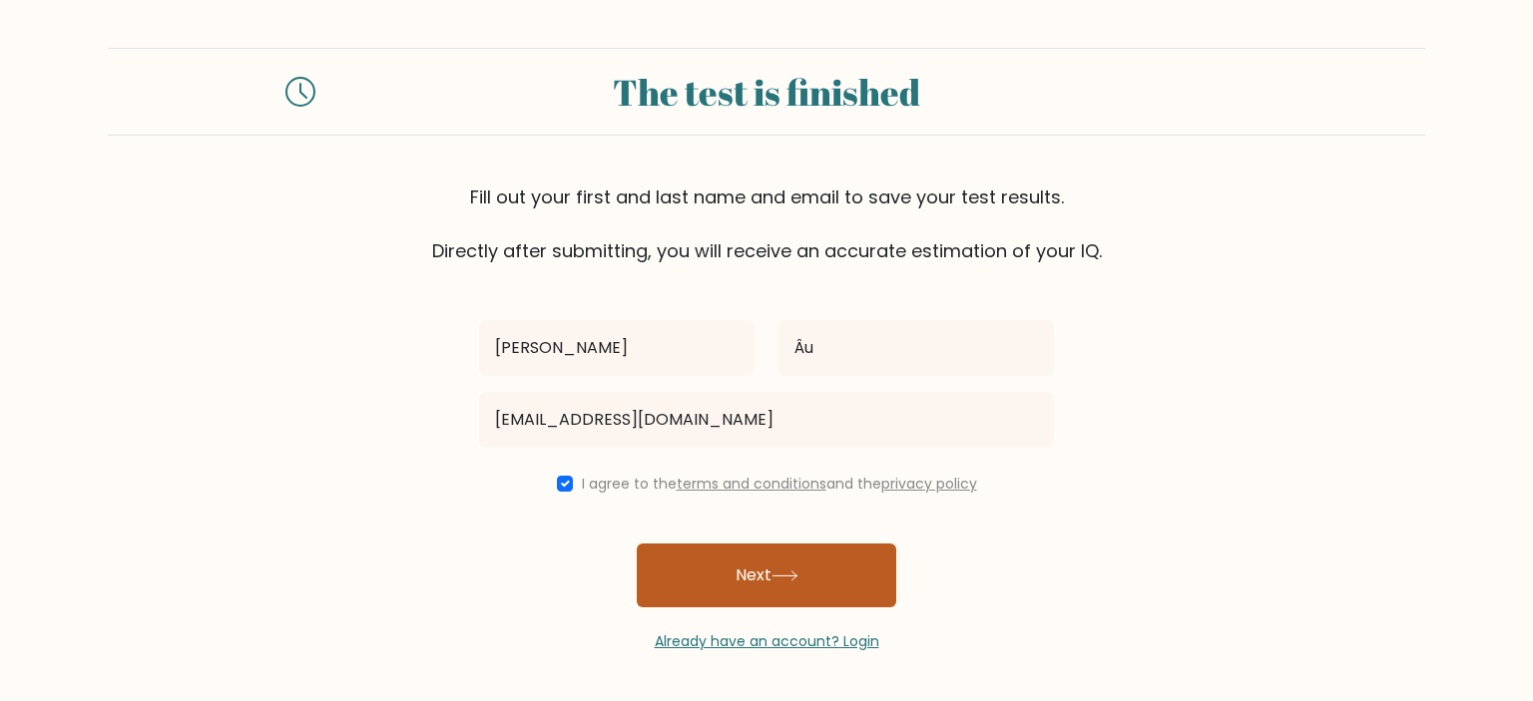
click at [698, 566] on button "Next" at bounding box center [766, 576] width 259 height 64
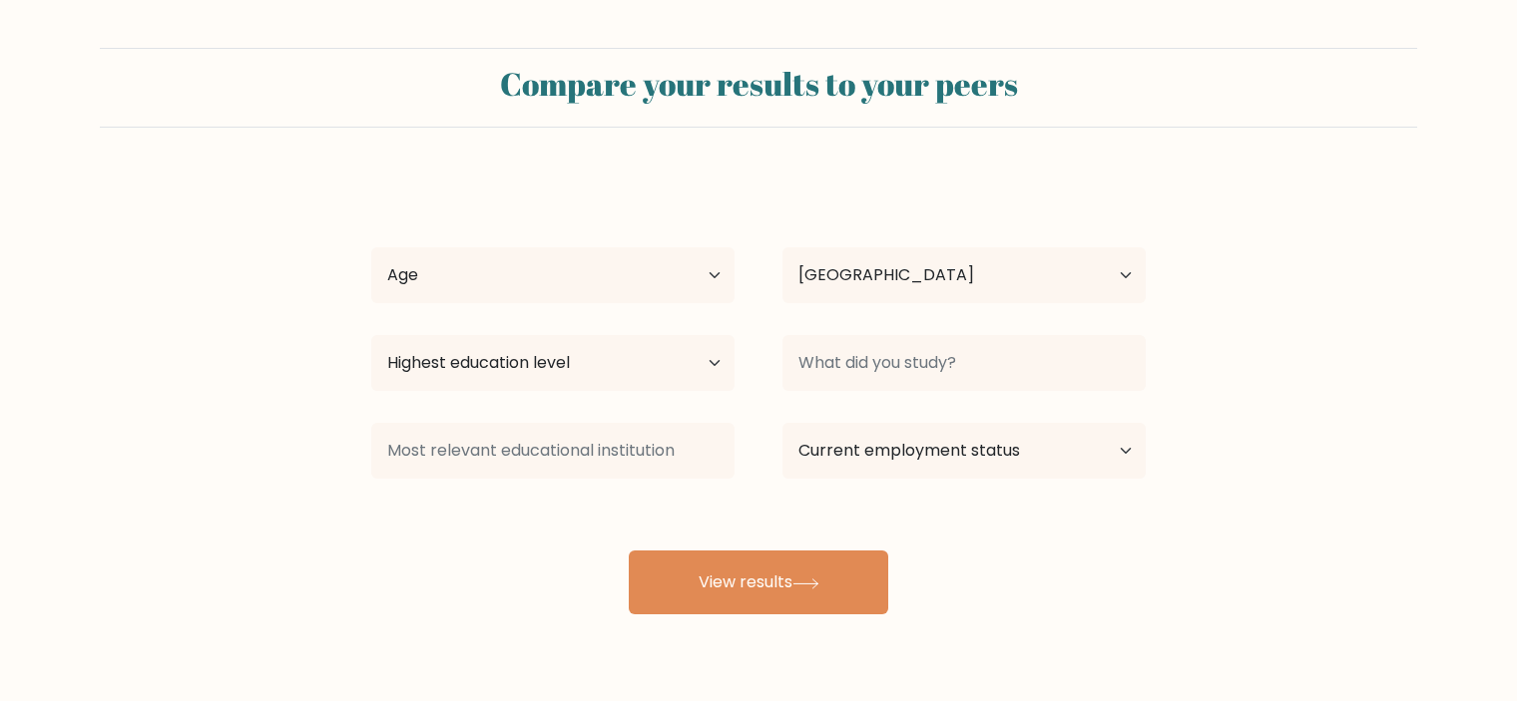
select select "VN"
click at [693, 358] on select "Highest education level No schooling Primary Lower Secondary Upper Secondary Oc…" at bounding box center [552, 363] width 363 height 56
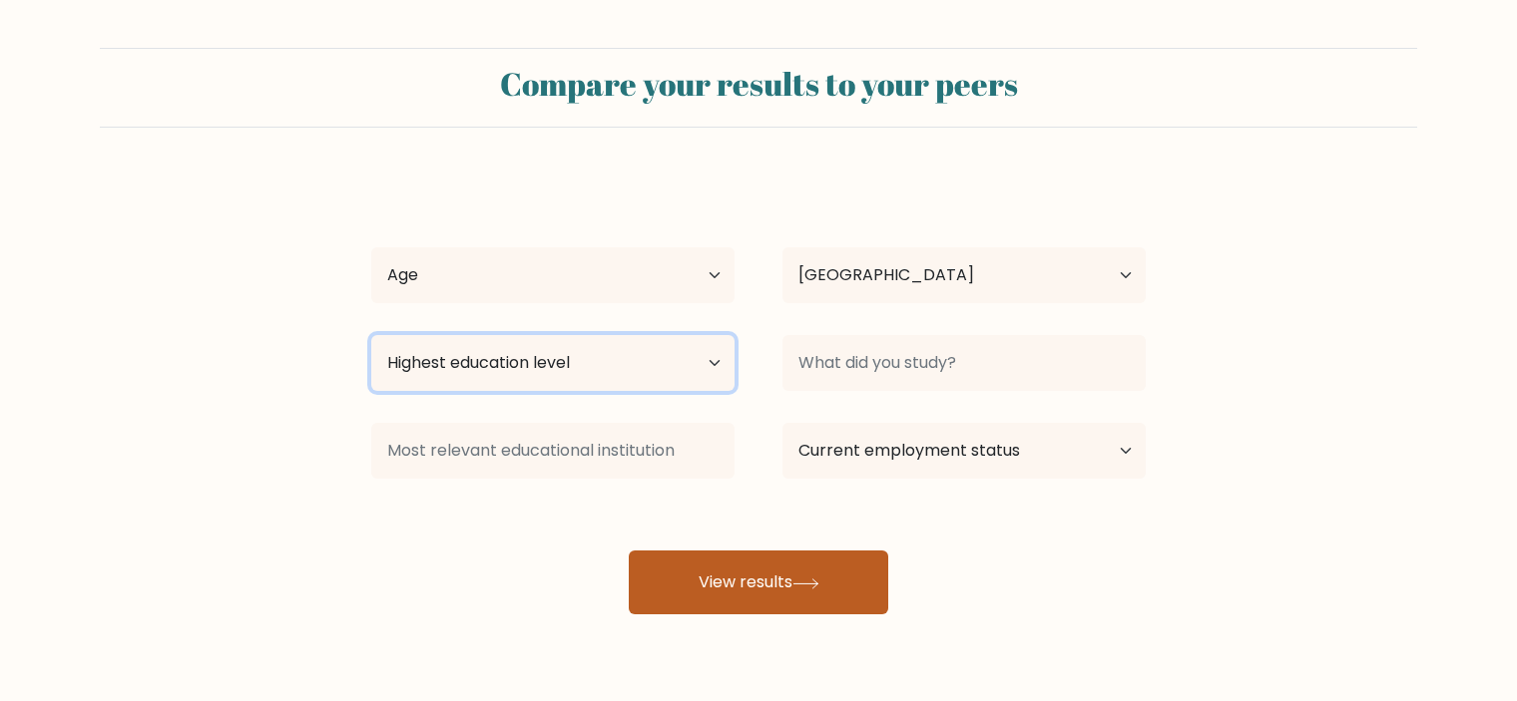
drag, startPoint x: 693, startPoint y: 358, endPoint x: 789, endPoint y: 575, distance: 237.2
click at [789, 575] on div "[PERSON_NAME] Âu Age Under [DEMOGRAPHIC_DATA] [DEMOGRAPHIC_DATA] [DEMOGRAPHIC_D…" at bounding box center [758, 395] width 798 height 439
click at [789, 575] on button "View results" at bounding box center [758, 583] width 259 height 64
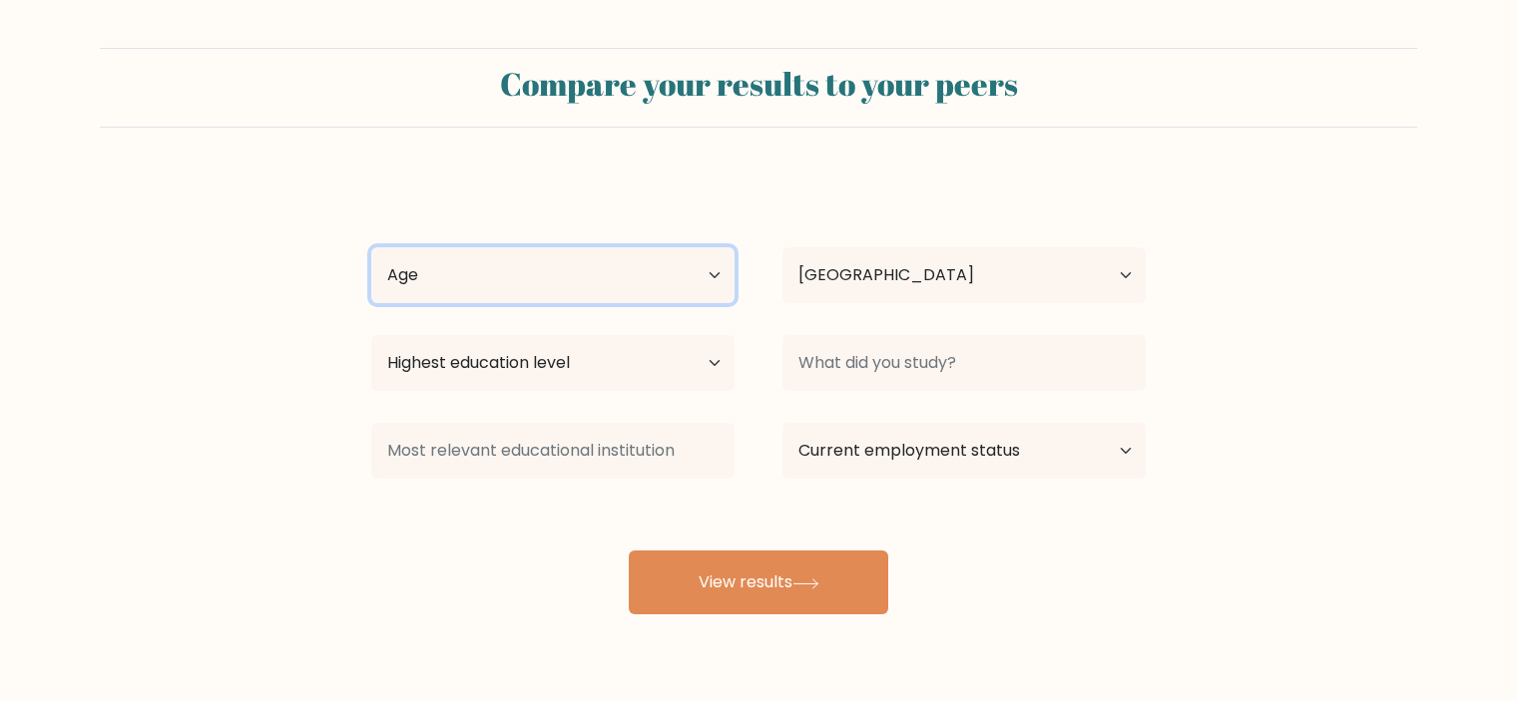
click at [594, 277] on select "Age Under [DEMOGRAPHIC_DATA] [DEMOGRAPHIC_DATA] [DEMOGRAPHIC_DATA] [DEMOGRAPHIC…" at bounding box center [552, 275] width 363 height 56
select select "25_34"
click at [371, 247] on select "Age Under [DEMOGRAPHIC_DATA] [DEMOGRAPHIC_DATA] [DEMOGRAPHIC_DATA] [DEMOGRAPHIC…" at bounding box center [552, 275] width 363 height 56
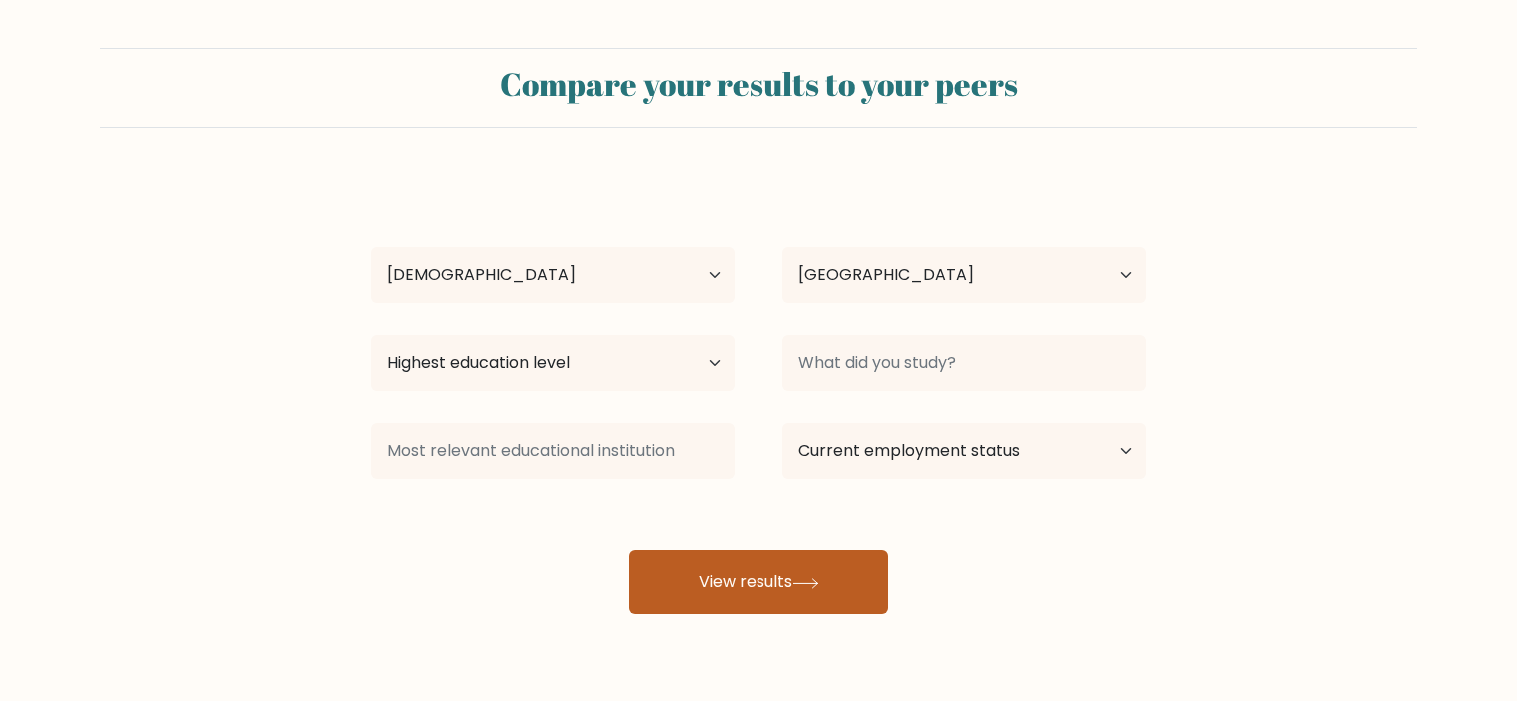
click at [783, 590] on button "View results" at bounding box center [758, 583] width 259 height 64
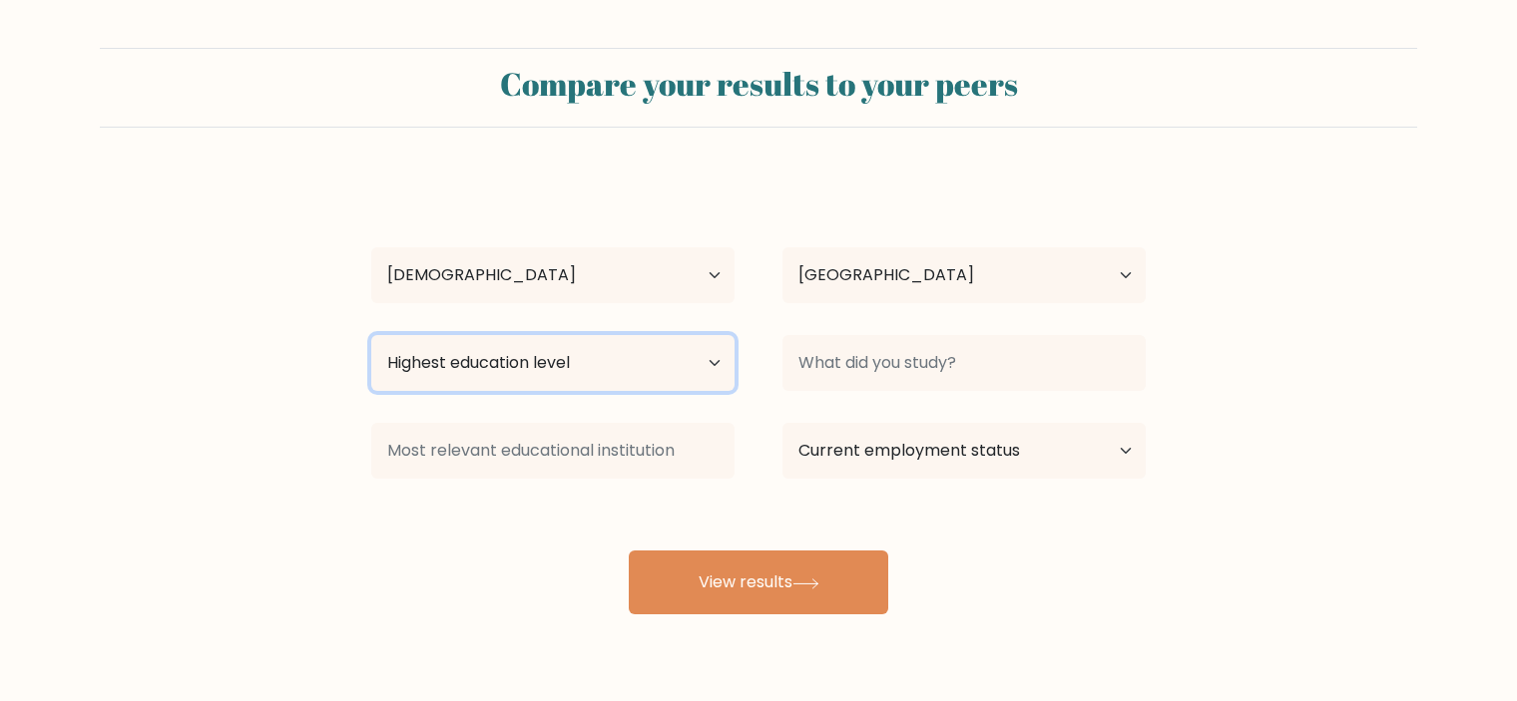
click at [683, 357] on select "Highest education level No schooling Primary Lower Secondary Upper Secondary Oc…" at bounding box center [552, 363] width 363 height 56
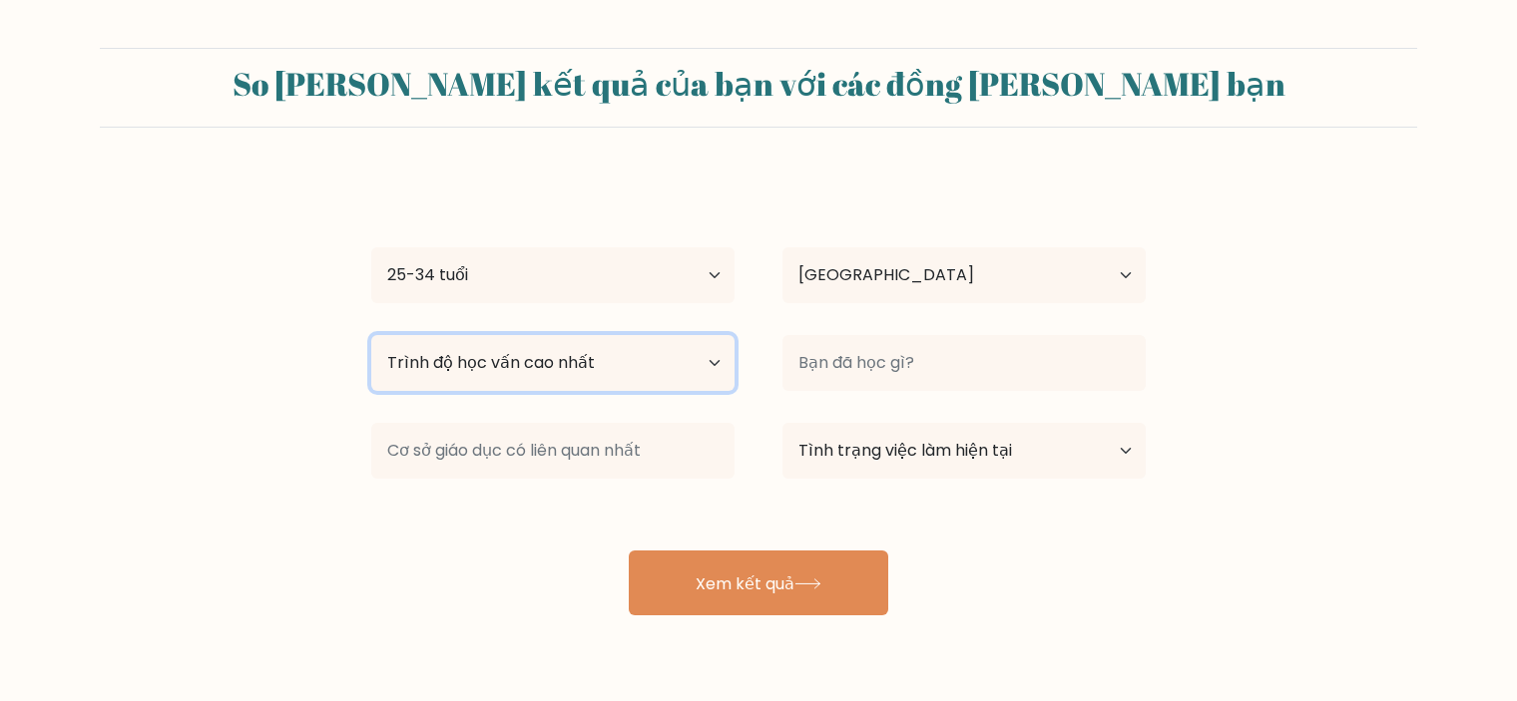
click at [647, 362] on select "[PERSON_NAME] độ học [PERSON_NAME] [PERSON_NAME] có [PERSON_NAME] học Sơ [PERSO…" at bounding box center [552, 363] width 363 height 56
select select "bachelors_degree"
click at [371, 335] on select "[PERSON_NAME] độ học [PERSON_NAME] [PERSON_NAME] có [PERSON_NAME] học Sơ [PERSO…" at bounding box center [552, 363] width 363 height 56
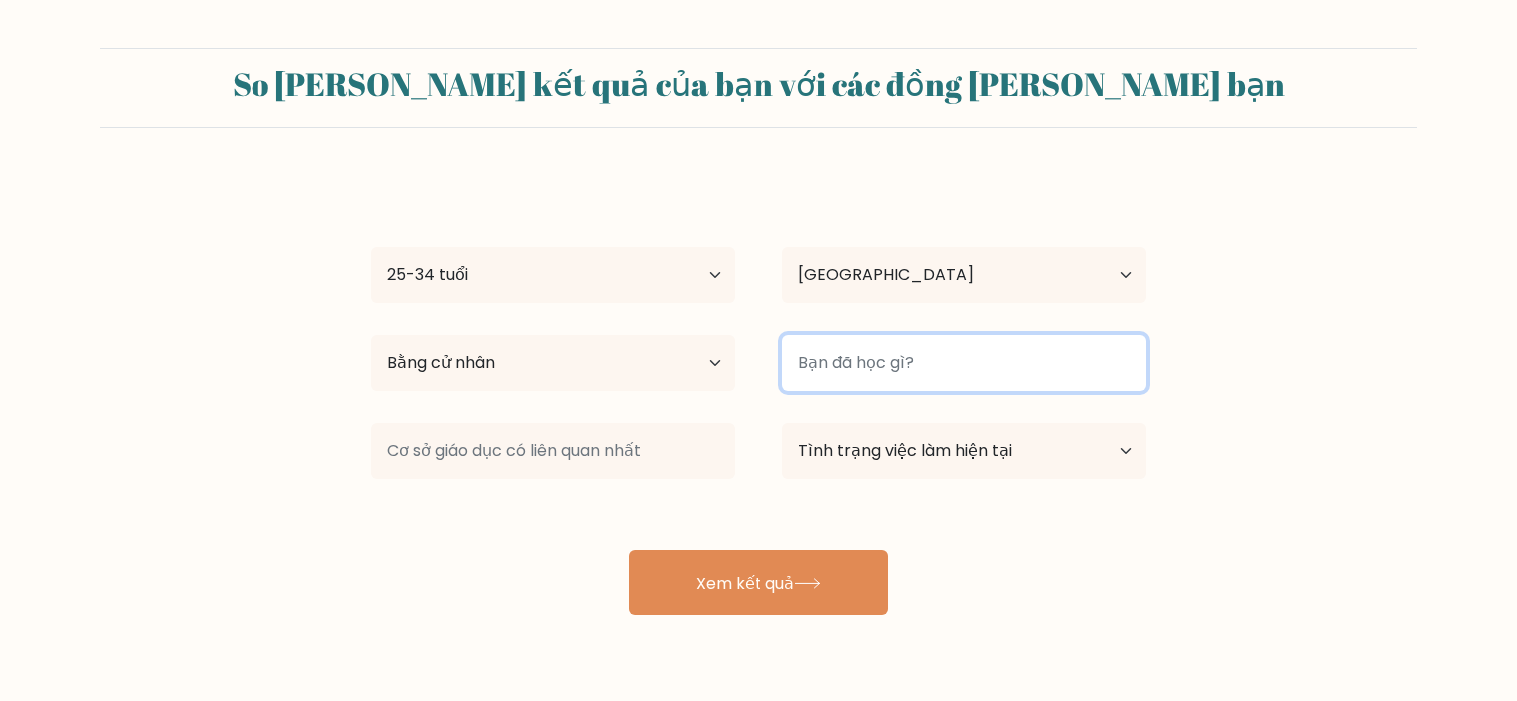
click at [934, 375] on input at bounding box center [963, 363] width 363 height 56
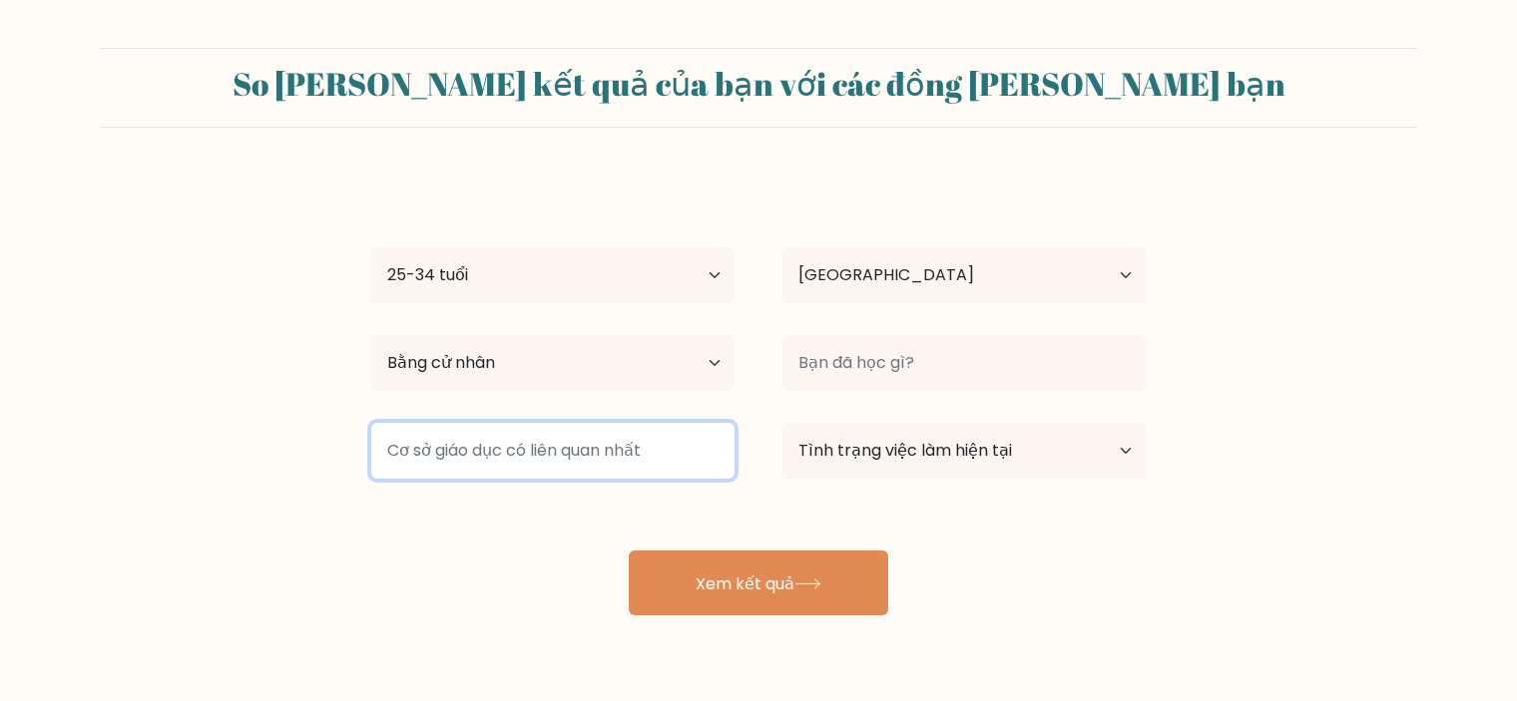
click at [637, 443] on input at bounding box center [552, 451] width 363 height 56
click at [687, 449] on input at bounding box center [552, 451] width 363 height 56
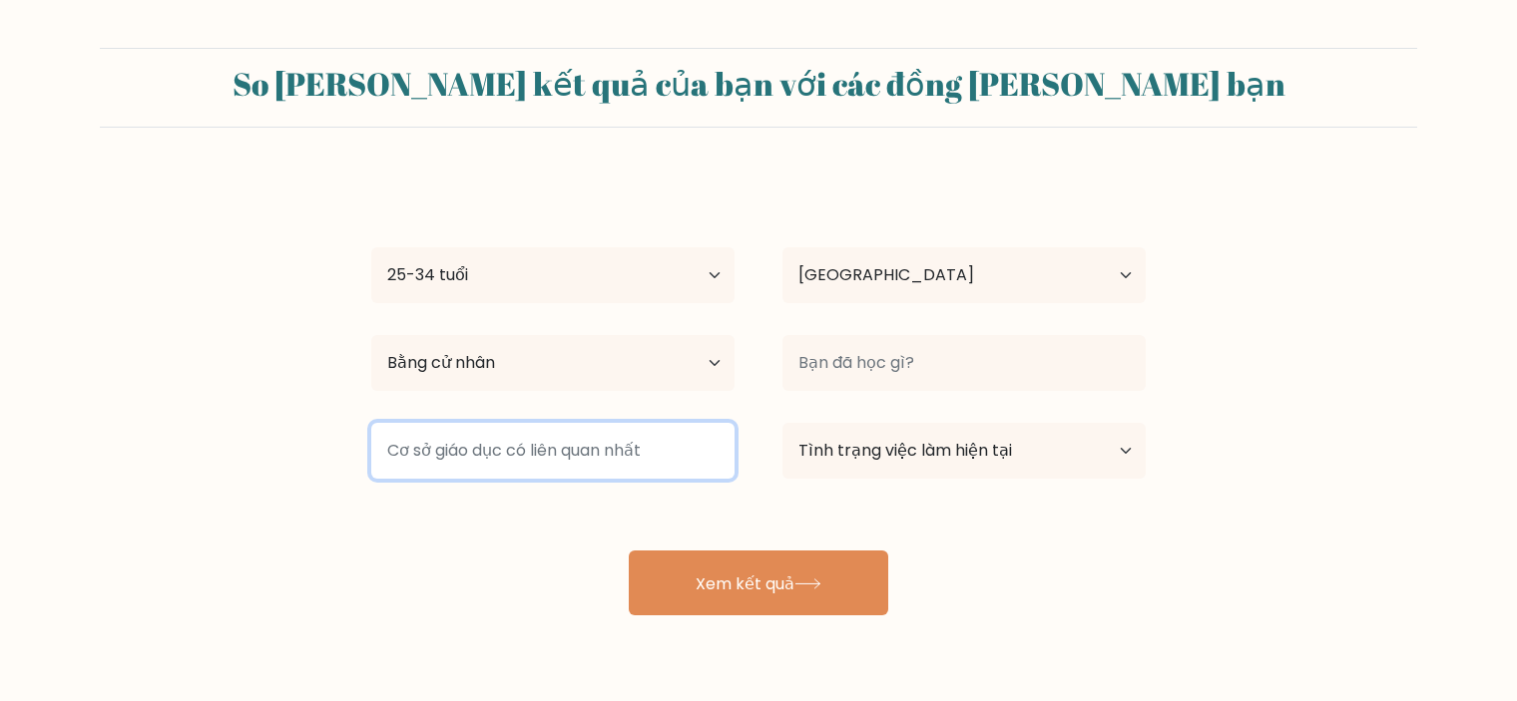
click at [687, 449] on input at bounding box center [552, 451] width 363 height 56
drag, startPoint x: 621, startPoint y: 454, endPoint x: 350, endPoint y: 442, distance: 270.7
click at [350, 442] on div "[MEDICAL_DATA] [PERSON_NAME] [PERSON_NAME] thư MD [PERSON_NAME] của [GEOGRAPHIC…" at bounding box center [552, 451] width 411 height 72
type input "b"
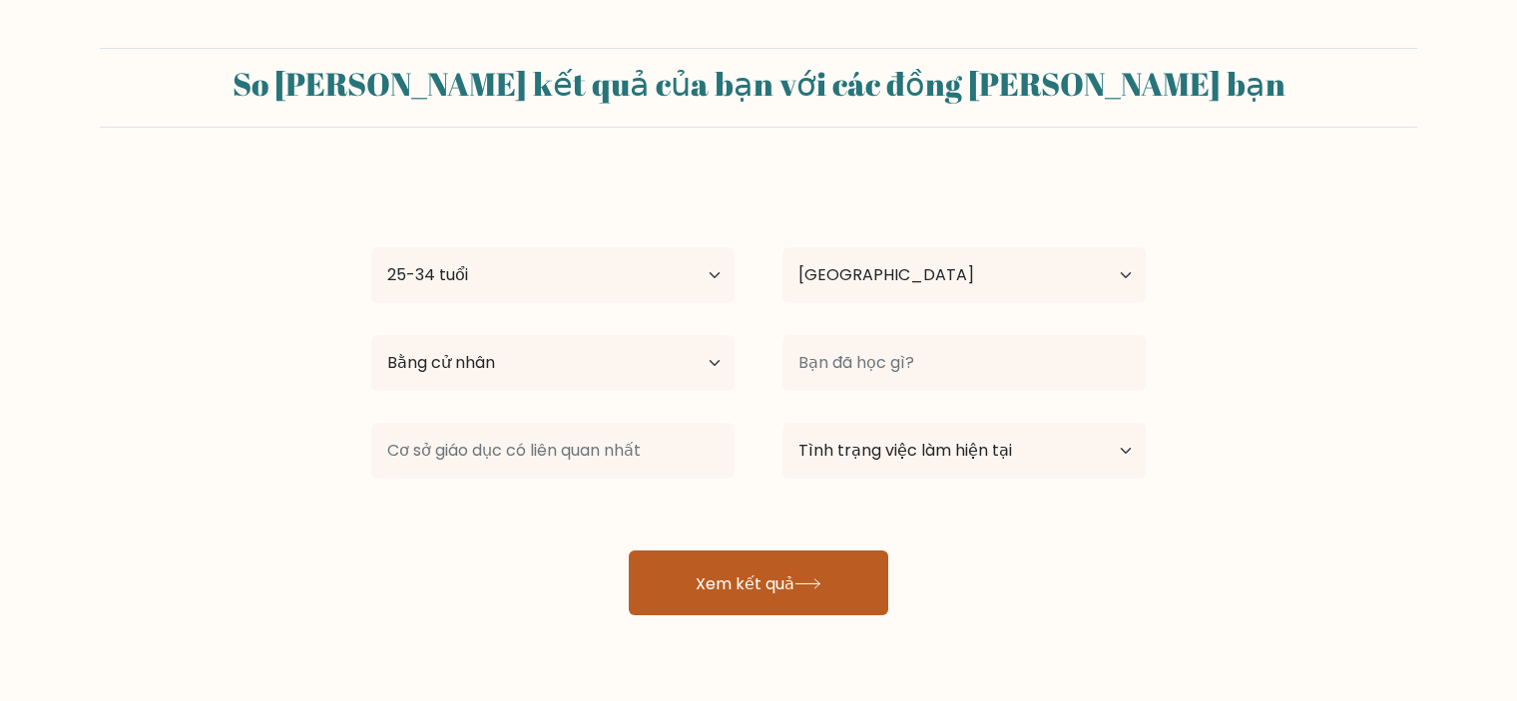
click at [839, 554] on button "Xem kết quả" at bounding box center [758, 583] width 259 height 65
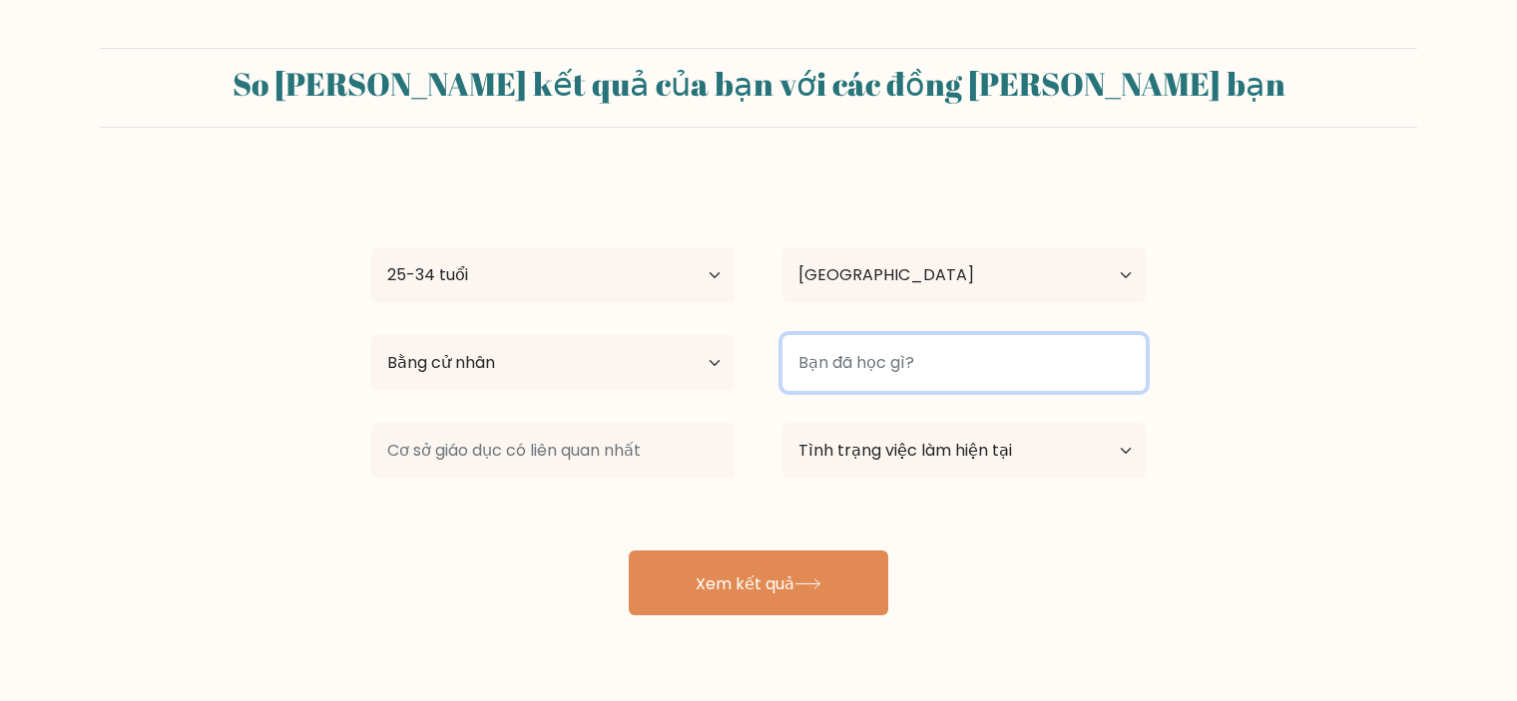
click at [938, 363] on input at bounding box center [963, 363] width 363 height 56
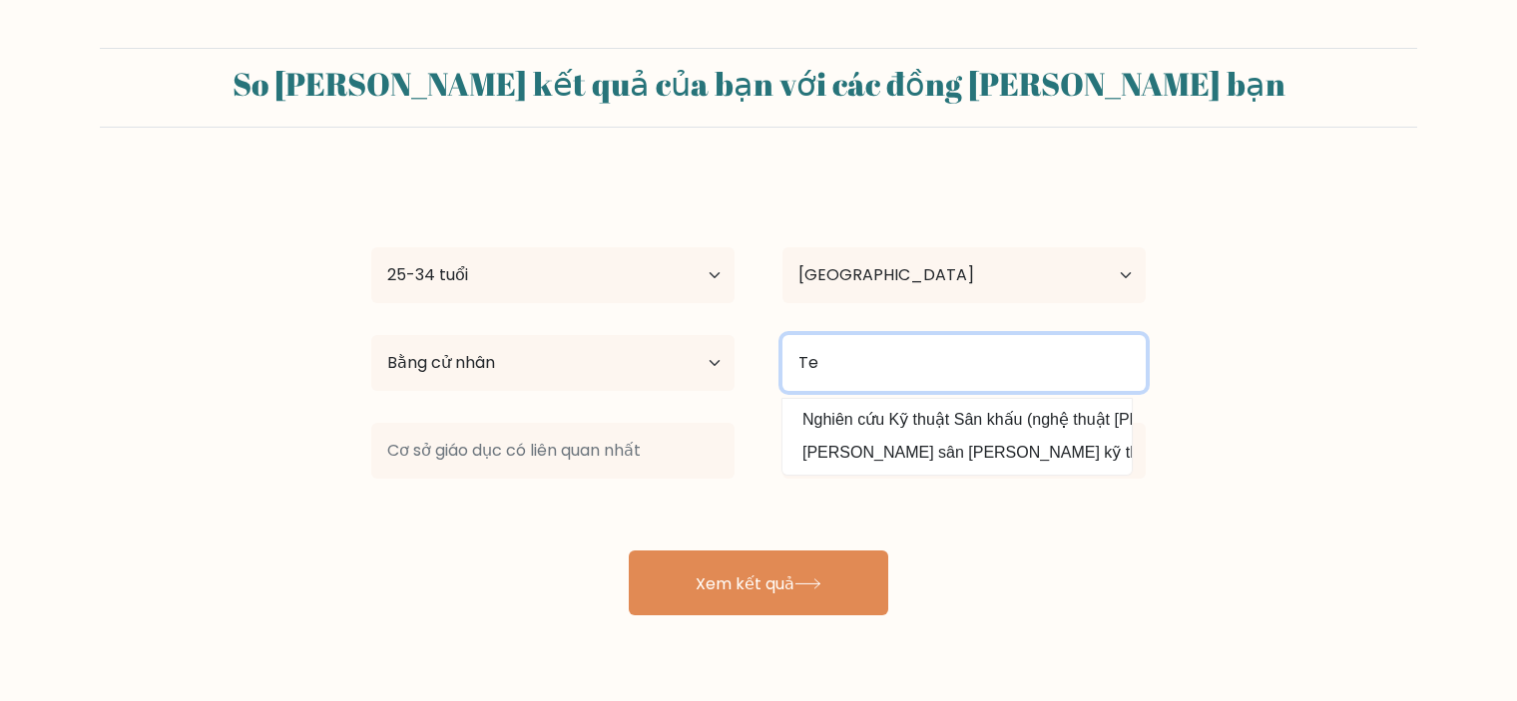
type input "T"
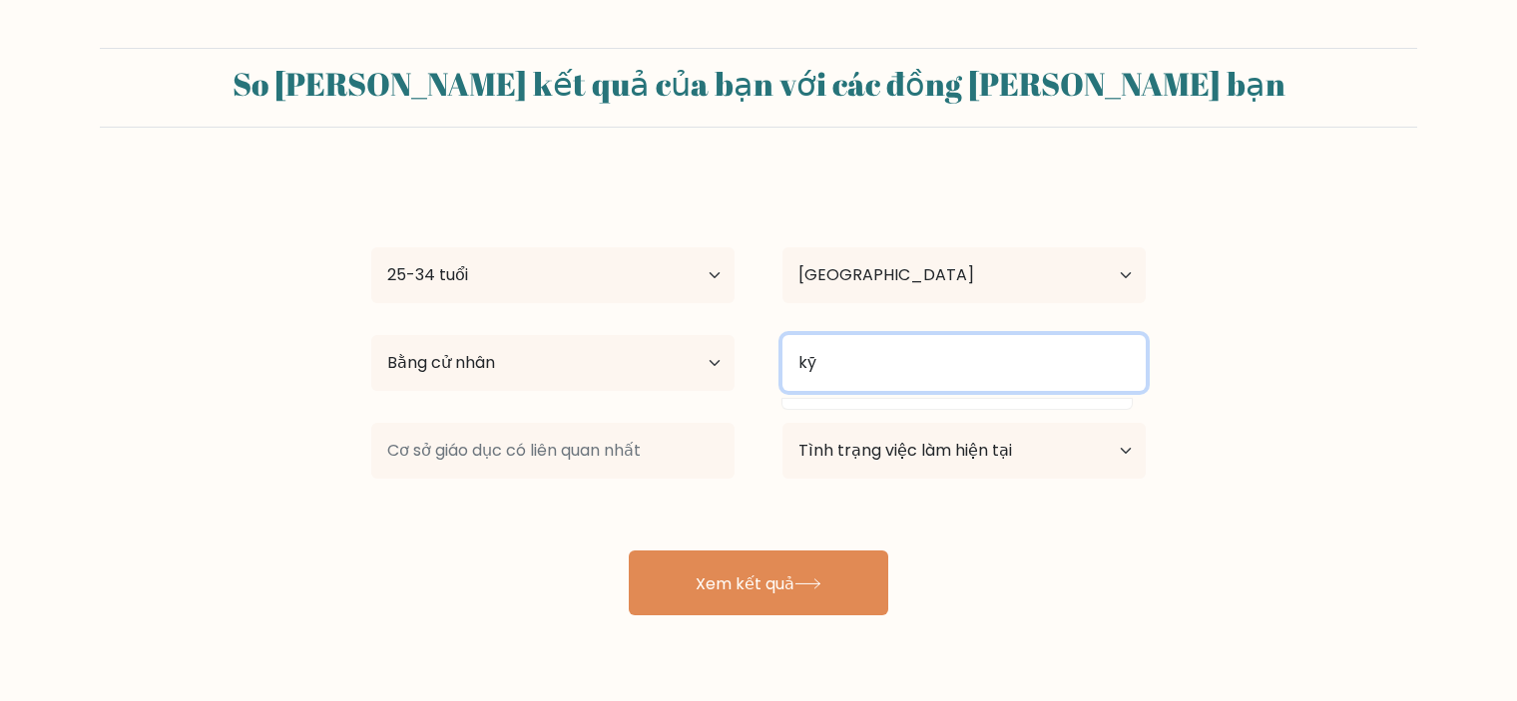
type input "k"
click at [931, 365] on input at bounding box center [963, 363] width 363 height 56
drag, startPoint x: 897, startPoint y: 363, endPoint x: 651, endPoint y: 380, distance: 247.1
click at [651, 380] on div "[PERSON_NAME] độ học [PERSON_NAME] [PERSON_NAME] có [PERSON_NAME] học Sơ [PERSO…" at bounding box center [758, 363] width 822 height 72
paste input "Engineering"
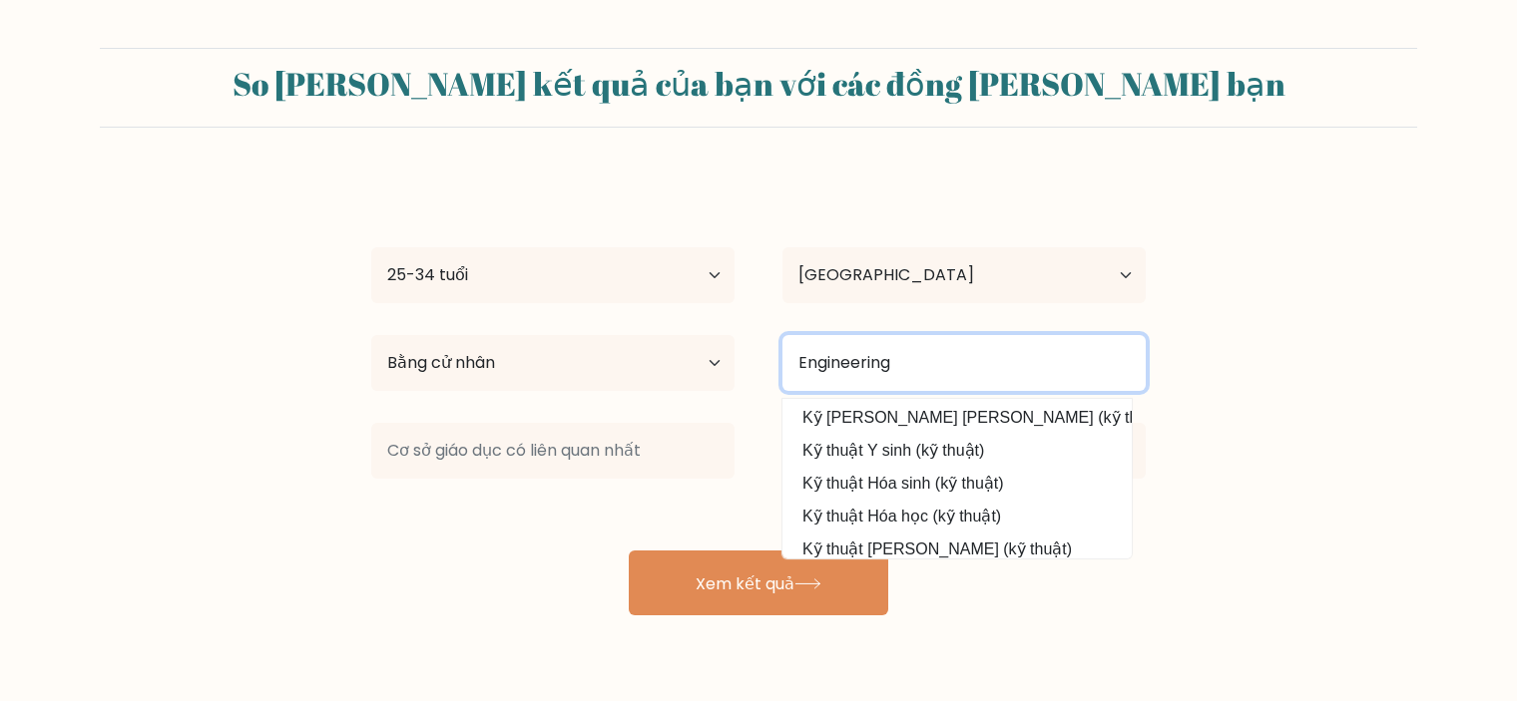
scroll to position [125, 0]
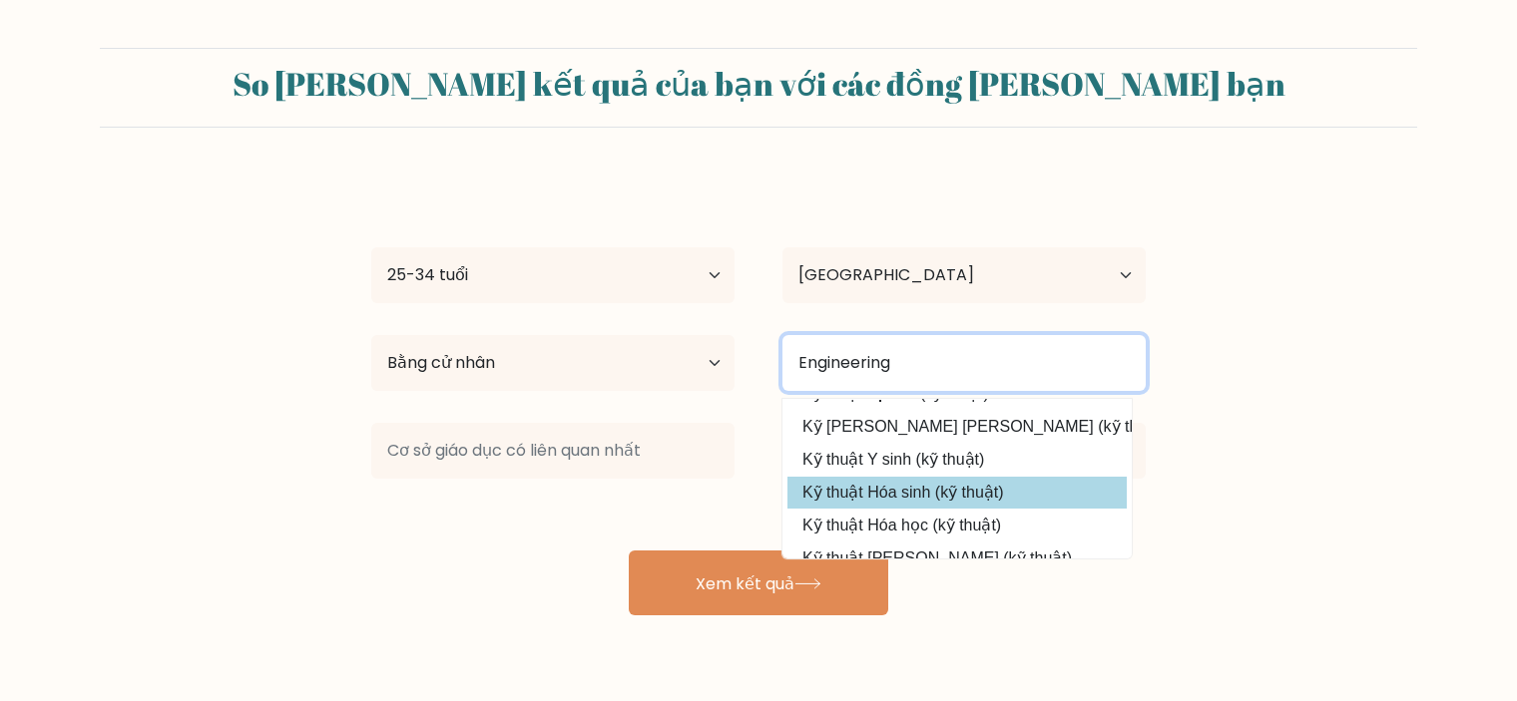
type input "Engineering"
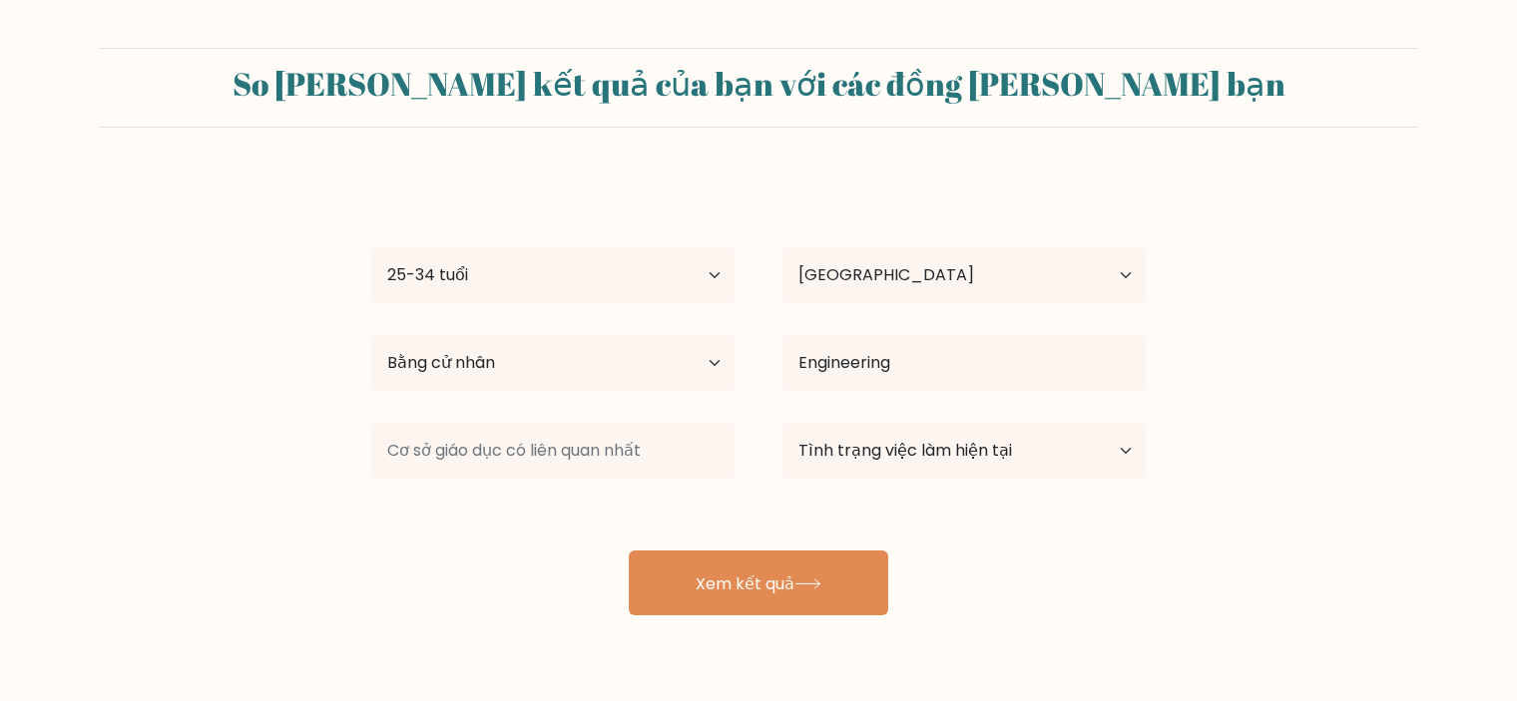
click at [983, 485] on div "Trung Âu Tuổi Dưới 18 tuổi 18-24 tuổi 25-34 tuổi 35-44 tuổi 45-54 tuổi 55-64 tu…" at bounding box center [758, 396] width 798 height 440
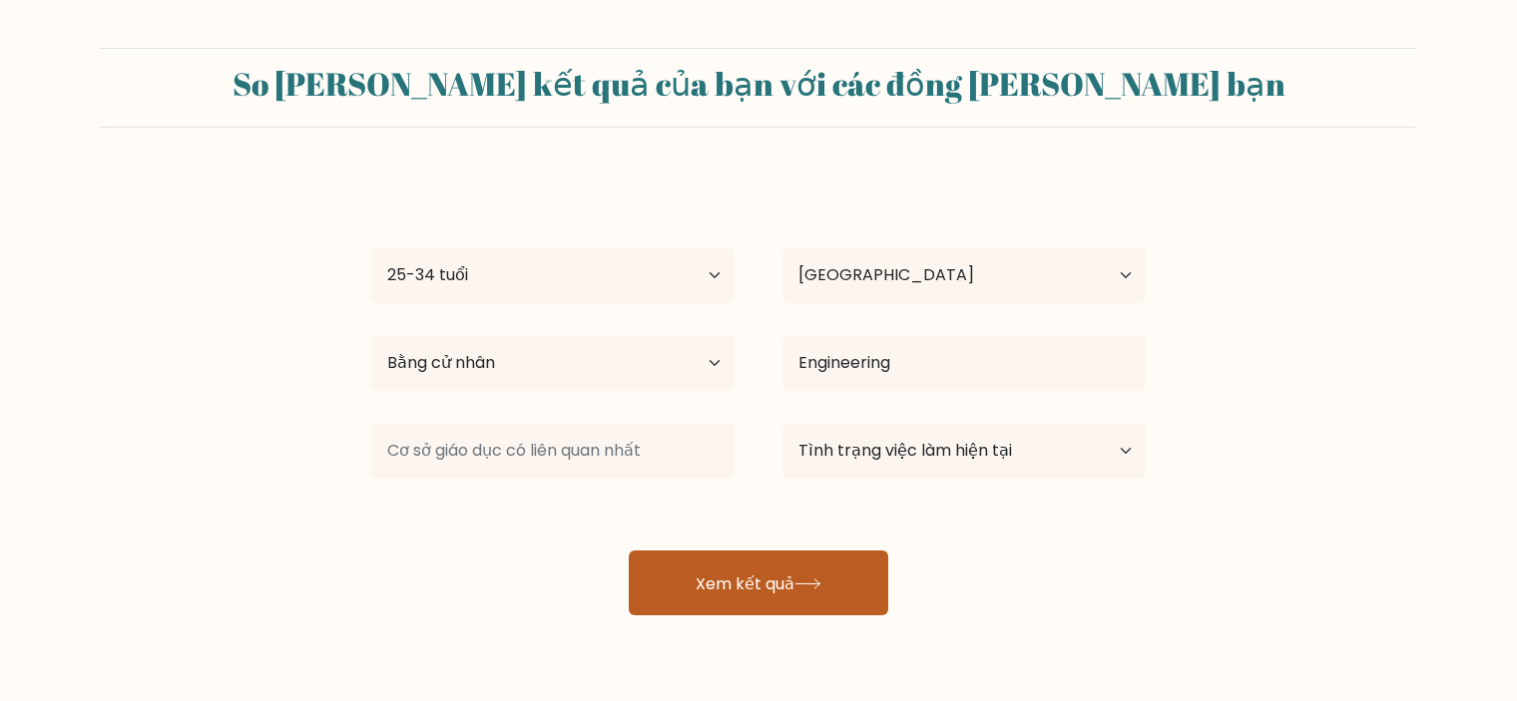
click at [814, 579] on icon at bounding box center [807, 584] width 27 height 11
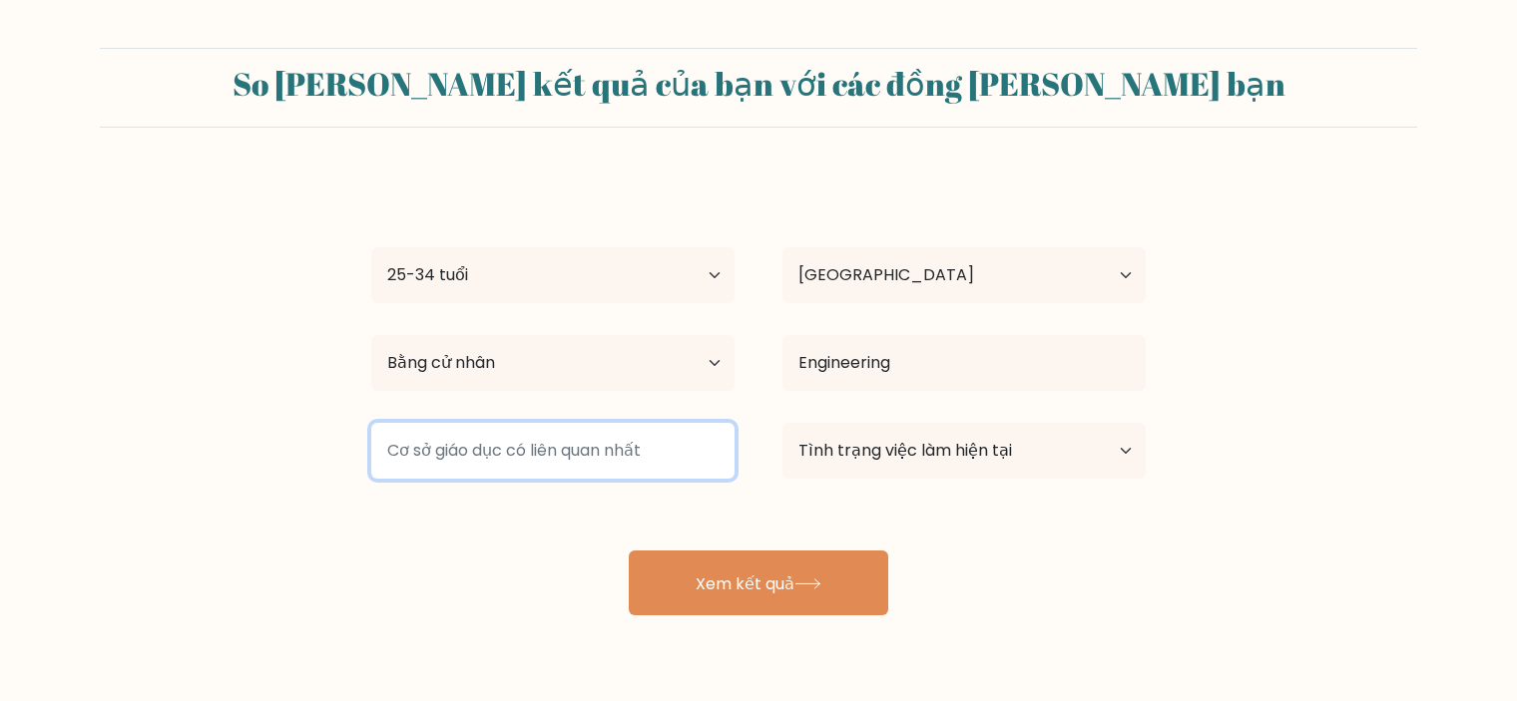
click at [627, 442] on input at bounding box center [552, 451] width 363 height 56
drag, startPoint x: 627, startPoint y: 442, endPoint x: 322, endPoint y: 438, distance: 304.4
click at [322, 438] on form "So sánh kết quả của bạn với các đồng nghiệp của bạn Trung Âu Tuổi Dưới 18 tuổi …" at bounding box center [758, 332] width 1517 height 568
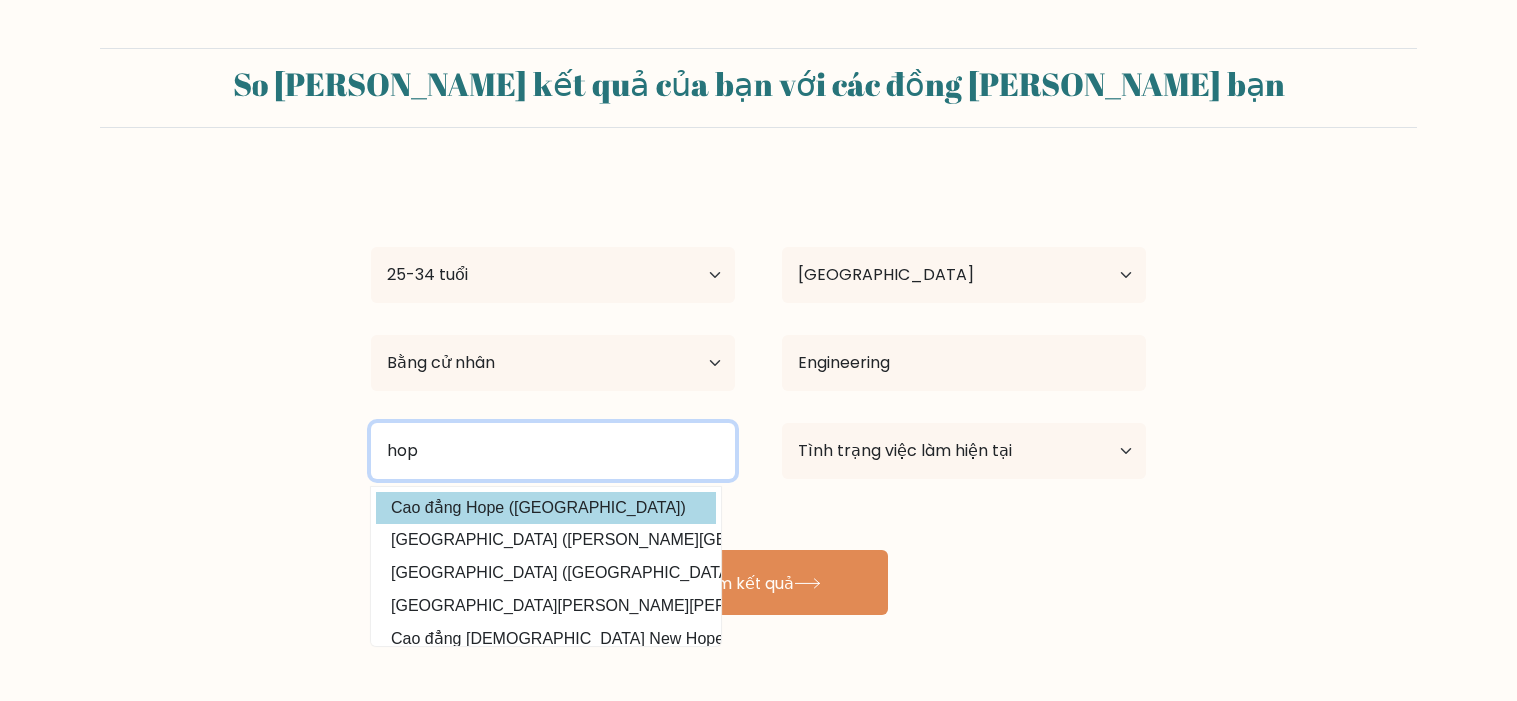
type input "hop"
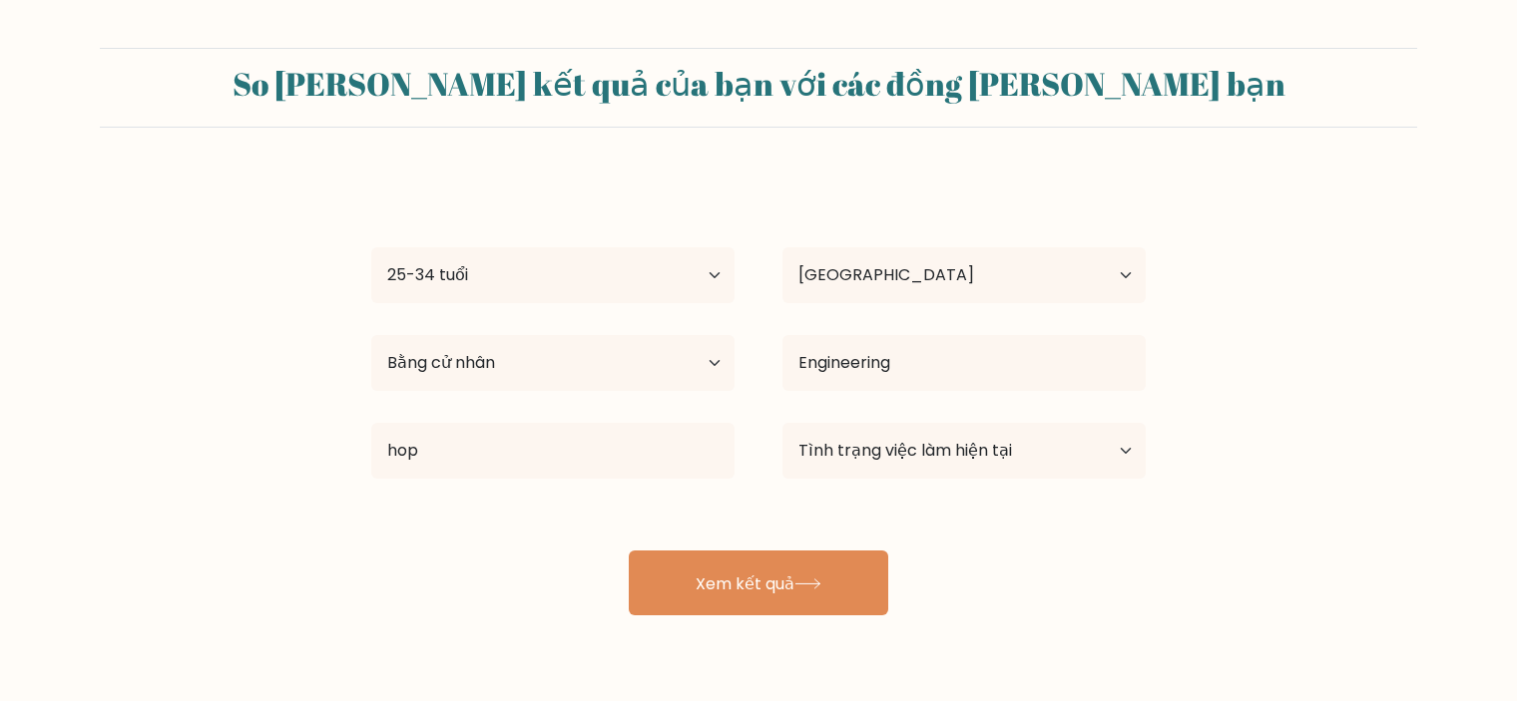
click at [447, 505] on div "Trung Âu Tuổi Dưới 18 tuổi 18-24 tuổi 25-34 tuổi 35-44 tuổi 45-54 tuổi 55-64 tu…" at bounding box center [758, 396] width 798 height 440
click at [1026, 454] on select "Tình trạng việc làm hiện tại Có việc làm Học sinh Đã nghỉ hưu Khác / không muốn…" at bounding box center [963, 451] width 363 height 56
select select "employed"
click at [782, 423] on select "Tình trạng việc làm hiện tại Có việc làm Học sinh Đã nghỉ hưu Khác / không muốn…" at bounding box center [963, 451] width 363 height 56
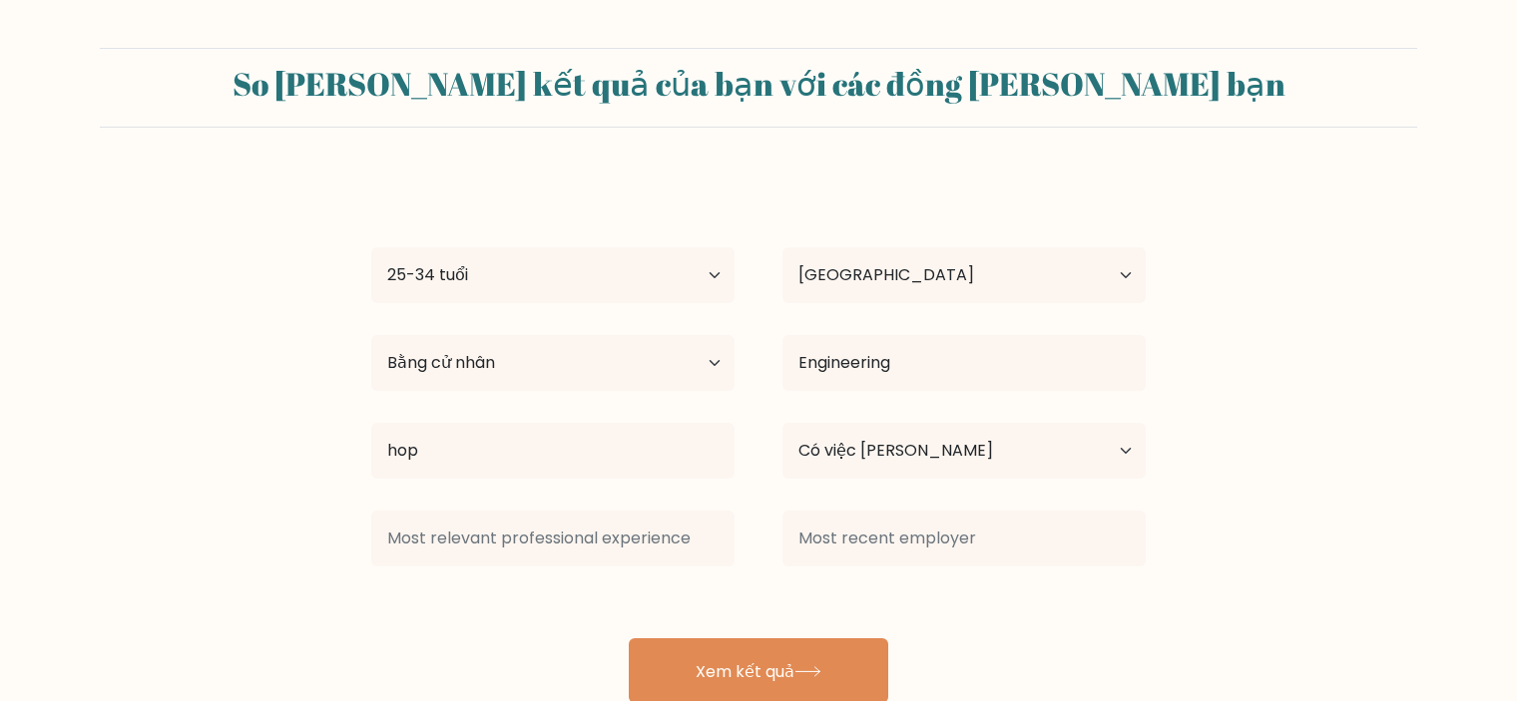
click at [778, 590] on div "Trung Âu Tuổi Dưới 18 tuổi 18-24 tuổi 25-34 tuổi 35-44 tuổi 45-54 tuổi 55-64 tu…" at bounding box center [758, 440] width 798 height 528
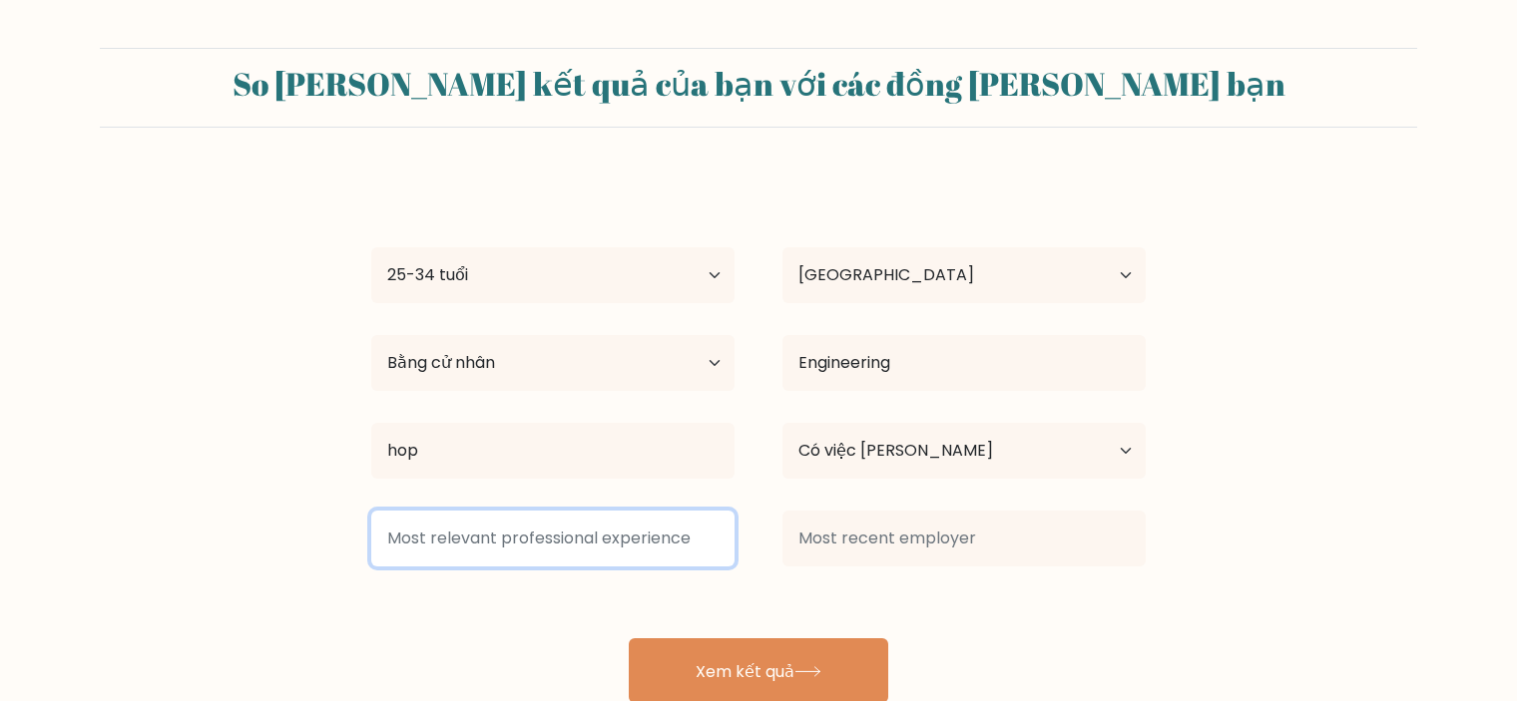
click at [651, 538] on input at bounding box center [552, 539] width 363 height 56
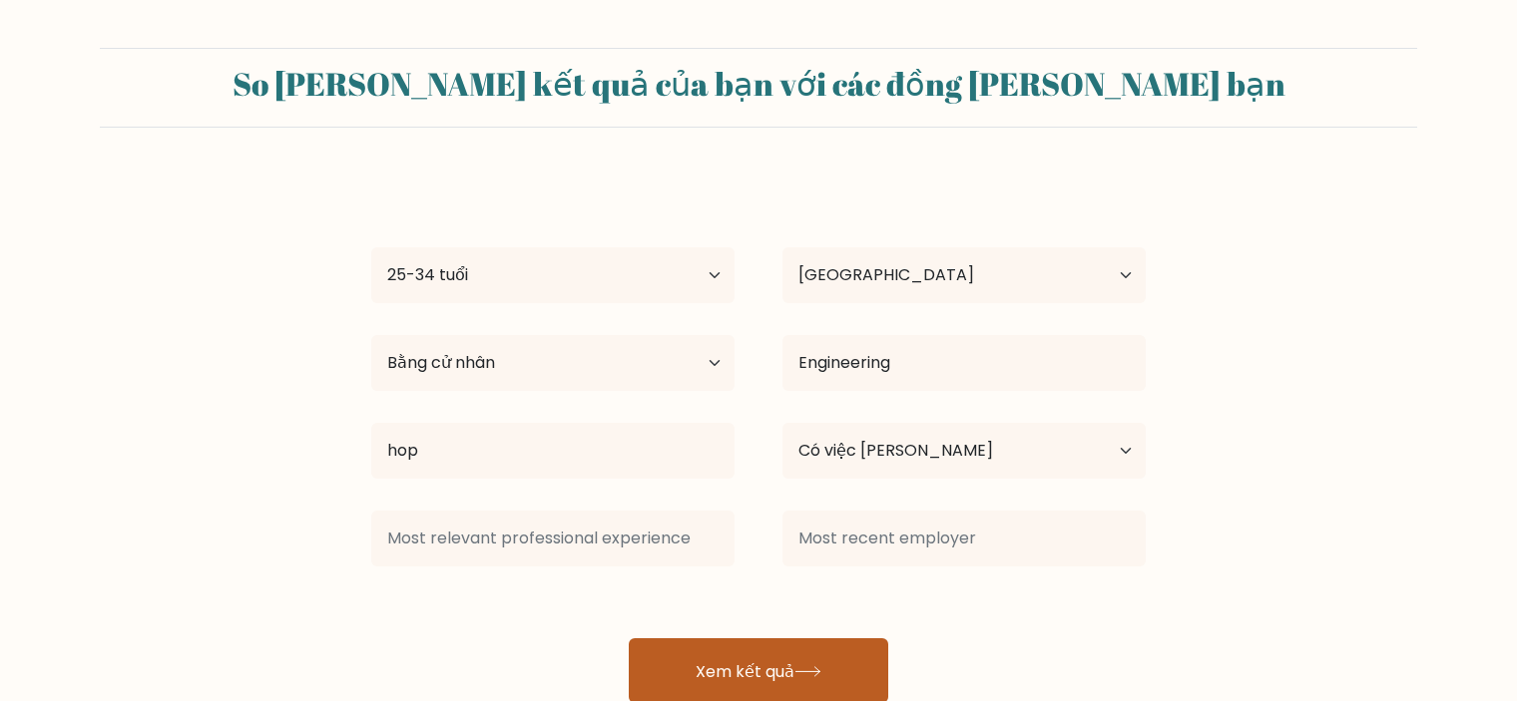
click at [738, 666] on font "Xem kết quả" at bounding box center [745, 671] width 99 height 23
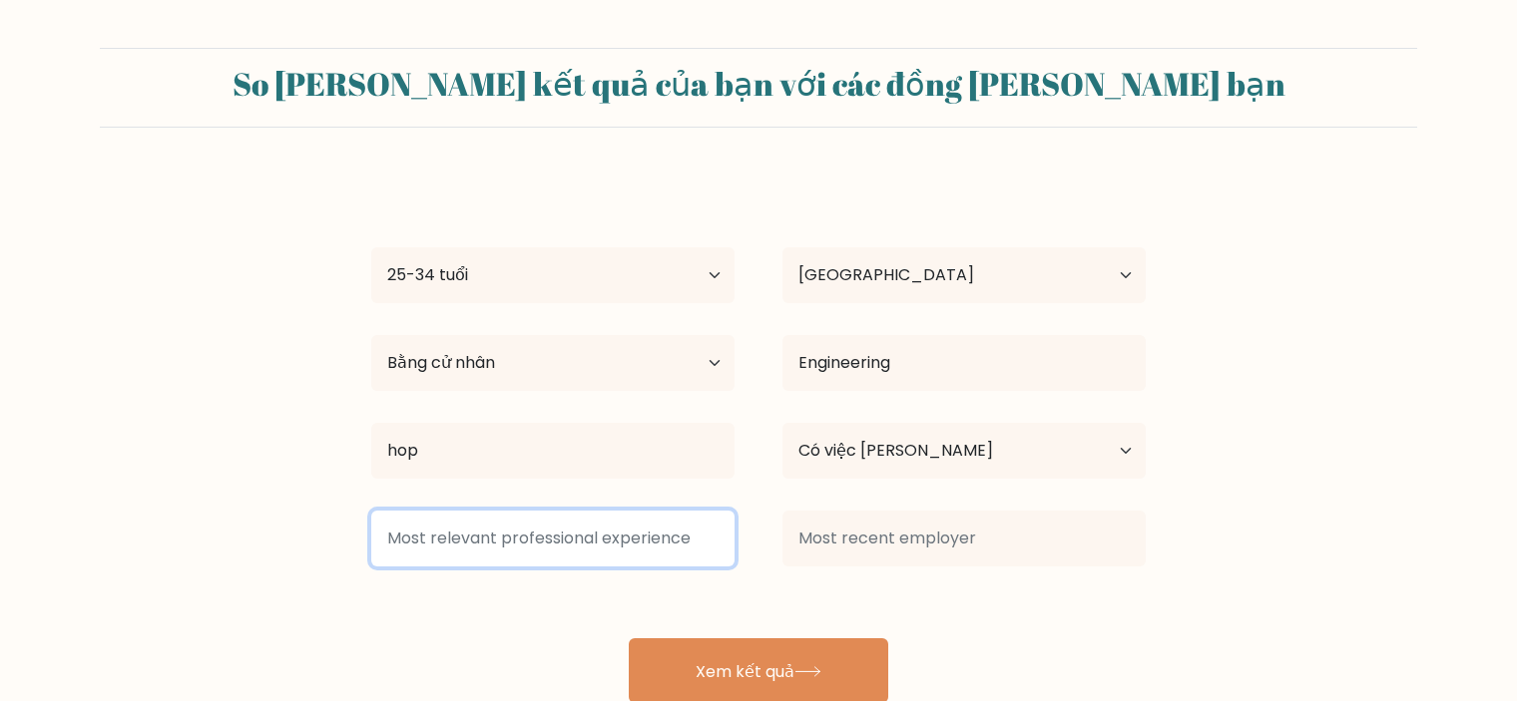
click at [599, 541] on input at bounding box center [552, 539] width 363 height 56
drag, startPoint x: 599, startPoint y: 541, endPoint x: 871, endPoint y: 485, distance: 278.1
click at [871, 485] on div "Trung Âu Tuổi Dưới 18 tuổi 18-24 tuổi 25-34 tuổi 35-44 tuổi 45-54 tuổi 55-64 tu…" at bounding box center [758, 440] width 798 height 528
type input "c"
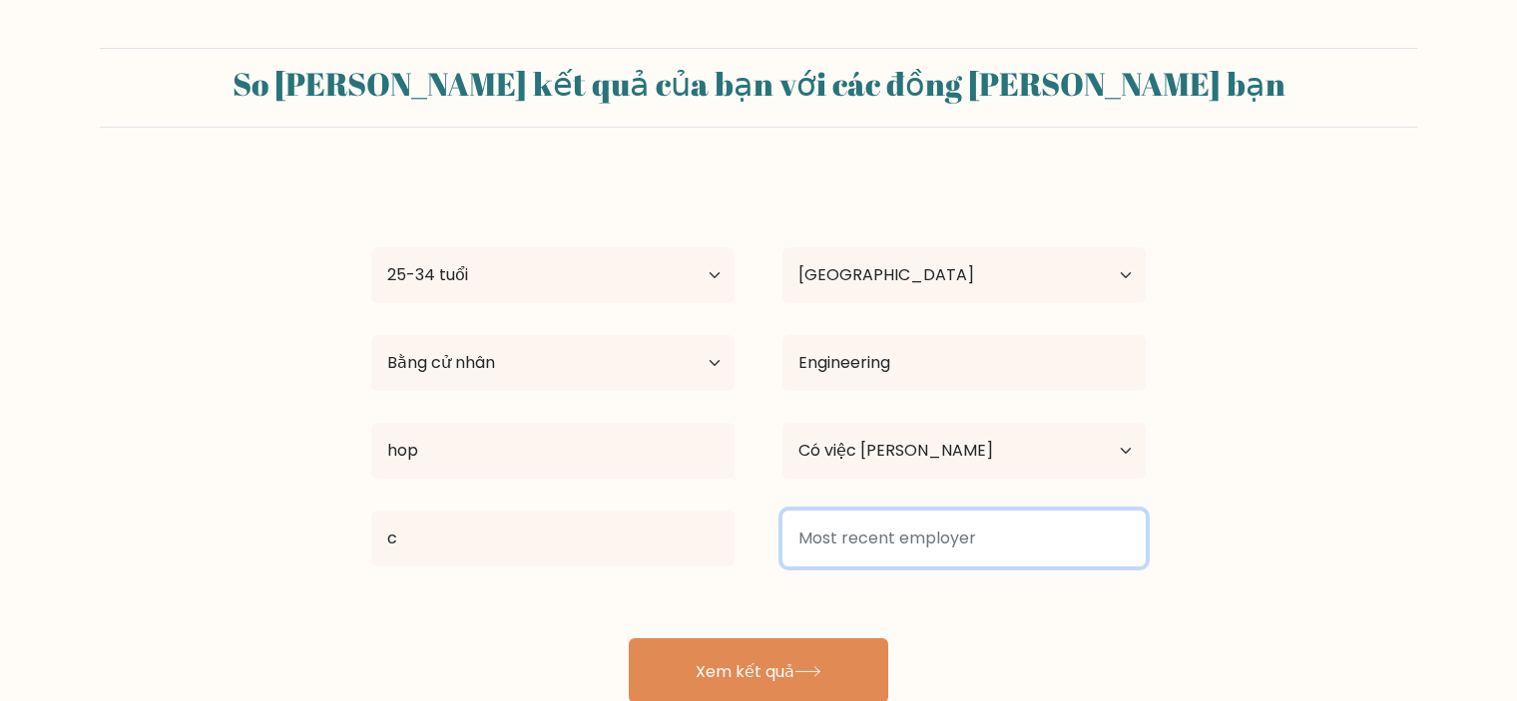
click at [902, 539] on input at bounding box center [963, 539] width 363 height 56
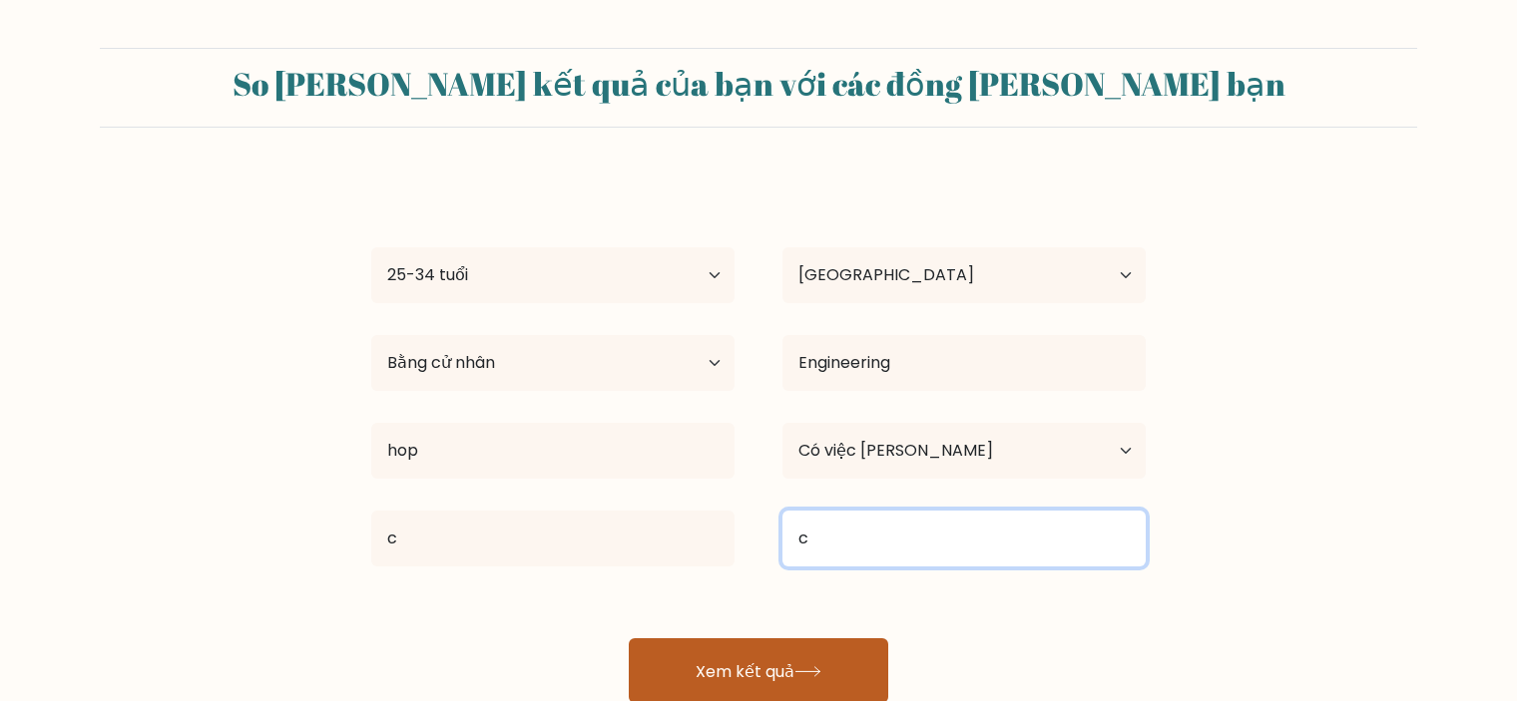
type input "c"
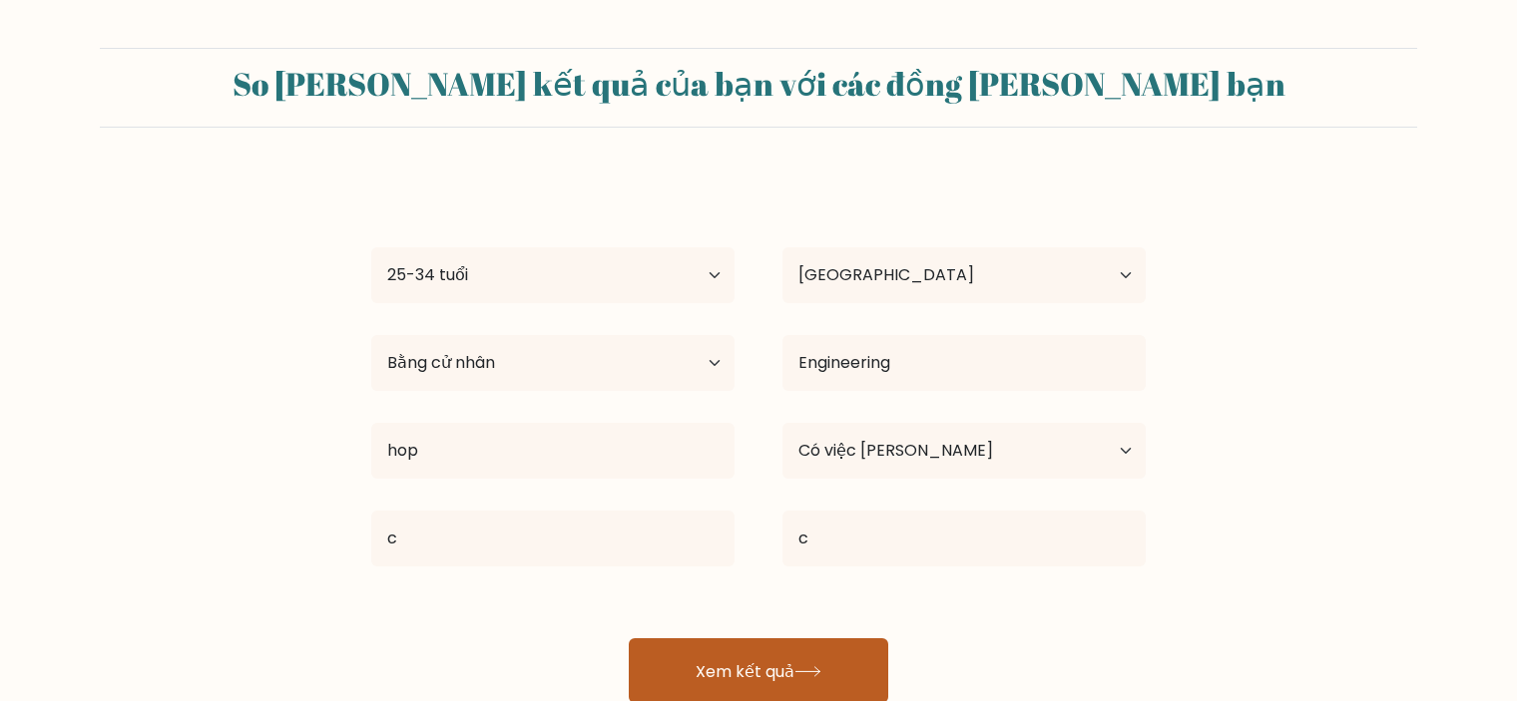
click at [817, 669] on icon at bounding box center [807, 672] width 27 height 11
